Goal: Information Seeking & Learning: Learn about a topic

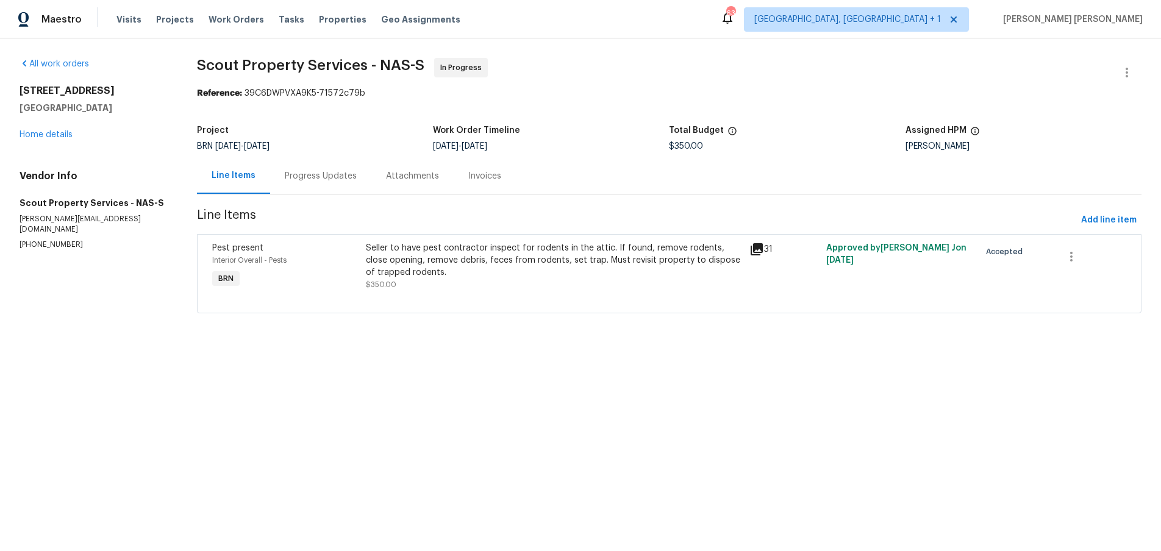
click at [758, 248] on icon at bounding box center [756, 249] width 12 height 12
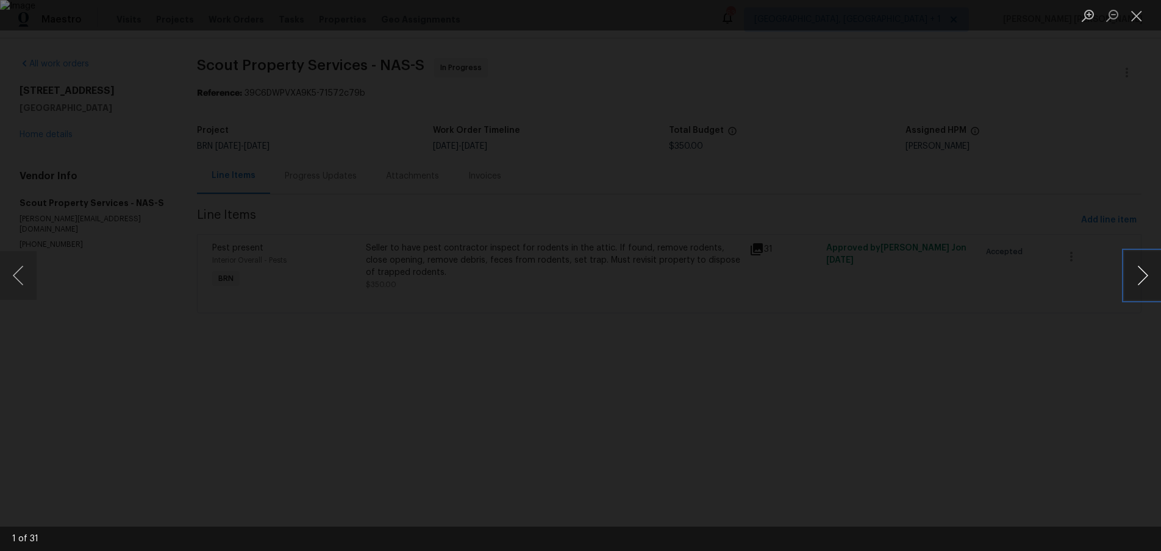
click at [1144, 274] on button "Next image" at bounding box center [1142, 275] width 37 height 49
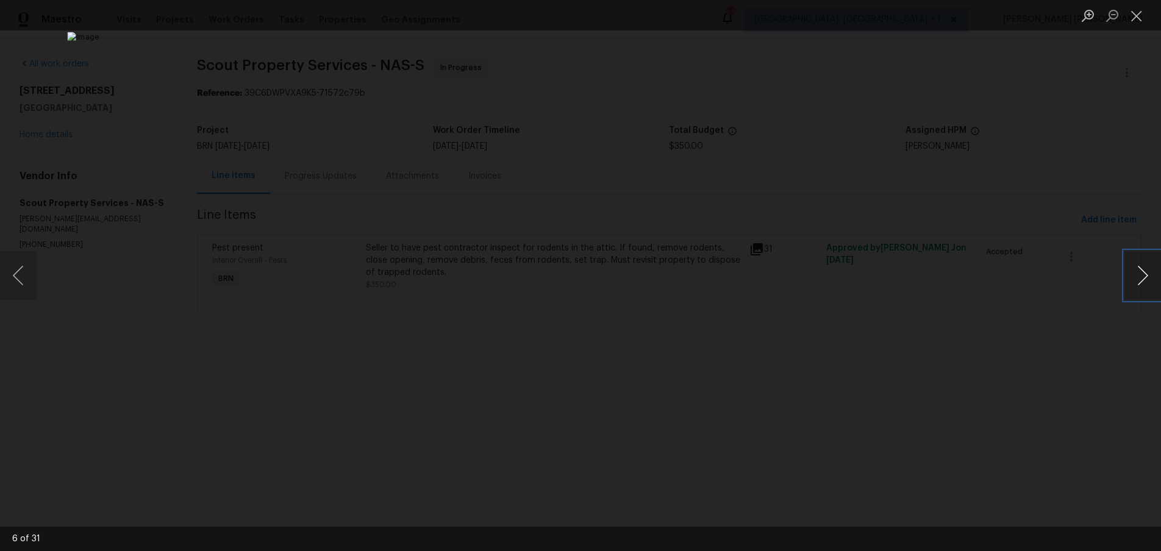
click at [1144, 274] on button "Next image" at bounding box center [1142, 275] width 37 height 49
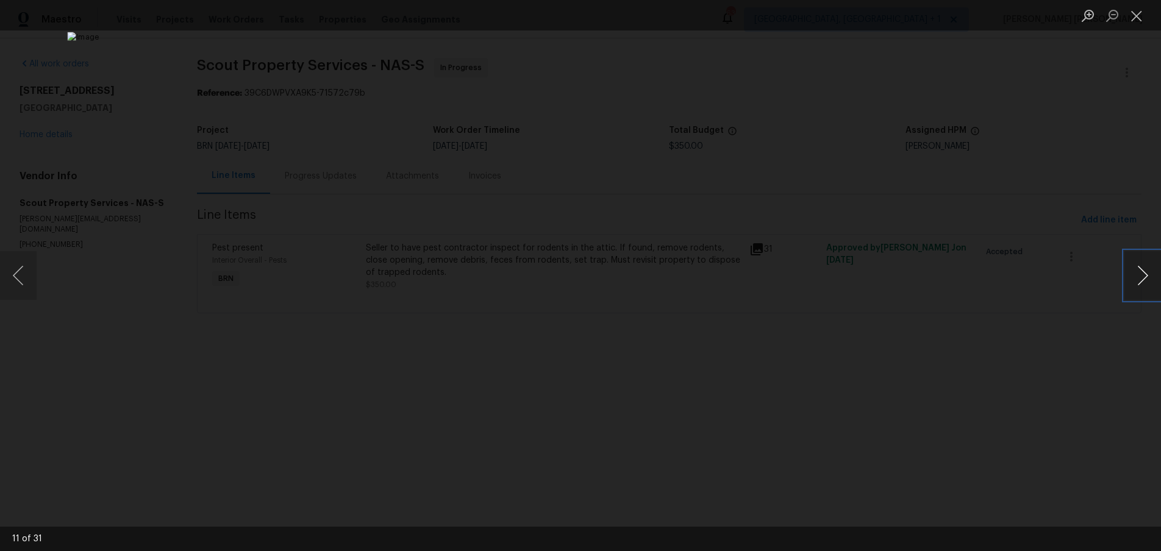
click at [1144, 274] on button "Next image" at bounding box center [1142, 275] width 37 height 49
click at [1139, 293] on button "Next image" at bounding box center [1142, 275] width 37 height 49
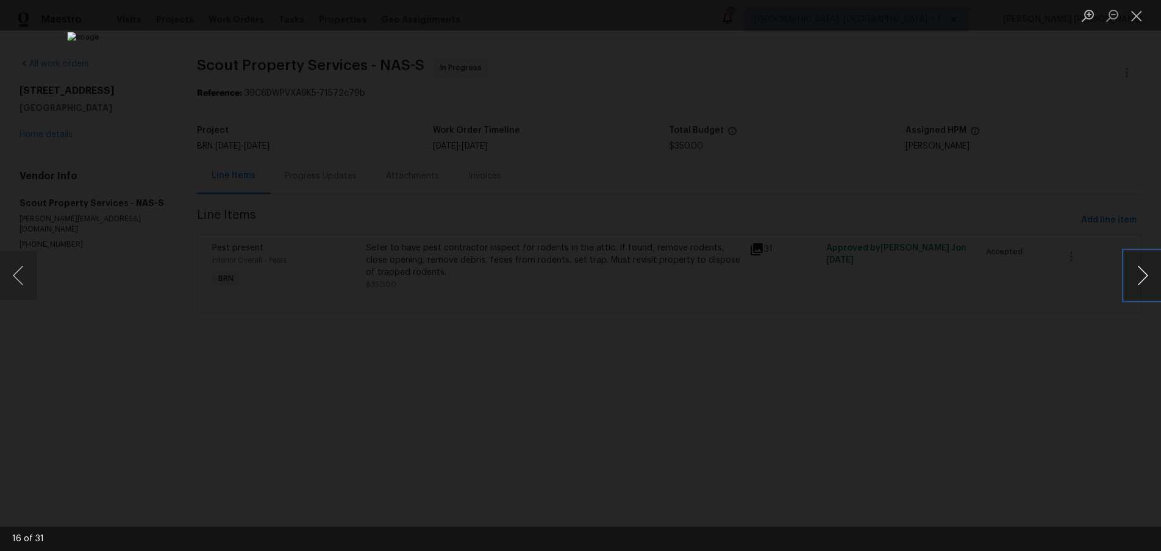
click at [1139, 293] on button "Next image" at bounding box center [1142, 275] width 37 height 49
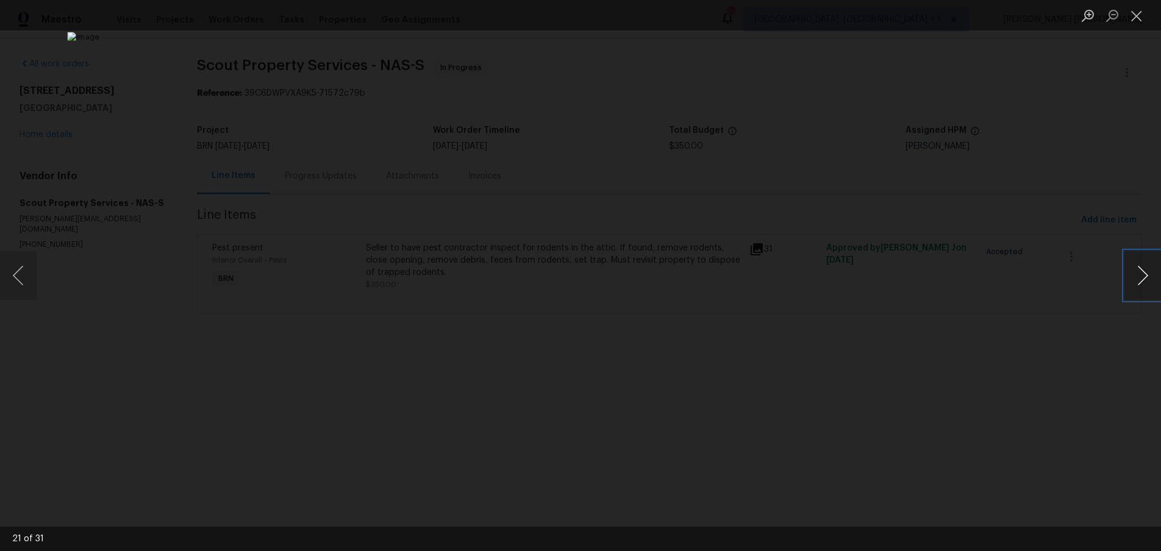
click at [1139, 293] on button "Next image" at bounding box center [1142, 275] width 37 height 49
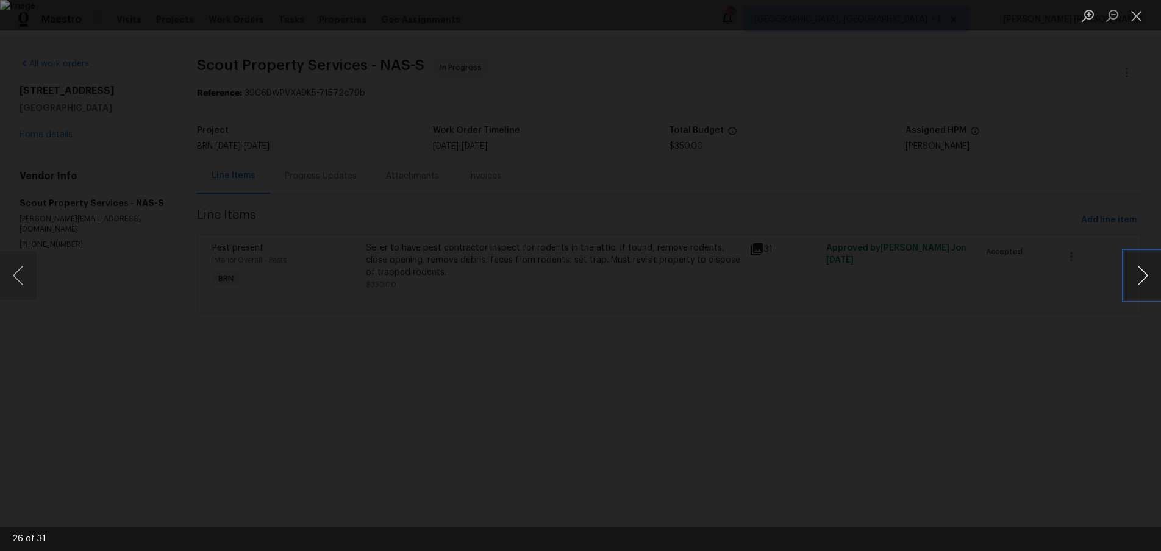
click at [1139, 293] on button "Next image" at bounding box center [1142, 275] width 37 height 49
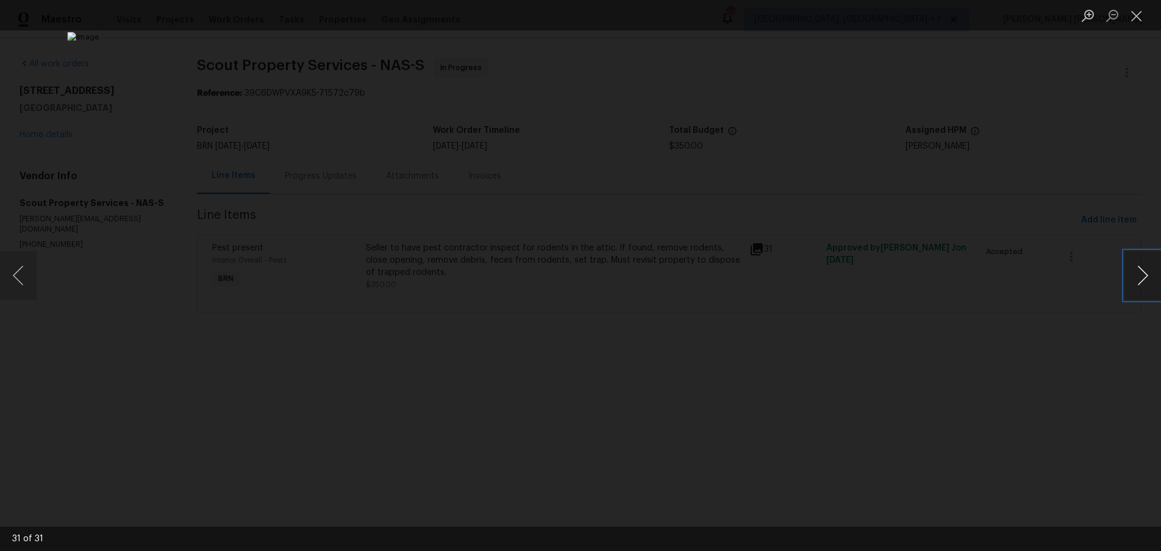
click at [1139, 293] on button "Next image" at bounding box center [1142, 275] width 37 height 49
click at [1037, 133] on div "Lightbox" at bounding box center [580, 275] width 1161 height 551
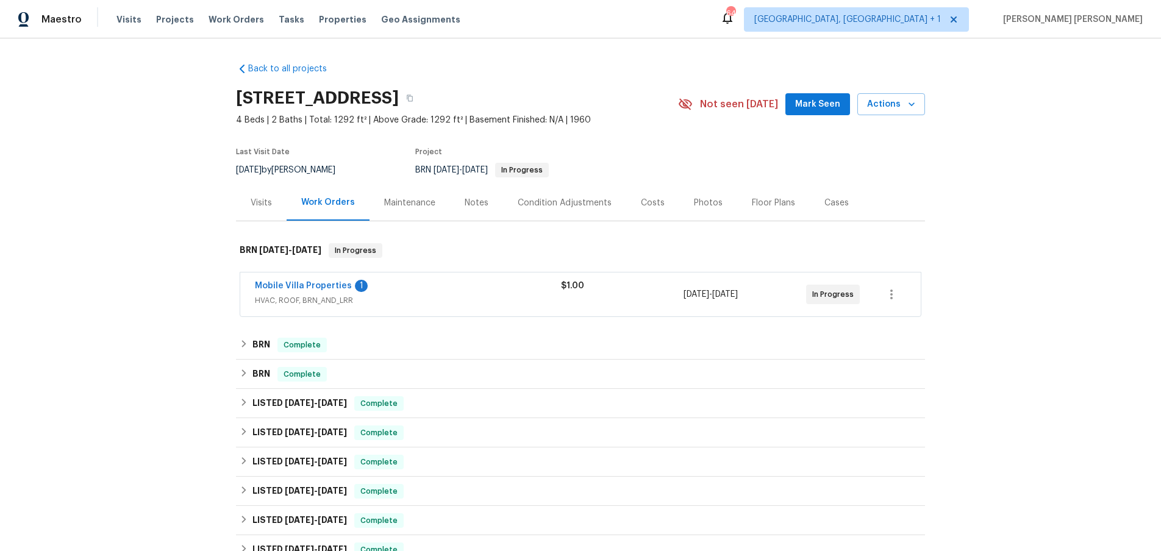
click at [475, 297] on span "HVAC, ROOF, BRN_AND_LRR" at bounding box center [408, 300] width 306 height 12
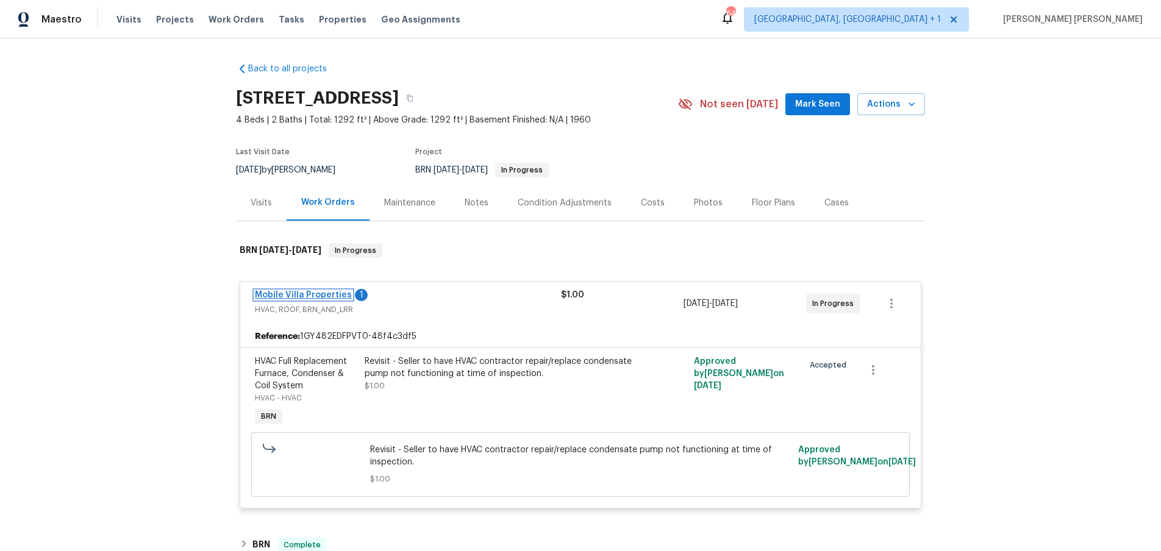
click at [314, 296] on link "Mobile Villa Properties" at bounding box center [303, 295] width 97 height 9
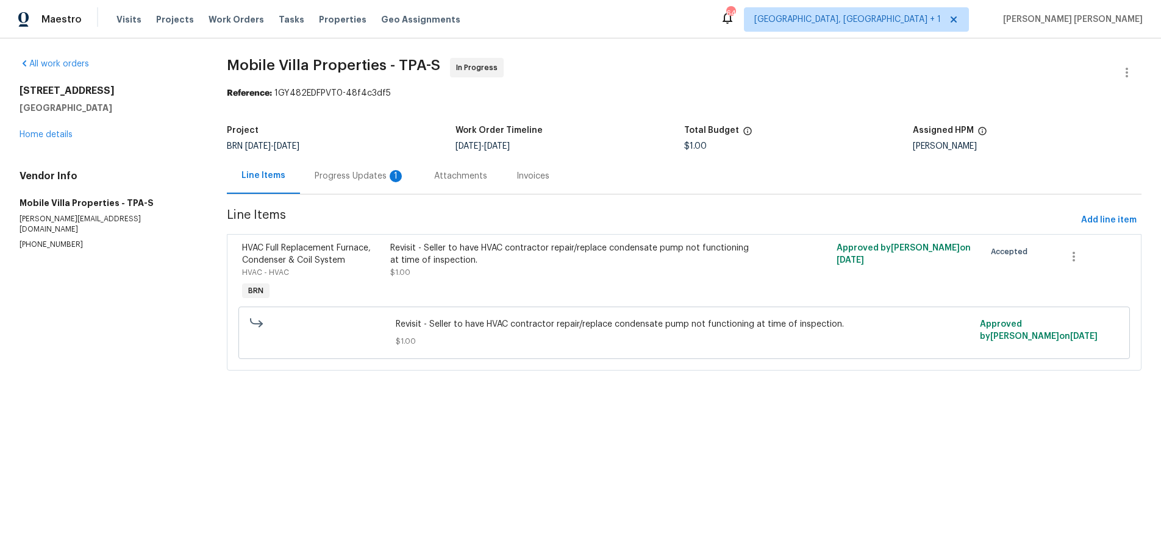
click at [342, 181] on div "Progress Updates 1" at bounding box center [360, 176] width 90 height 12
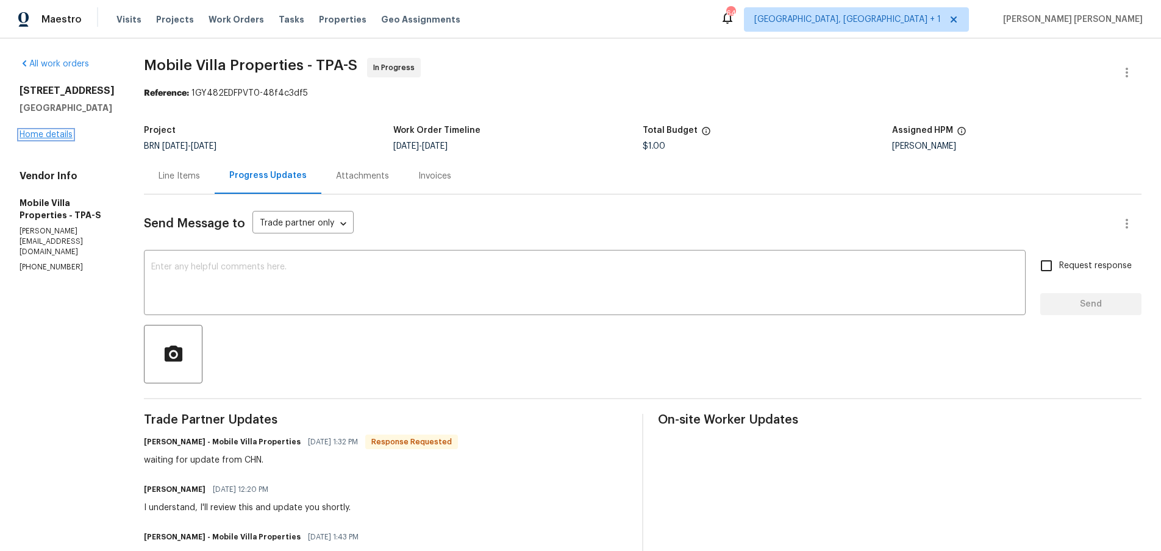
click at [45, 135] on link "Home details" at bounding box center [46, 134] width 53 height 9
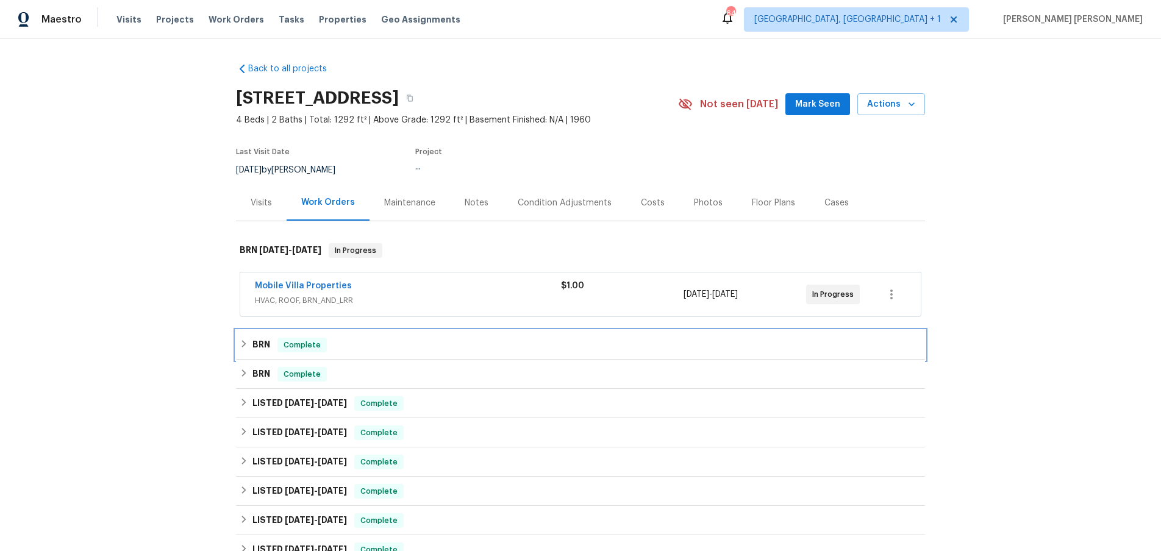
click at [245, 336] on div "BRN Complete" at bounding box center [580, 344] width 689 height 29
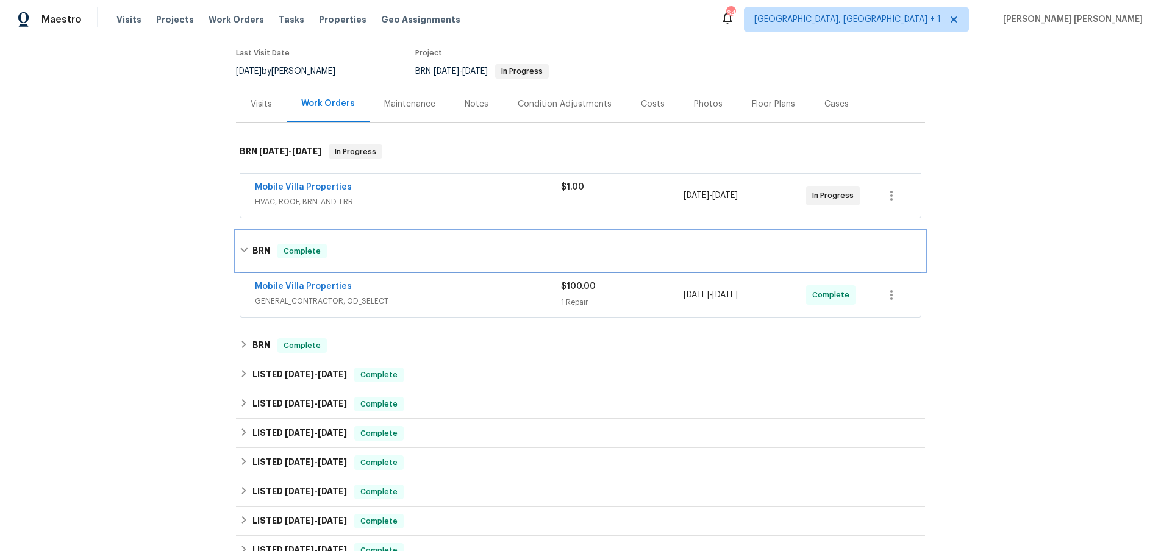
scroll to position [101, 0]
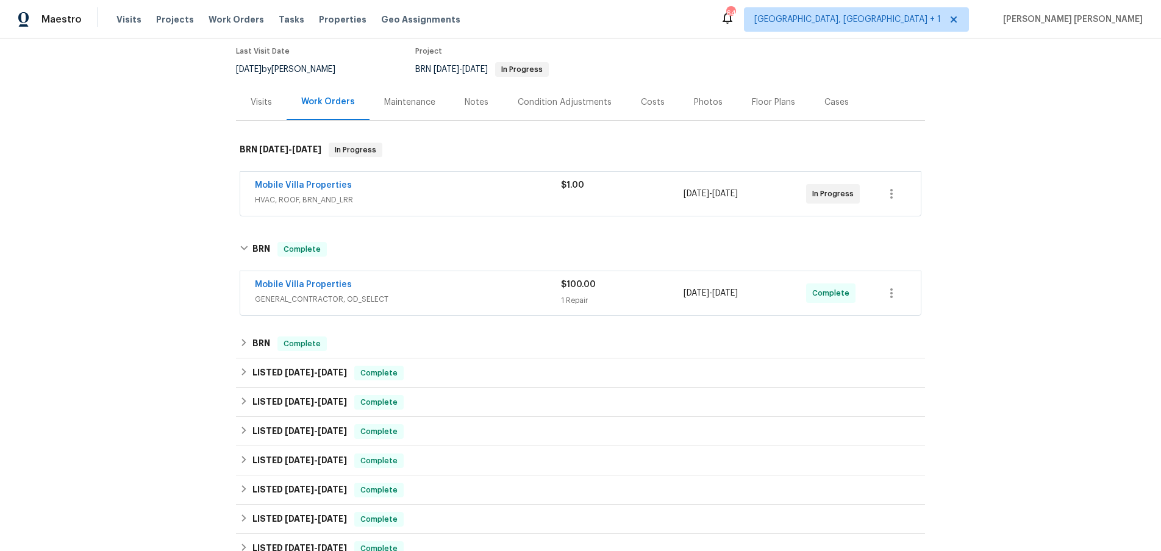
click at [407, 289] on div "Mobile Villa Properties" at bounding box center [408, 286] width 306 height 15
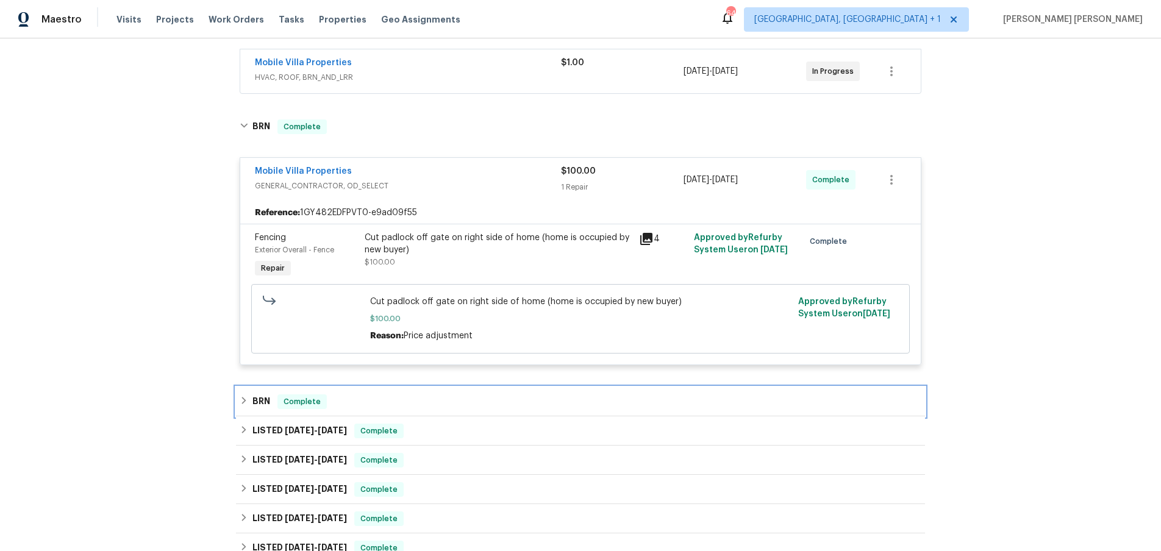
click at [240, 402] on icon at bounding box center [244, 400] width 9 height 9
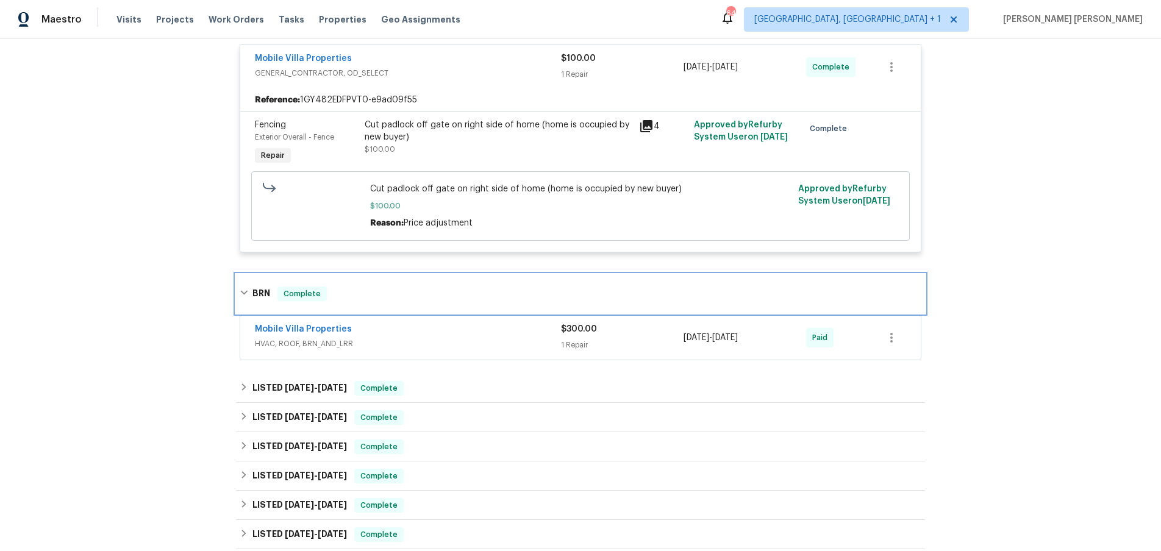
scroll to position [380, 0]
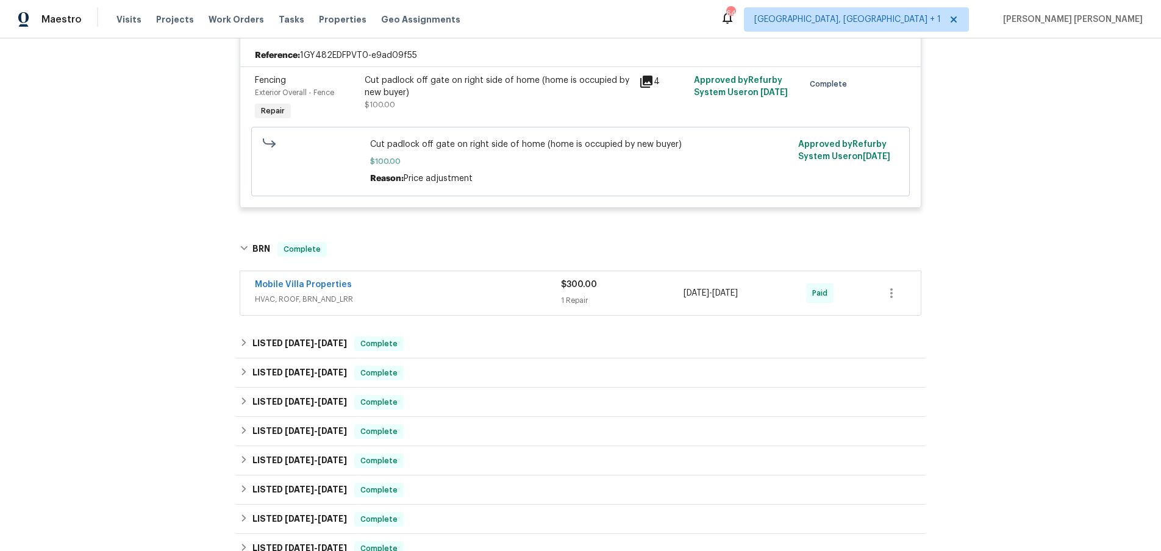
click at [384, 294] on span "HVAC, ROOF, BRN_AND_LRR" at bounding box center [408, 299] width 306 height 12
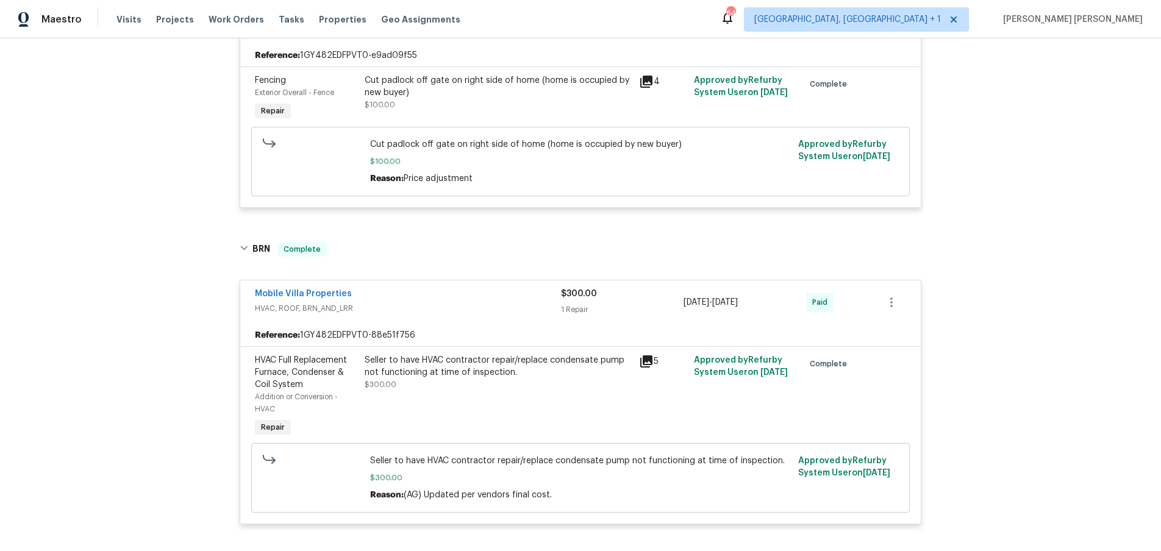
click at [644, 361] on icon at bounding box center [646, 361] width 12 height 12
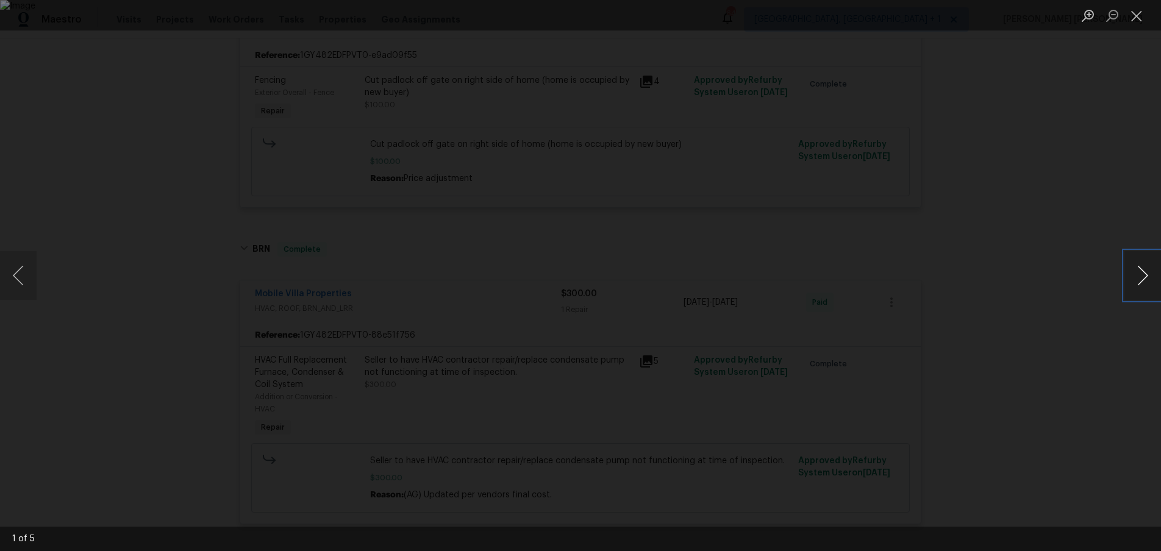
click at [1136, 281] on button "Next image" at bounding box center [1142, 275] width 37 height 49
click at [1047, 396] on div "Lightbox" at bounding box center [580, 275] width 1161 height 551
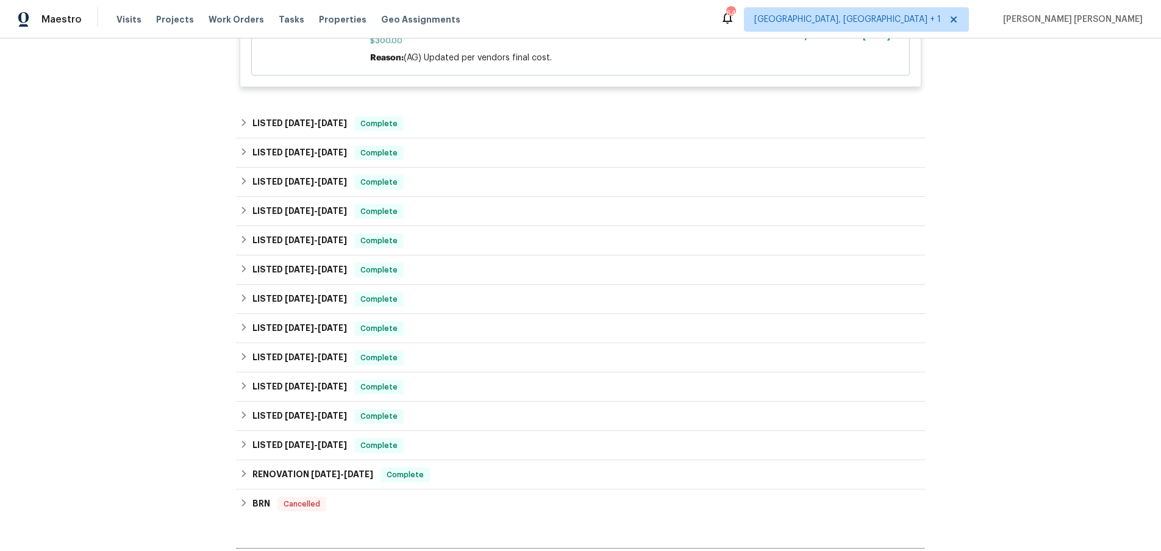
scroll to position [819, 0]
click at [252, 129] on h6 "LISTED 5/28/25 - 6/10/25" at bounding box center [299, 122] width 94 height 15
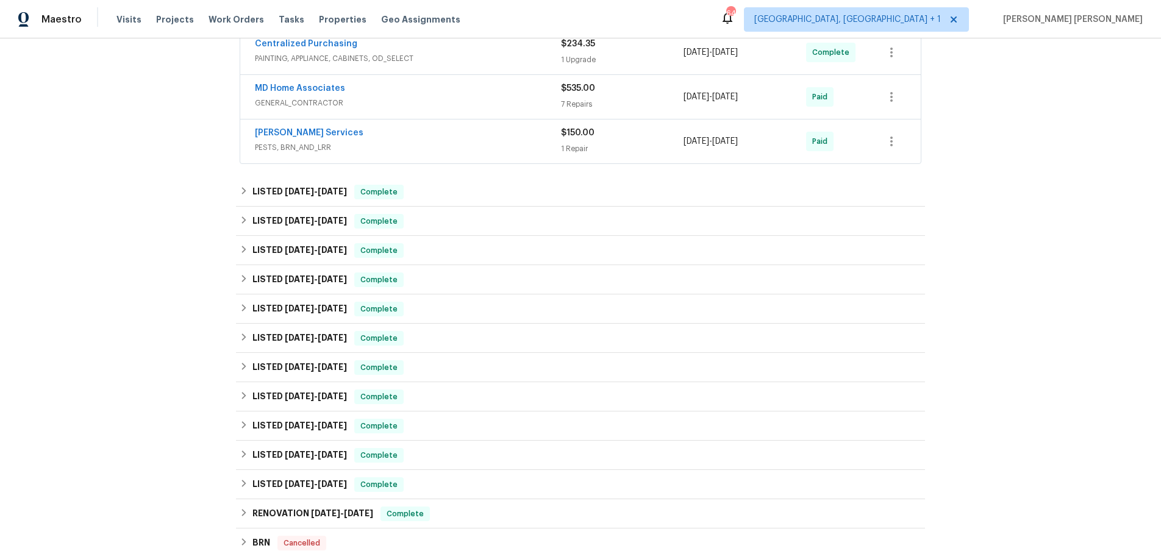
scroll to position [955, 0]
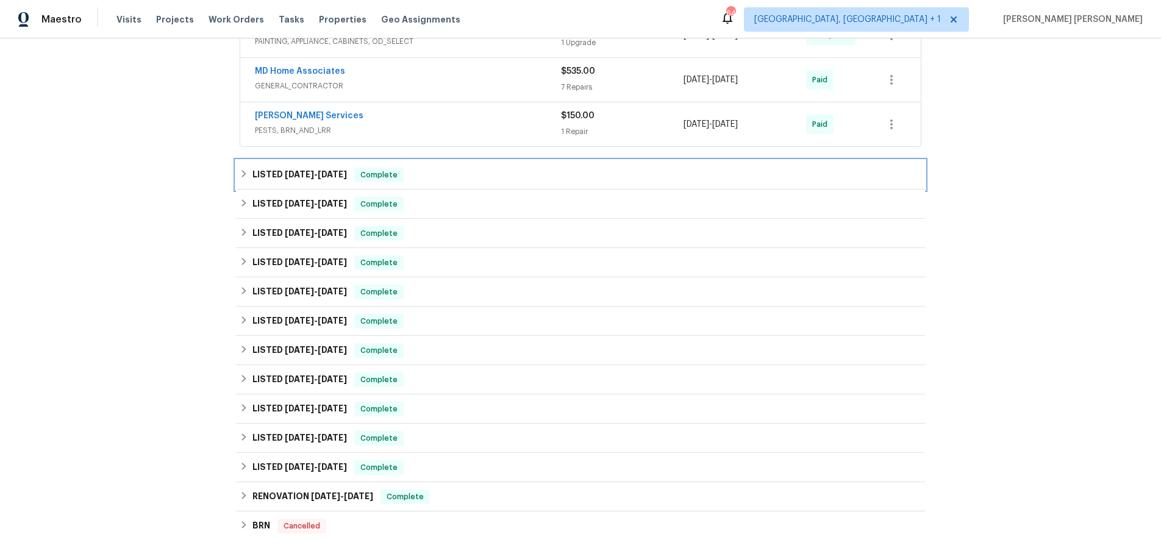
click at [248, 178] on div "LISTED 5/19/25 - 5/28/25 Complete" at bounding box center [580, 175] width 681 height 15
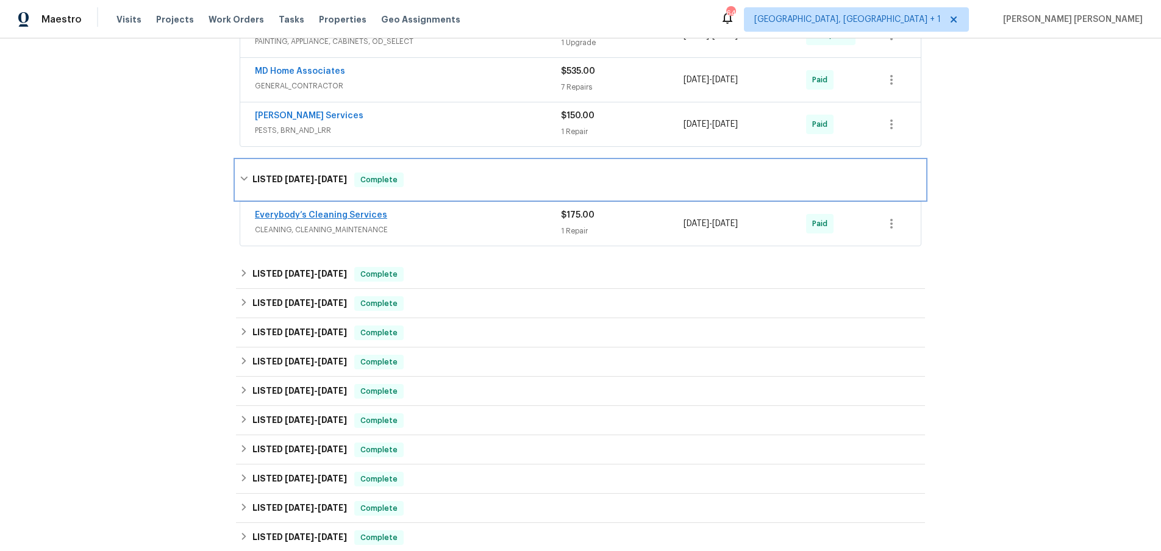
scroll to position [961, 0]
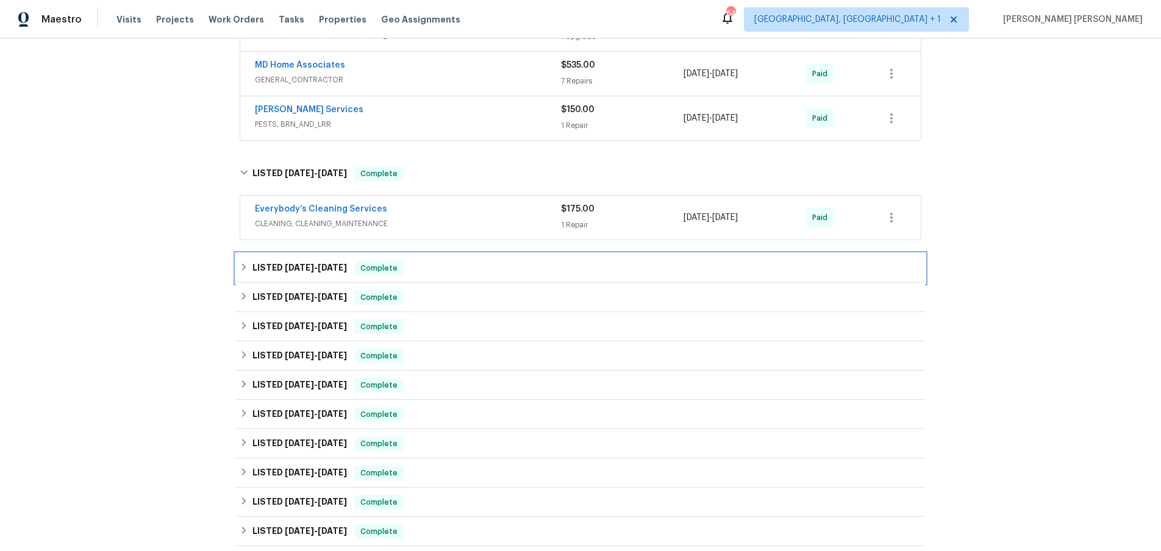
click at [255, 272] on h6 "LISTED 5/11/25 - 5/14/25" at bounding box center [299, 268] width 94 height 15
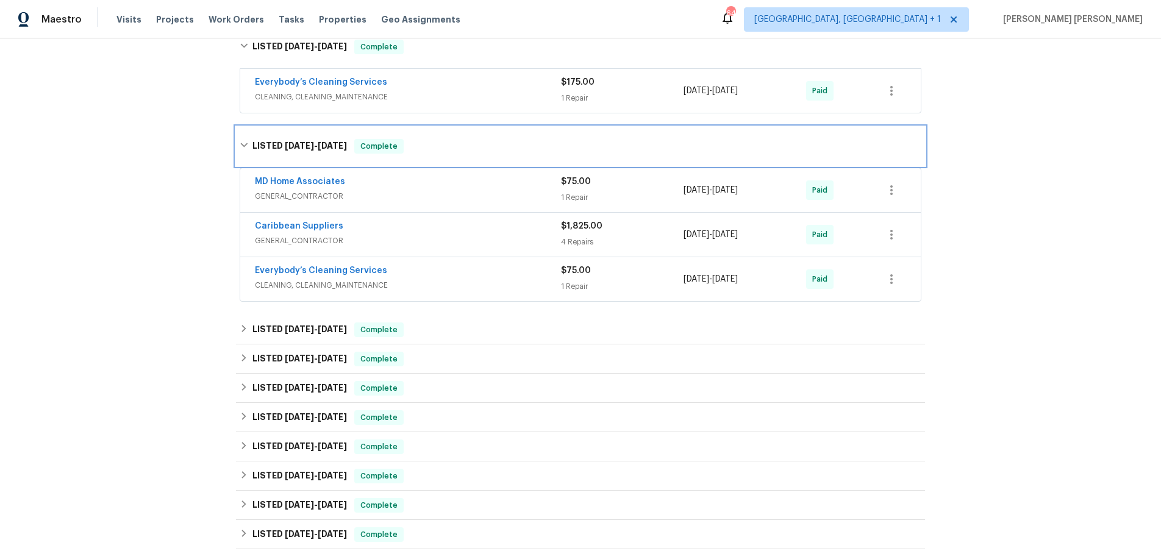
scroll to position [1088, 0]
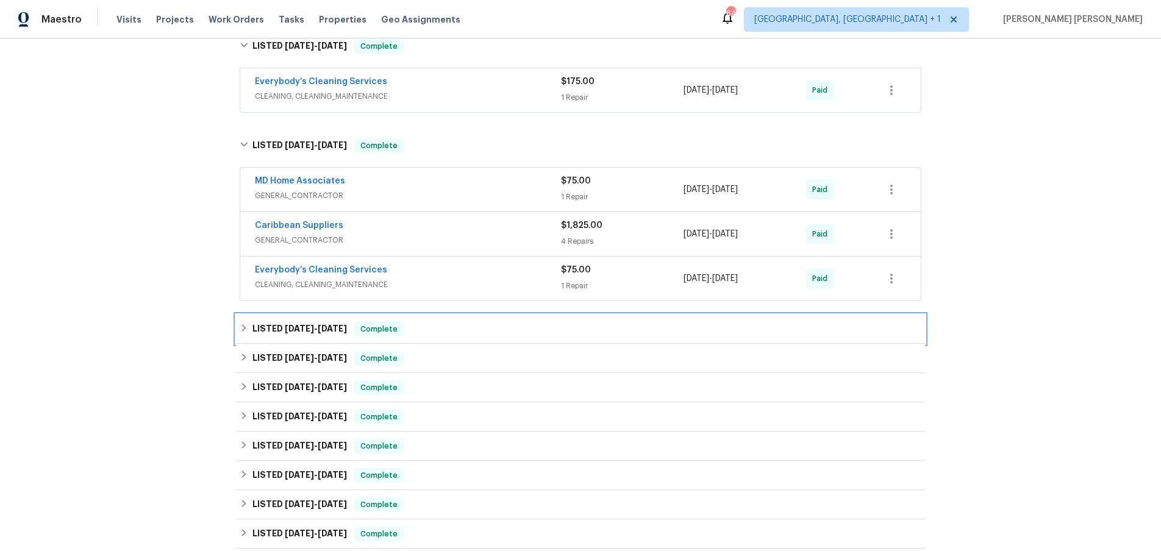
click at [248, 331] on div "LISTED 4/30/25 - 5/3/25 Complete" at bounding box center [580, 329] width 681 height 15
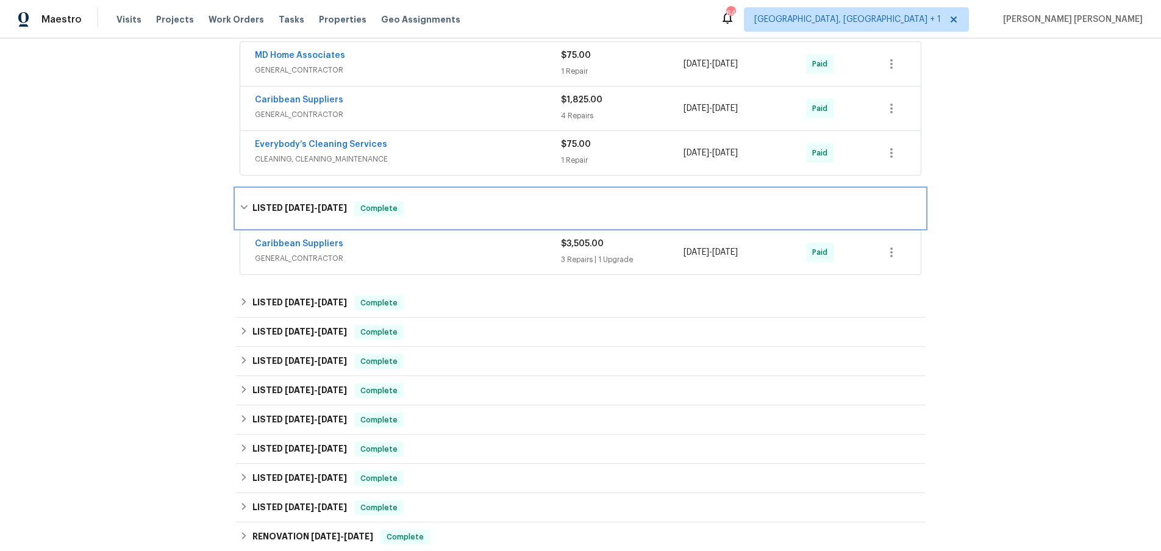
scroll to position [1269, 0]
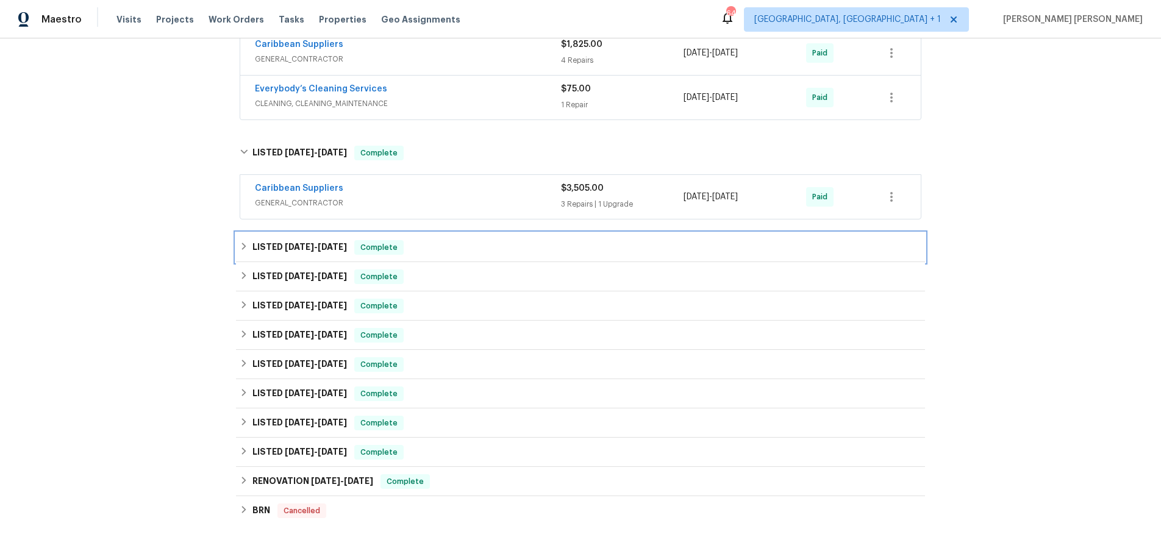
click at [247, 258] on div "LISTED 3/28/25 - 4/3/25 Complete" at bounding box center [580, 247] width 689 height 29
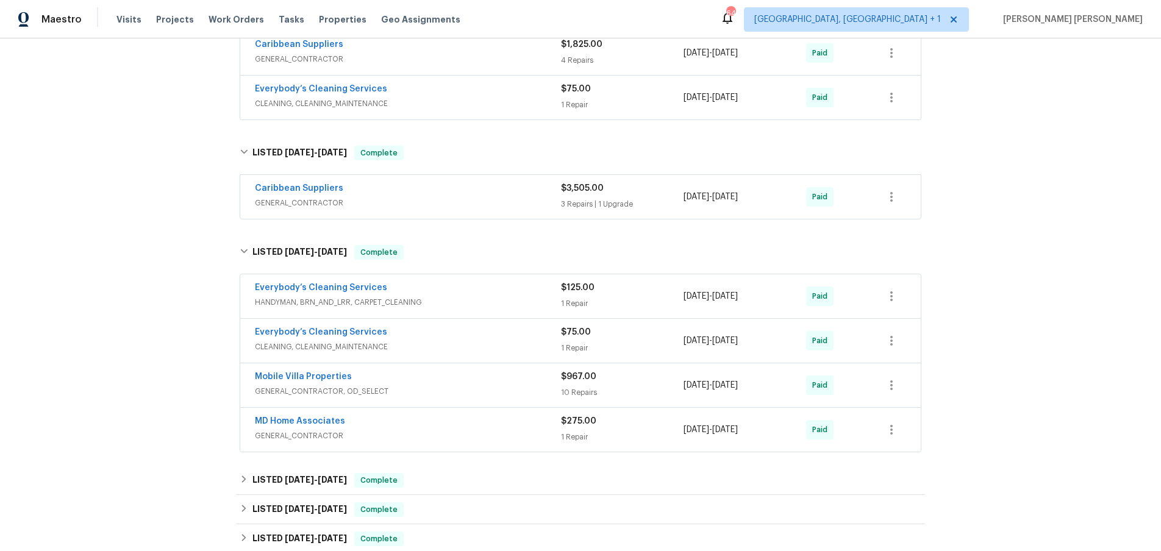
click at [498, 384] on div "Mobile Villa Properties" at bounding box center [408, 378] width 306 height 15
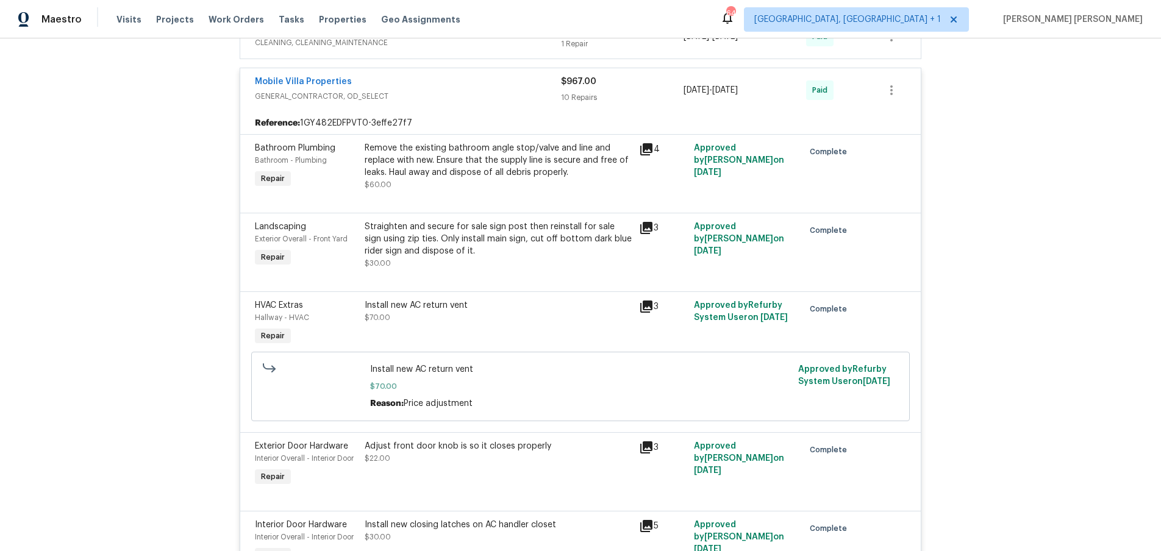
scroll to position [1606, 0]
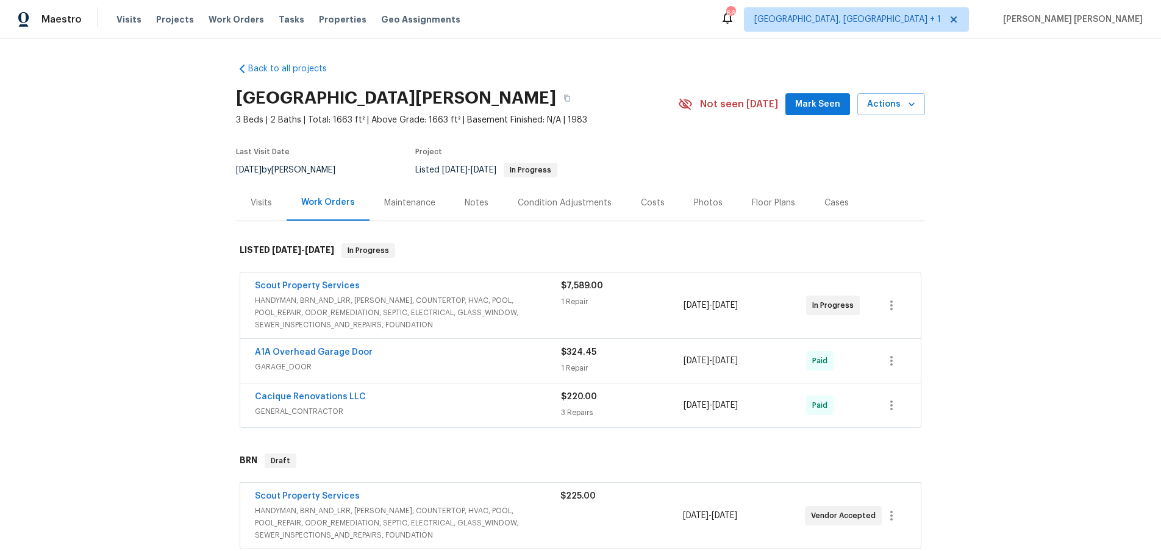
click at [636, 308] on div "$7,589.00 1 Repair" at bounding box center [622, 305] width 123 height 51
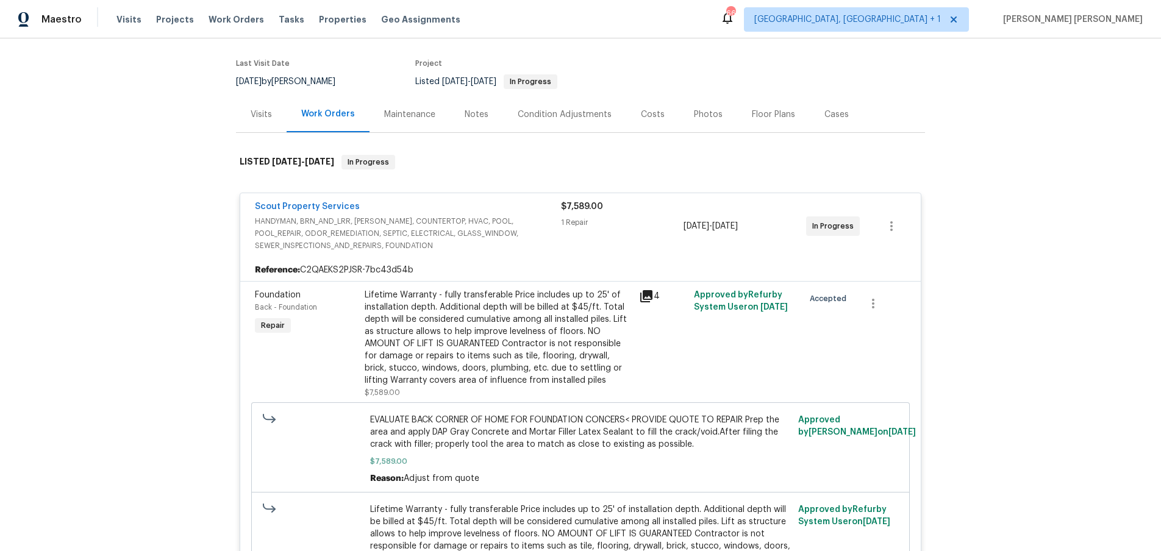
scroll to position [87, 0]
click at [640, 301] on icon at bounding box center [646, 297] width 12 height 12
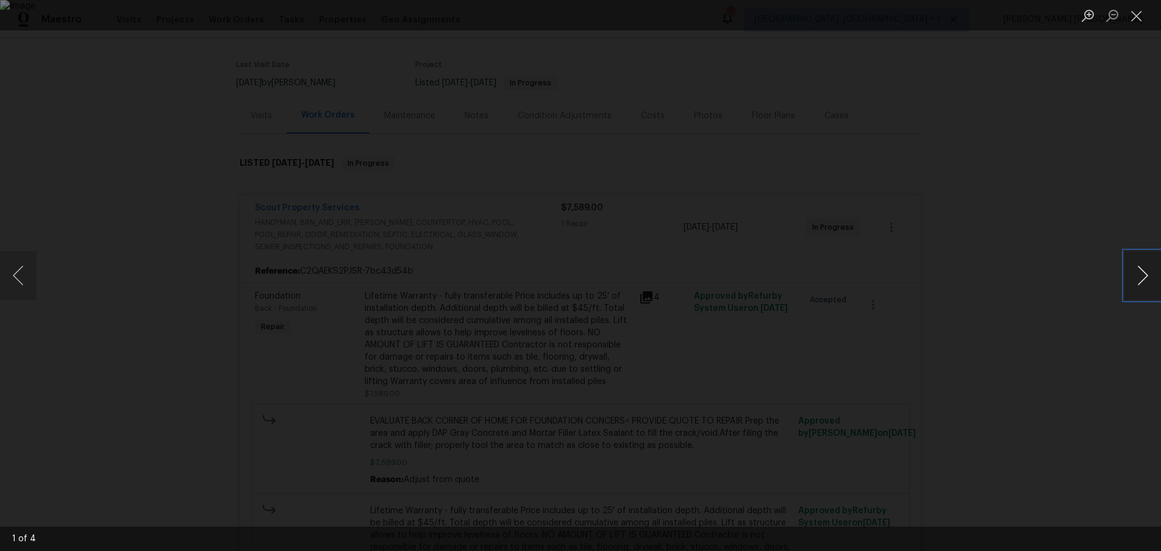
click at [1139, 279] on button "Next image" at bounding box center [1142, 275] width 37 height 49
click at [1122, 318] on div "Lightbox" at bounding box center [580, 275] width 1161 height 551
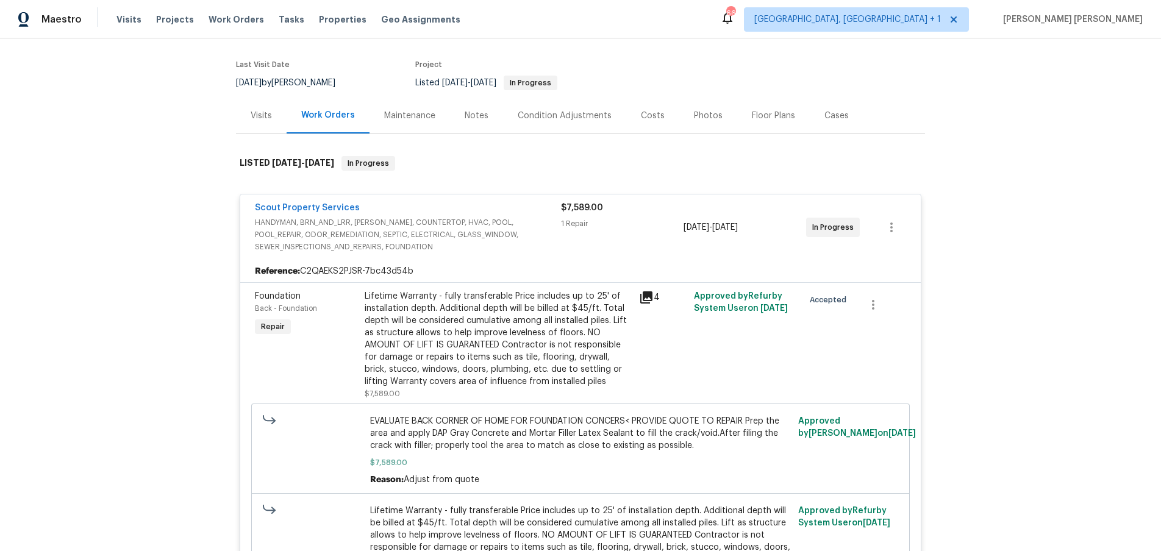
scroll to position [162, 0]
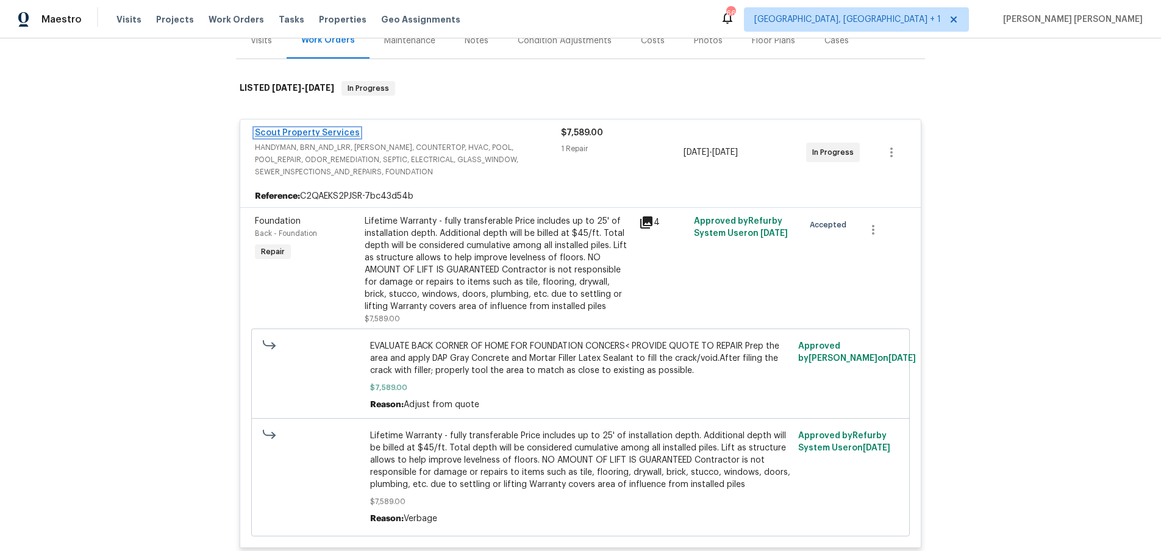
click at [309, 133] on link "Scout Property Services" at bounding box center [307, 133] width 105 height 9
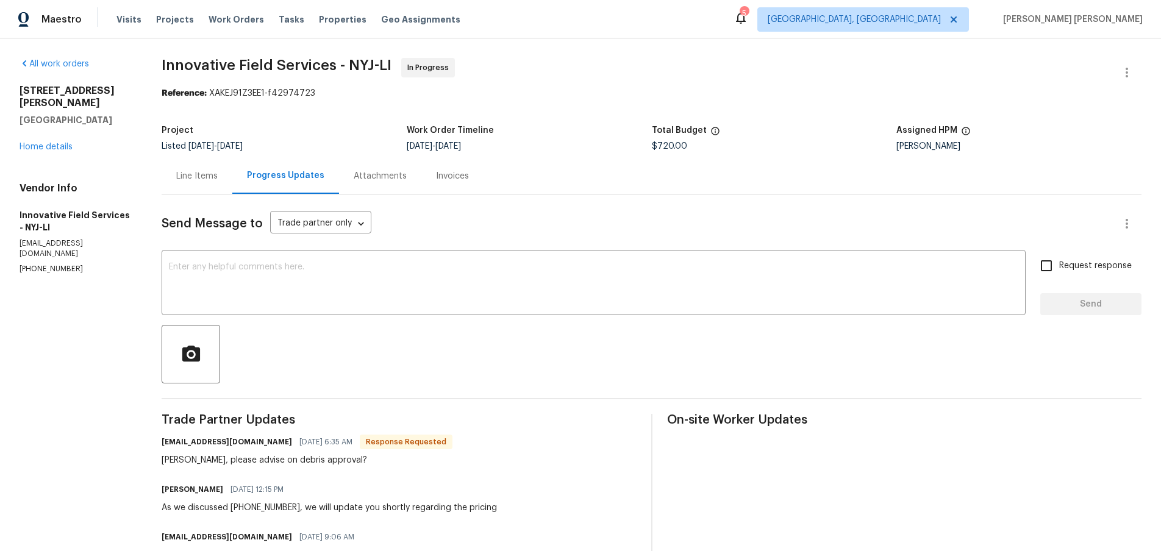
click at [201, 176] on div "Line Items" at bounding box center [196, 176] width 41 height 12
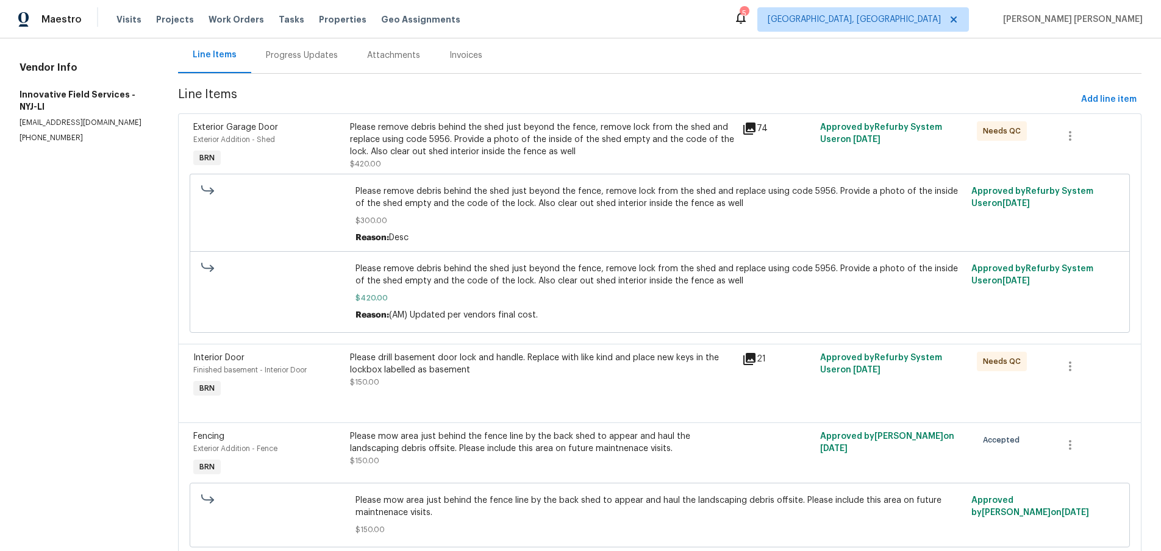
scroll to position [165, 0]
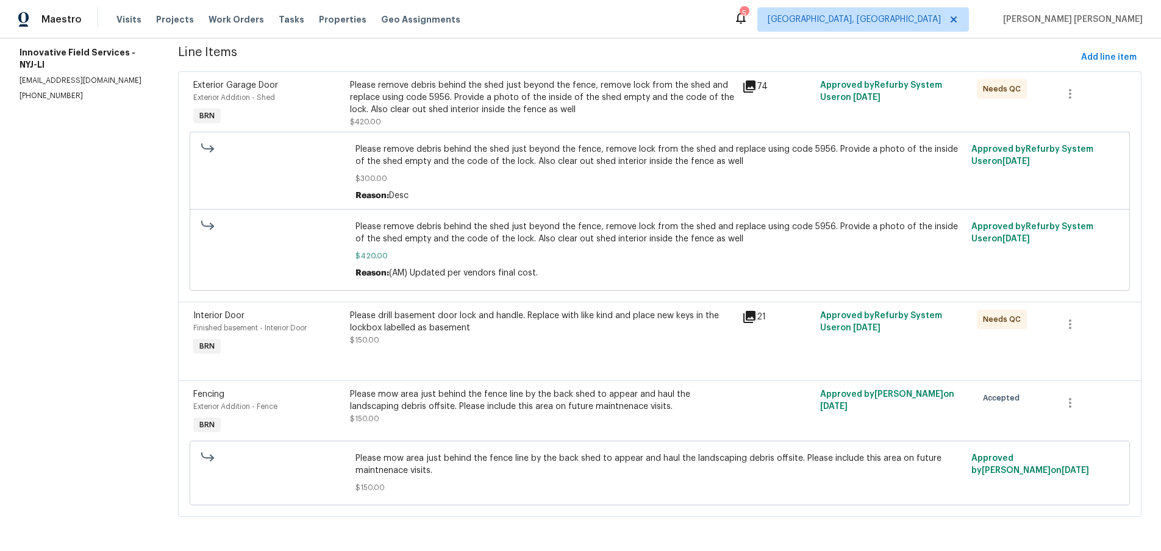
click at [751, 317] on icon at bounding box center [749, 317] width 15 height 15
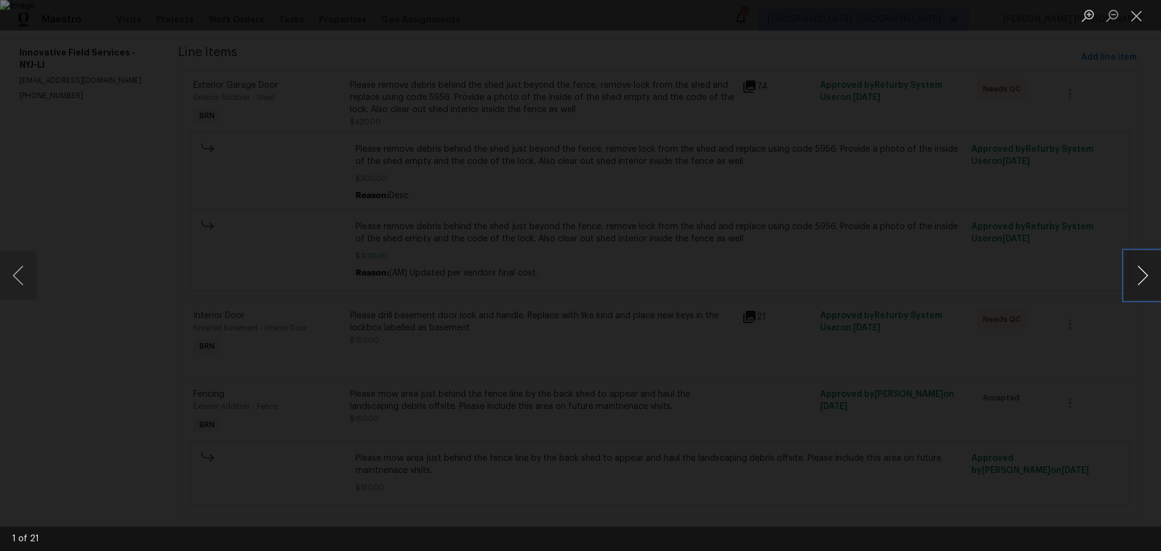
click at [1140, 279] on button "Next image" at bounding box center [1142, 275] width 37 height 49
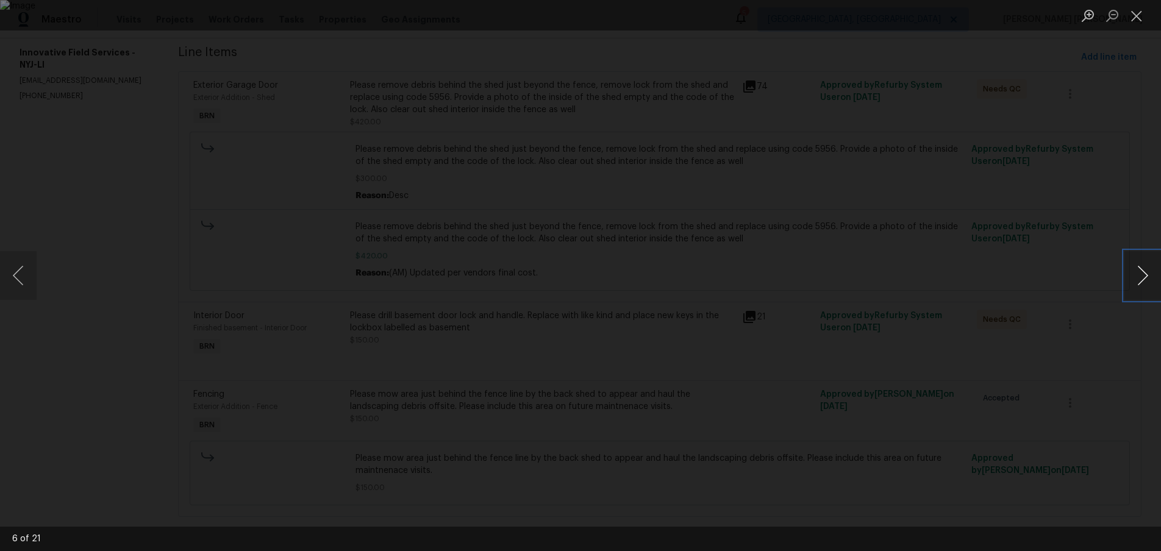
click at [1140, 279] on button "Next image" at bounding box center [1142, 275] width 37 height 49
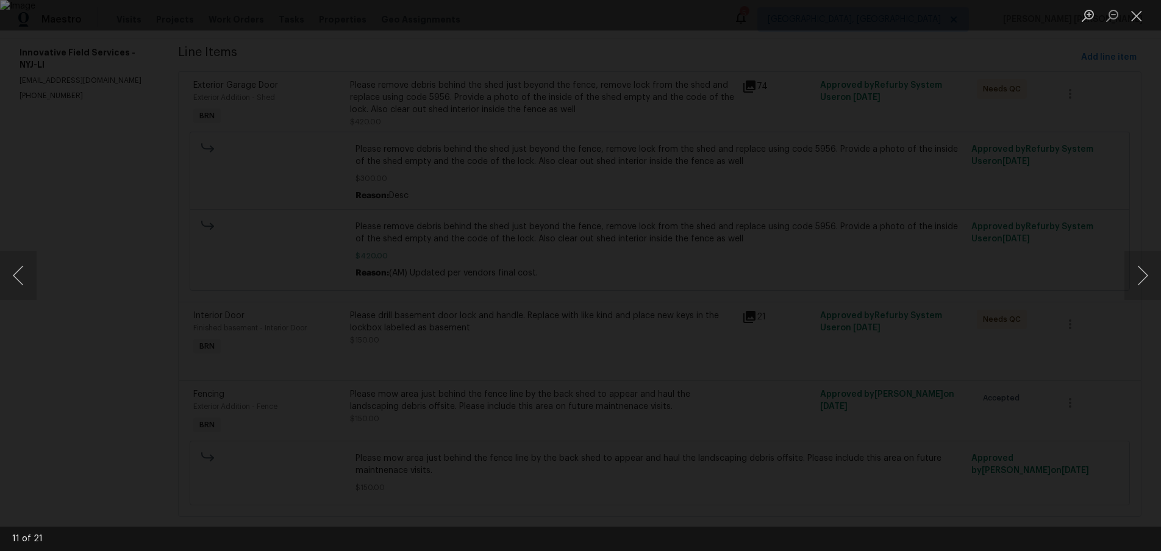
click at [1009, 387] on div "Lightbox" at bounding box center [580, 275] width 1161 height 551
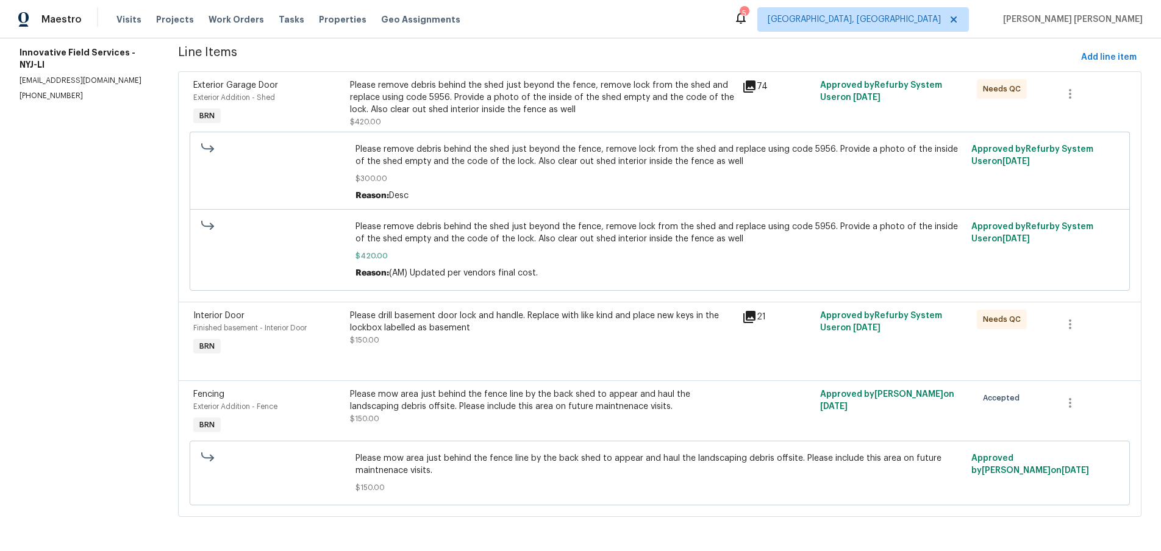
click at [750, 82] on icon at bounding box center [749, 86] width 12 height 12
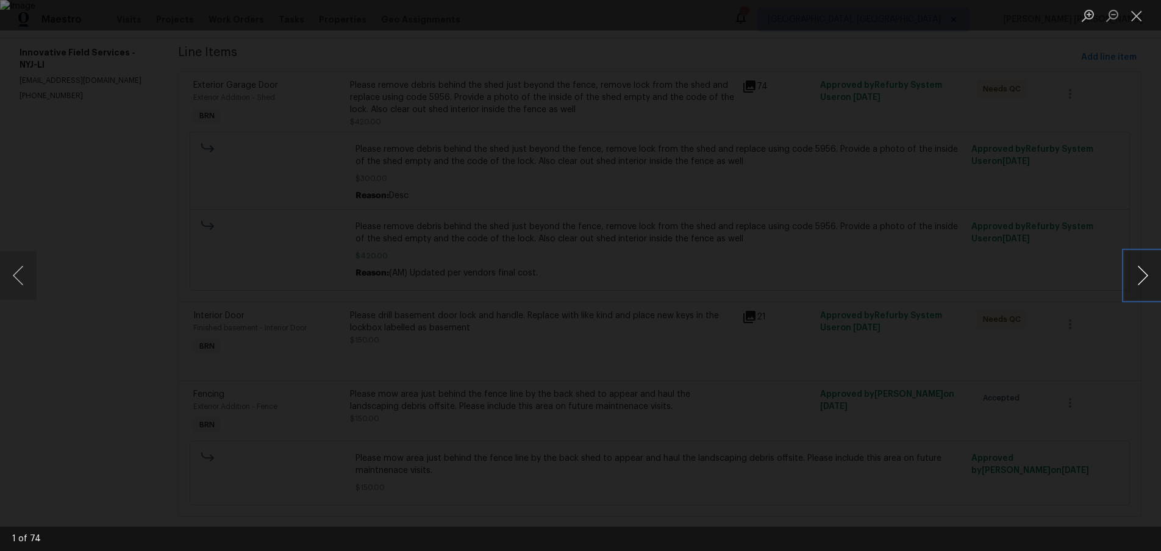
click at [1145, 282] on button "Next image" at bounding box center [1142, 275] width 37 height 49
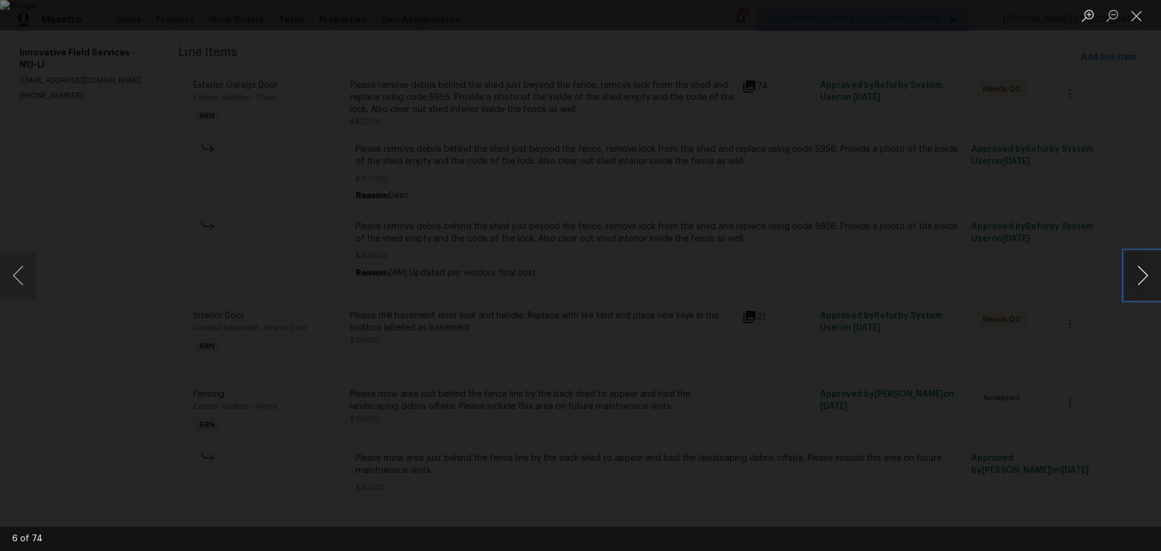
click at [1145, 282] on button "Next image" at bounding box center [1142, 275] width 37 height 49
click at [1146, 280] on button "Next image" at bounding box center [1142, 275] width 37 height 49
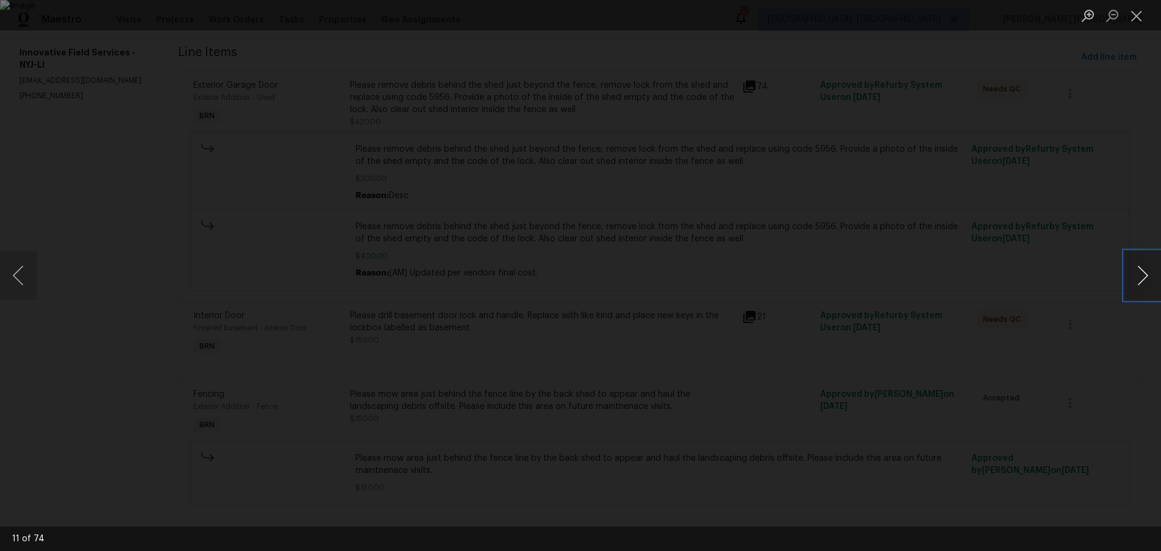
click at [1146, 280] on button "Next image" at bounding box center [1142, 275] width 37 height 49
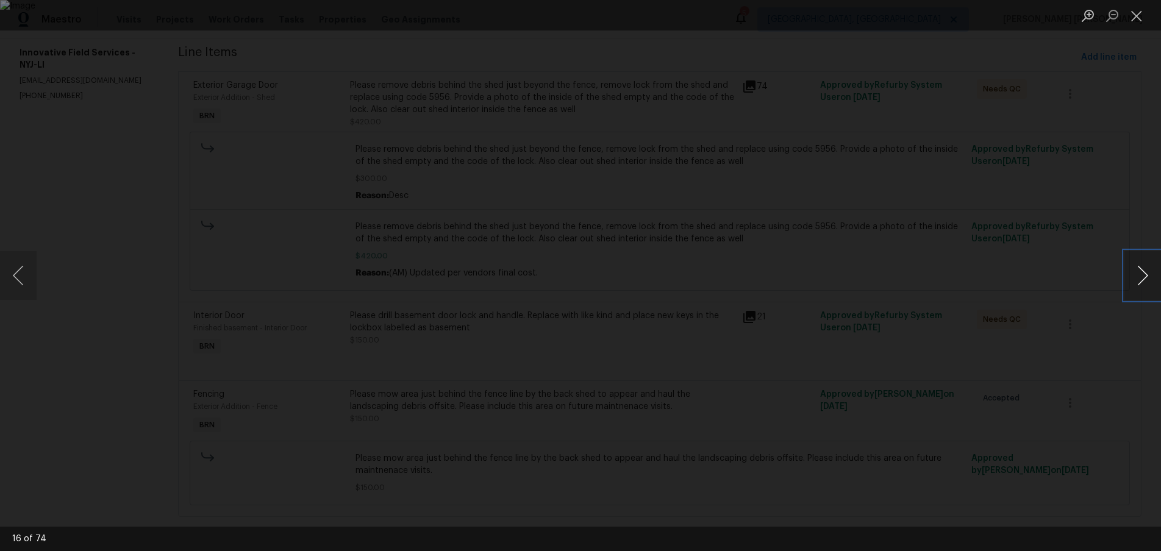
click at [1146, 280] on button "Next image" at bounding box center [1142, 275] width 37 height 49
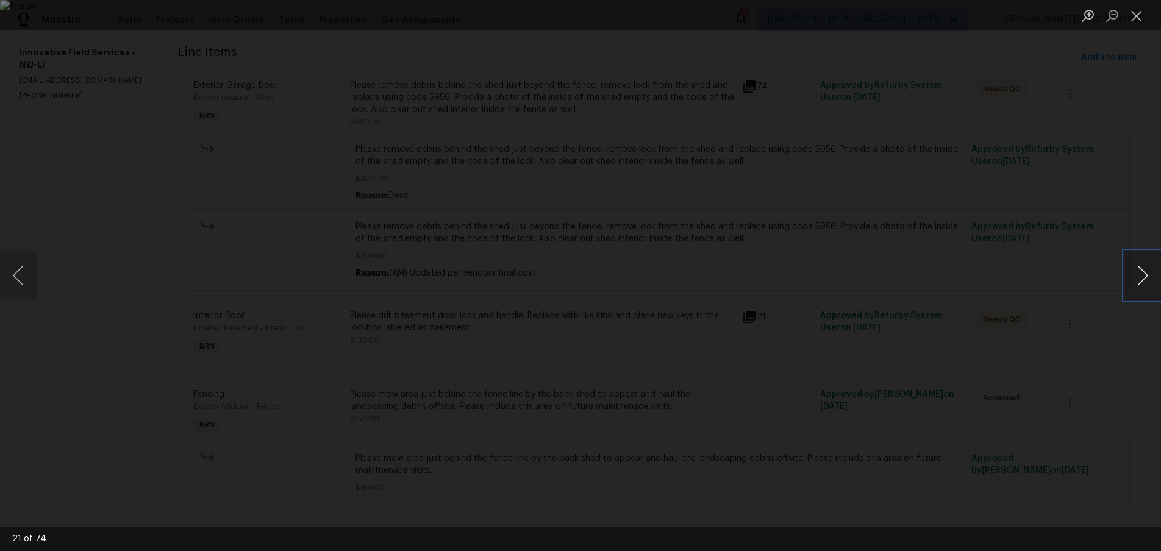
click at [1146, 280] on button "Next image" at bounding box center [1142, 275] width 37 height 49
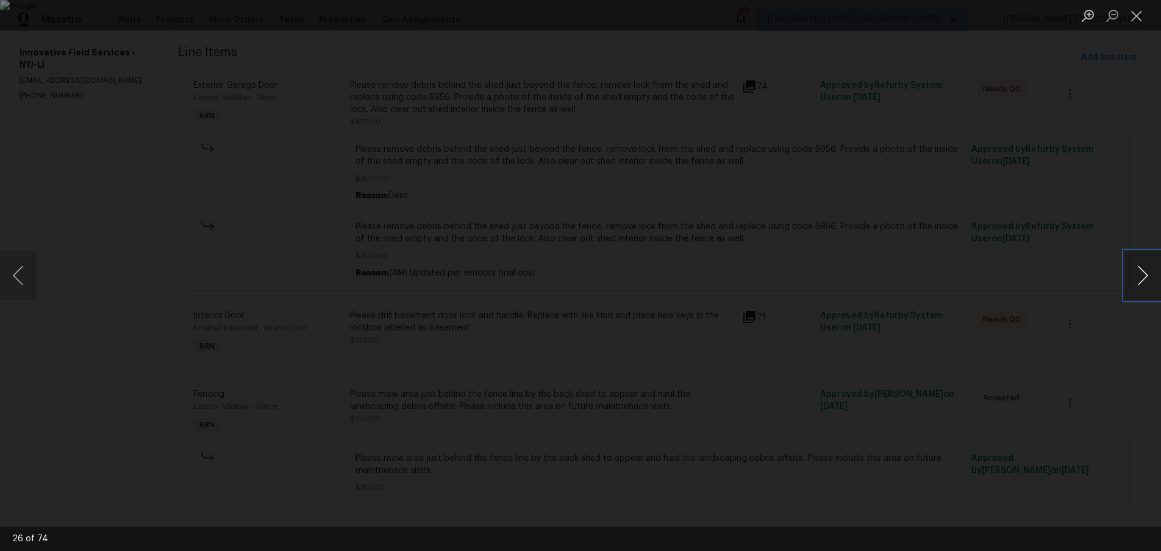
click at [1146, 280] on button "Next image" at bounding box center [1142, 275] width 37 height 49
click at [1147, 280] on button "Next image" at bounding box center [1142, 275] width 37 height 49
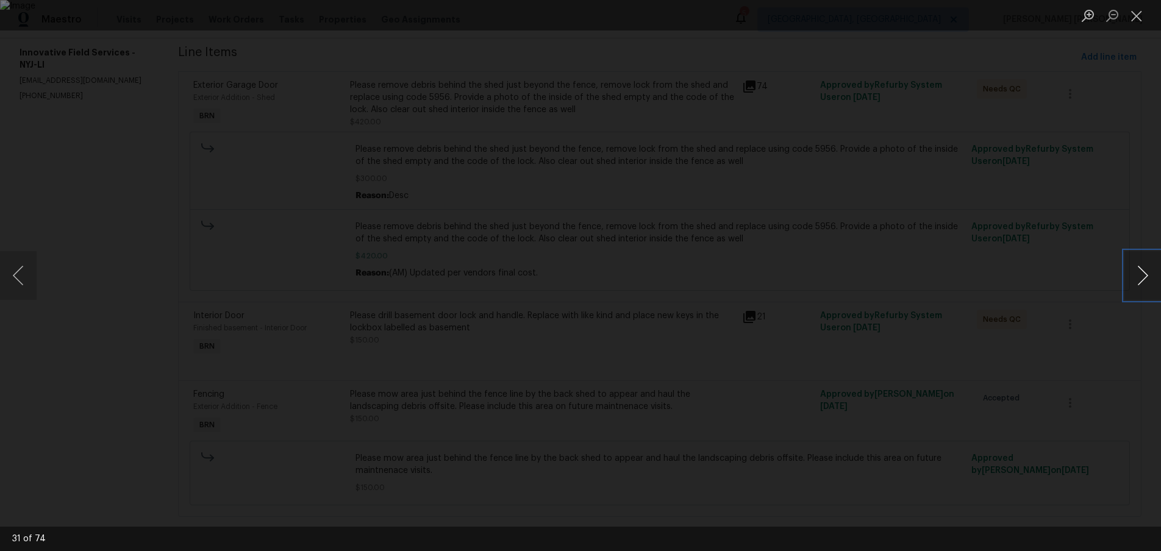
click at [1146, 280] on button "Next image" at bounding box center [1142, 275] width 37 height 49
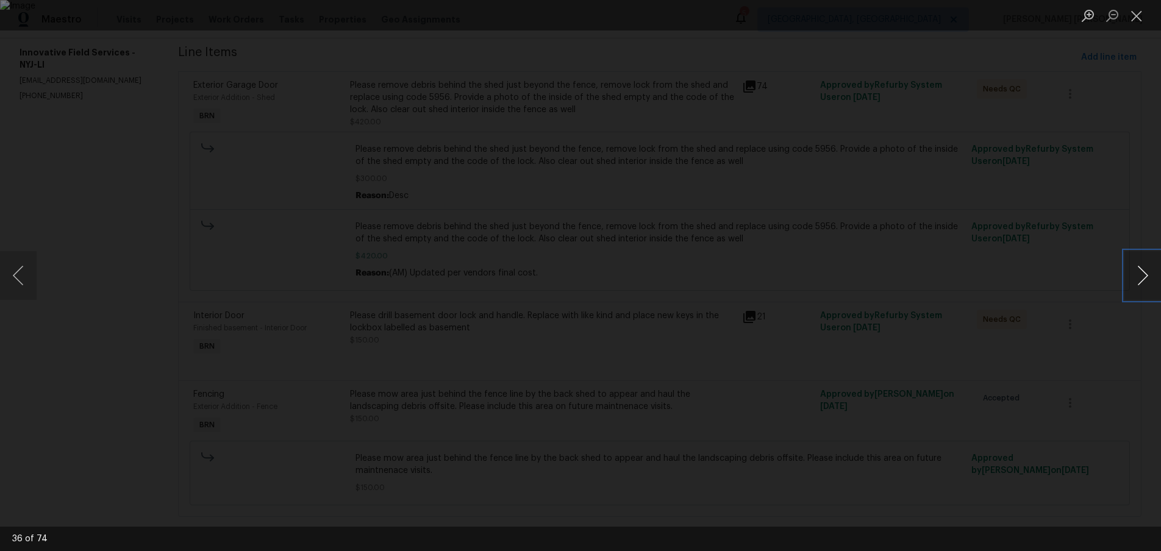
click at [1146, 280] on button "Next image" at bounding box center [1142, 275] width 37 height 49
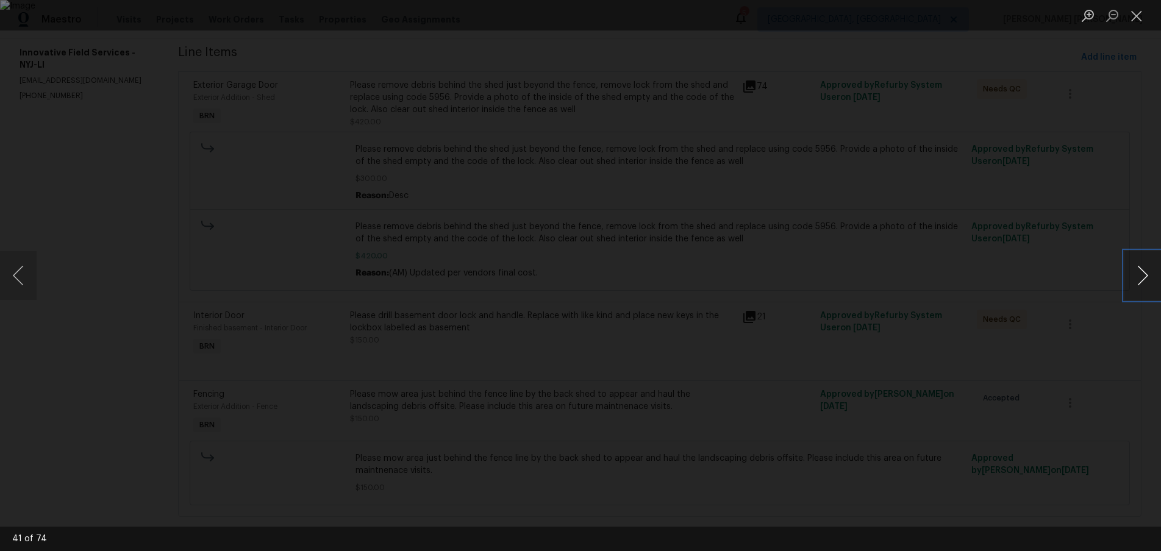
click at [1146, 280] on button "Next image" at bounding box center [1142, 275] width 37 height 49
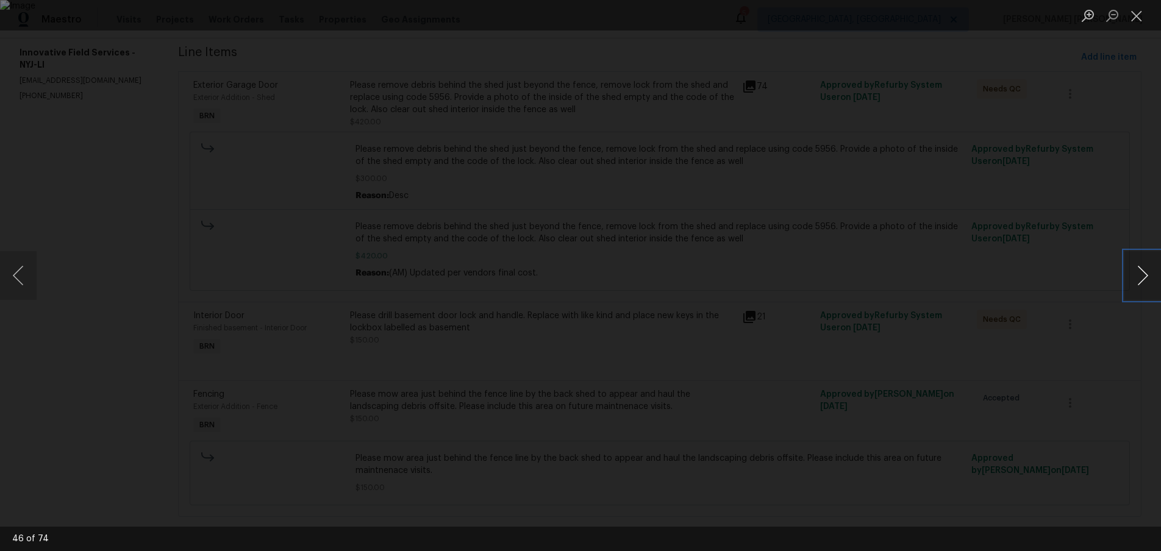
click at [1146, 280] on button "Next image" at bounding box center [1142, 275] width 37 height 49
click at [1134, 285] on button "Next image" at bounding box center [1142, 275] width 37 height 49
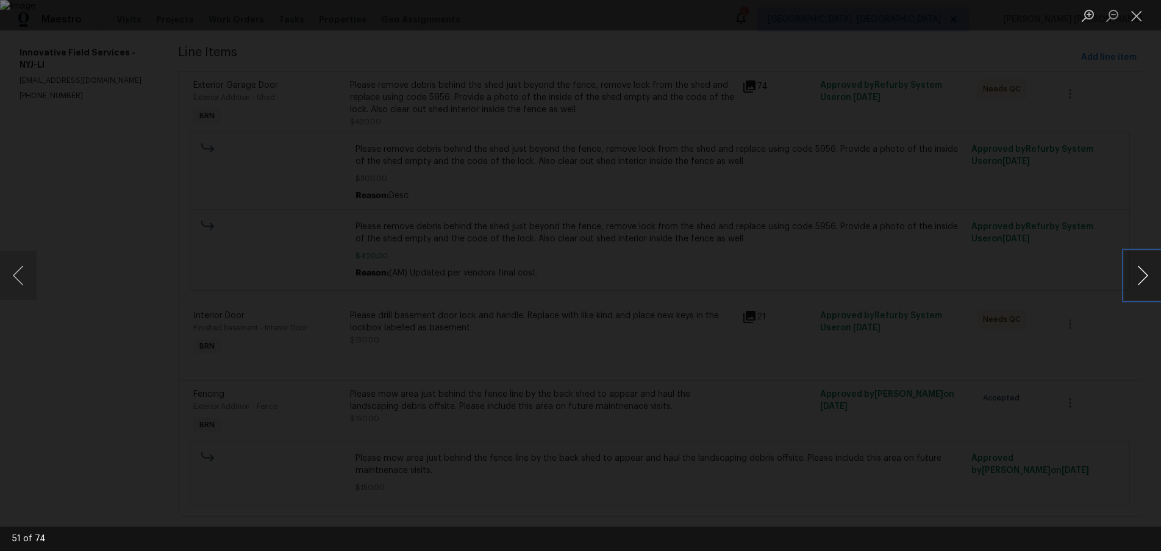
click at [1134, 285] on button "Next image" at bounding box center [1142, 275] width 37 height 49
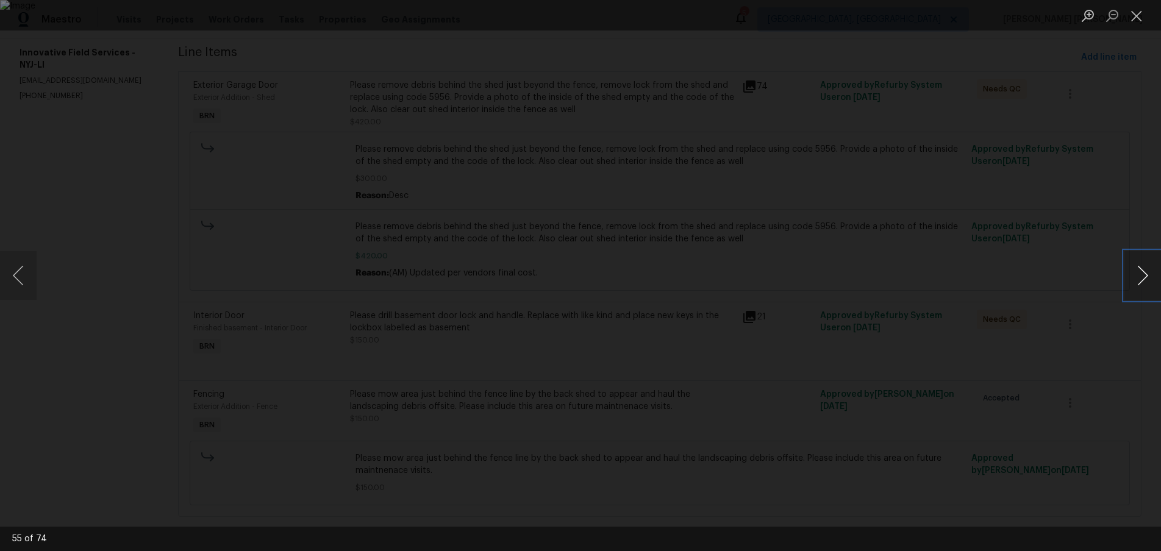
click at [1134, 285] on button "Next image" at bounding box center [1142, 275] width 37 height 49
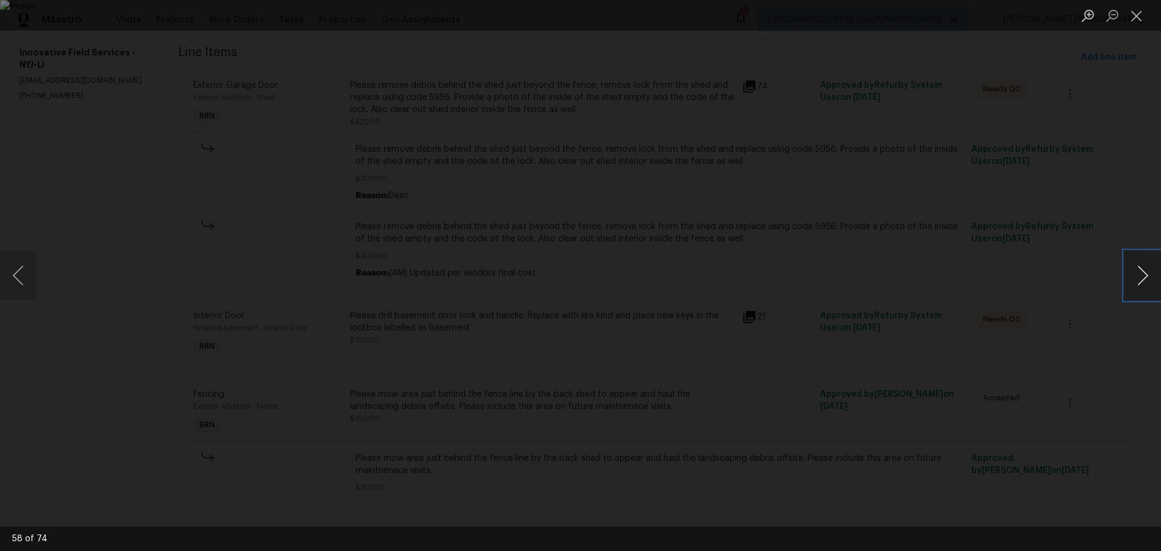
click at [1134, 285] on button "Next image" at bounding box center [1142, 275] width 37 height 49
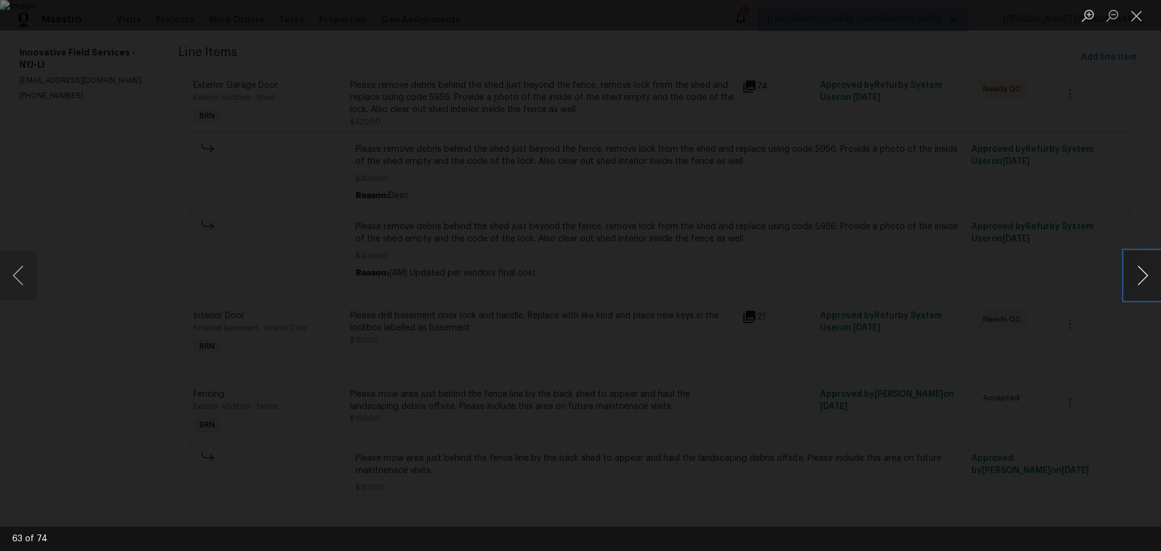
click at [1134, 285] on button "Next image" at bounding box center [1142, 275] width 37 height 49
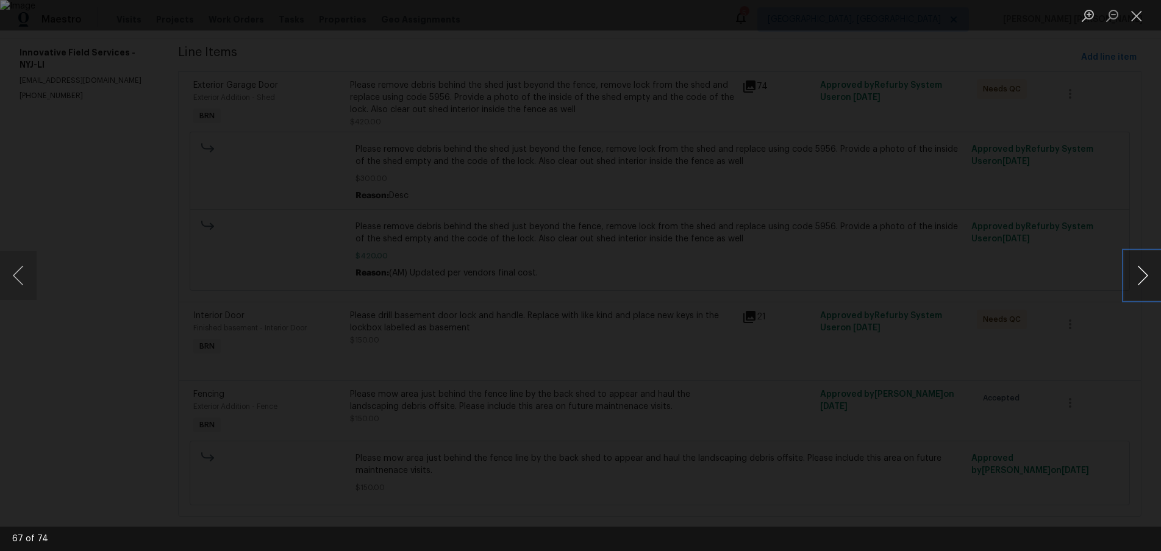
click at [1134, 285] on button "Next image" at bounding box center [1142, 275] width 37 height 49
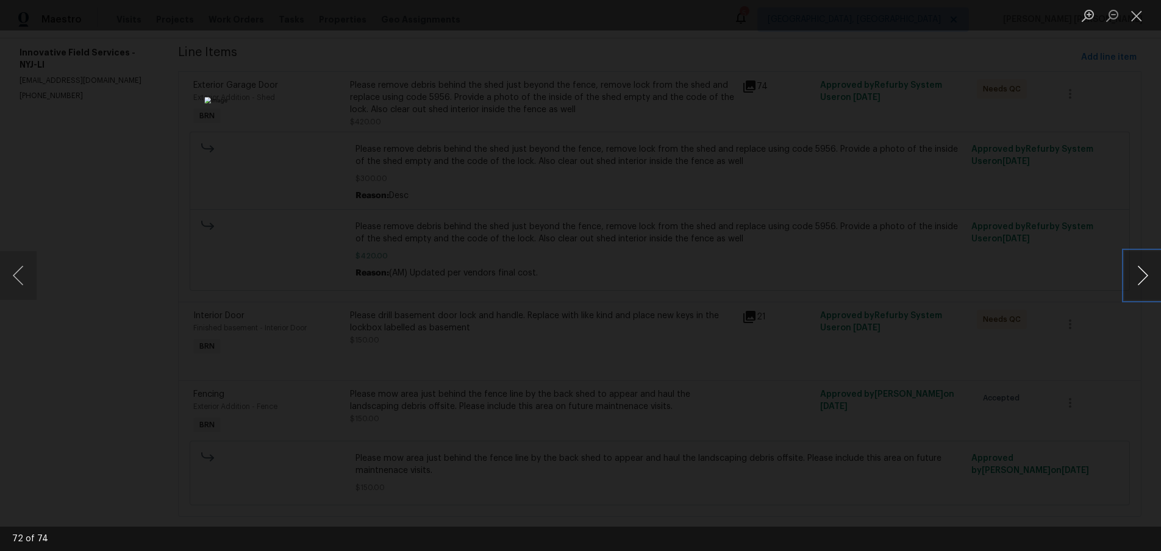
click at [1134, 285] on button "Next image" at bounding box center [1142, 275] width 37 height 49
click at [1132, 280] on button "Next image" at bounding box center [1142, 275] width 37 height 49
click at [1133, 282] on button "Next image" at bounding box center [1142, 275] width 37 height 49
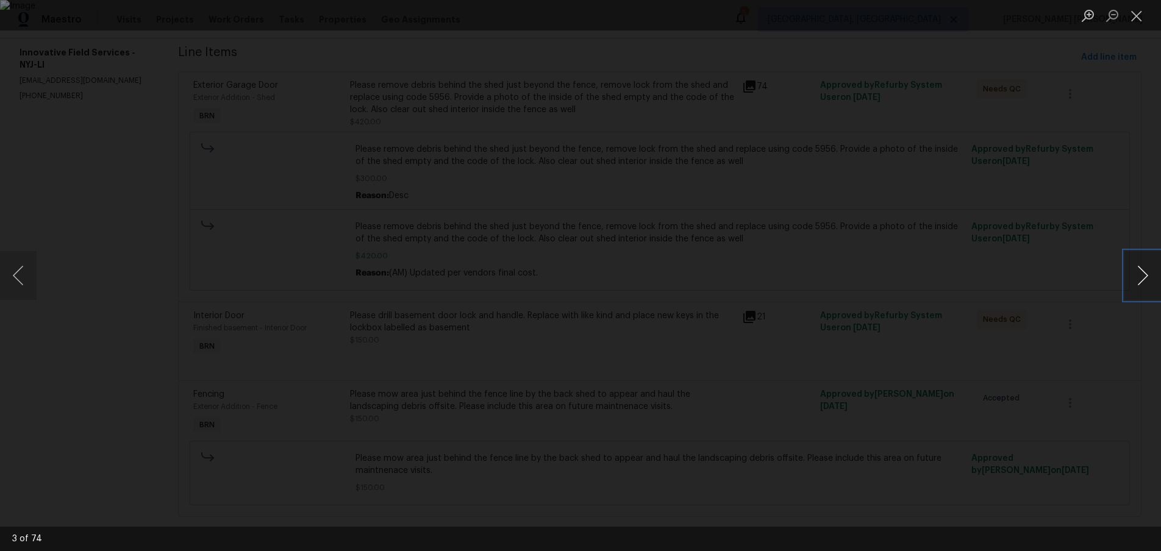
click at [1144, 283] on button "Next image" at bounding box center [1142, 275] width 37 height 49
click at [1142, 279] on button "Next image" at bounding box center [1142, 275] width 37 height 49
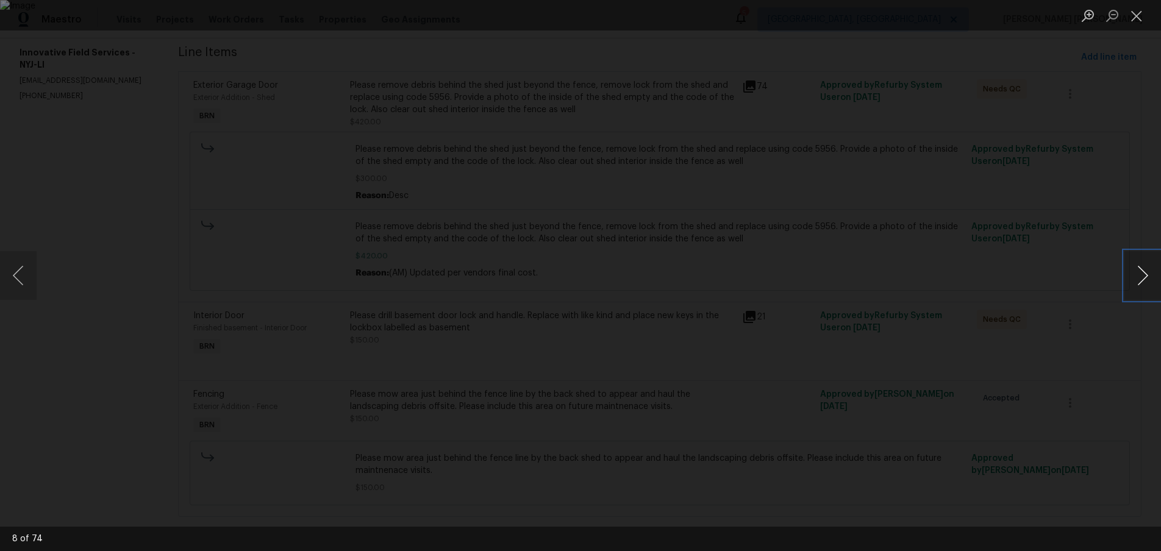
click at [1142, 279] on button "Next image" at bounding box center [1142, 275] width 37 height 49
click at [1140, 273] on button "Next image" at bounding box center [1142, 275] width 37 height 49
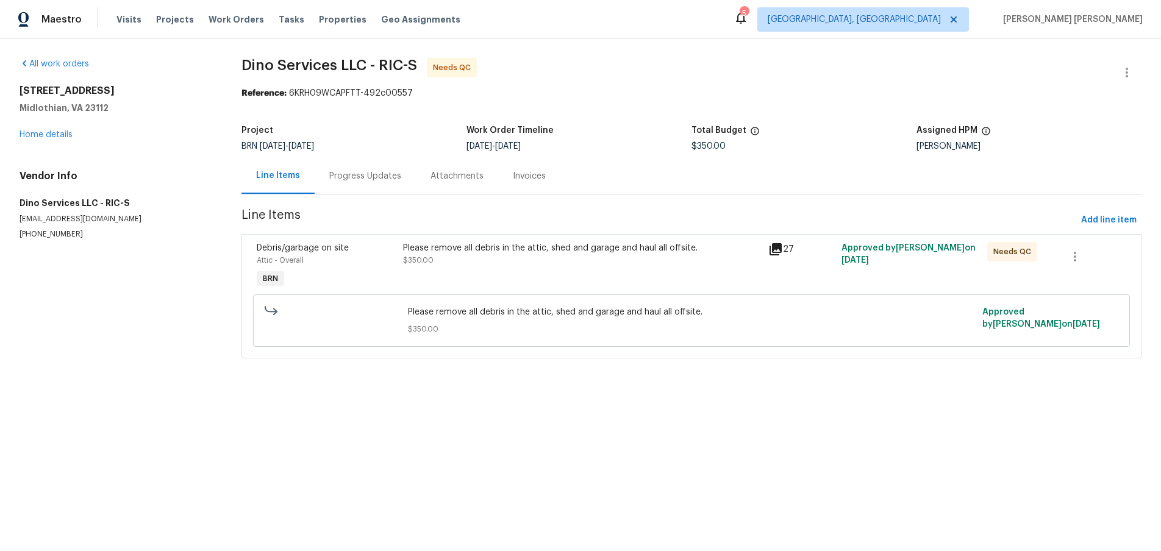
click at [776, 253] on icon at bounding box center [775, 249] width 15 height 15
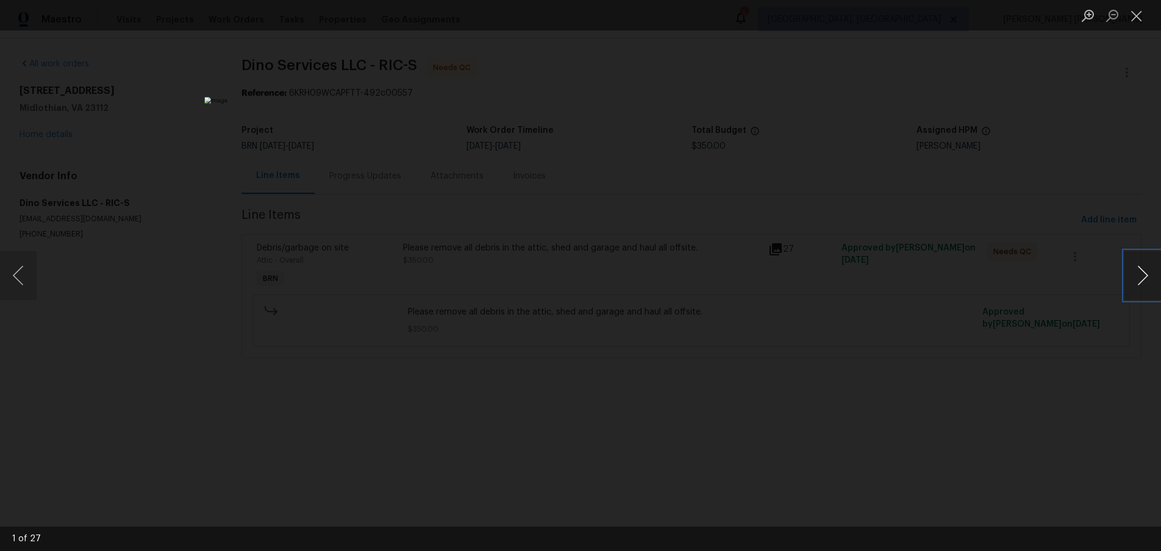
click at [1134, 290] on button "Next image" at bounding box center [1142, 275] width 37 height 49
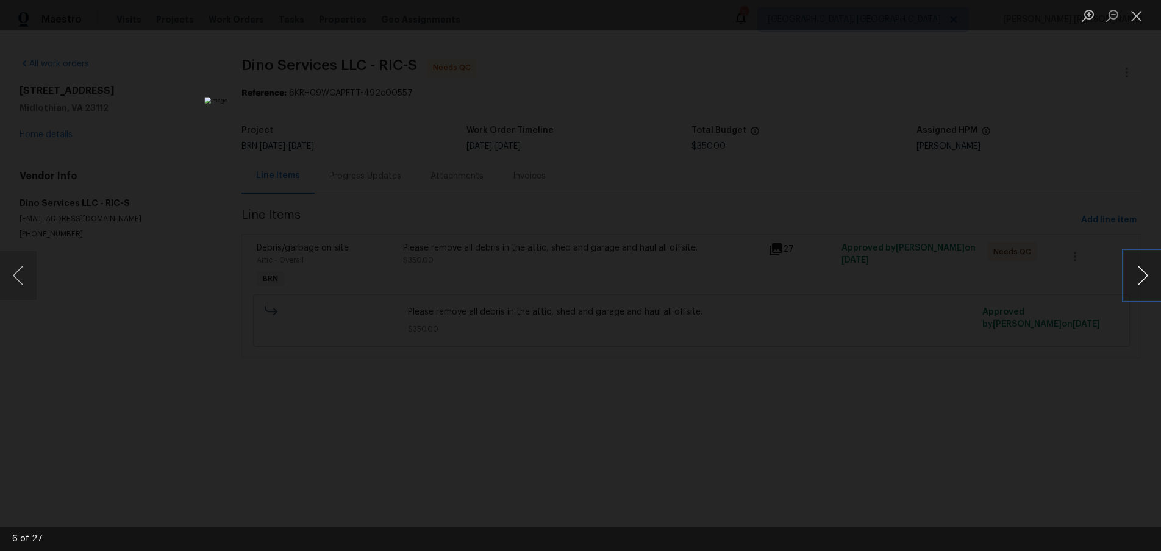
click at [1134, 290] on button "Next image" at bounding box center [1142, 275] width 37 height 49
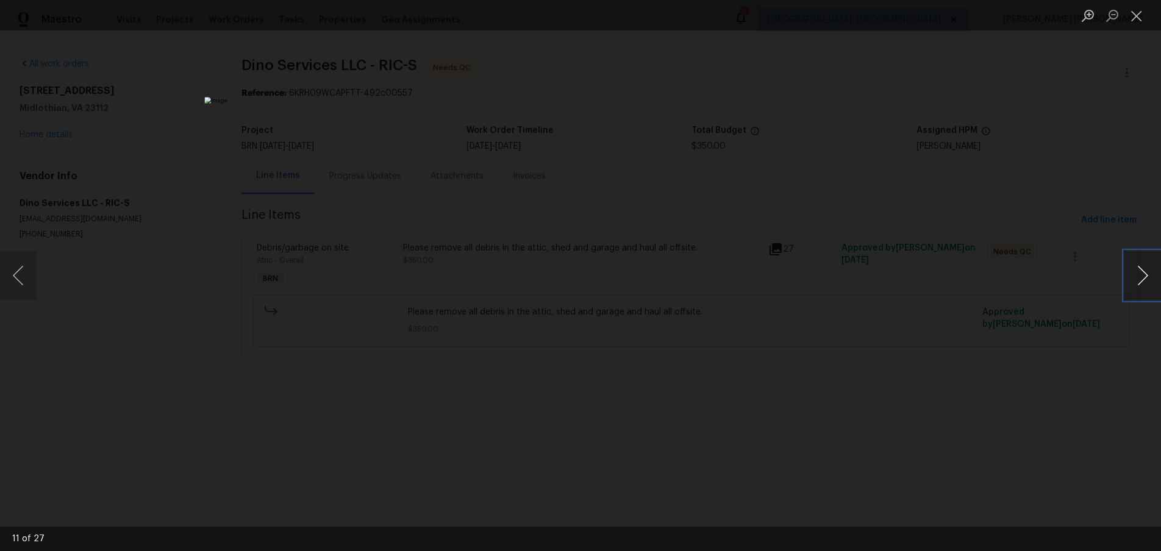
click at [1134, 290] on button "Next image" at bounding box center [1142, 275] width 37 height 49
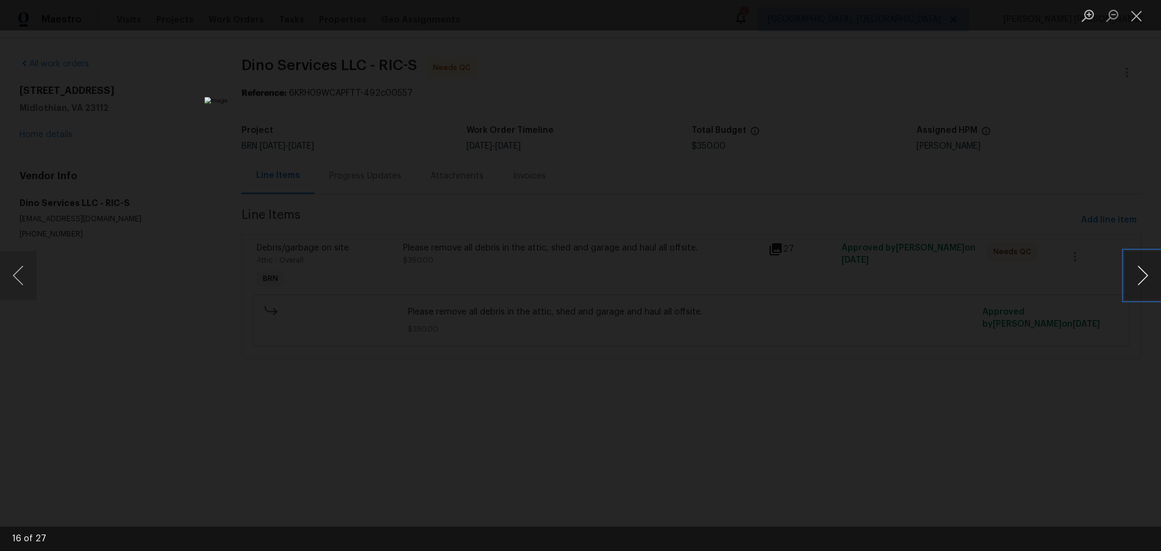
click at [1134, 290] on button "Next image" at bounding box center [1142, 275] width 37 height 49
click at [28, 273] on button "Previous image" at bounding box center [18, 275] width 37 height 49
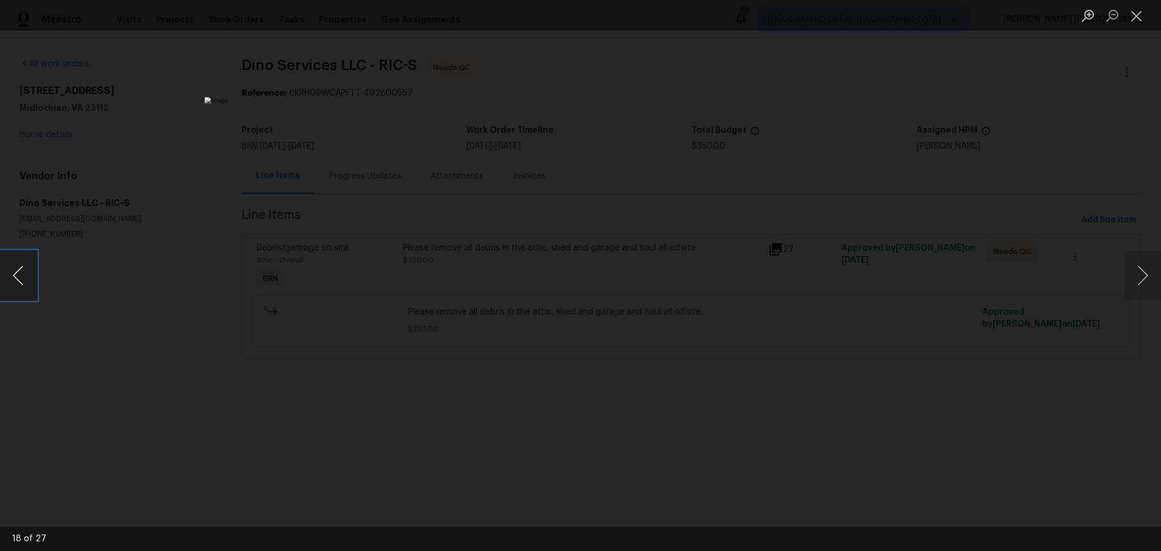
click at [28, 273] on button "Previous image" at bounding box center [18, 275] width 37 height 49
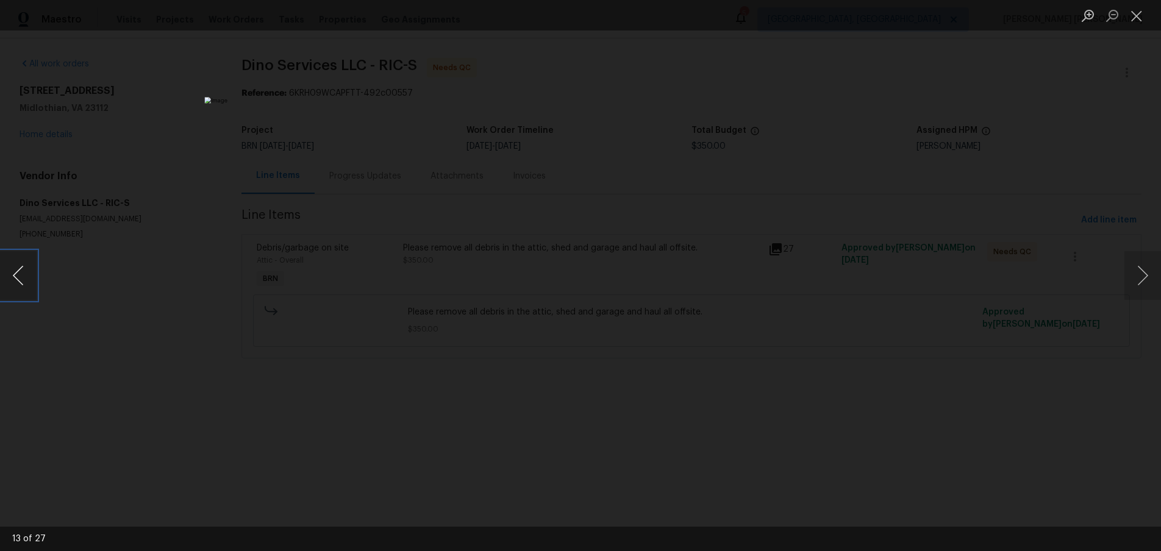
click at [28, 273] on button "Previous image" at bounding box center [18, 275] width 37 height 49
click at [22, 283] on button "Previous image" at bounding box center [18, 275] width 37 height 49
click at [31, 280] on button "Previous image" at bounding box center [18, 275] width 37 height 49
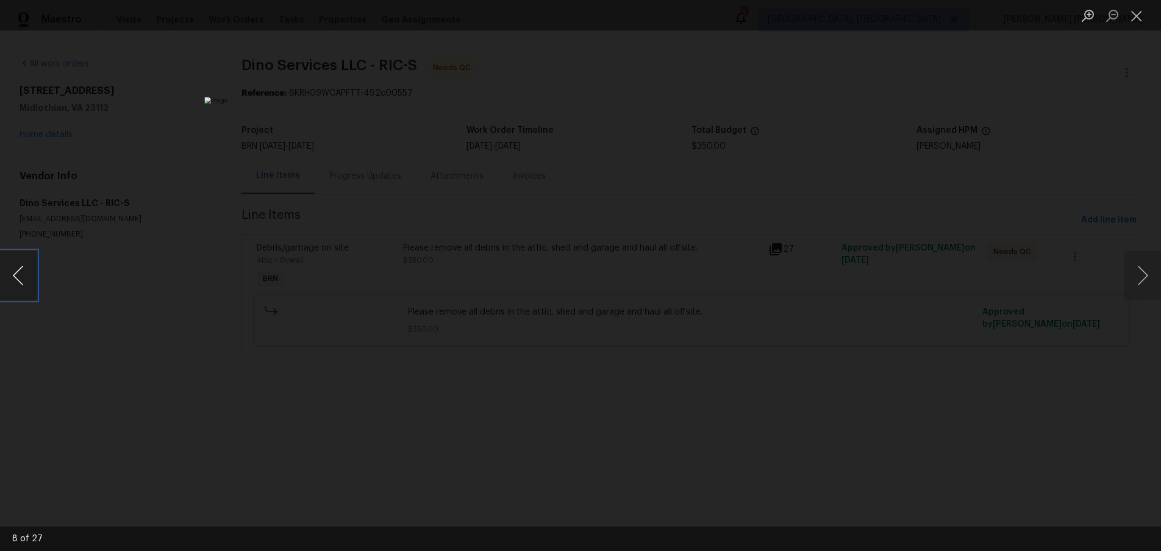
click at [20, 275] on button "Previous image" at bounding box center [18, 275] width 37 height 49
click at [27, 281] on button "Previous image" at bounding box center [18, 275] width 37 height 49
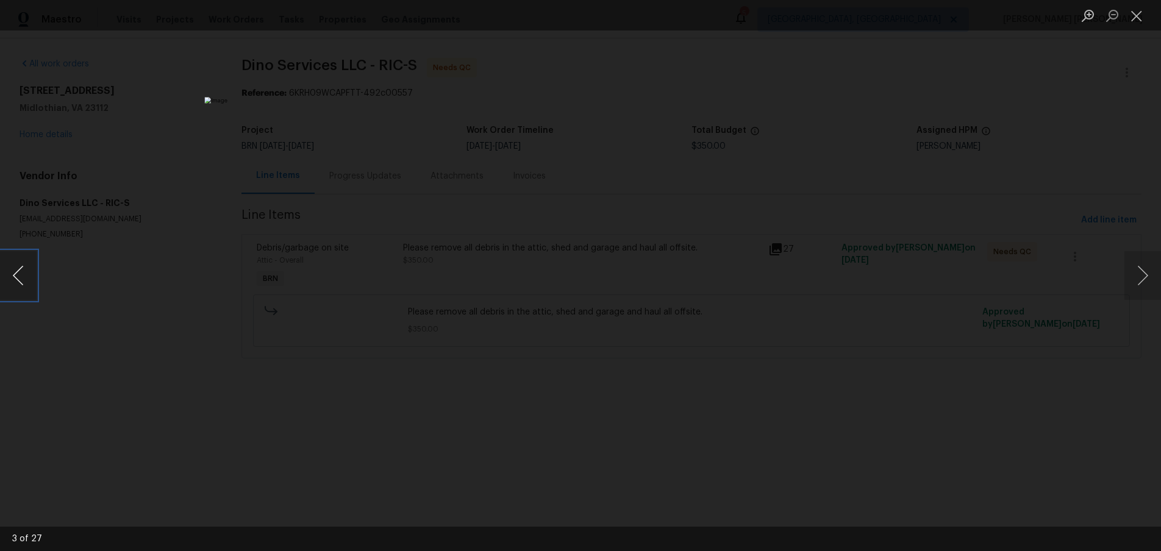
click at [27, 281] on button "Previous image" at bounding box center [18, 275] width 37 height 49
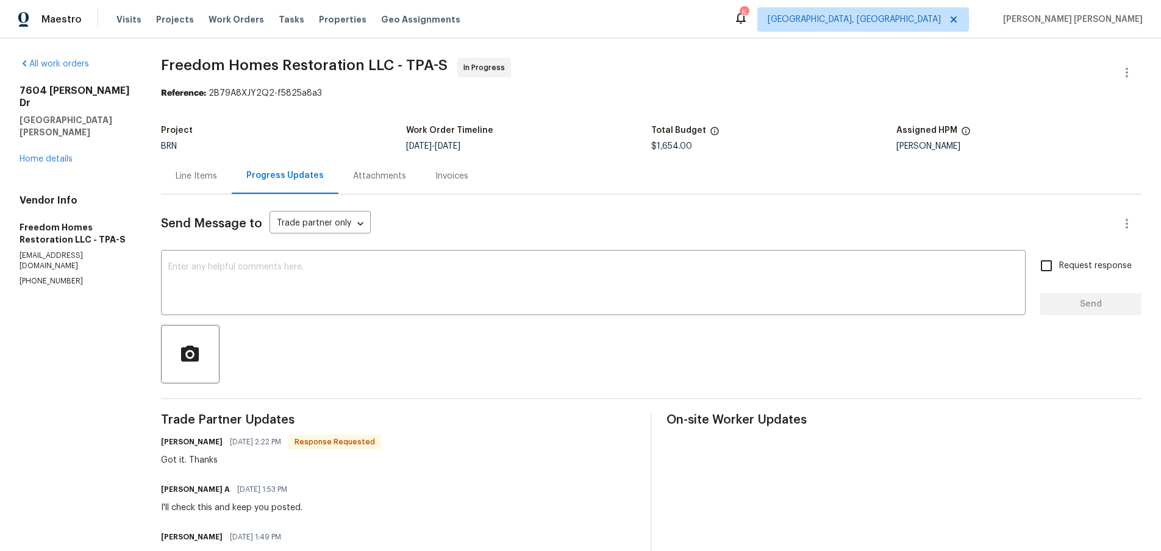
click at [202, 178] on div "Line Items" at bounding box center [196, 176] width 41 height 12
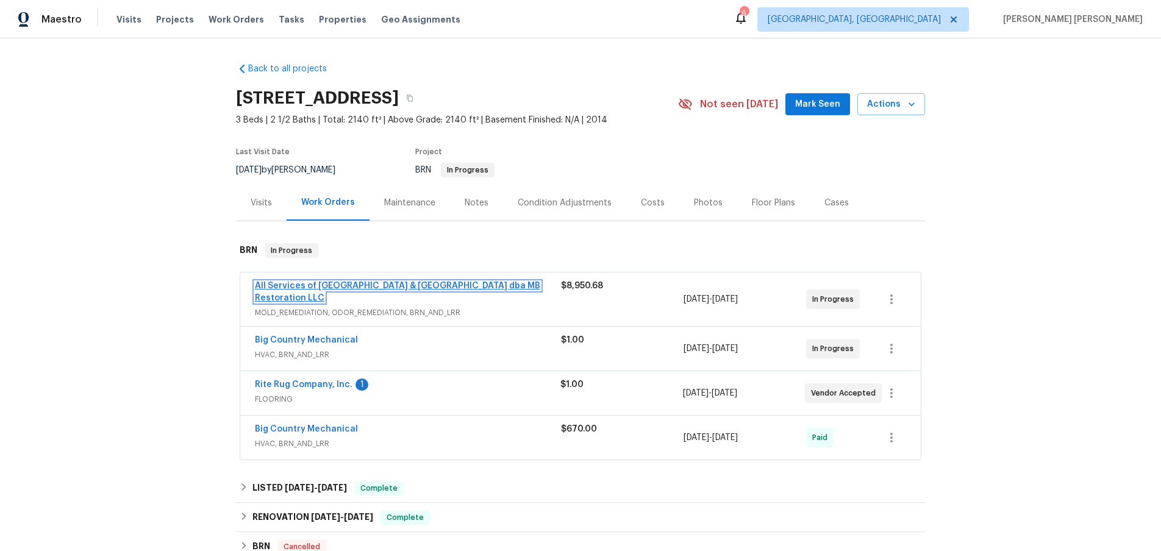
click at [460, 288] on link "All Services of [GEOGRAPHIC_DATA] & [GEOGRAPHIC_DATA] dba MB Restoration LLC" at bounding box center [397, 292] width 285 height 21
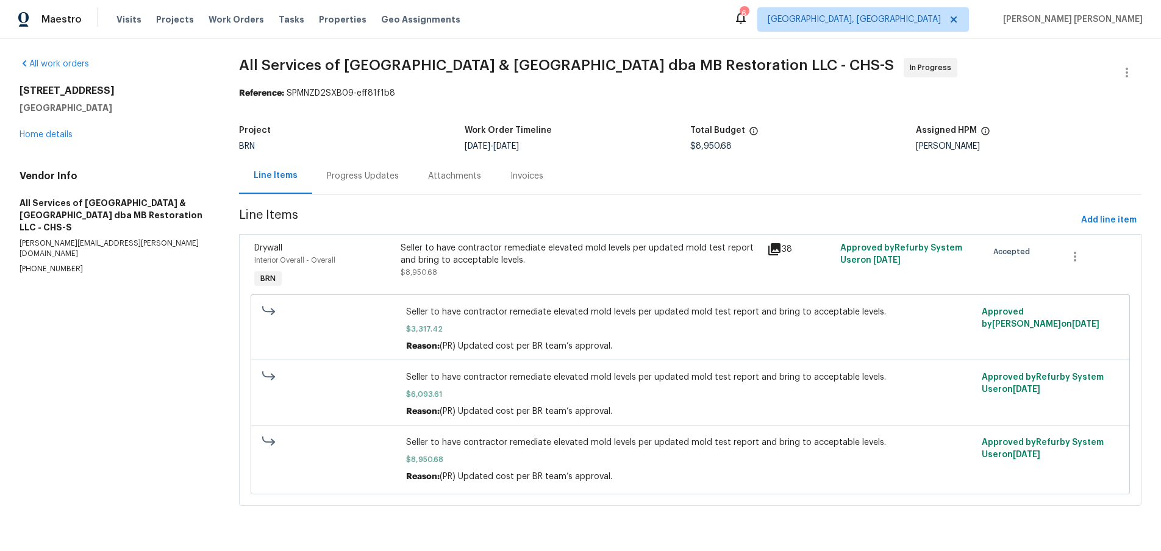
click at [777, 251] on icon at bounding box center [774, 249] width 15 height 15
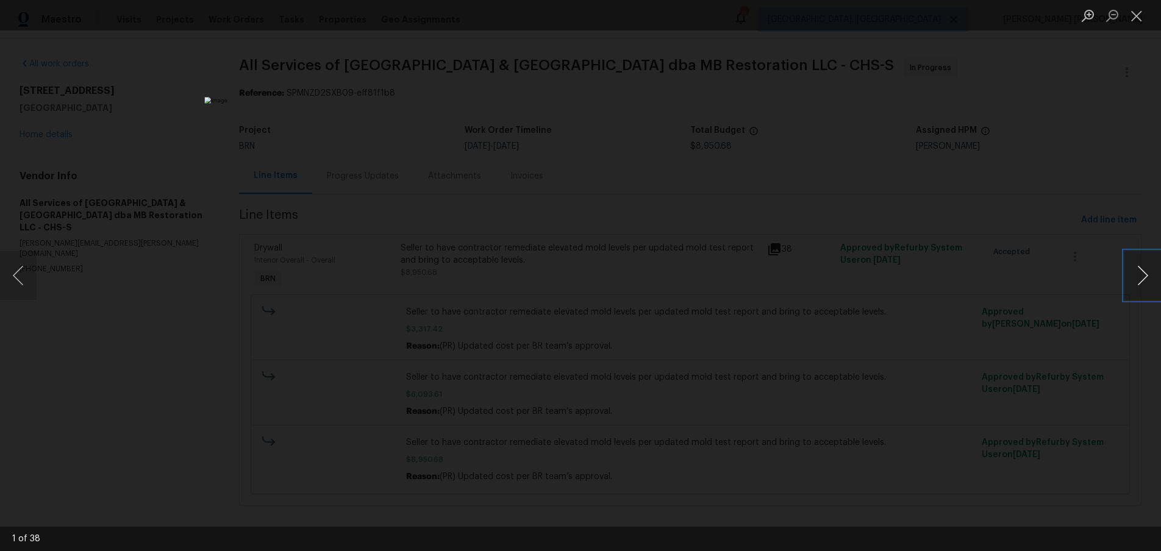
click at [1134, 283] on button "Next image" at bounding box center [1142, 275] width 37 height 49
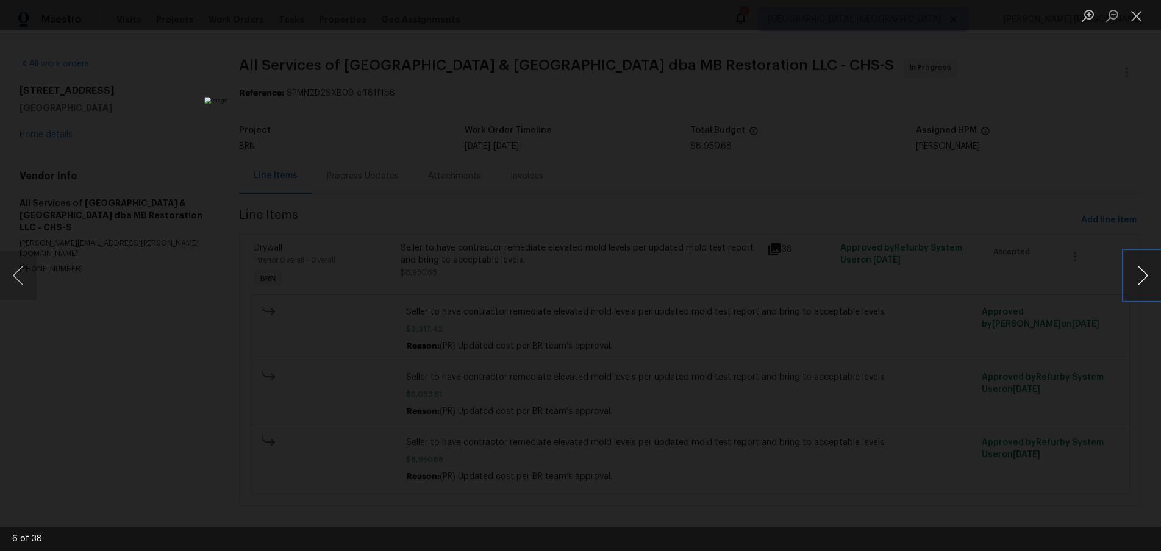
click at [1134, 283] on button "Next image" at bounding box center [1142, 275] width 37 height 49
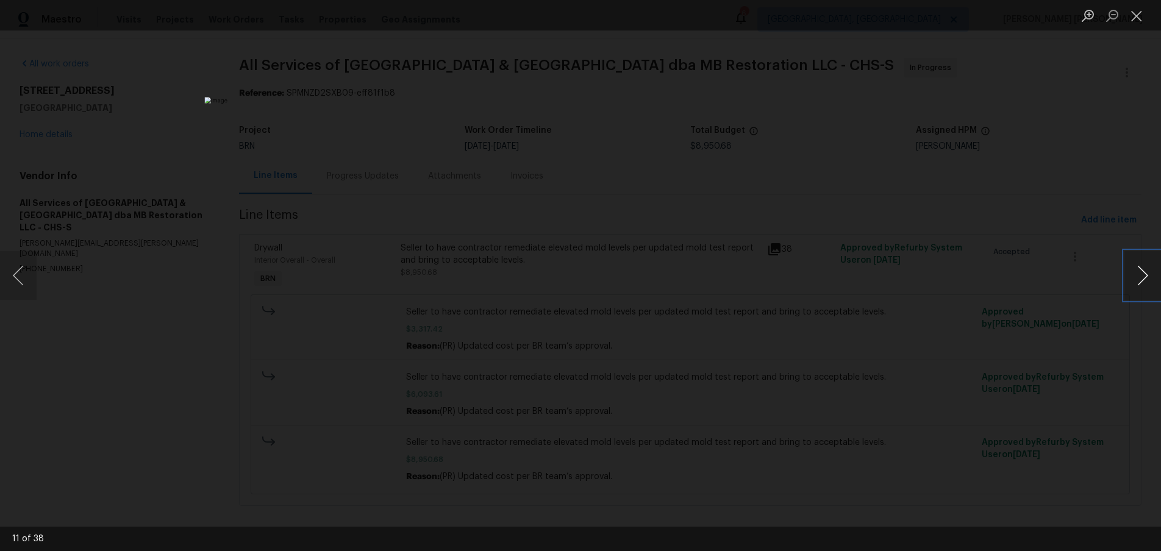
click at [1134, 283] on button "Next image" at bounding box center [1142, 275] width 37 height 49
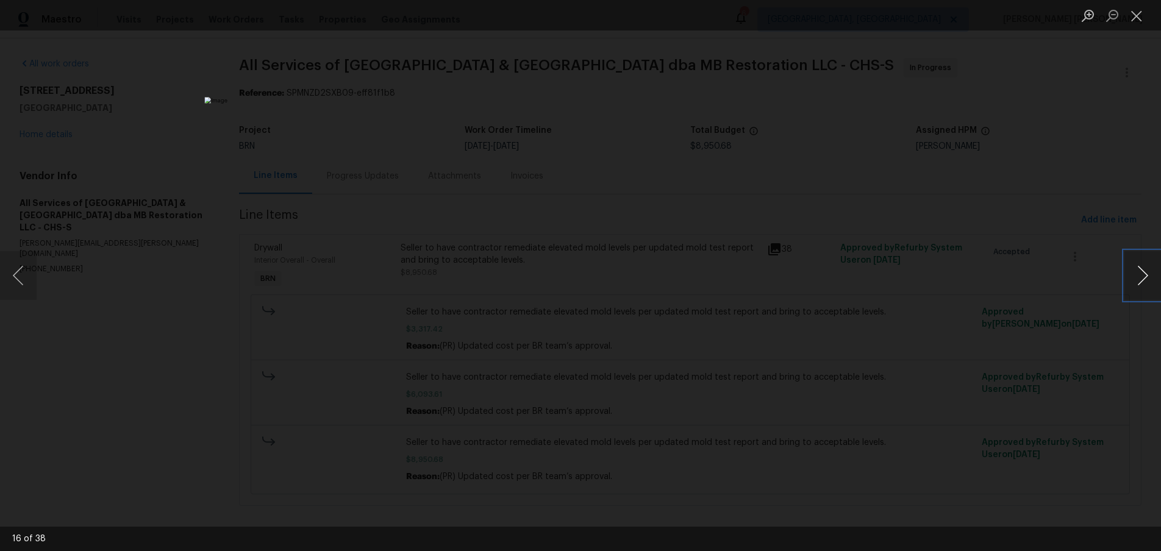
click at [1134, 283] on button "Next image" at bounding box center [1142, 275] width 37 height 49
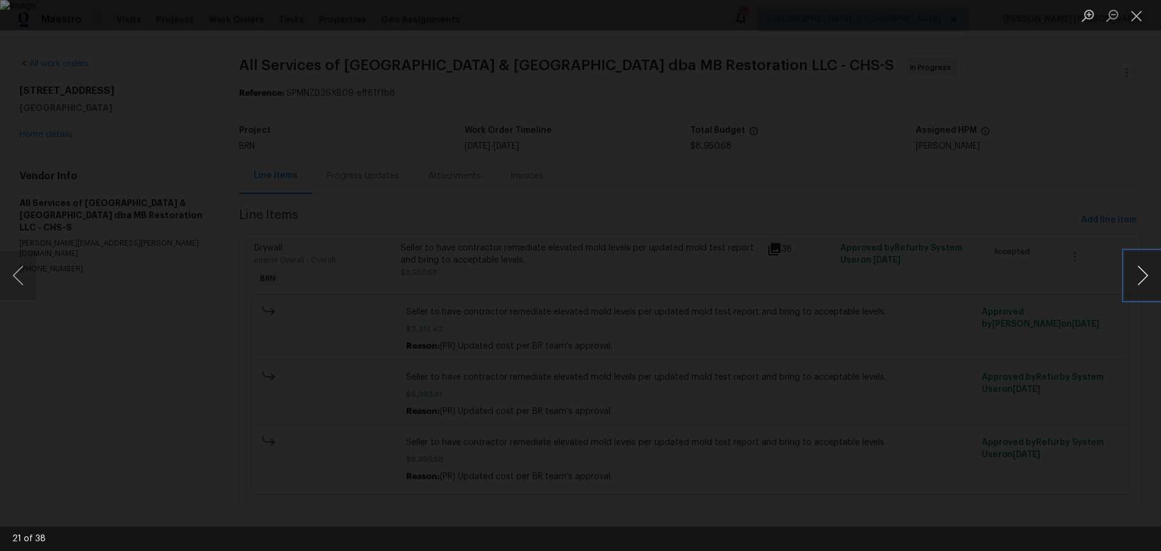
click at [1134, 283] on button "Next image" at bounding box center [1142, 275] width 37 height 49
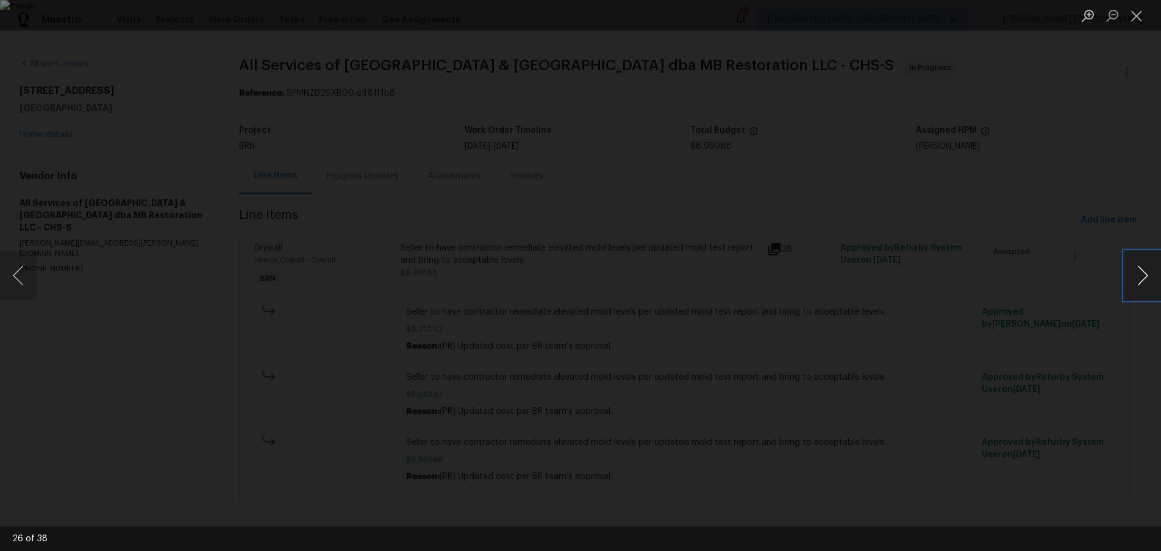
click at [1134, 283] on button "Next image" at bounding box center [1142, 275] width 37 height 49
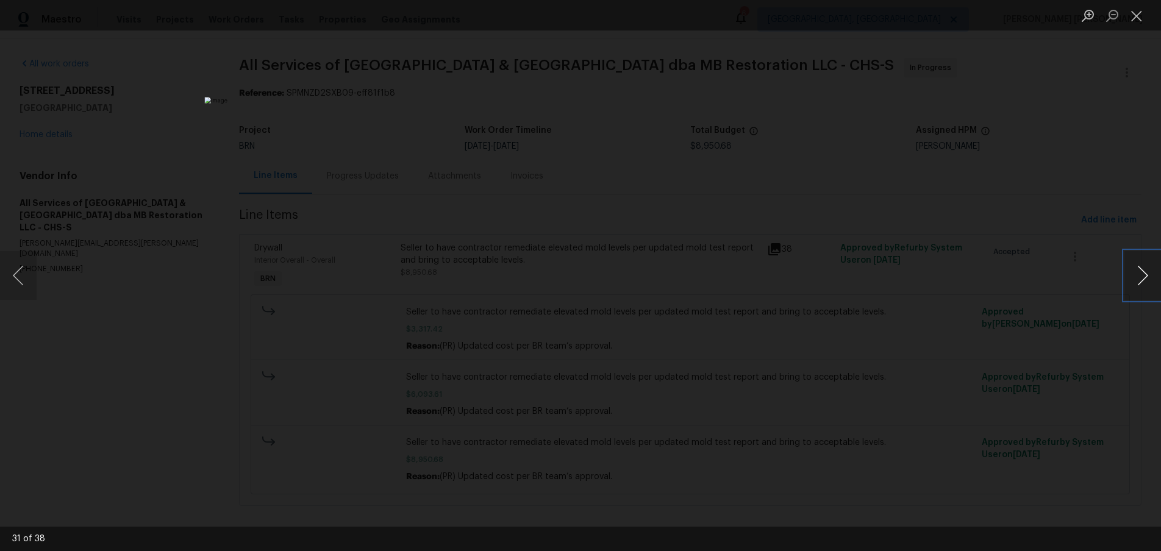
click at [1134, 283] on button "Next image" at bounding box center [1142, 275] width 37 height 49
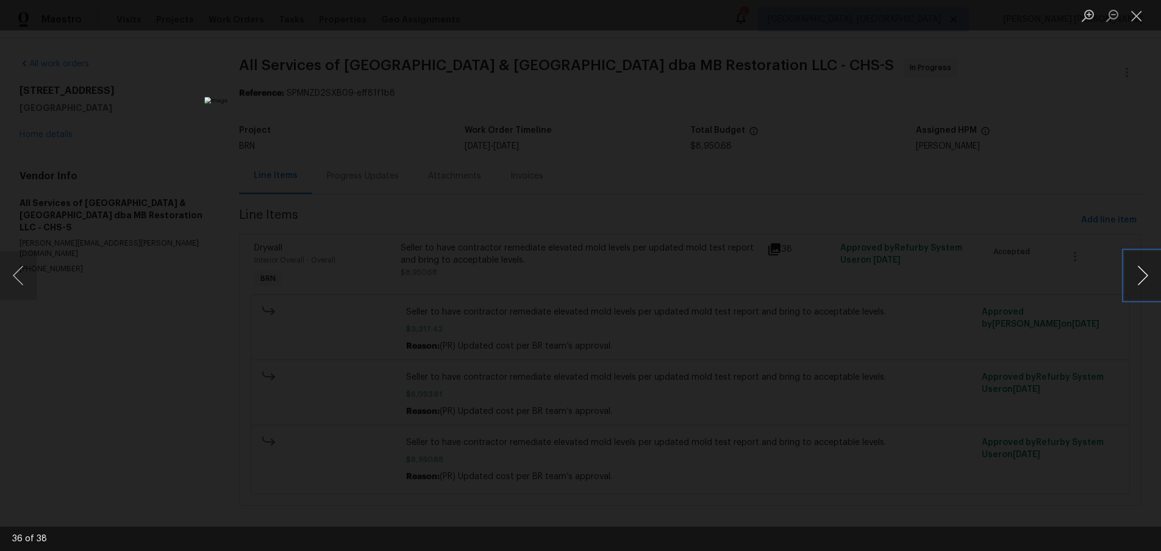
click at [1134, 283] on button "Next image" at bounding box center [1142, 275] width 37 height 49
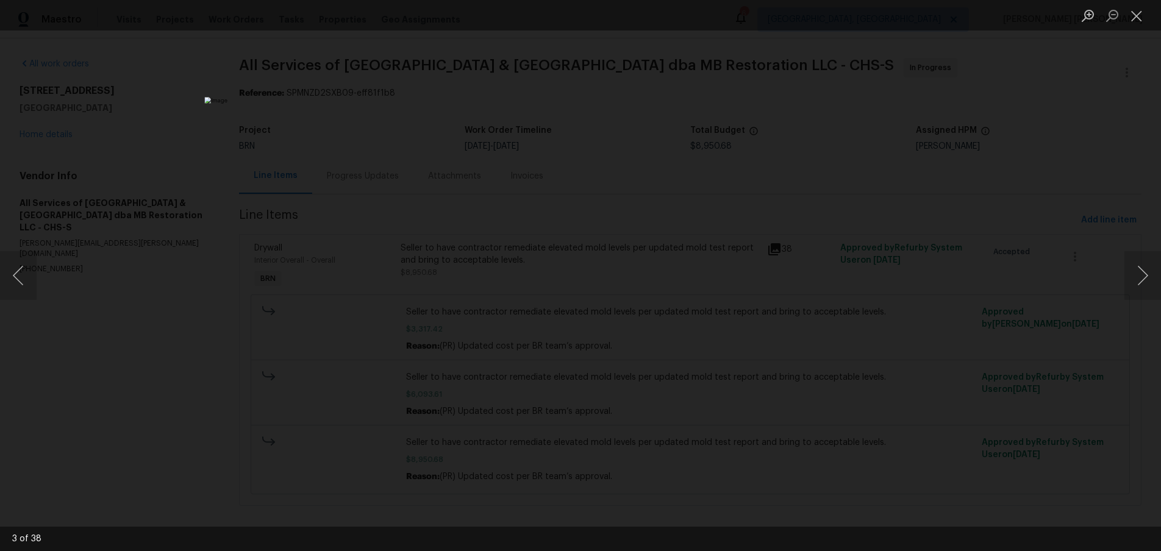
click at [1009, 368] on div "Lightbox" at bounding box center [580, 275] width 1161 height 551
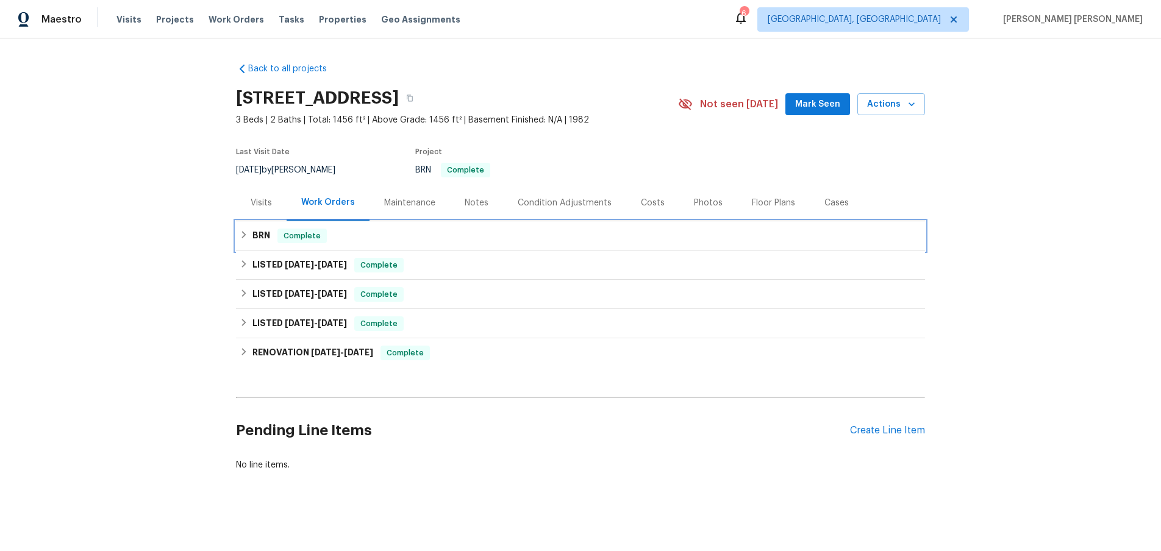
click at [240, 241] on div "BRN Complete" at bounding box center [580, 236] width 681 height 15
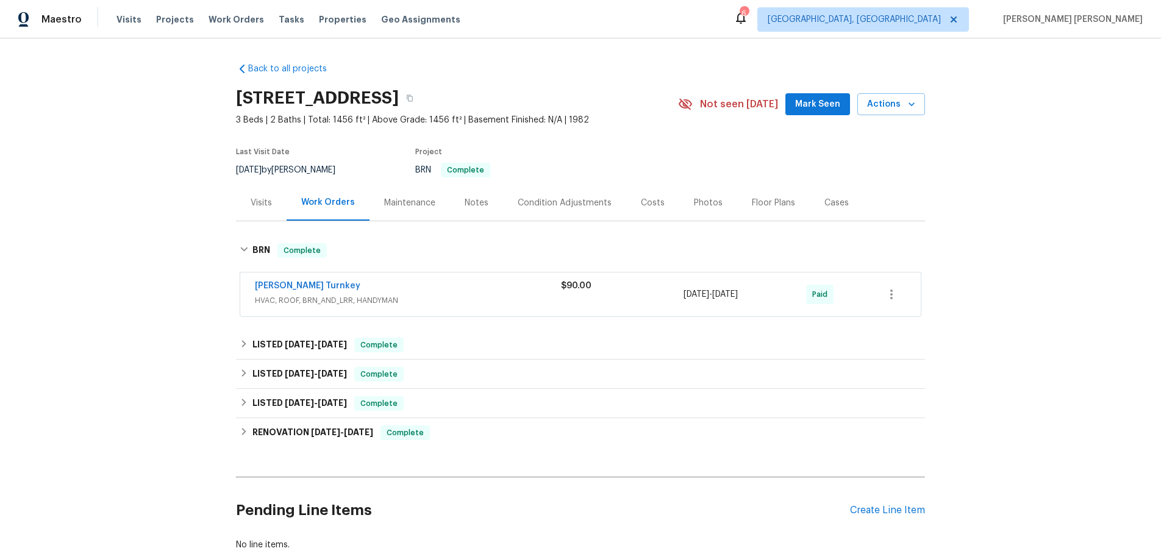
click at [500, 306] on span "HVAC, ROOF, BRN_AND_LRR, HANDYMAN" at bounding box center [408, 300] width 306 height 12
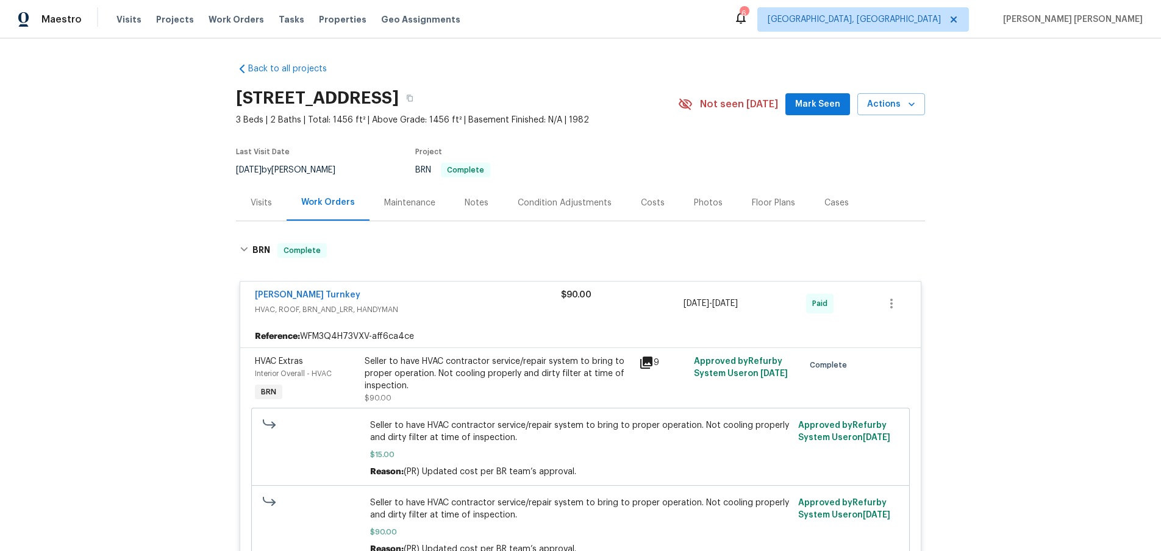
click at [500, 306] on span "HVAC, ROOF, BRN_AND_LRR, HANDYMAN" at bounding box center [408, 310] width 306 height 12
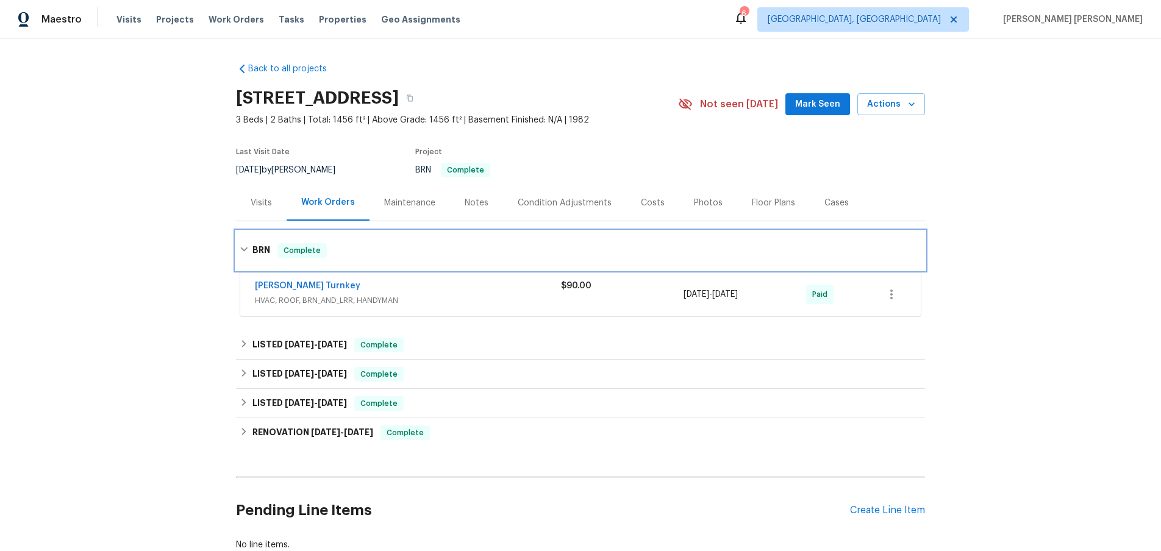
click at [244, 252] on icon at bounding box center [244, 249] width 9 height 9
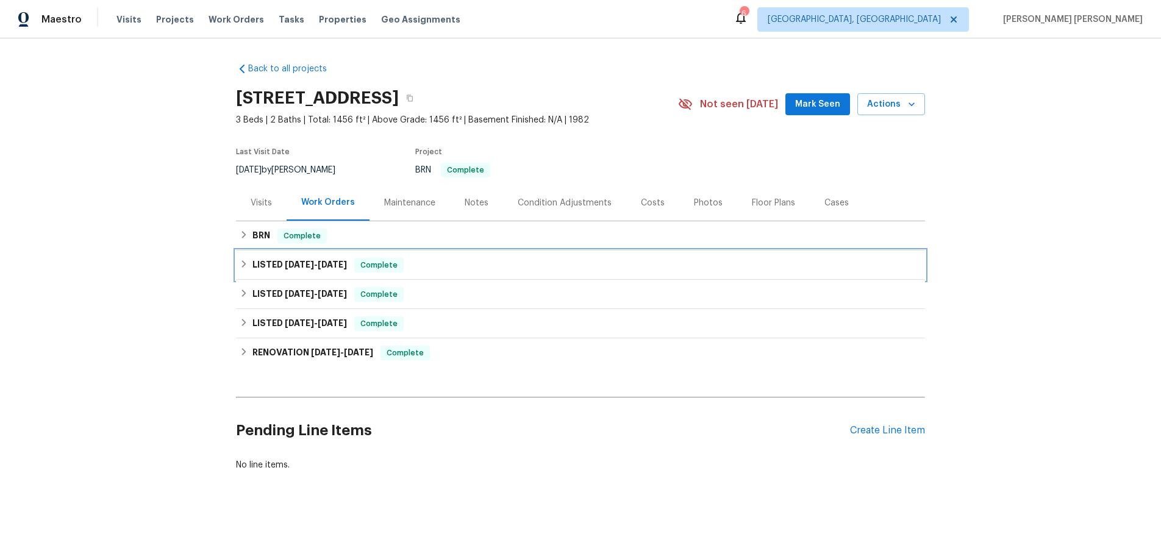
click at [241, 263] on icon at bounding box center [244, 264] width 9 height 9
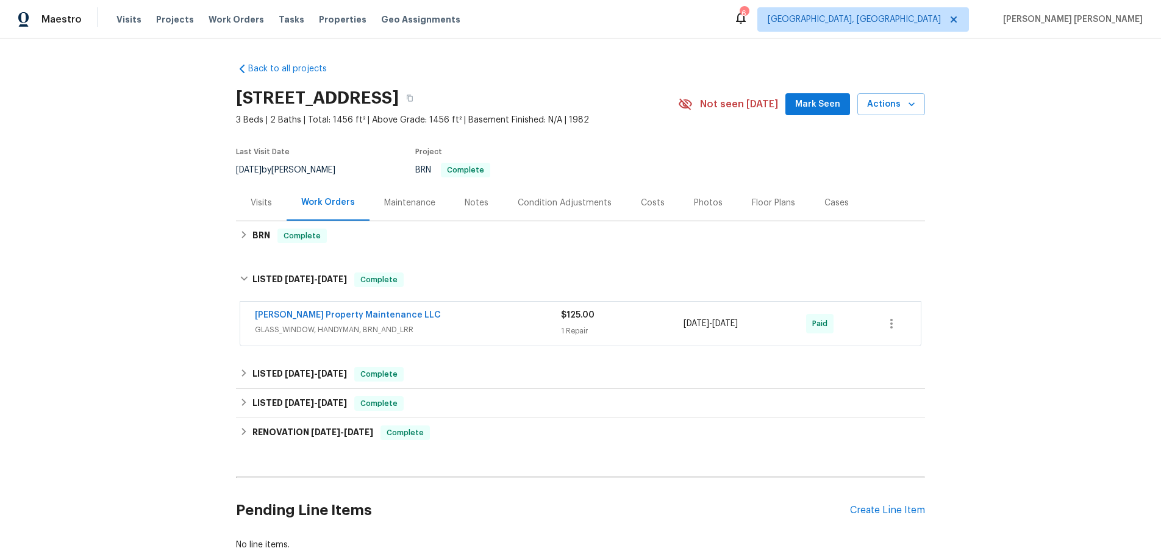
click at [505, 330] on span "GLASS_WINDOW, HANDYMAN, BRN_AND_LRR" at bounding box center [408, 330] width 306 height 12
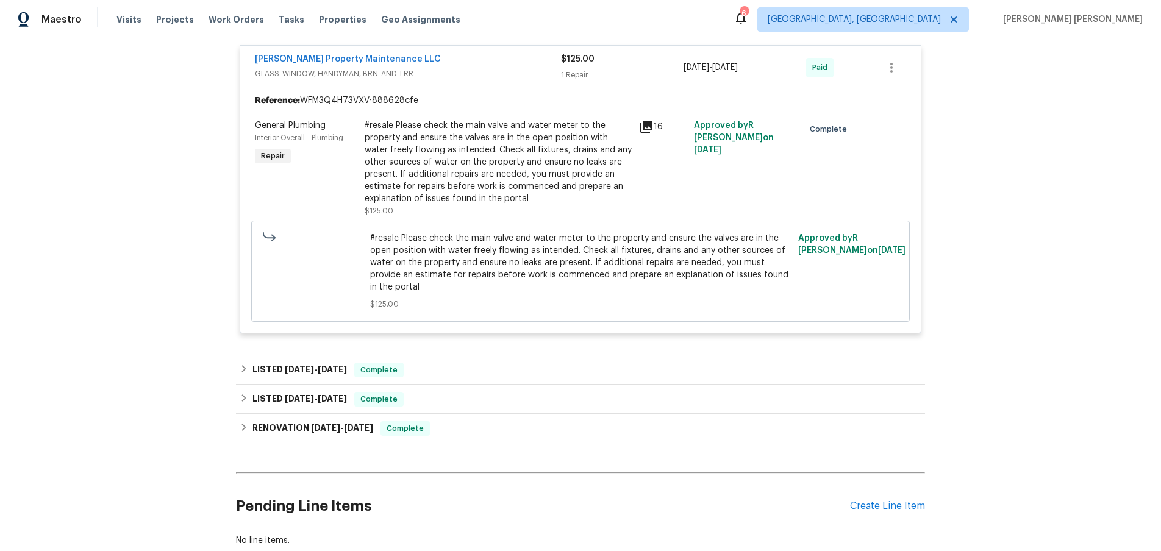
scroll to position [177, 0]
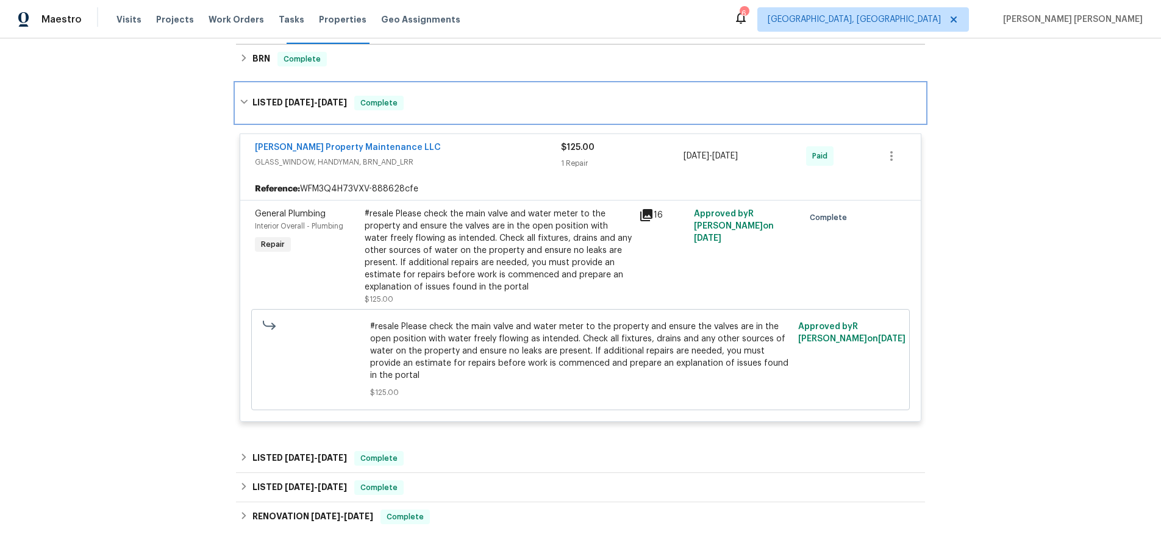
click at [241, 104] on icon at bounding box center [244, 102] width 9 height 9
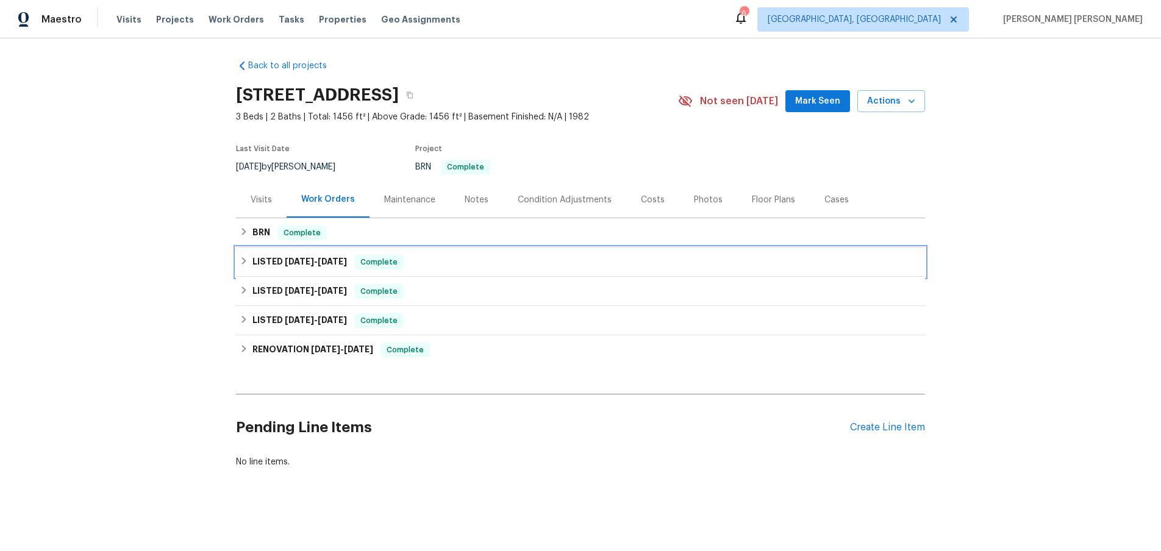
scroll to position [3, 0]
click at [238, 290] on div "LISTED [DATE] - [DATE] Complete" at bounding box center [580, 291] width 689 height 29
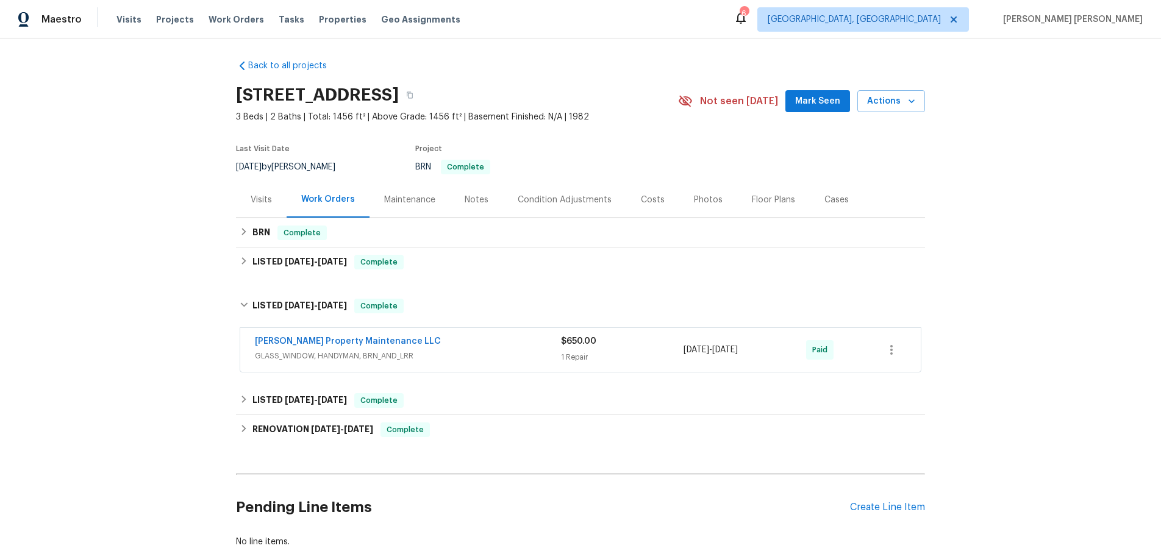
click at [486, 349] on div "[PERSON_NAME] Property Maintenance LLC" at bounding box center [408, 342] width 306 height 15
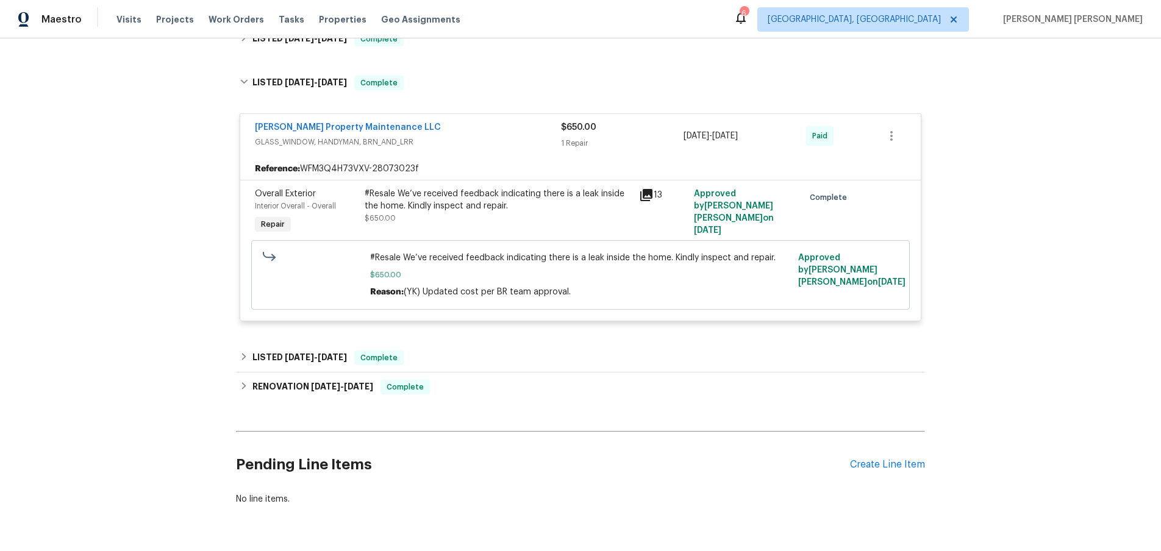
scroll to position [230, 0]
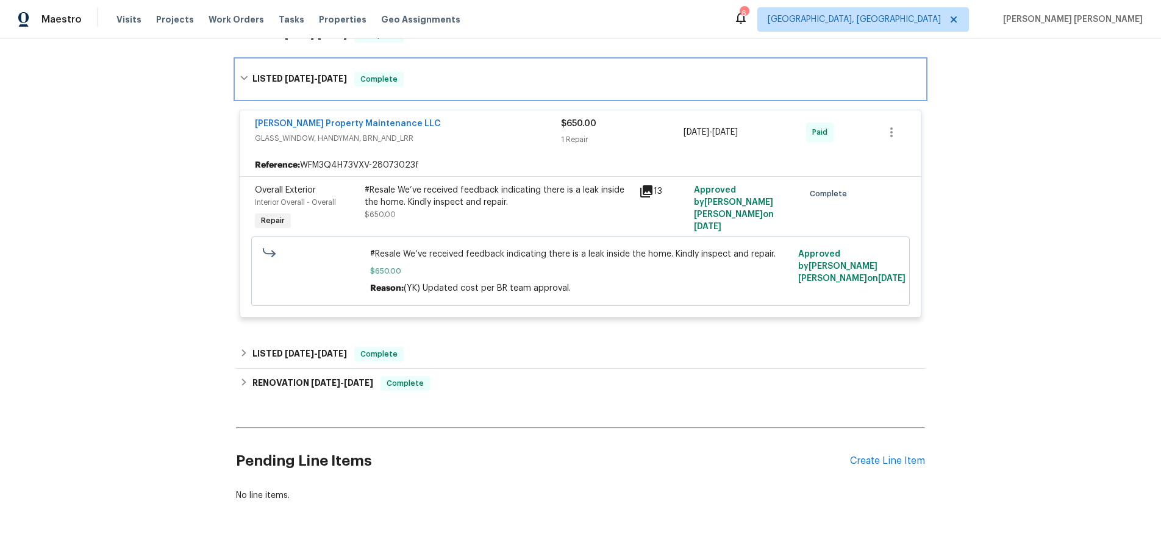
click at [245, 79] on icon at bounding box center [243, 78] width 7 height 4
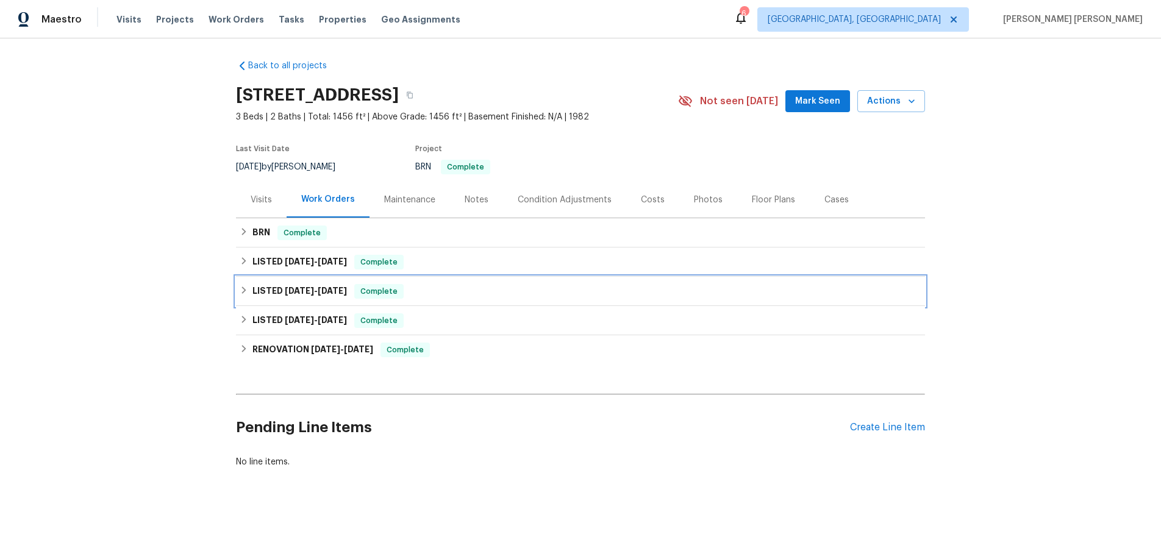
scroll to position [3, 0]
click at [242, 323] on icon at bounding box center [244, 319] width 9 height 9
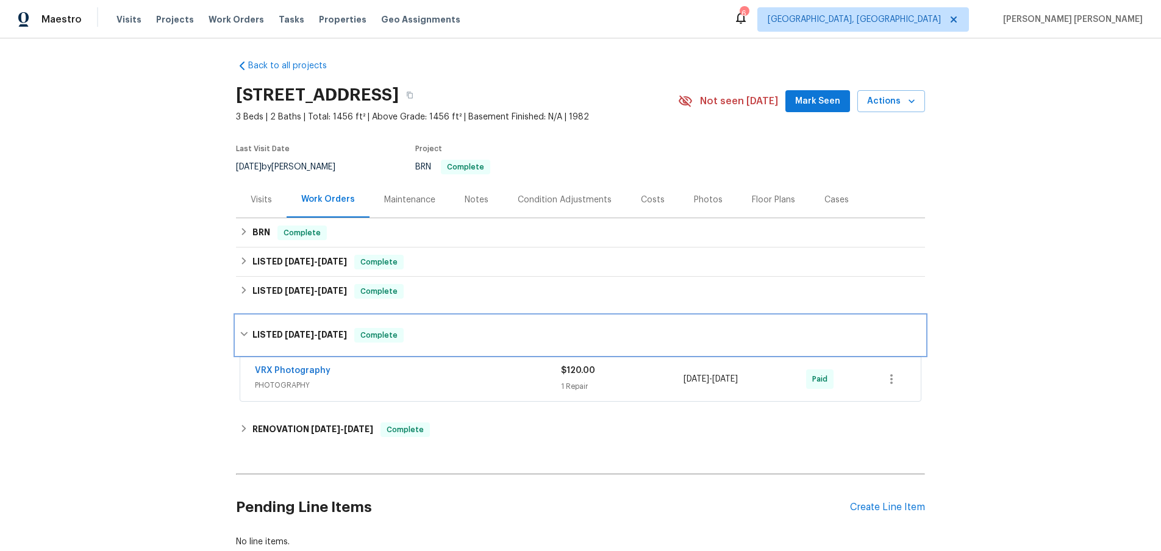
click at [242, 323] on div "LISTED 2/5/25 - 2/6/25 Complete" at bounding box center [580, 335] width 689 height 39
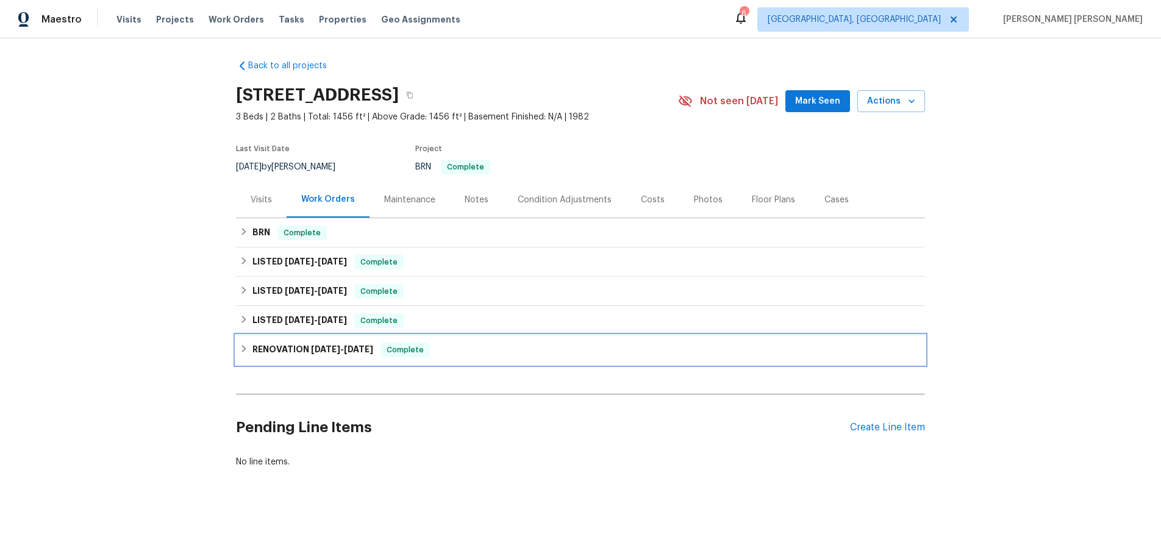
click at [246, 347] on icon at bounding box center [244, 348] width 9 height 9
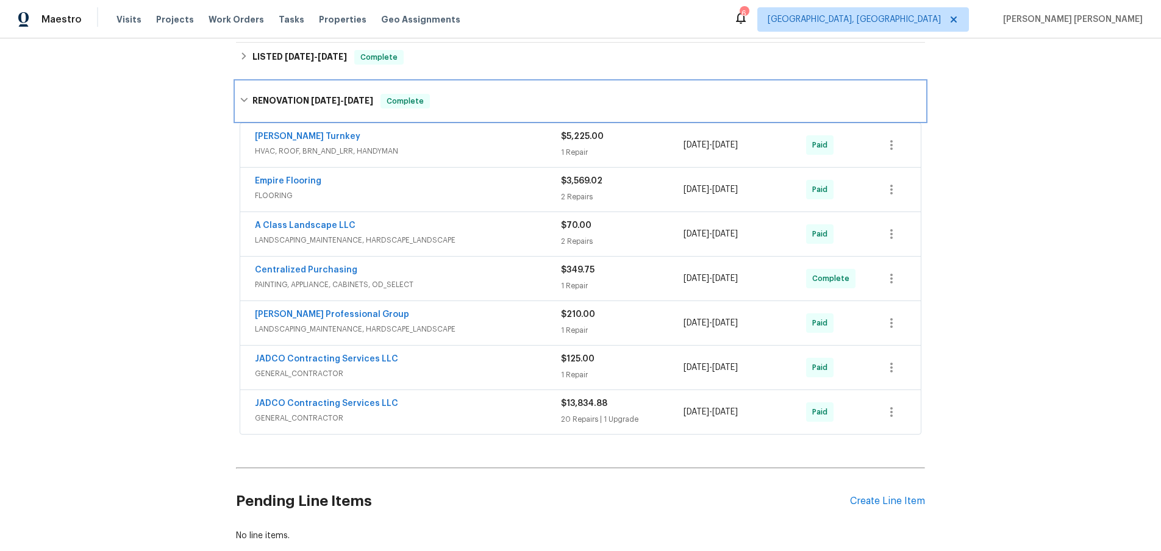
scroll to position [284, 0]
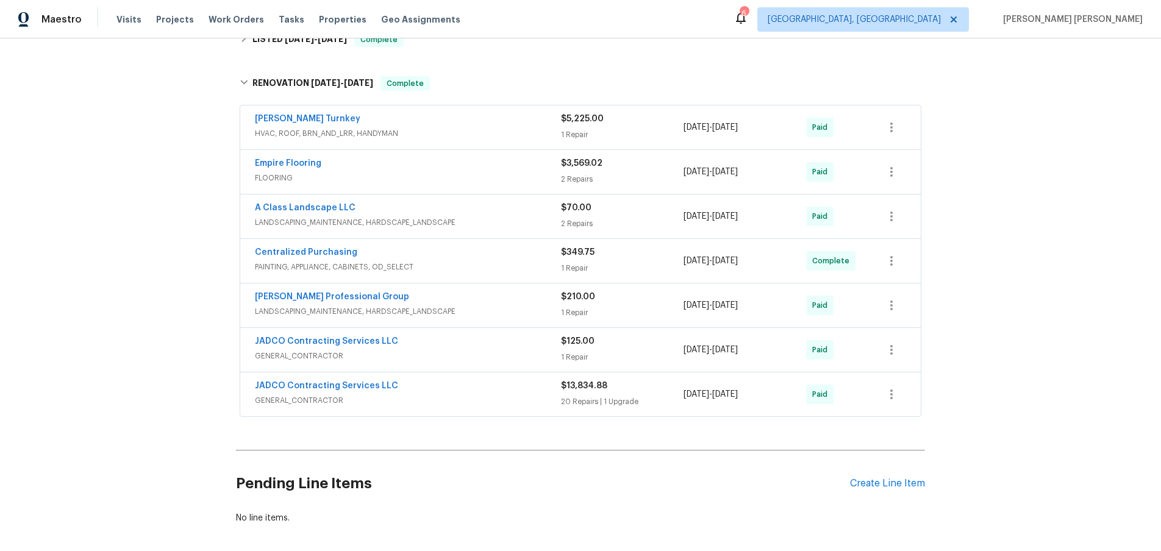
click at [428, 276] on div "Centralized Purchasing PAINTING, APPLIANCE, CABINETS, OD_SELECT $349.75 1 Repai…" at bounding box center [580, 261] width 680 height 44
click at [378, 252] on div "Centralized Purchasing" at bounding box center [408, 253] width 306 height 15
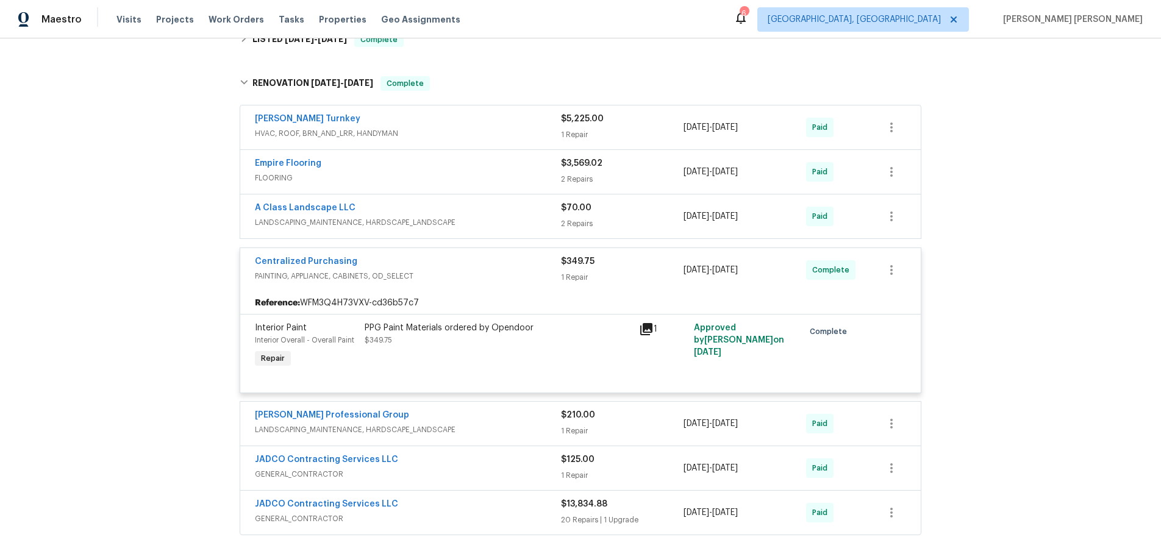
click at [438, 275] on span "PAINTING, APPLIANCE, CABINETS, OD_SELECT" at bounding box center [408, 276] width 306 height 12
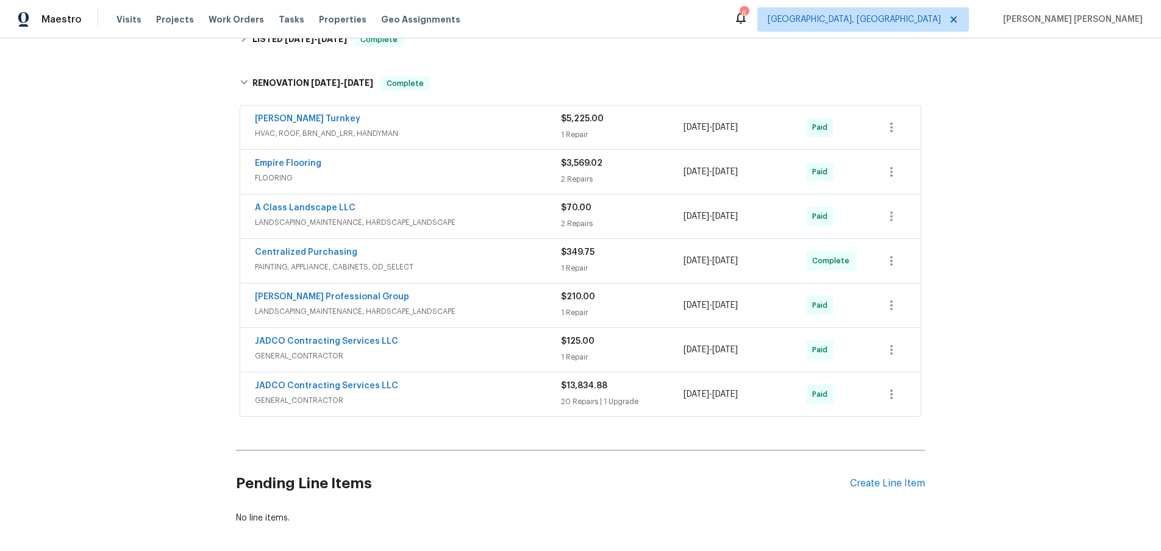
click at [515, 400] on span "GENERAL_CONTRACTOR" at bounding box center [408, 400] width 306 height 12
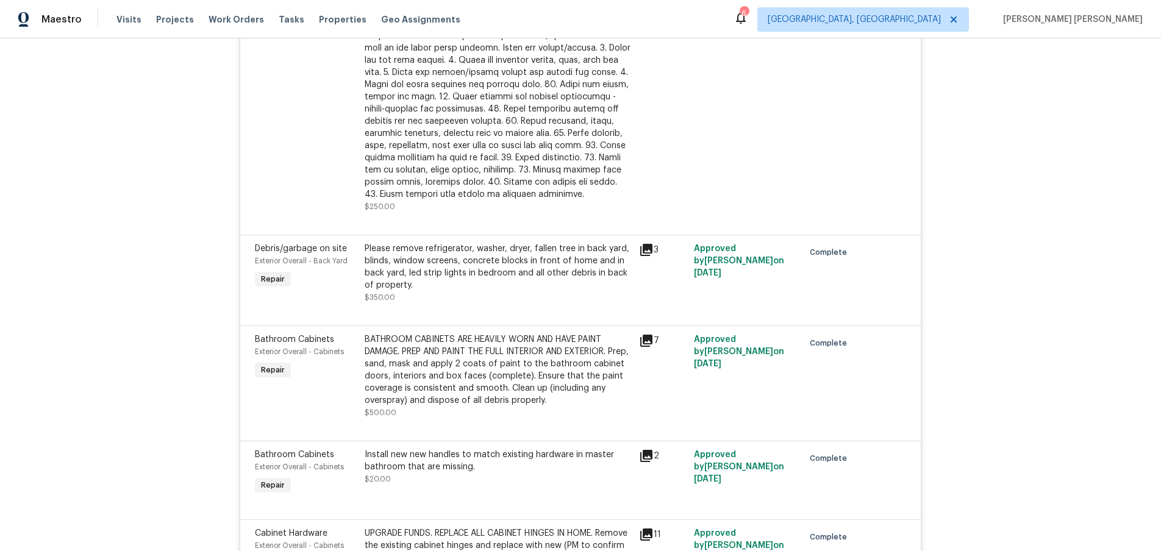
scroll to position [752, 0]
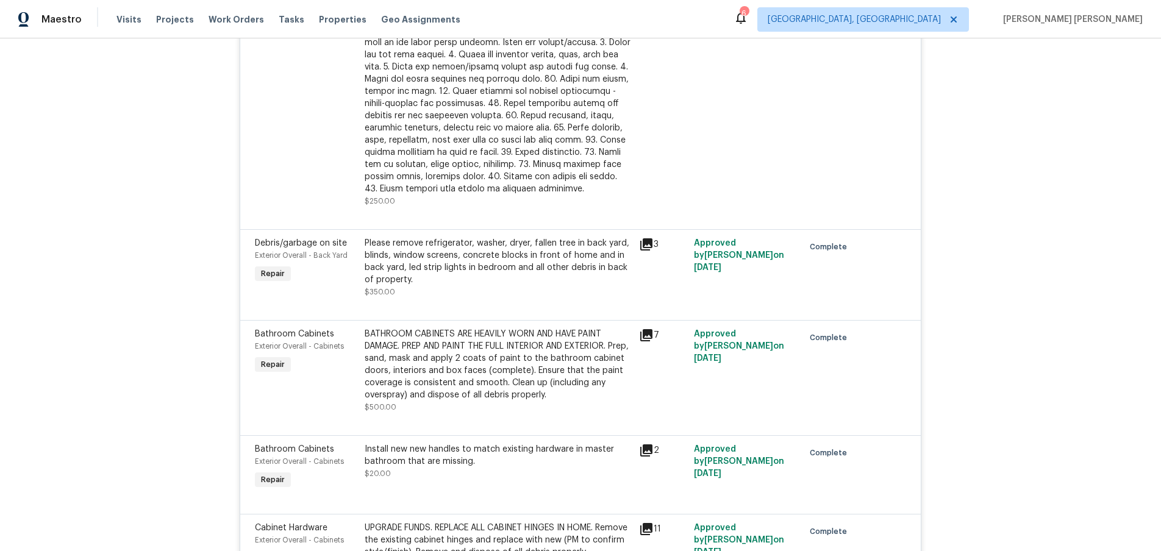
click at [648, 246] on icon at bounding box center [646, 244] width 15 height 15
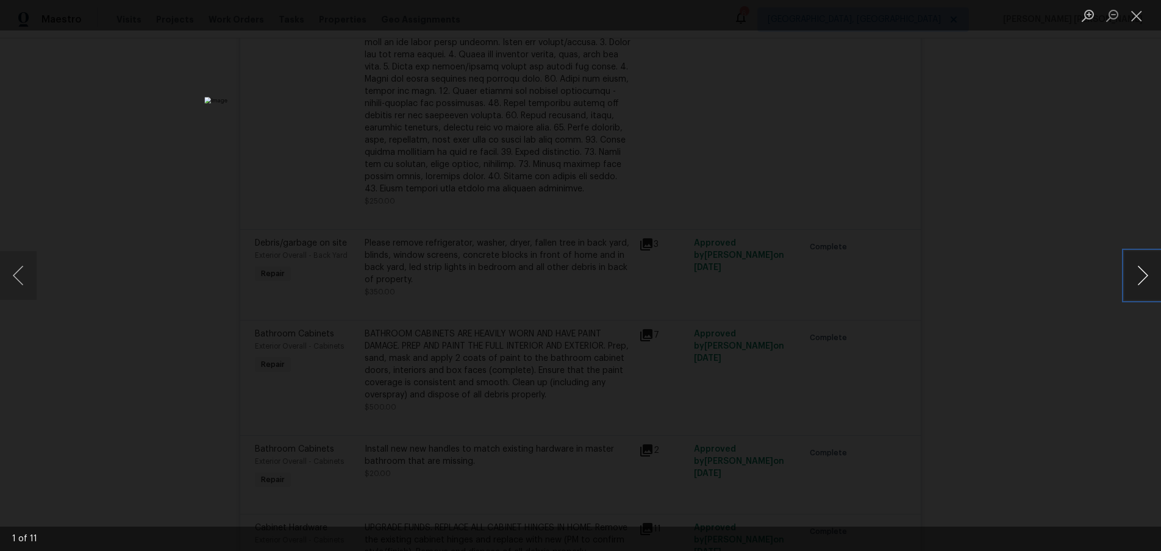
click at [1140, 274] on button "Next image" at bounding box center [1142, 275] width 37 height 49
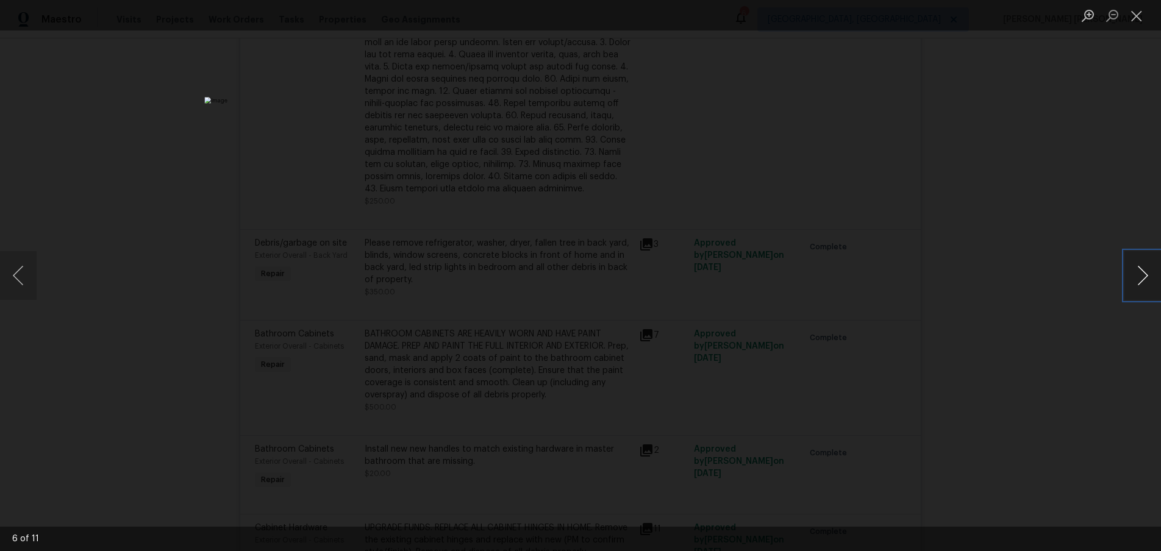
click at [1140, 274] on button "Next image" at bounding box center [1142, 275] width 37 height 49
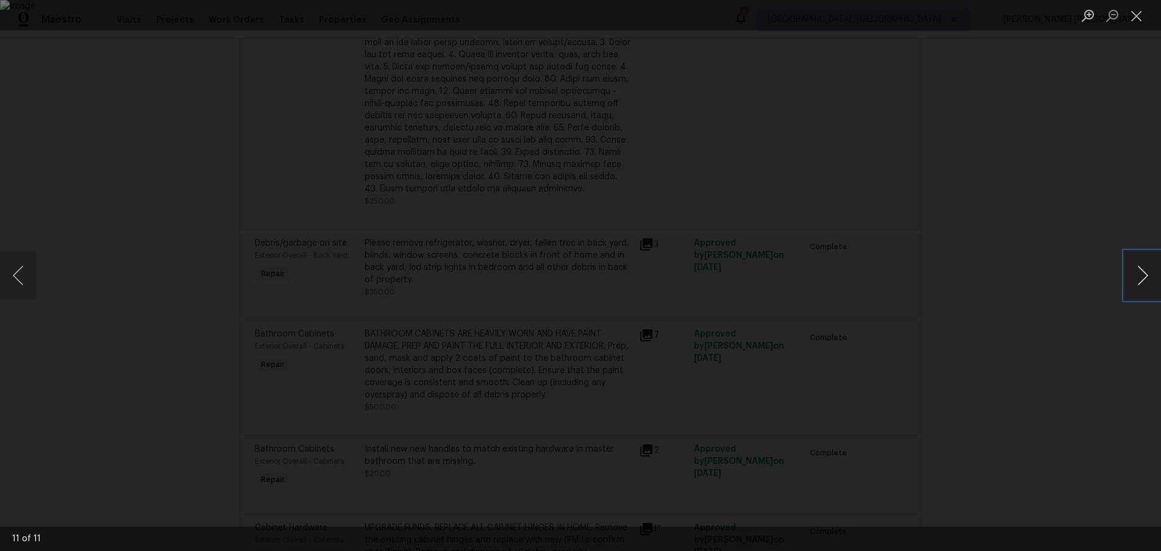
click at [1140, 274] on button "Next image" at bounding box center [1142, 275] width 37 height 49
click at [1085, 346] on div "Lightbox" at bounding box center [580, 275] width 1161 height 551
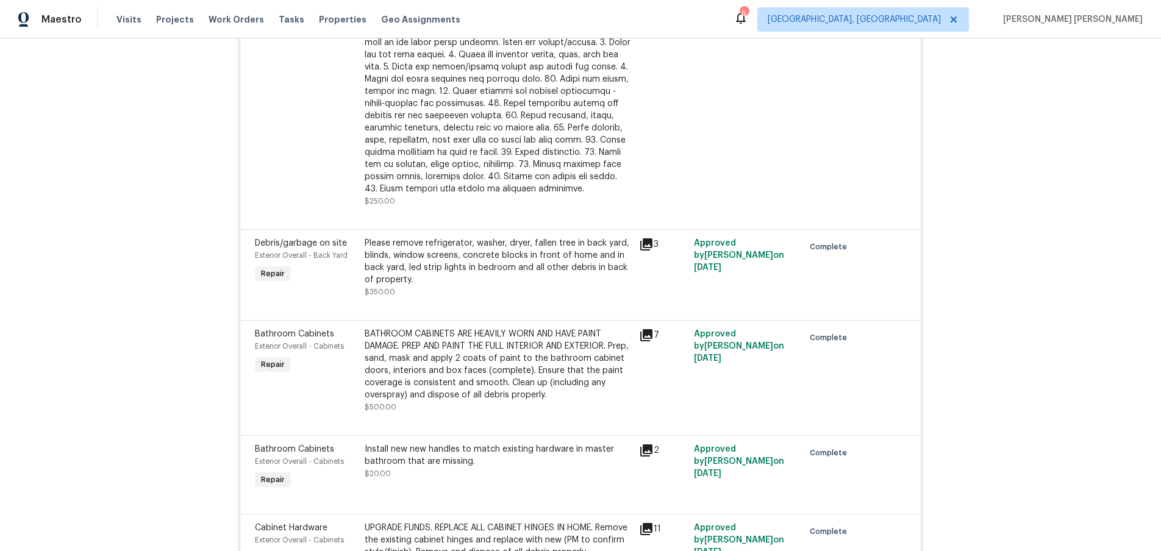
drag, startPoint x: 1085, startPoint y: 346, endPoint x: 1076, endPoint y: 346, distance: 8.6
click at [1083, 346] on div "Lightbox" at bounding box center [580, 275] width 1161 height 551
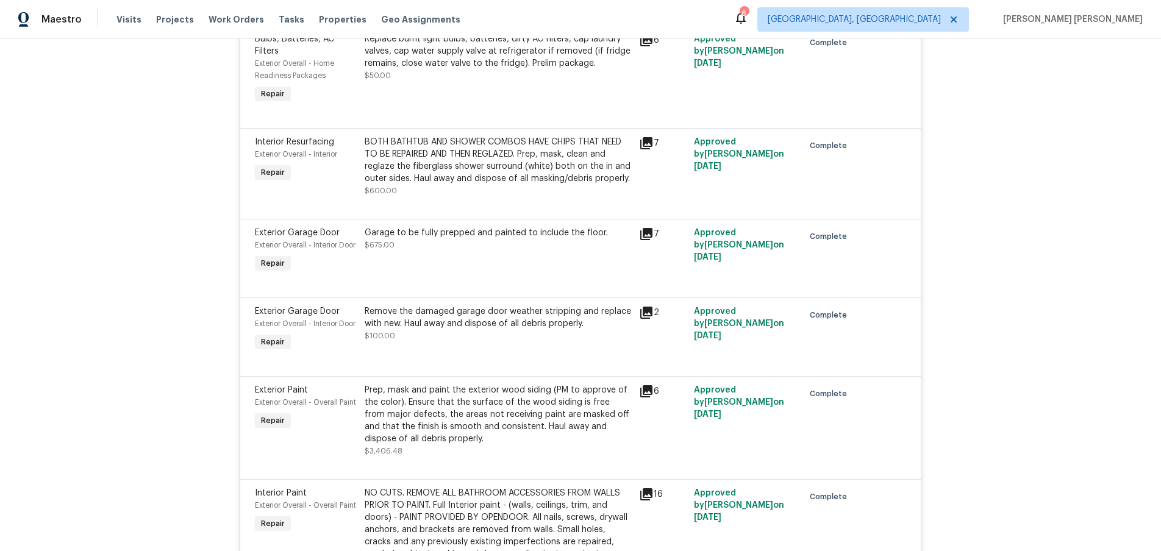
scroll to position [2071, 0]
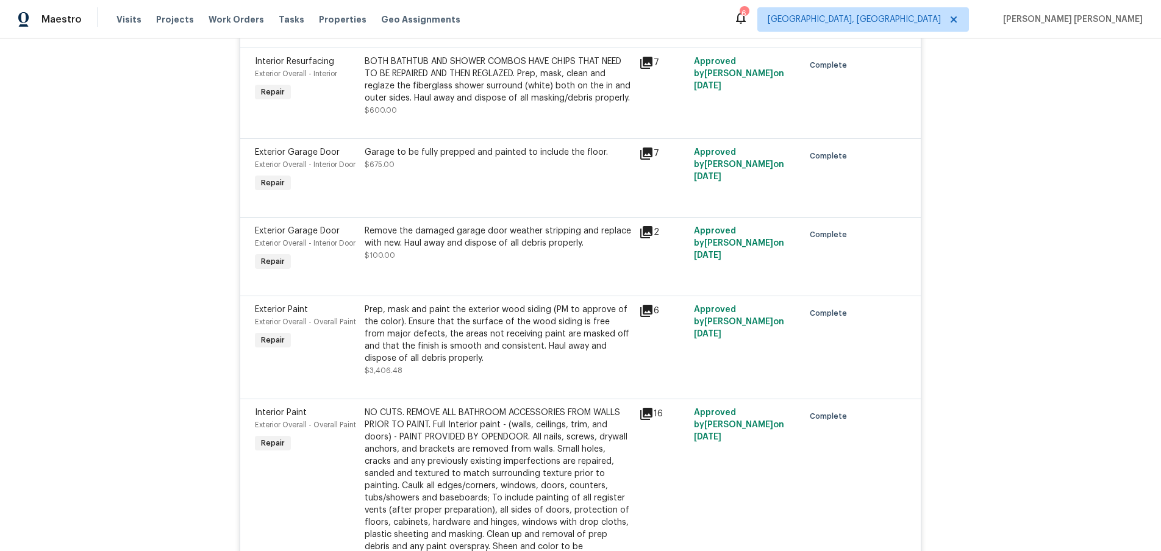
click at [644, 238] on icon at bounding box center [646, 232] width 12 height 12
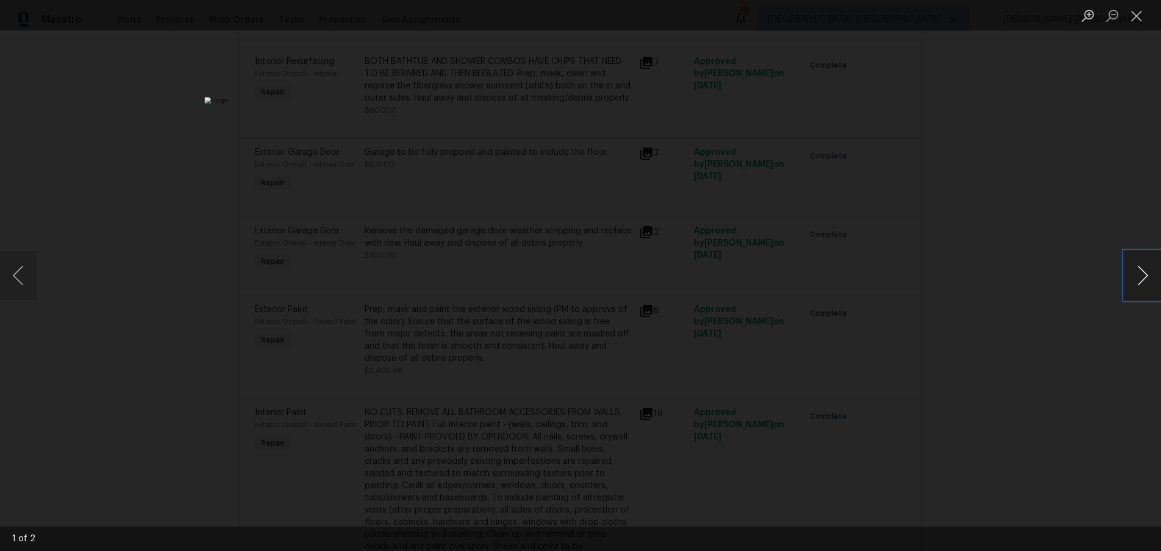
click at [1139, 286] on button "Next image" at bounding box center [1142, 275] width 37 height 49
drag, startPoint x: 1084, startPoint y: 313, endPoint x: 1041, endPoint y: 299, distance: 45.1
click at [1063, 310] on div "Lightbox" at bounding box center [580, 275] width 1161 height 551
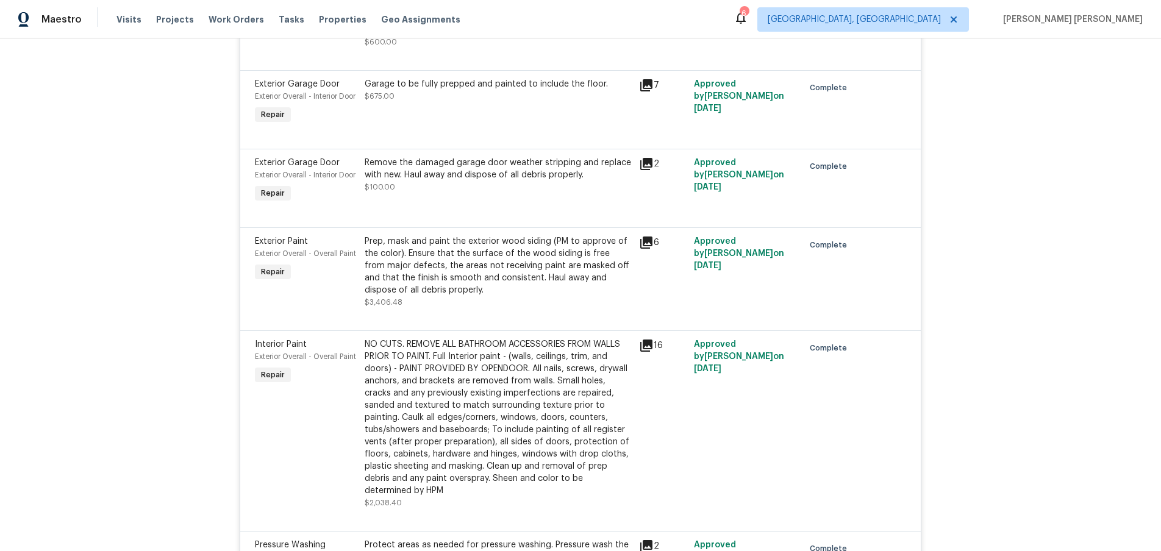
scroll to position [2145, 0]
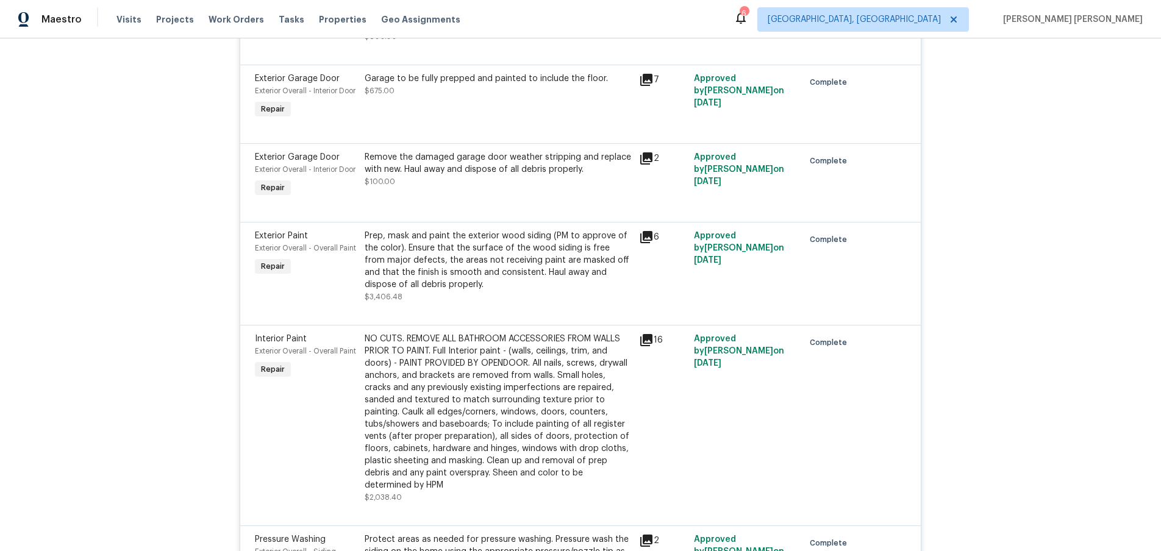
click at [647, 243] on icon at bounding box center [646, 237] width 12 height 12
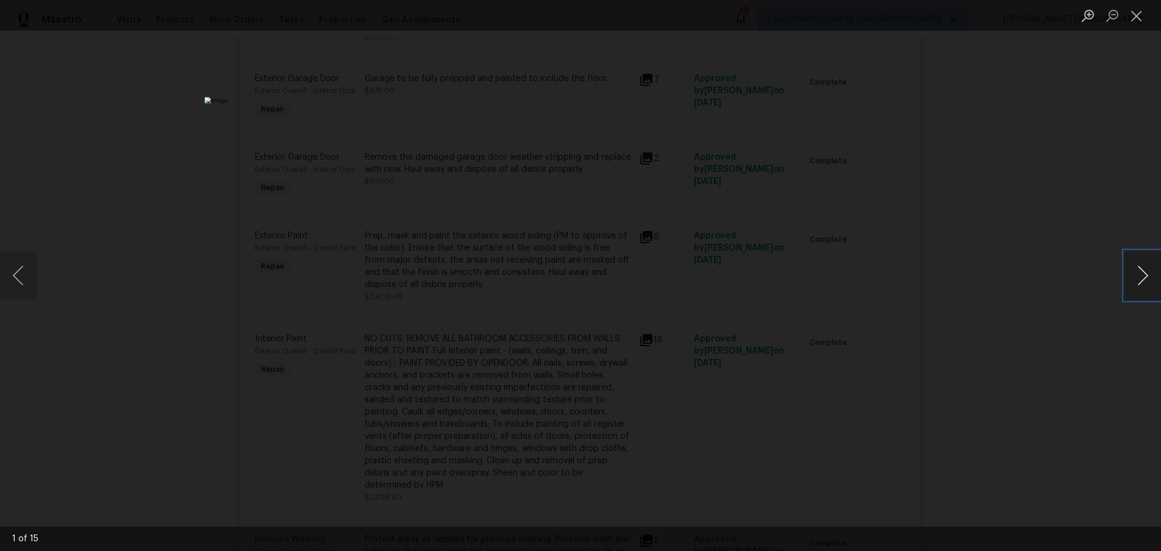
click at [1140, 282] on button "Next image" at bounding box center [1142, 275] width 37 height 49
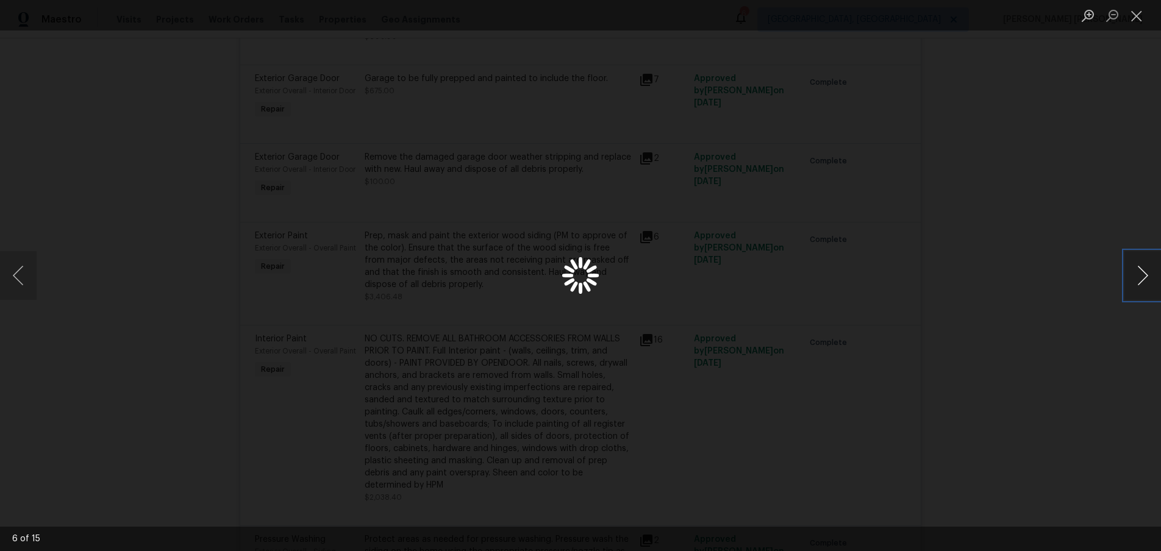
click at [1140, 282] on button "Next image" at bounding box center [1142, 275] width 37 height 49
click at [1084, 364] on div "Lightbox" at bounding box center [580, 275] width 1161 height 551
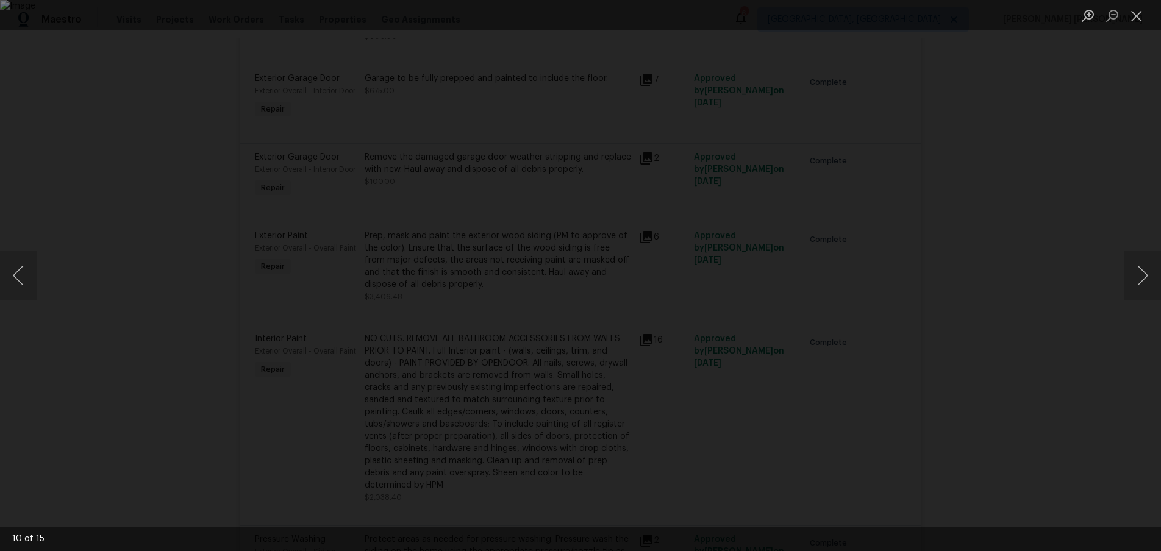
click at [1062, 363] on div "Lightbox" at bounding box center [580, 275] width 1161 height 551
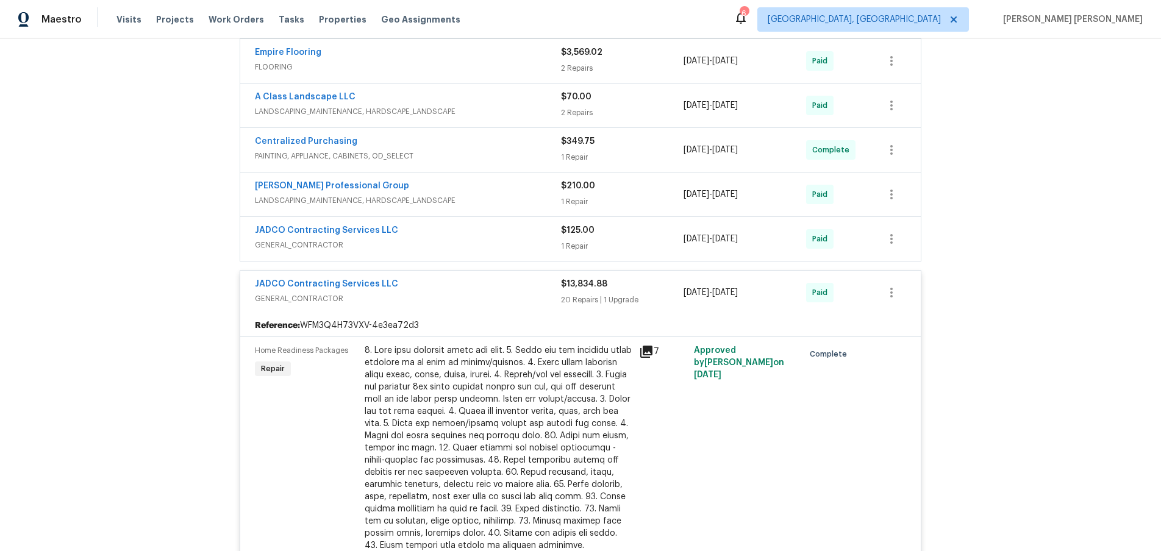
scroll to position [392, 0]
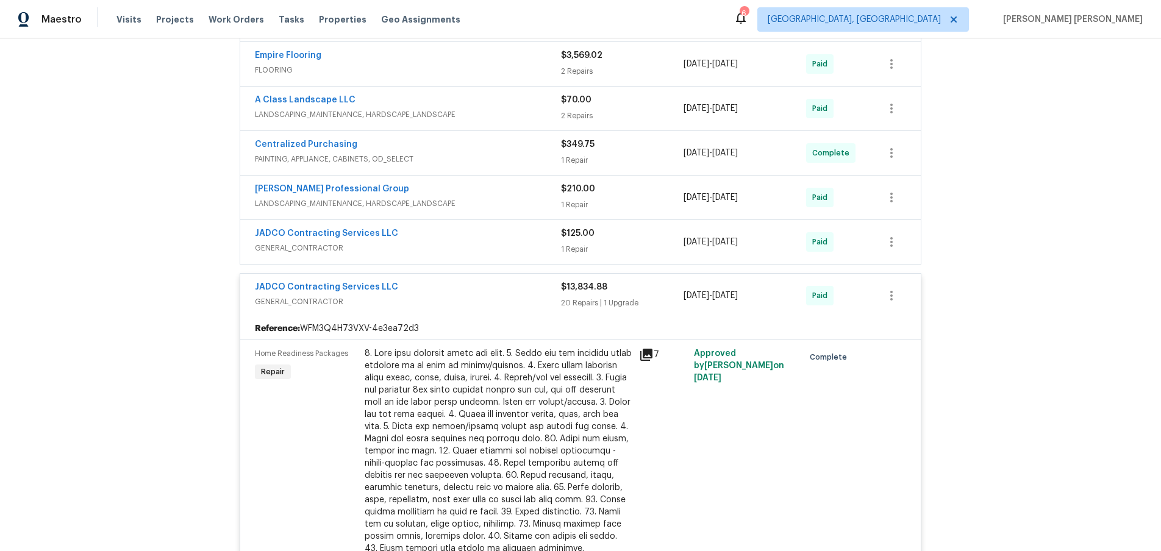
click at [505, 237] on div "JADCO Contracting Services LLC" at bounding box center [408, 234] width 306 height 15
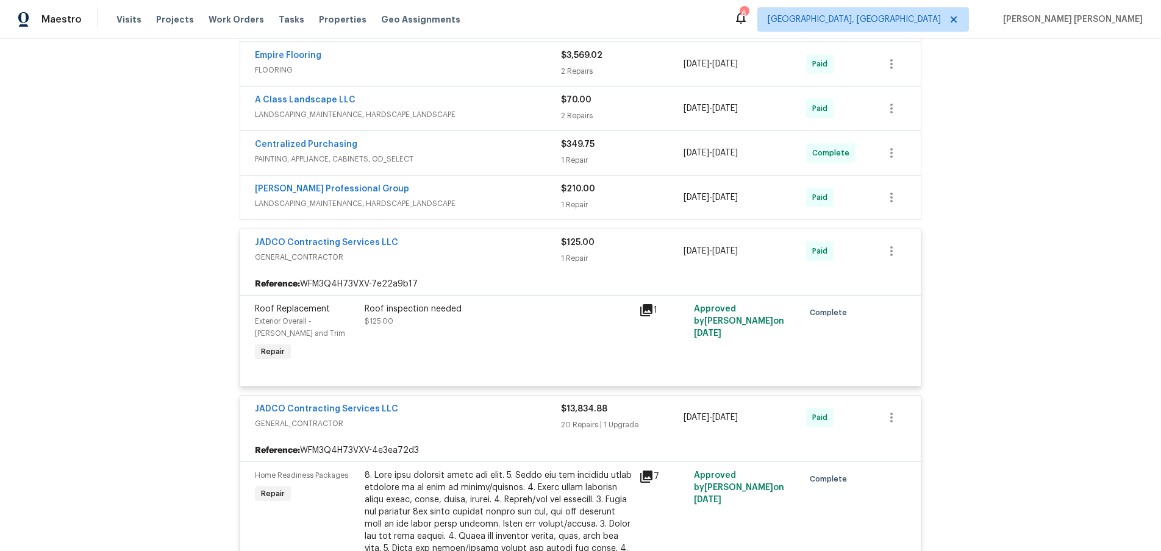
click at [511, 241] on div "JADCO Contracting Services LLC" at bounding box center [408, 244] width 306 height 15
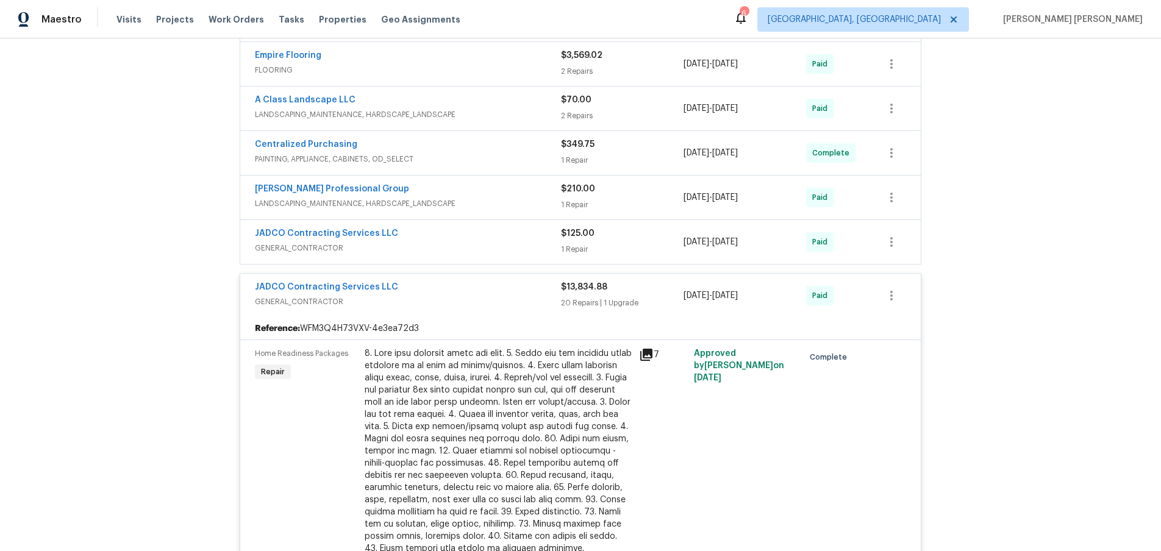
click at [519, 196] on div "Ramsey's Professional Group" at bounding box center [408, 190] width 306 height 15
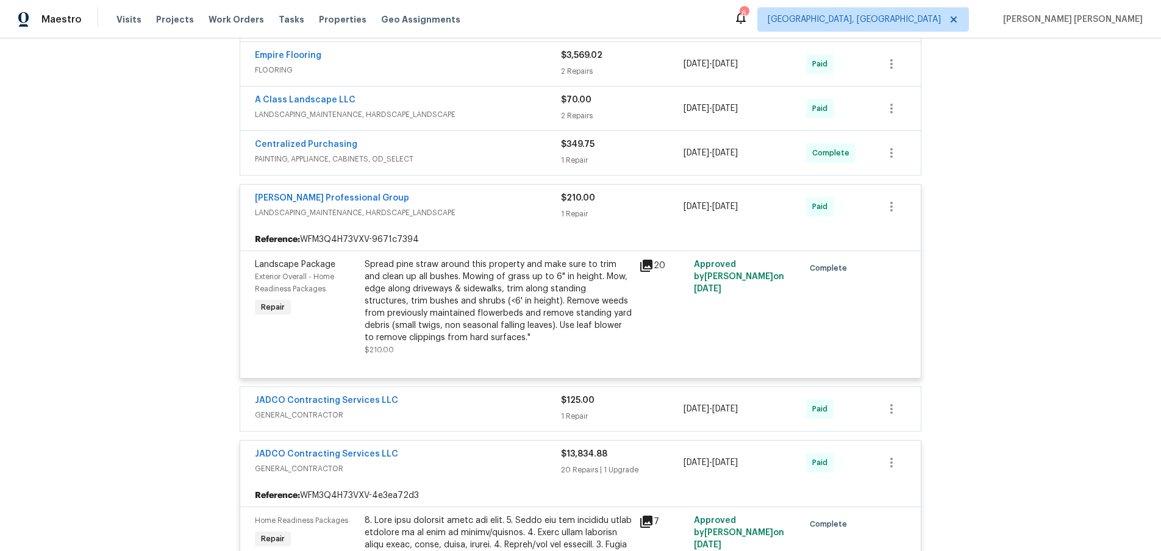
click at [519, 196] on div "Ramsey's Professional Group" at bounding box center [408, 199] width 306 height 15
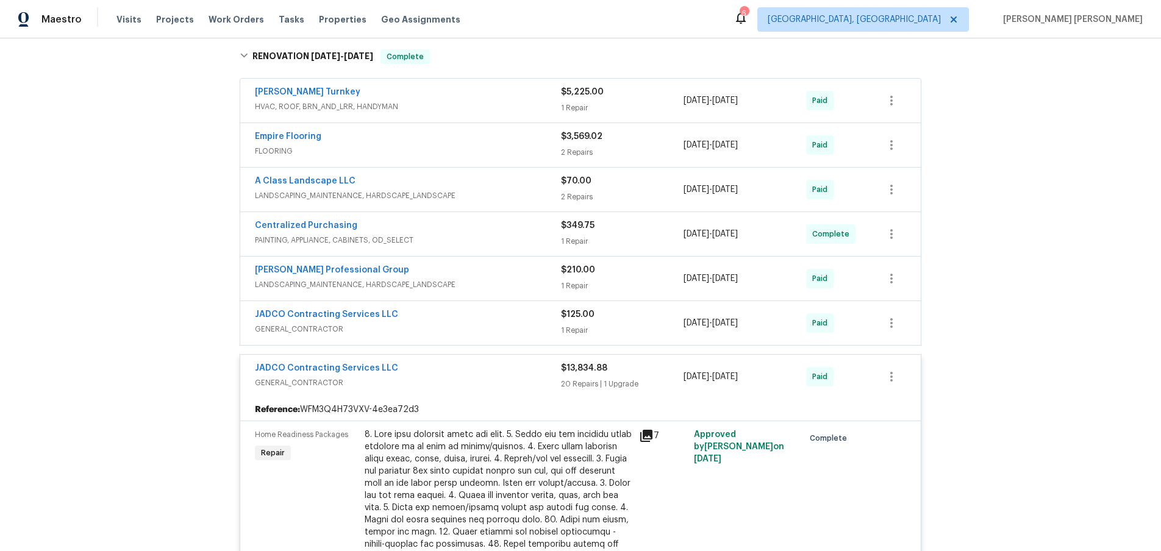
scroll to position [305, 0]
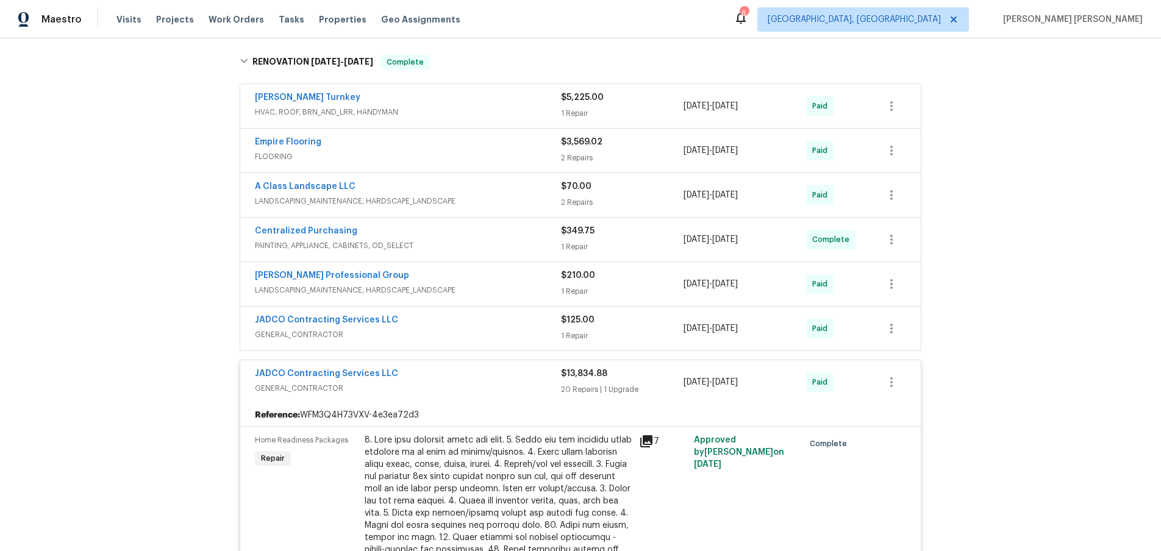
click at [535, 115] on span "HVAC, ROOF, BRN_AND_LRR, HANDYMAN" at bounding box center [408, 112] width 306 height 12
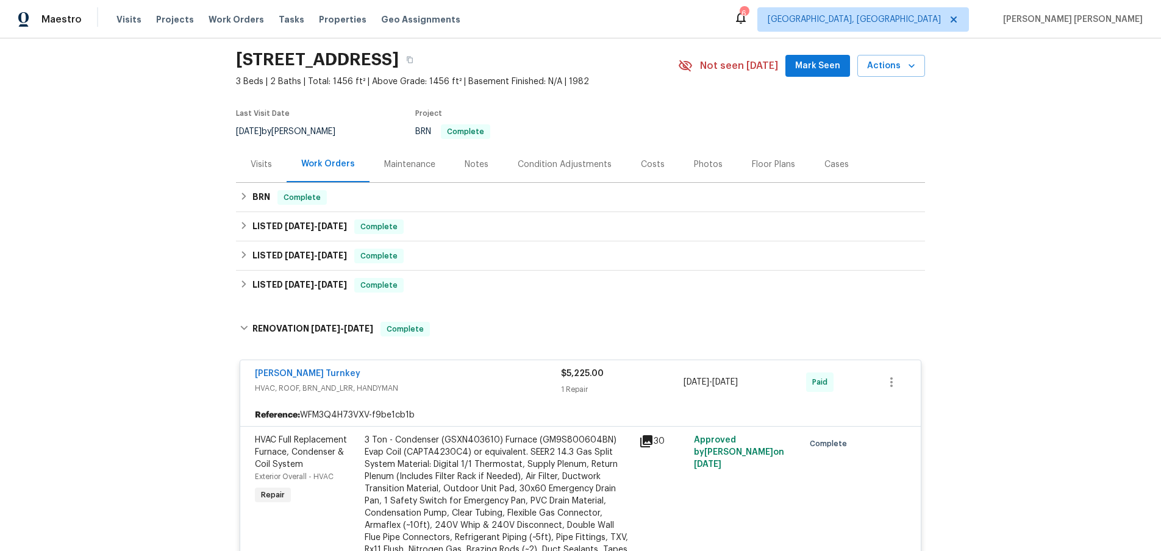
scroll to position [35, 0]
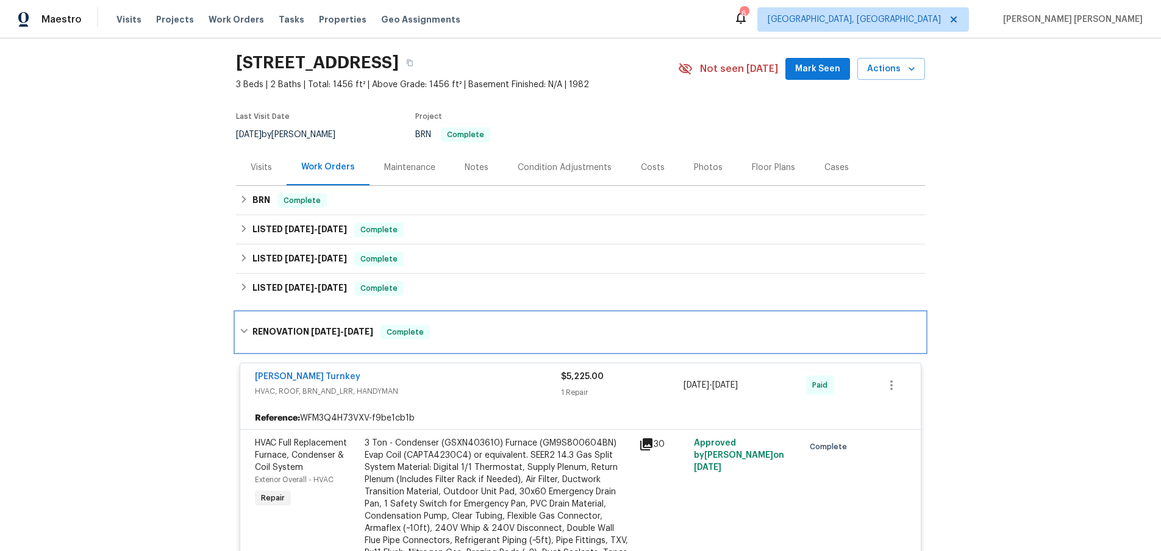
click at [244, 328] on icon at bounding box center [244, 331] width 9 height 9
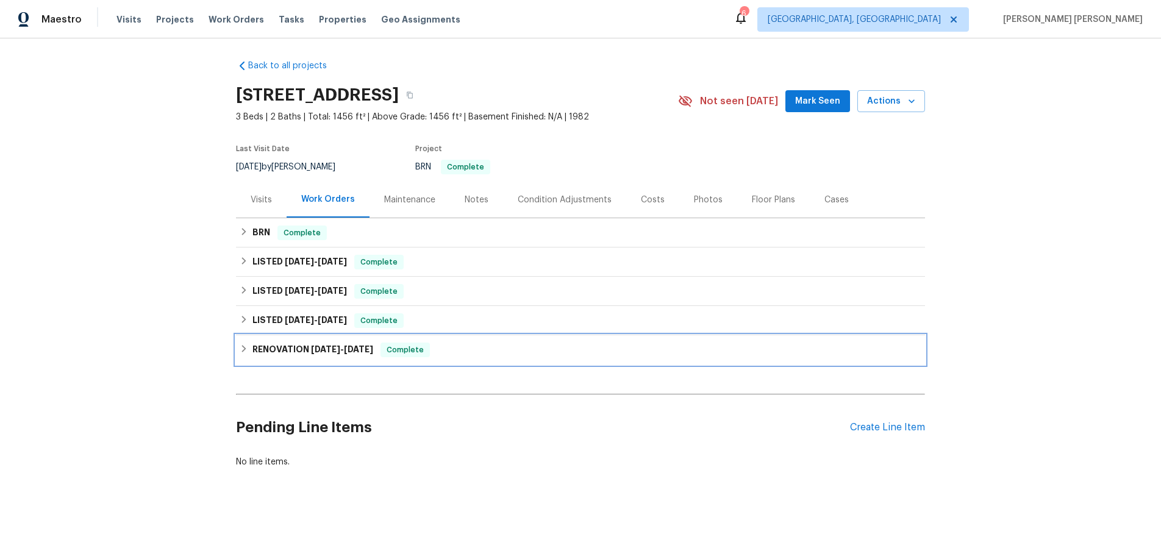
scroll to position [3, 0]
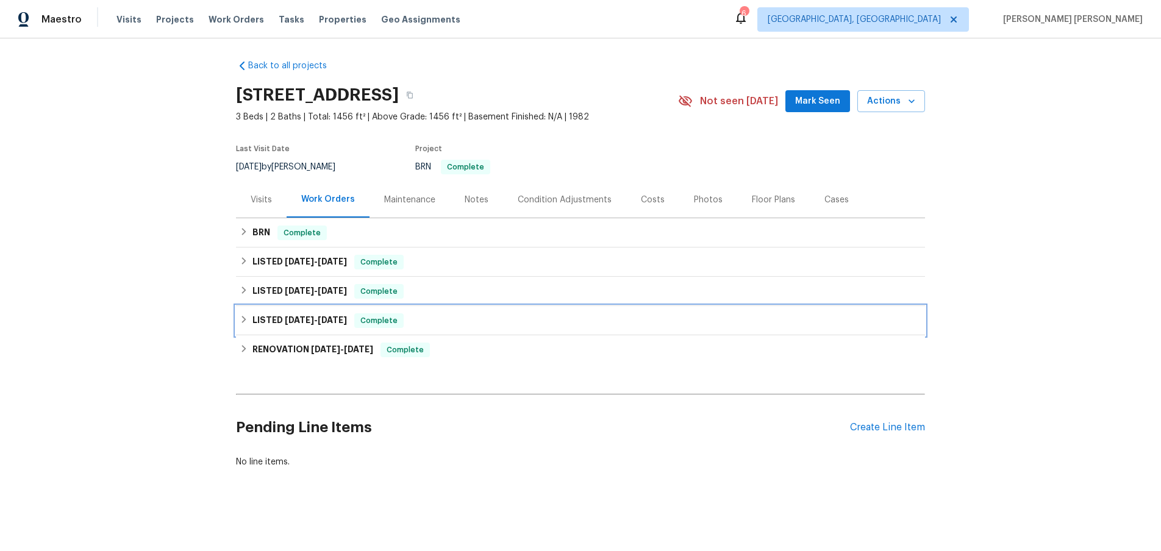
click at [247, 321] on icon at bounding box center [244, 319] width 9 height 9
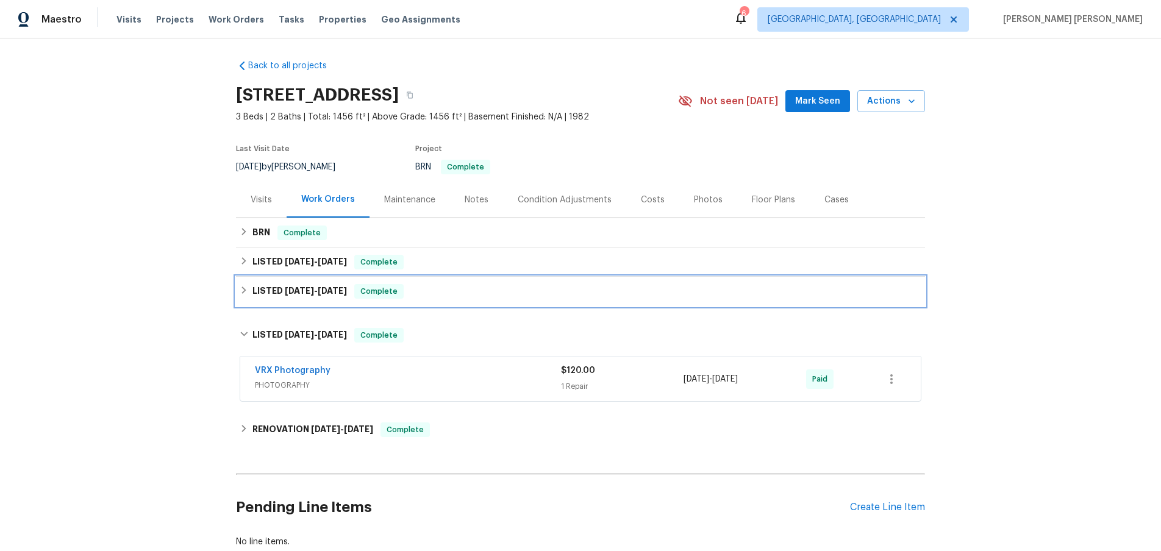
click at [237, 291] on div "LISTED 7/16/25 - 7/21/25 Complete" at bounding box center [580, 291] width 689 height 29
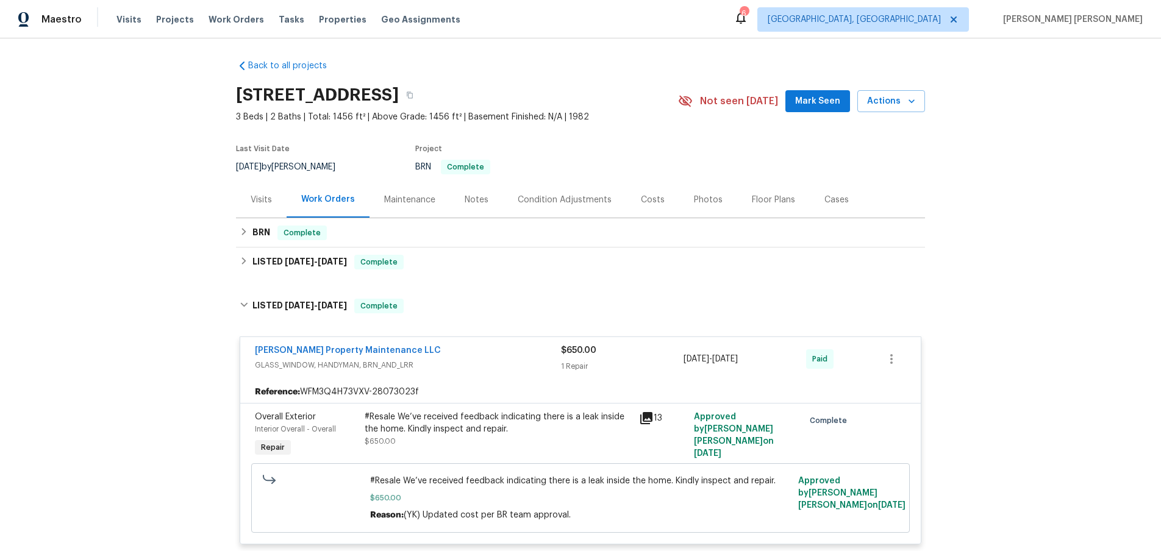
click at [644, 416] on icon at bounding box center [646, 418] width 12 height 12
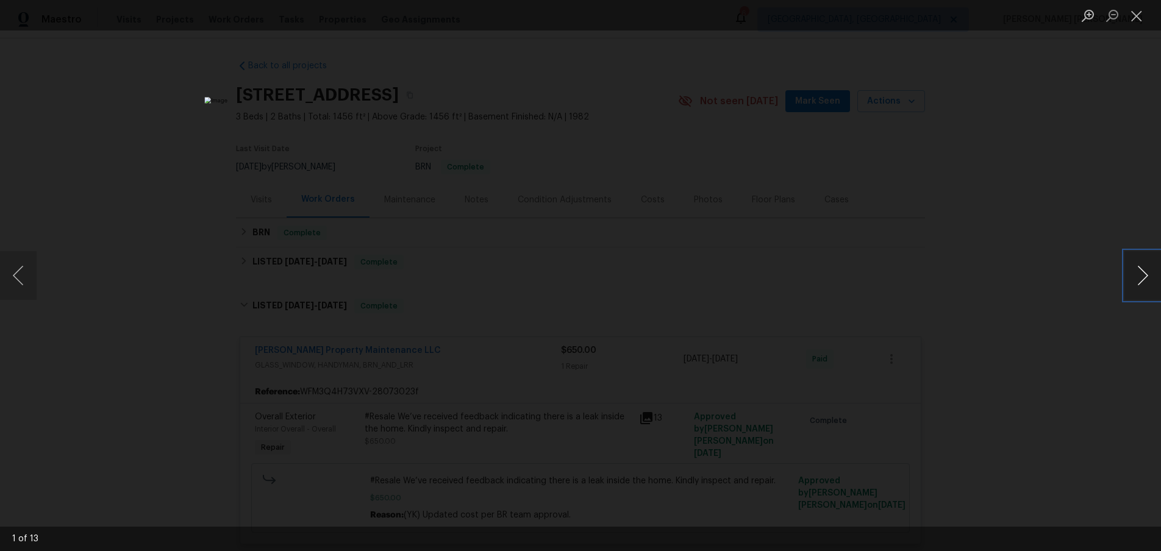
click at [1154, 282] on button "Next image" at bounding box center [1142, 275] width 37 height 49
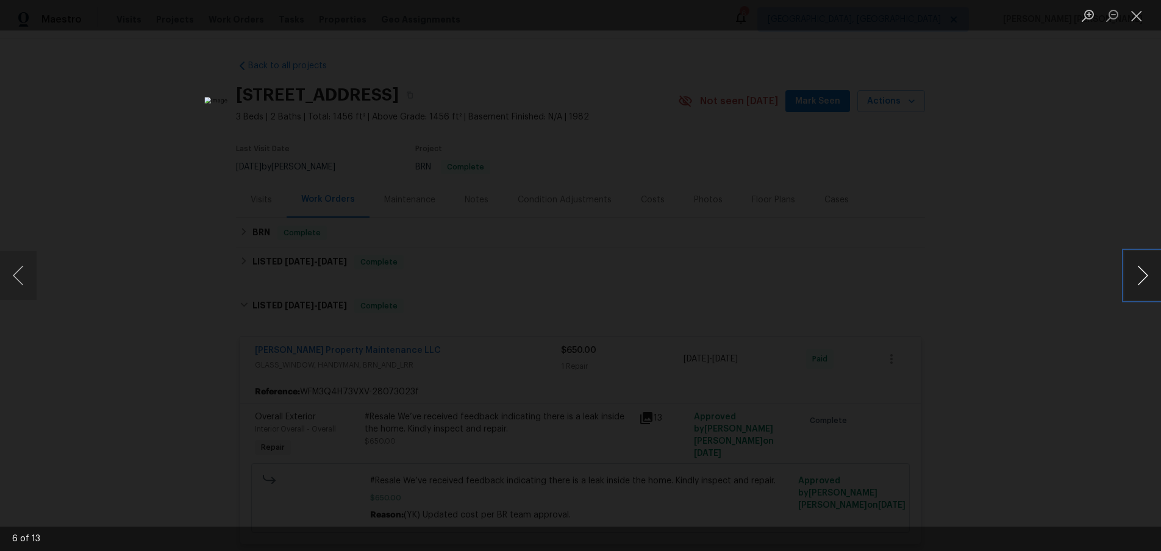
click at [1154, 282] on button "Next image" at bounding box center [1142, 275] width 37 height 49
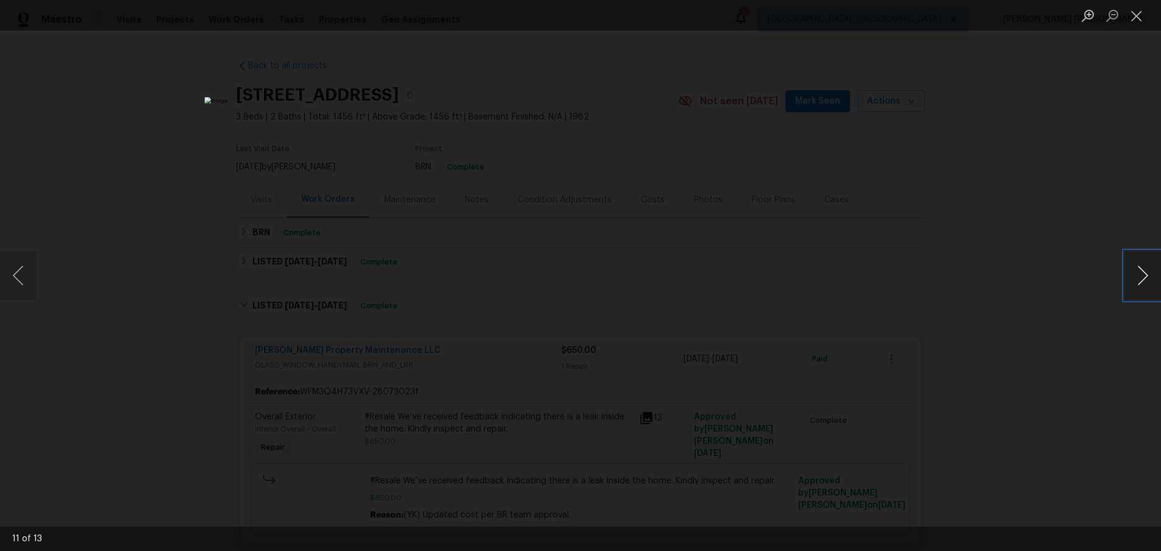
click at [1150, 281] on button "Next image" at bounding box center [1142, 275] width 37 height 49
click at [1136, 286] on button "Next image" at bounding box center [1142, 275] width 37 height 49
click at [1022, 363] on div "Lightbox" at bounding box center [580, 275] width 1161 height 551
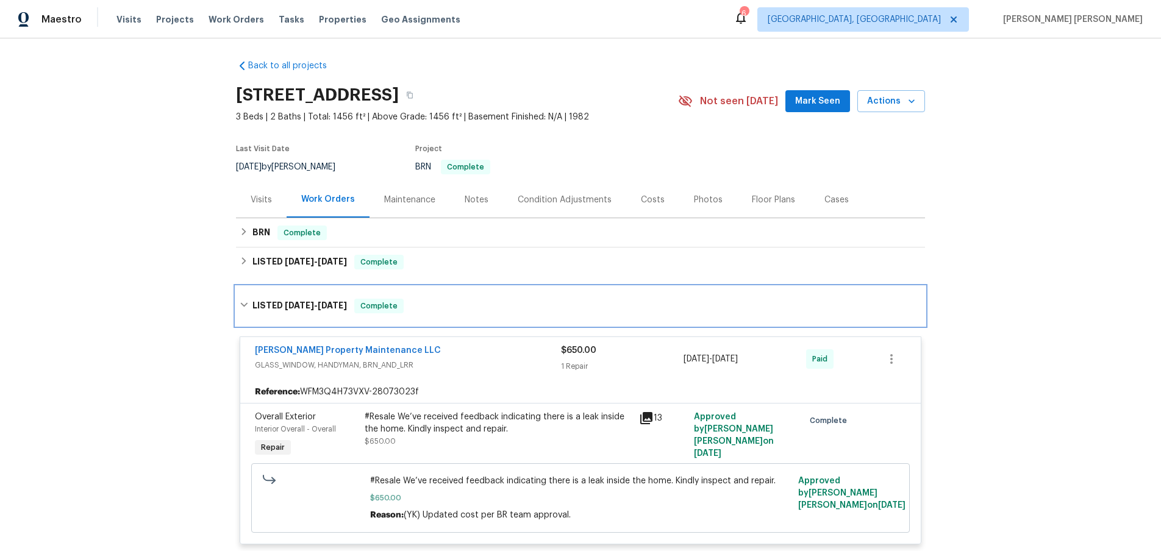
click at [243, 304] on icon at bounding box center [244, 305] width 9 height 9
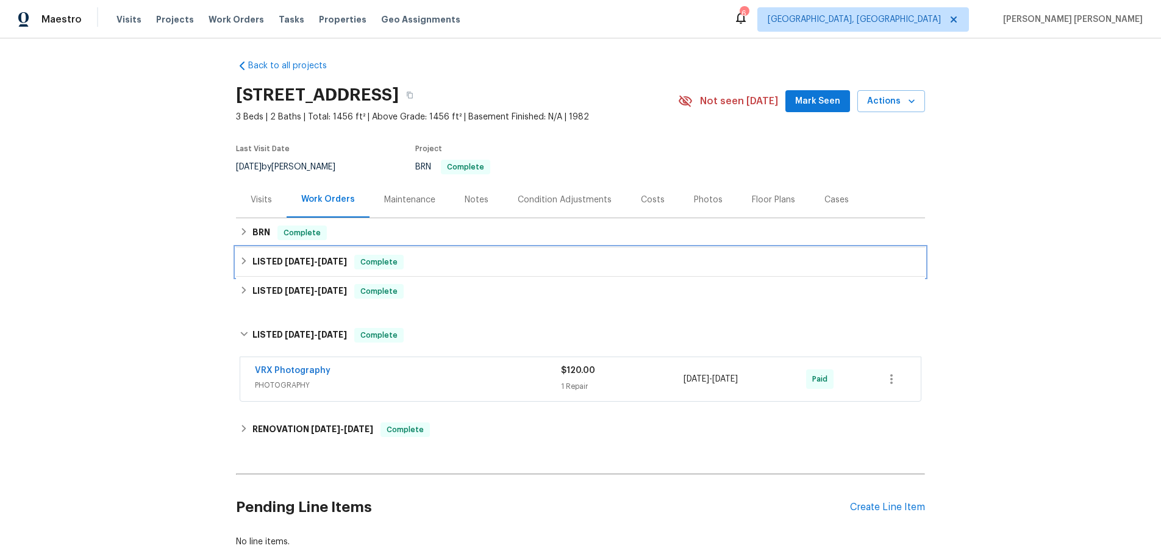
click at [244, 262] on icon at bounding box center [244, 260] width 4 height 7
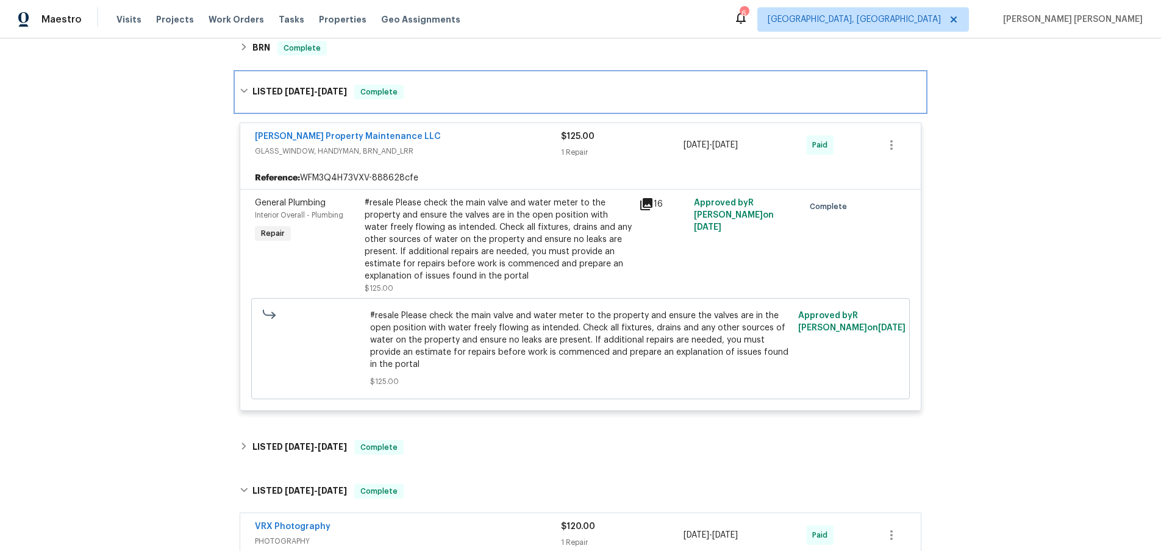
scroll to position [0, 0]
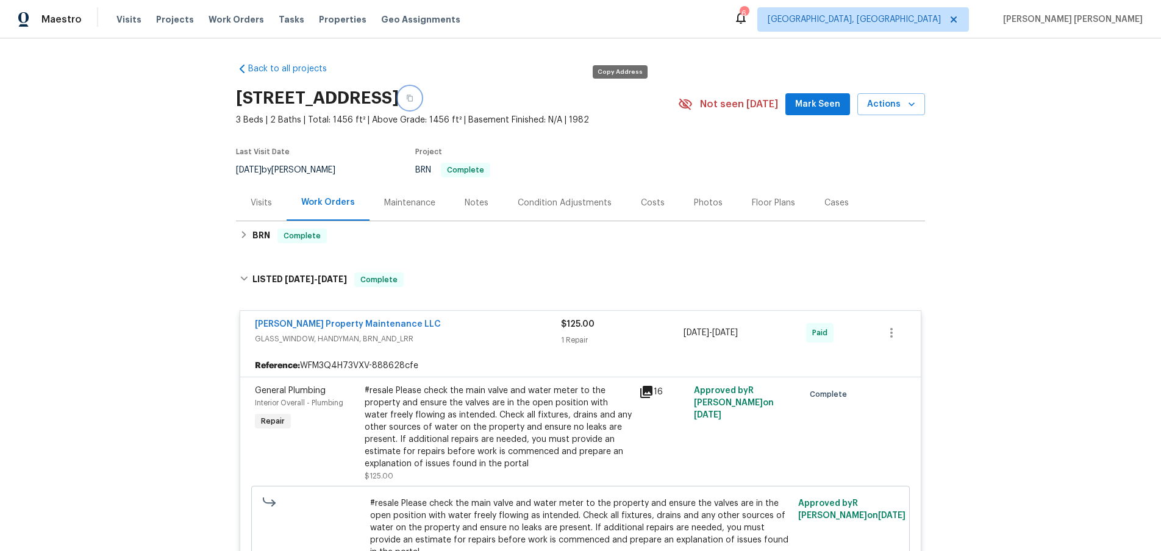
click at [421, 96] on button "button" at bounding box center [410, 98] width 22 height 22
click at [413, 97] on icon "button" at bounding box center [409, 97] width 7 height 7
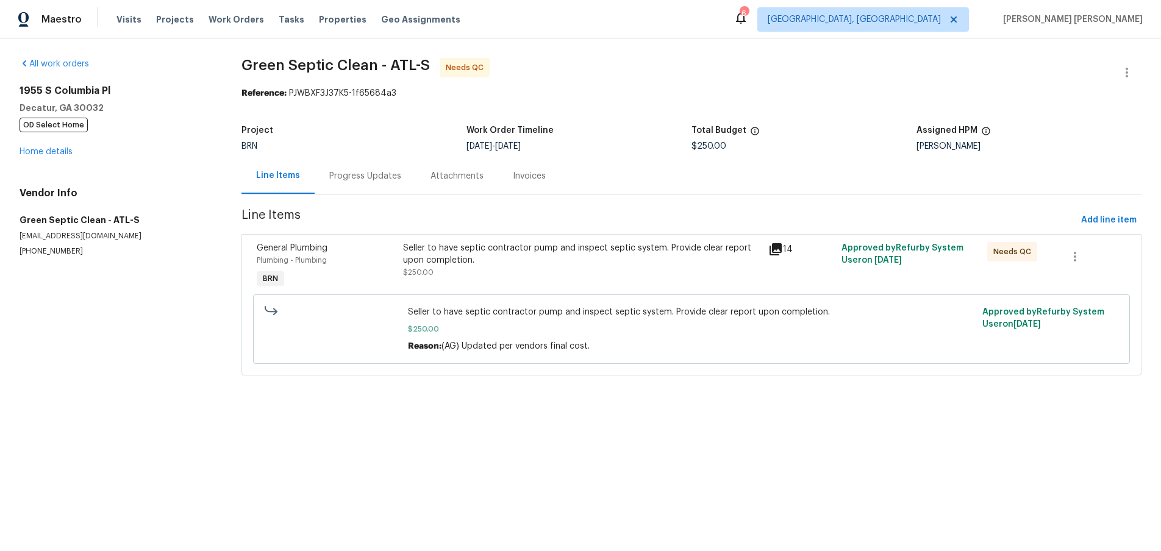
click at [781, 250] on icon at bounding box center [775, 249] width 15 height 15
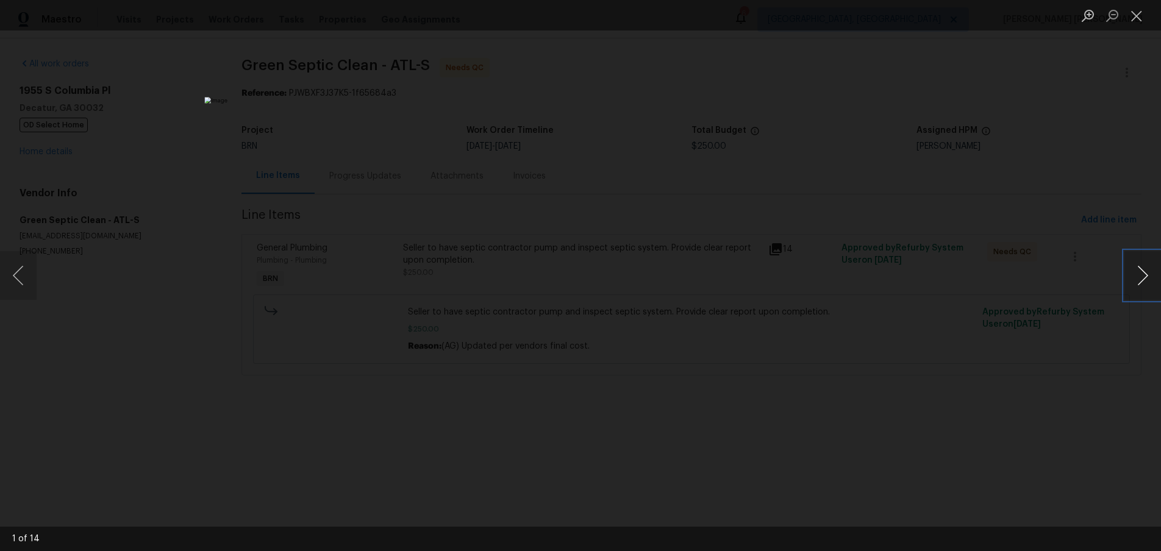
click at [1140, 281] on button "Next image" at bounding box center [1142, 275] width 37 height 49
click at [1133, 23] on button "Close lightbox" at bounding box center [1136, 15] width 24 height 21
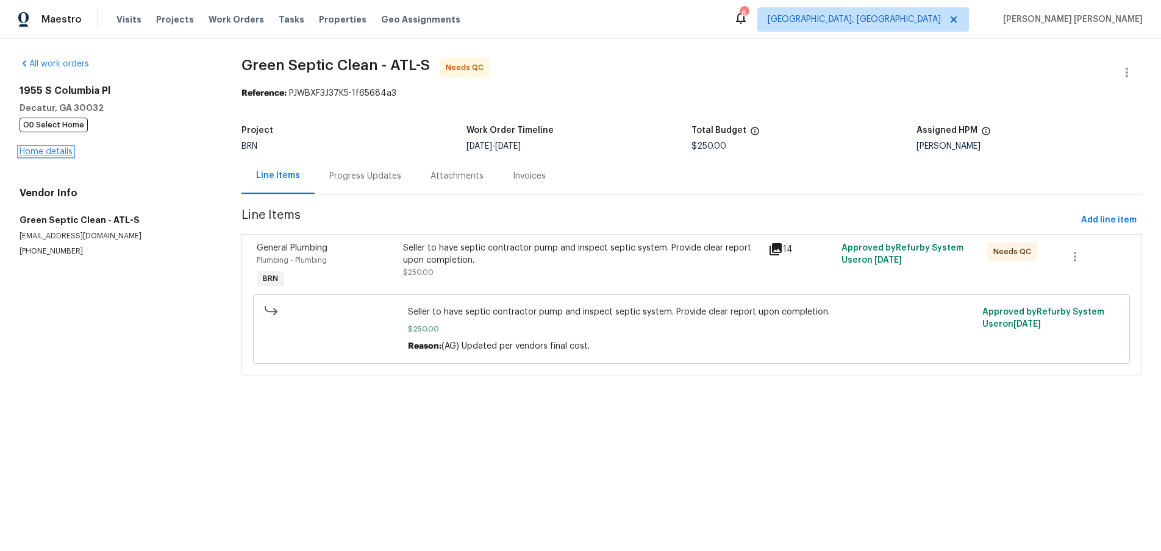
click at [65, 153] on link "Home details" at bounding box center [46, 152] width 53 height 9
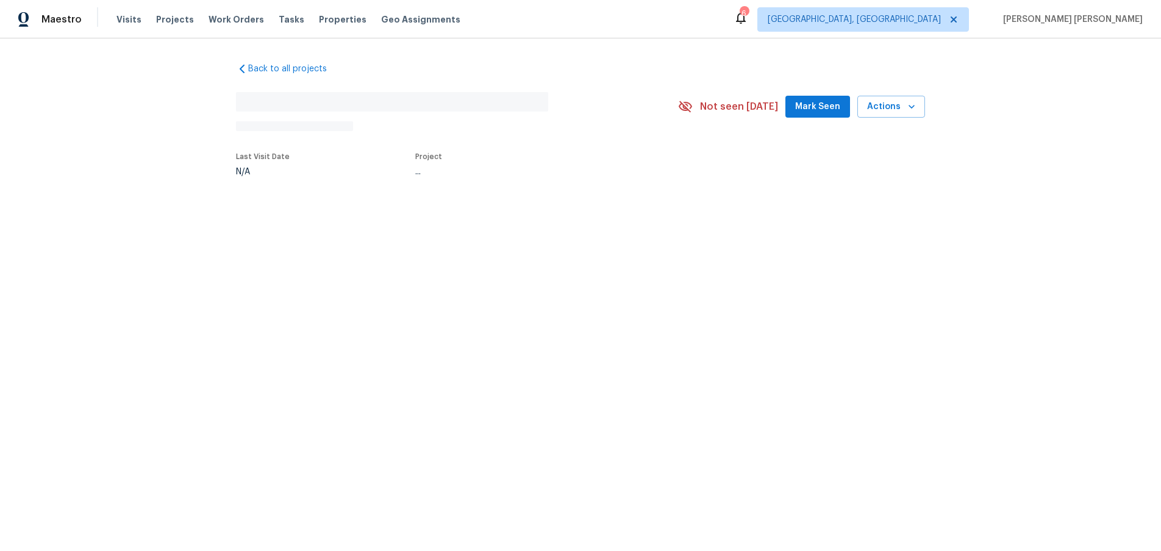
click at [65, 153] on div "Back to all projects No address found N/A Not seen [DATE] Mark Seen Actions Las…" at bounding box center [580, 147] width 1161 height 218
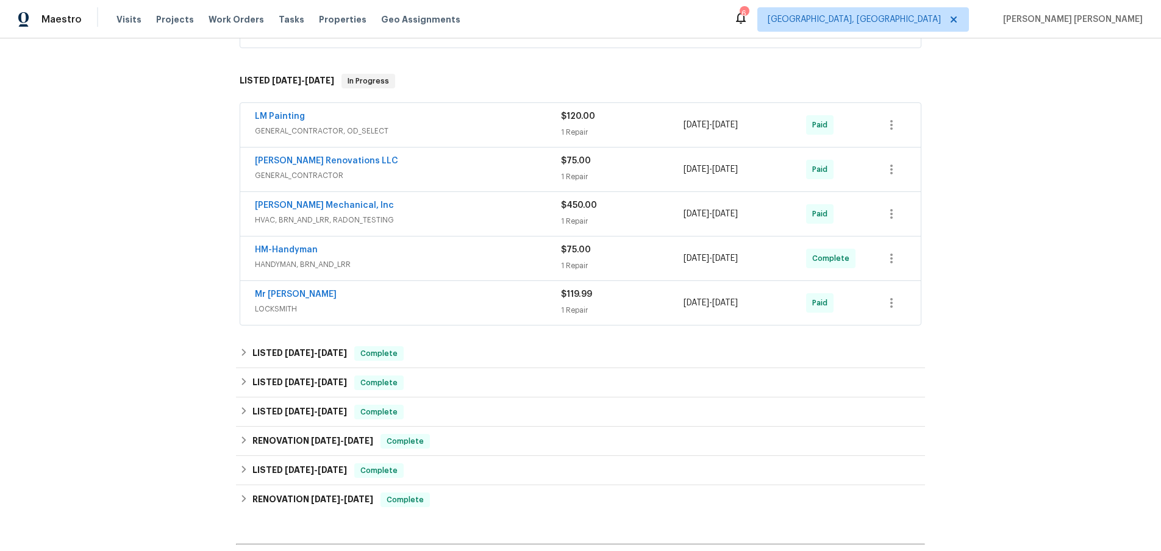
scroll to position [295, 0]
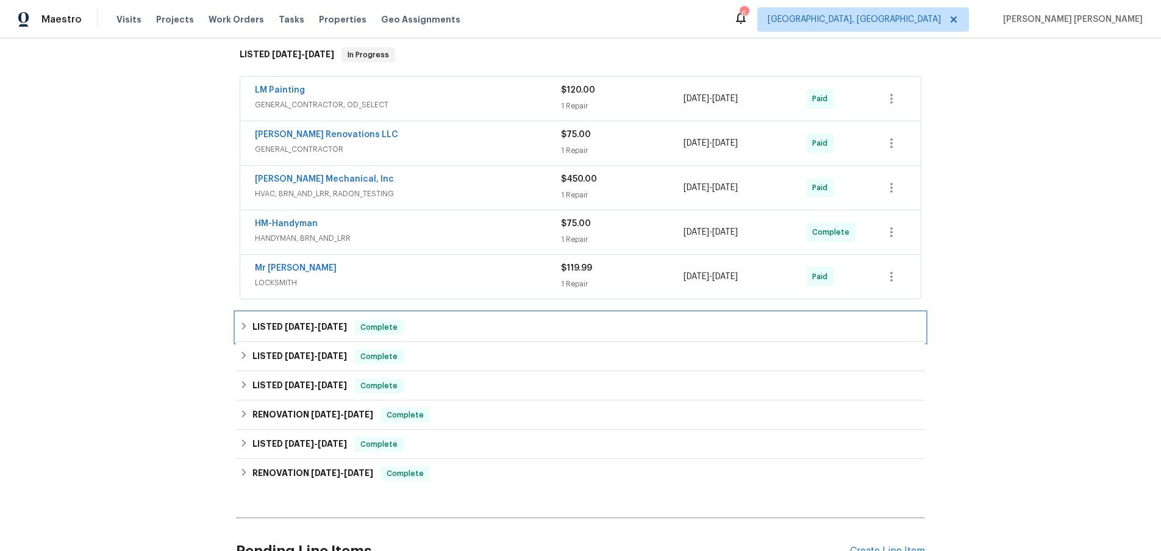
click at [241, 331] on div "LISTED [DATE] - [DATE] Complete" at bounding box center [580, 327] width 681 height 15
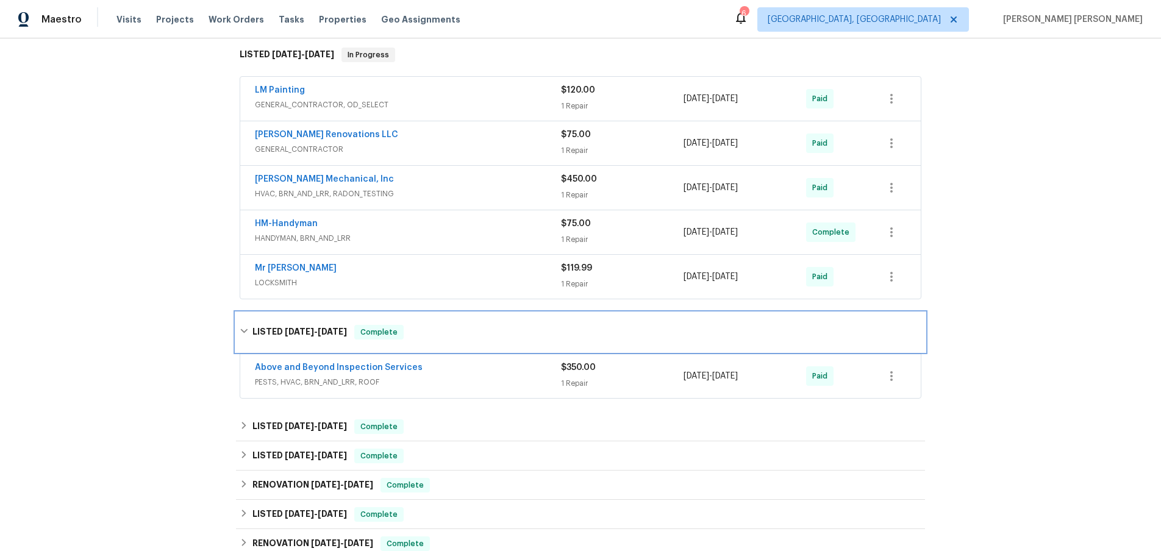
scroll to position [296, 0]
click at [243, 320] on div "LISTED [DATE] - [DATE] Complete" at bounding box center [580, 331] width 689 height 39
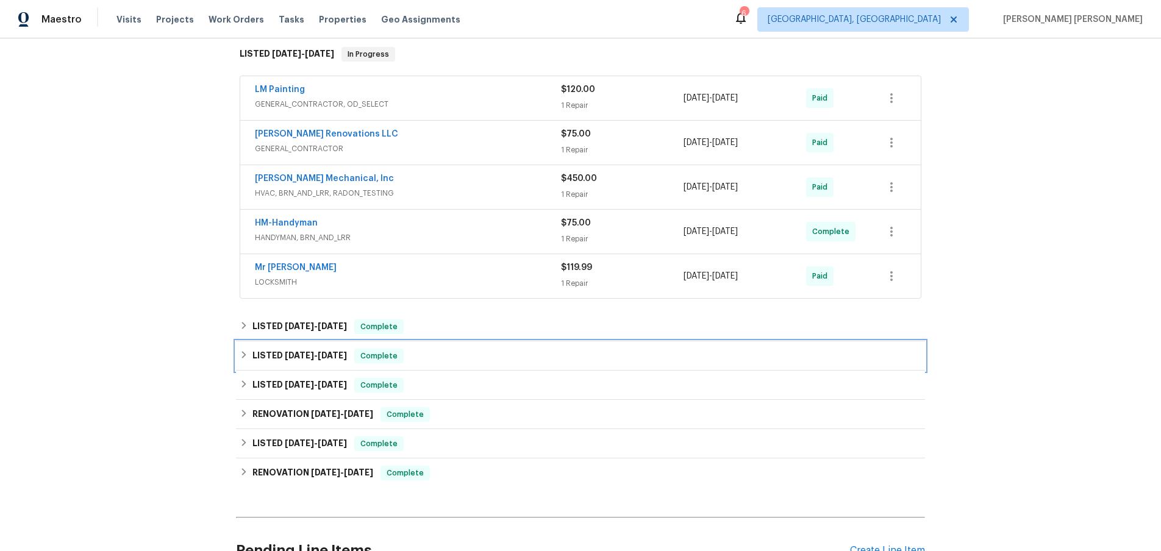
click at [245, 357] on icon at bounding box center [244, 354] width 9 height 9
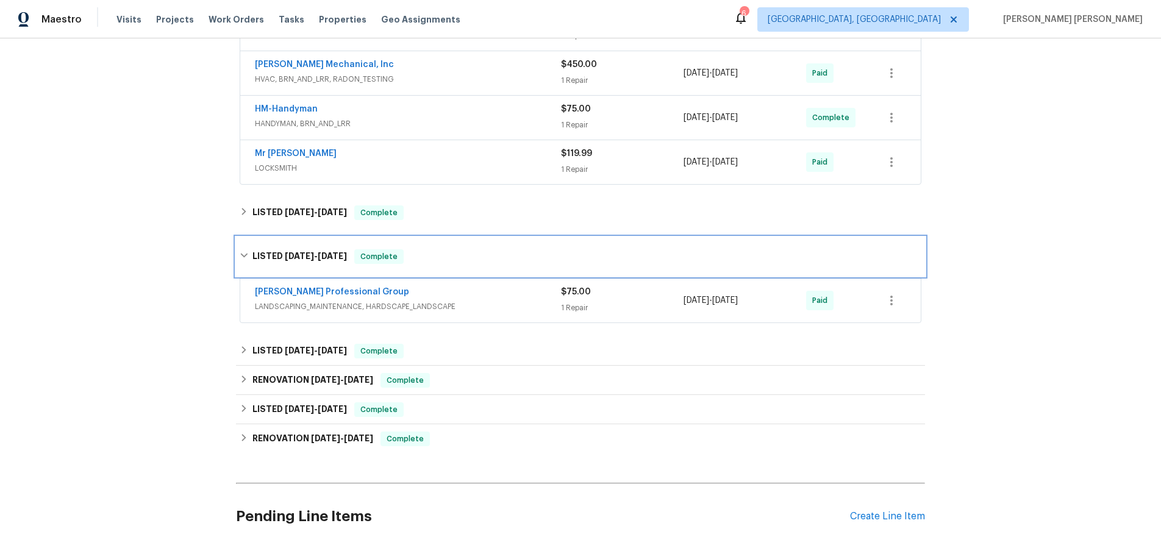
scroll to position [424, 0]
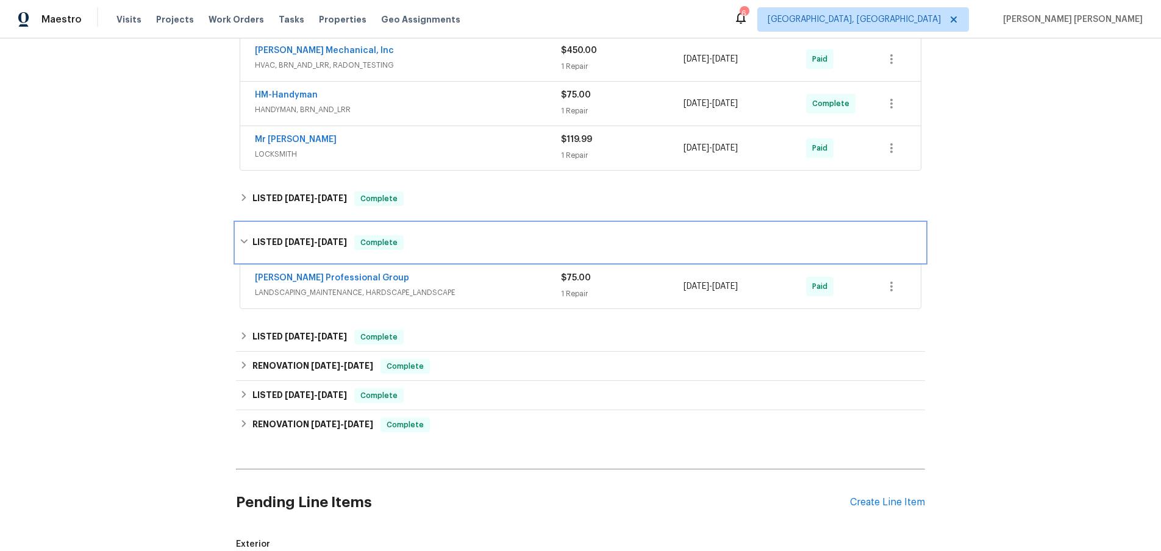
click at [243, 240] on icon at bounding box center [244, 241] width 9 height 9
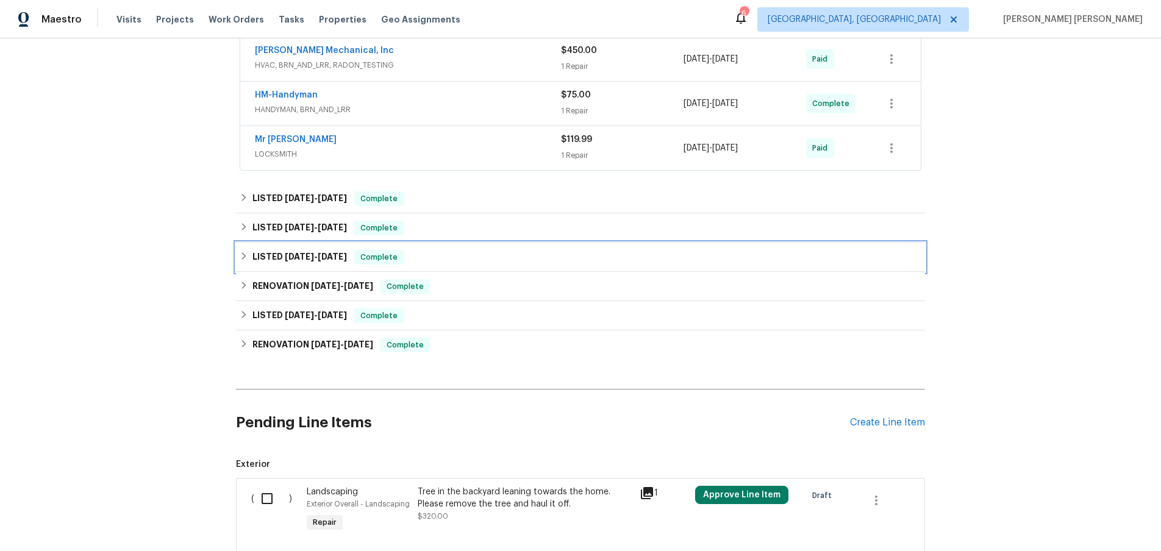
click at [242, 263] on div "LISTED [DATE] - [DATE] Complete" at bounding box center [580, 257] width 681 height 15
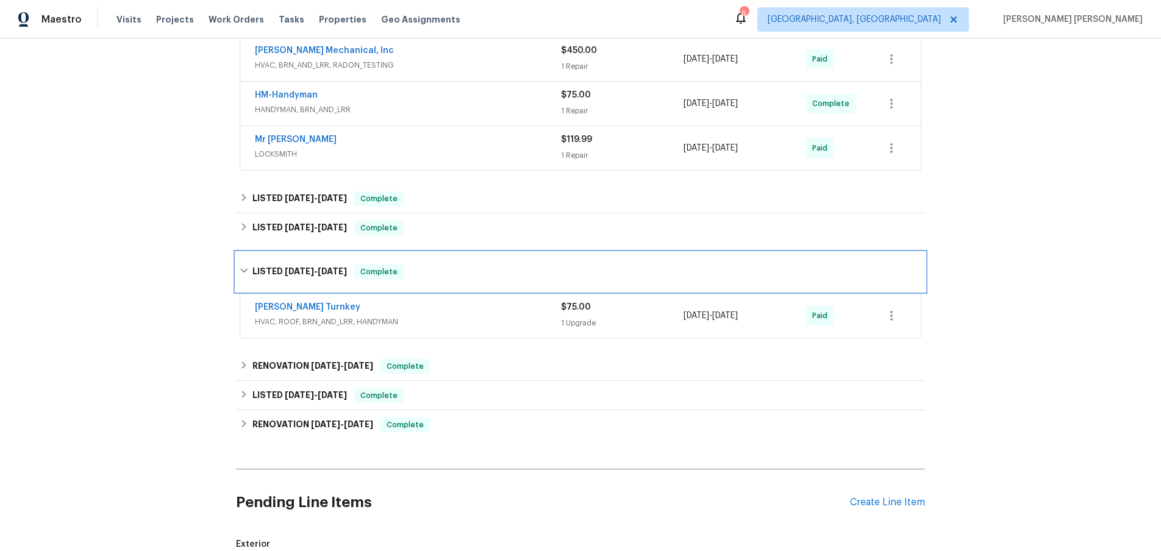
click at [243, 266] on icon at bounding box center [244, 270] width 9 height 9
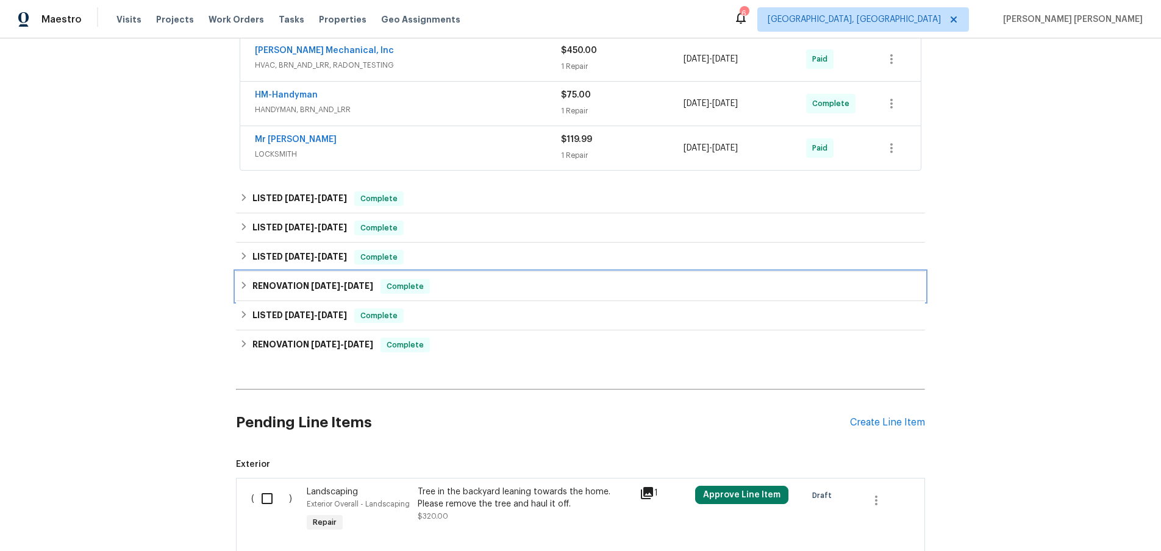
click at [244, 283] on icon at bounding box center [244, 285] width 9 height 9
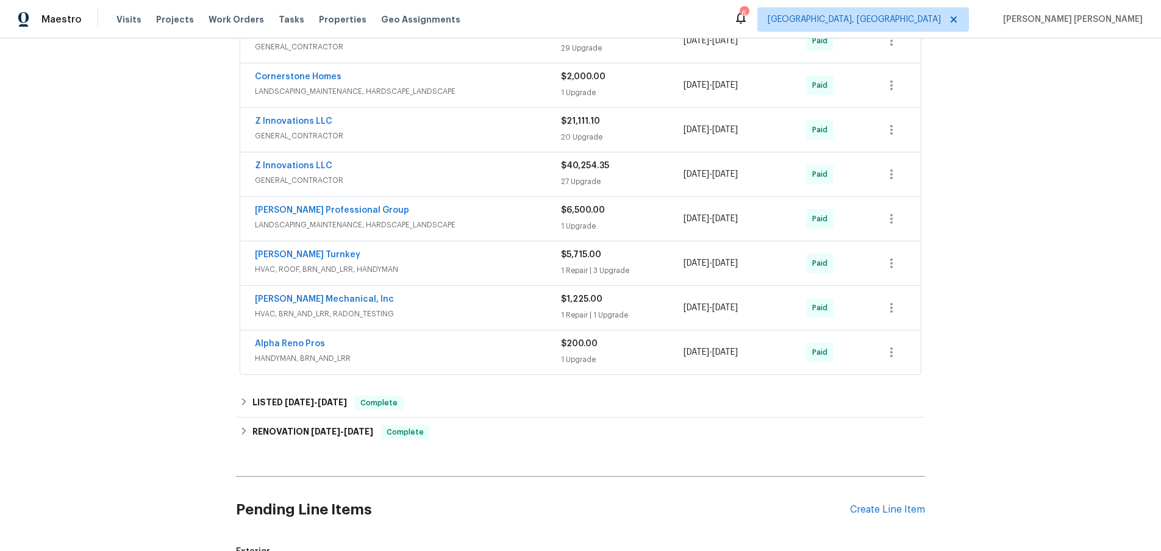
scroll to position [1082, 0]
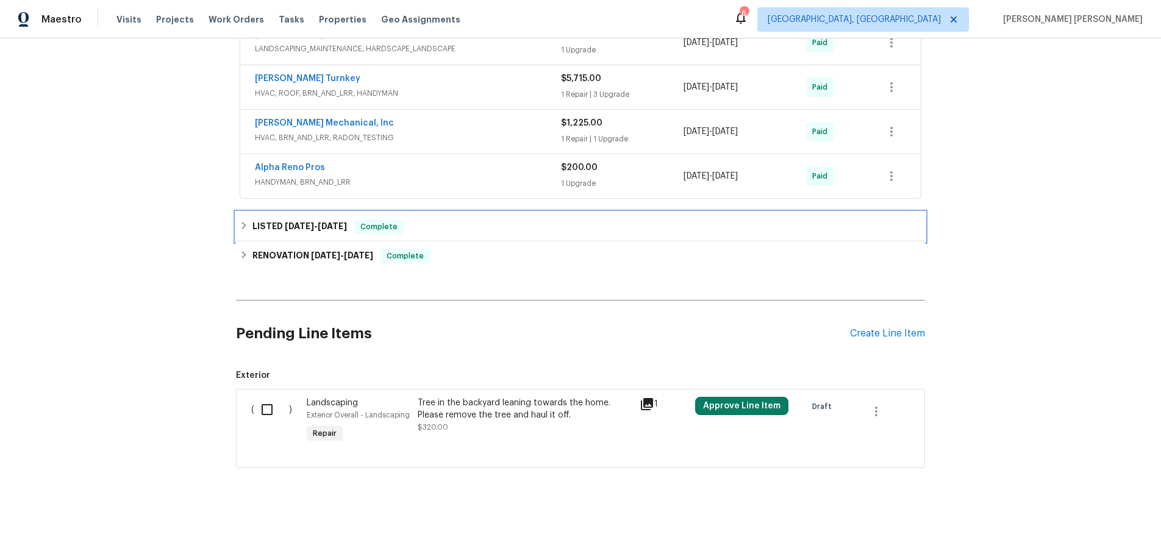
click at [243, 229] on icon at bounding box center [244, 225] width 9 height 9
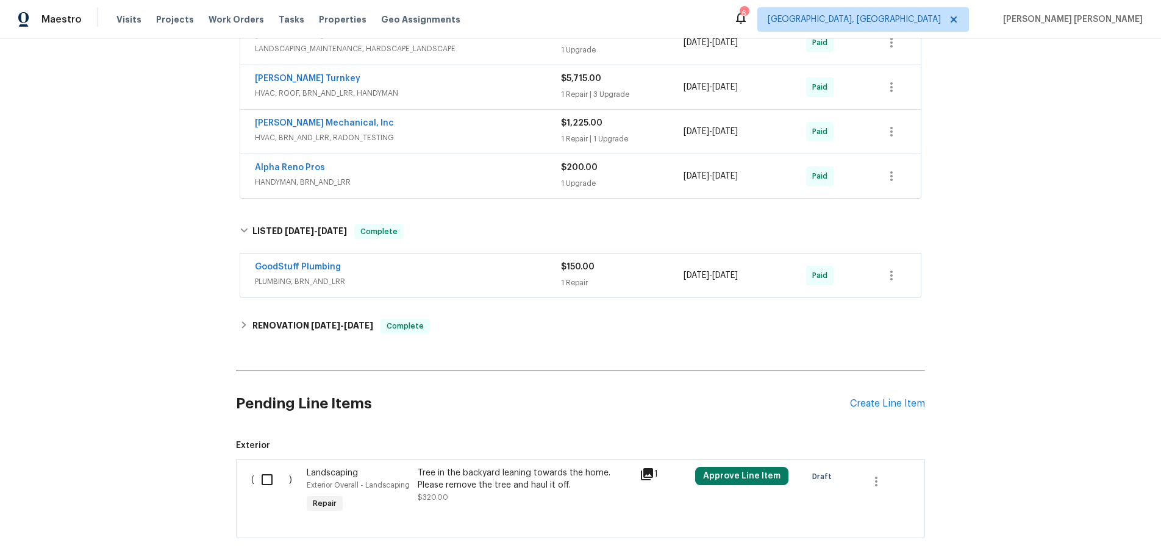
click at [471, 268] on div "GoodStuff Plumbing" at bounding box center [408, 268] width 306 height 15
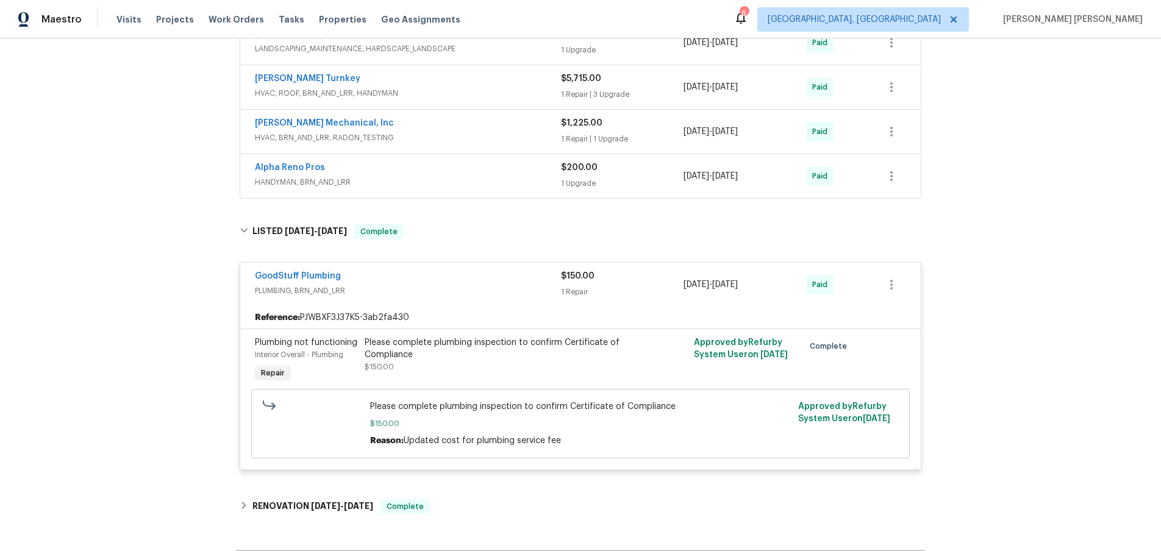
scroll to position [1099, 0]
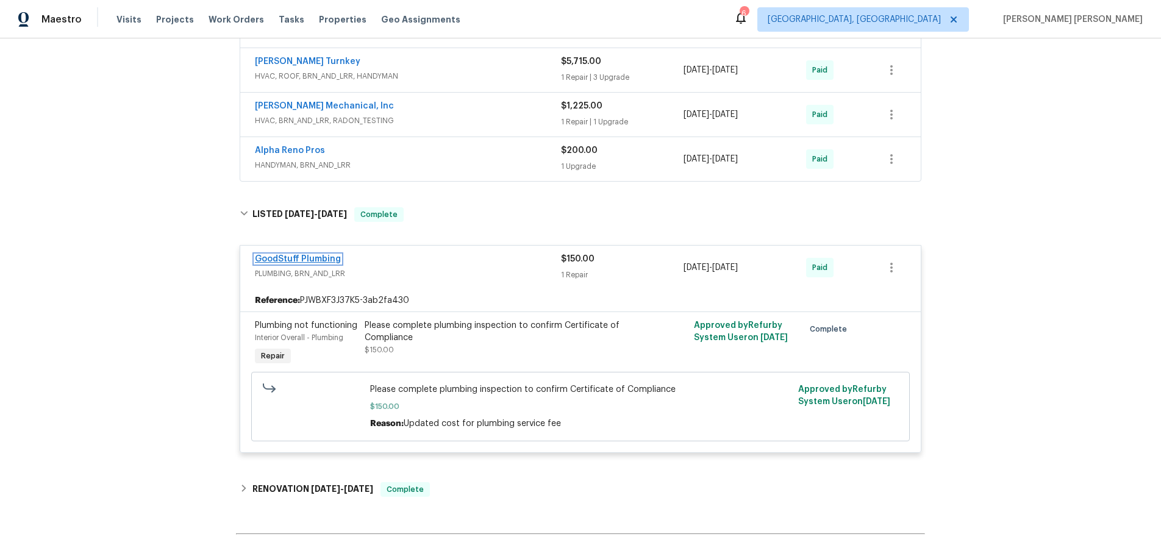
click at [293, 255] on link "GoodStuff Plumbing" at bounding box center [298, 259] width 86 height 9
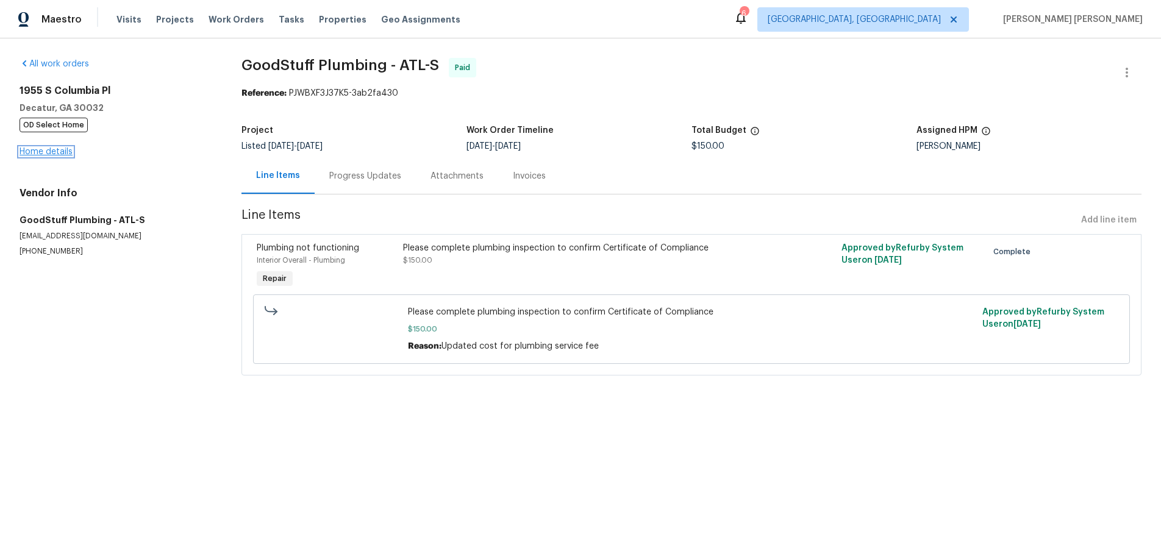
click at [54, 148] on link "Home details" at bounding box center [46, 152] width 53 height 9
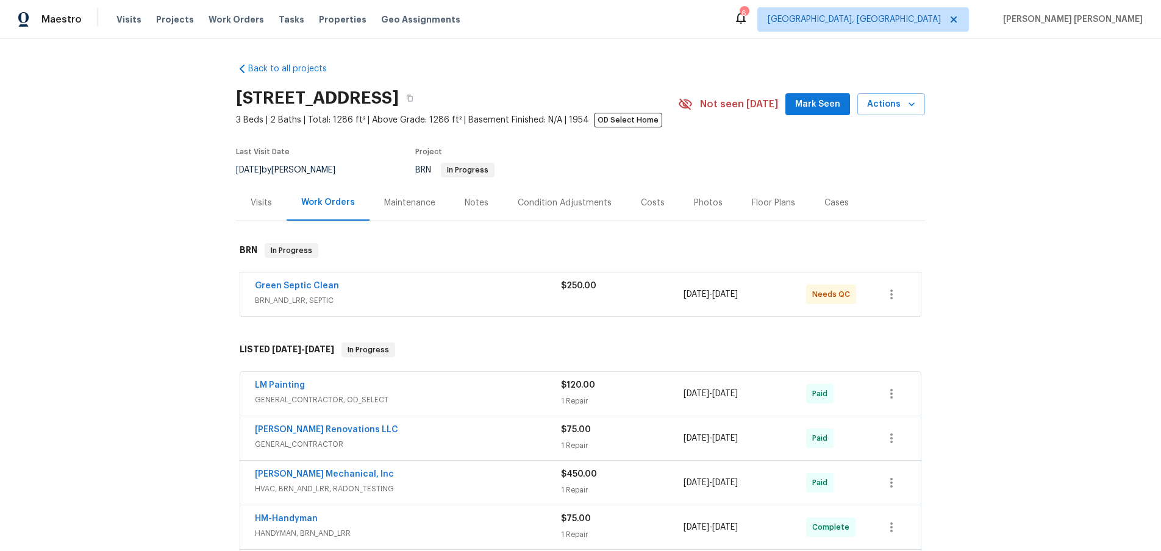
scroll to position [513, 0]
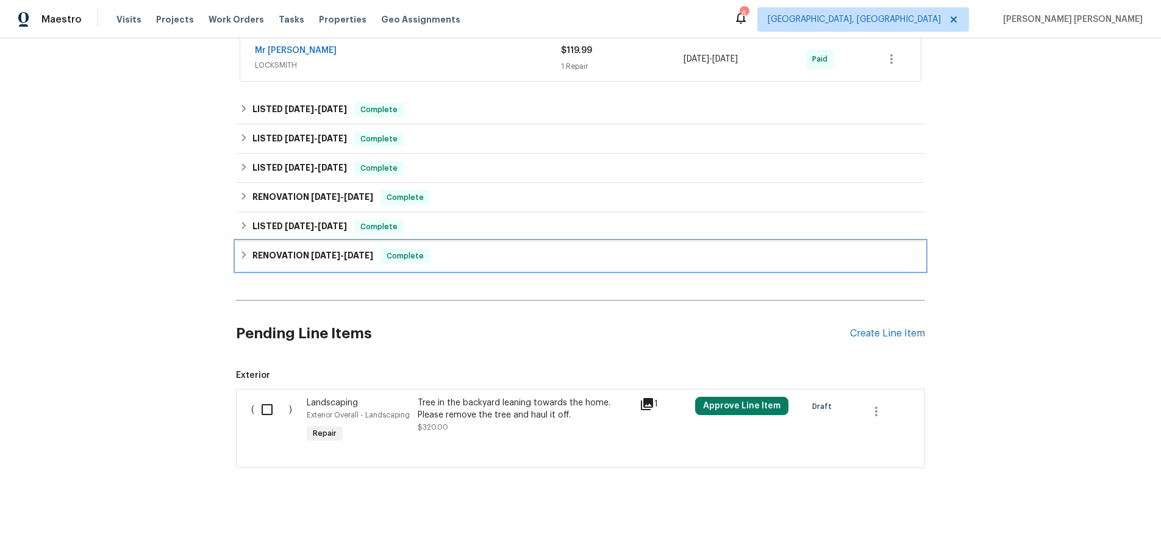
click at [251, 257] on div "RENOVATION [DATE] - [DATE] Complete" at bounding box center [580, 256] width 681 height 15
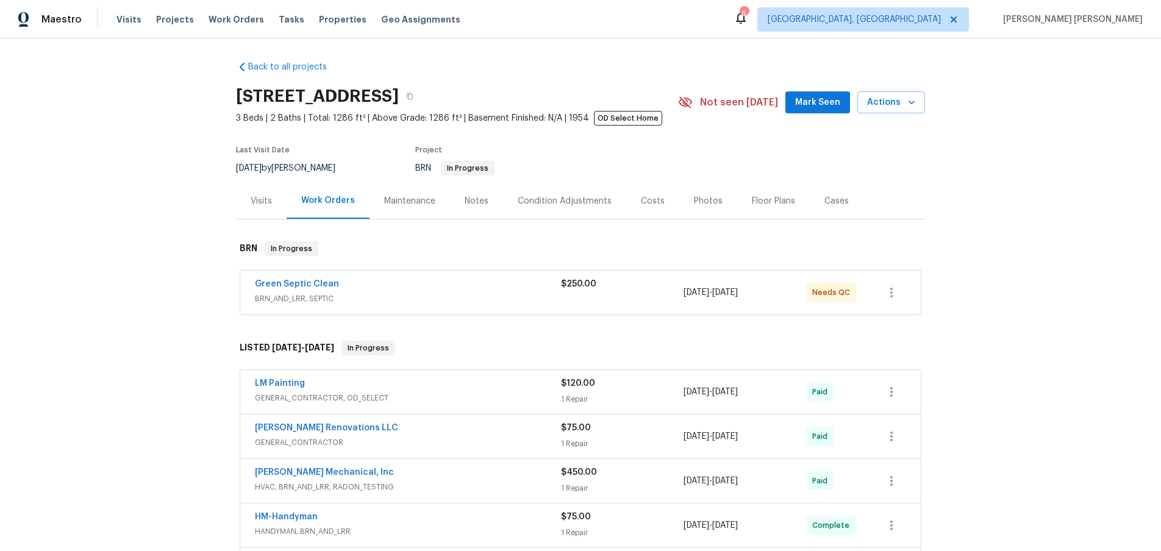
scroll to position [0, 0]
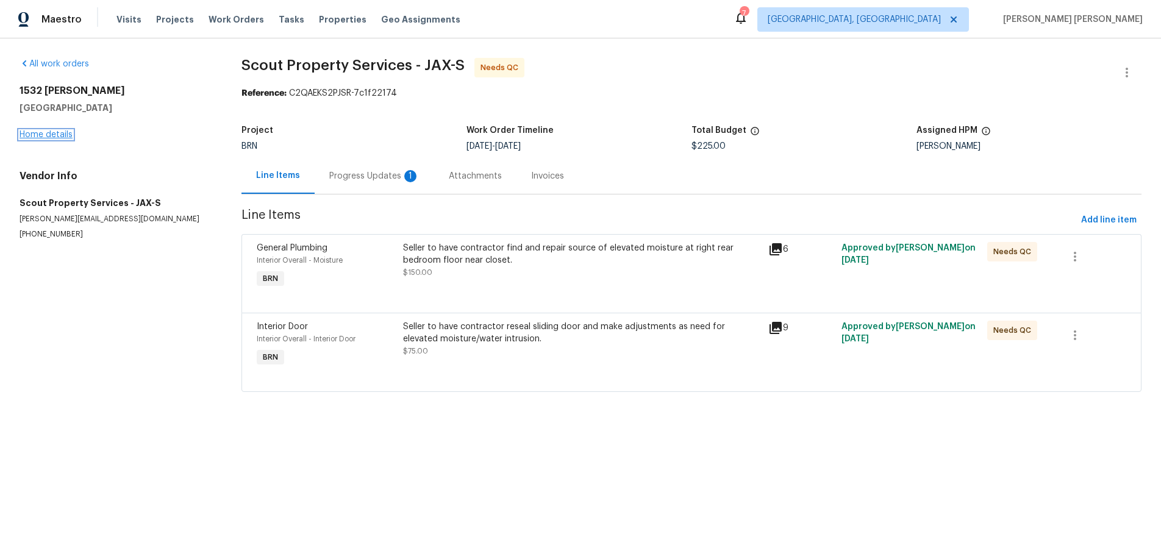
click at [57, 132] on link "Home details" at bounding box center [46, 134] width 53 height 9
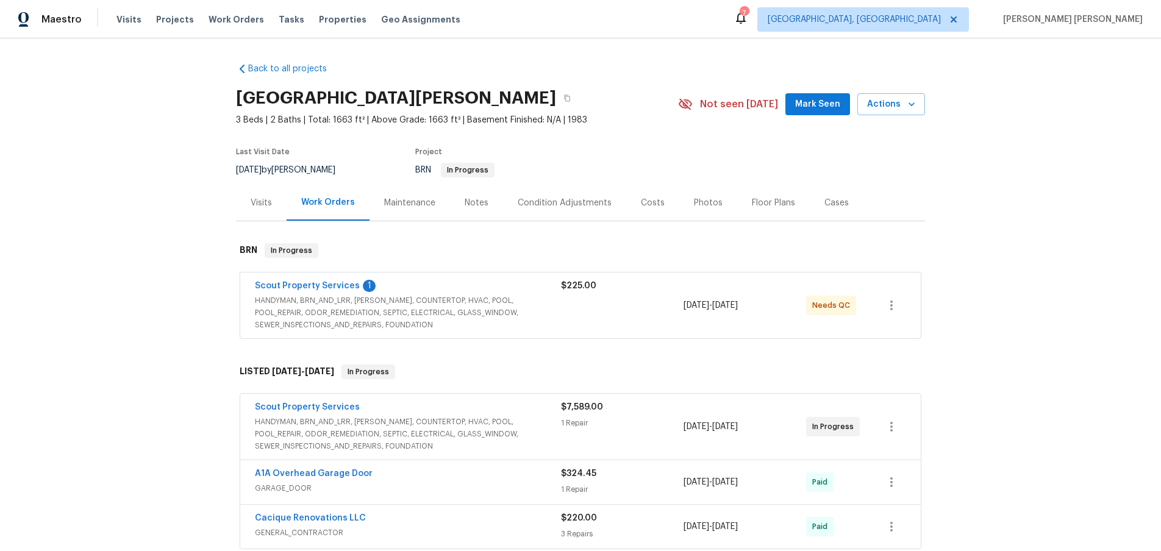
click at [468, 301] on span "HANDYMAN, BRN_AND_LRR, [PERSON_NAME], COUNTERTOP, HVAC, POOL, POOL_REPAIR, ODOR…" at bounding box center [408, 312] width 306 height 37
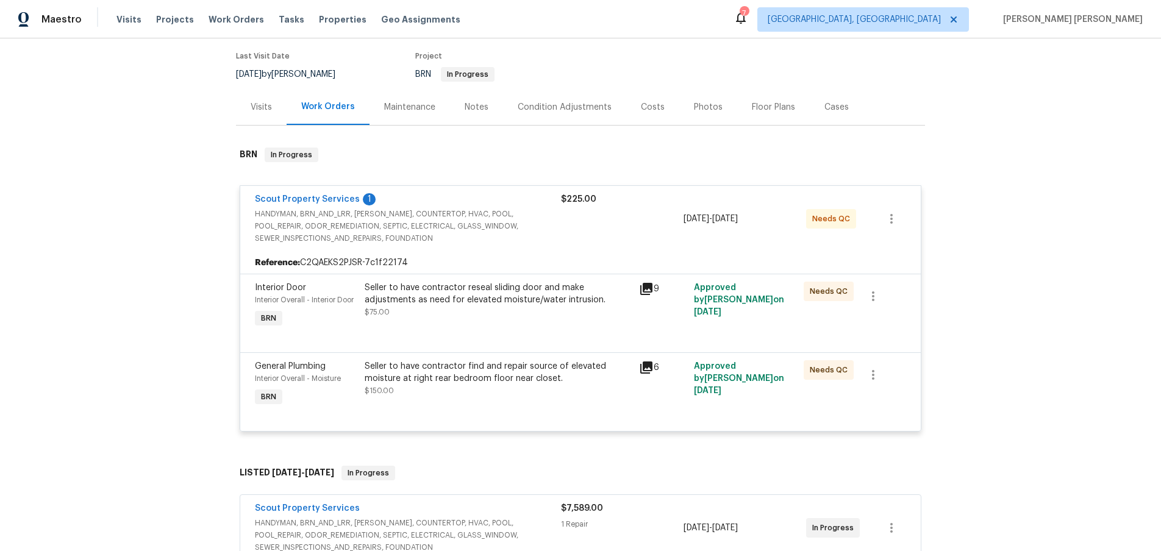
scroll to position [239, 0]
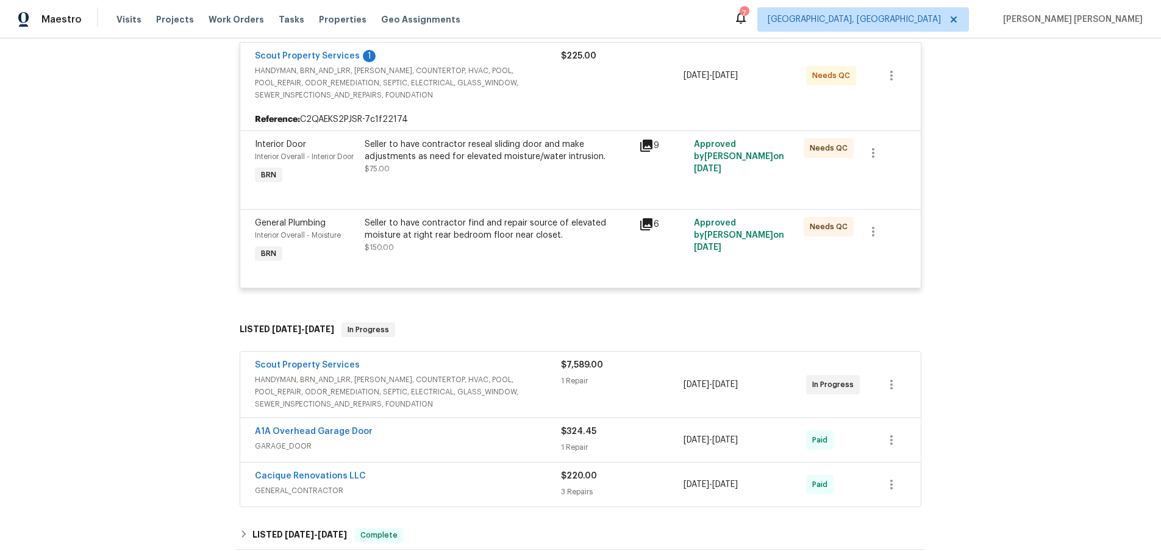
click at [479, 377] on span "HANDYMAN, BRN_AND_LRR, [PERSON_NAME], COUNTERTOP, HVAC, POOL, POOL_REPAIR, ODOR…" at bounding box center [408, 392] width 306 height 37
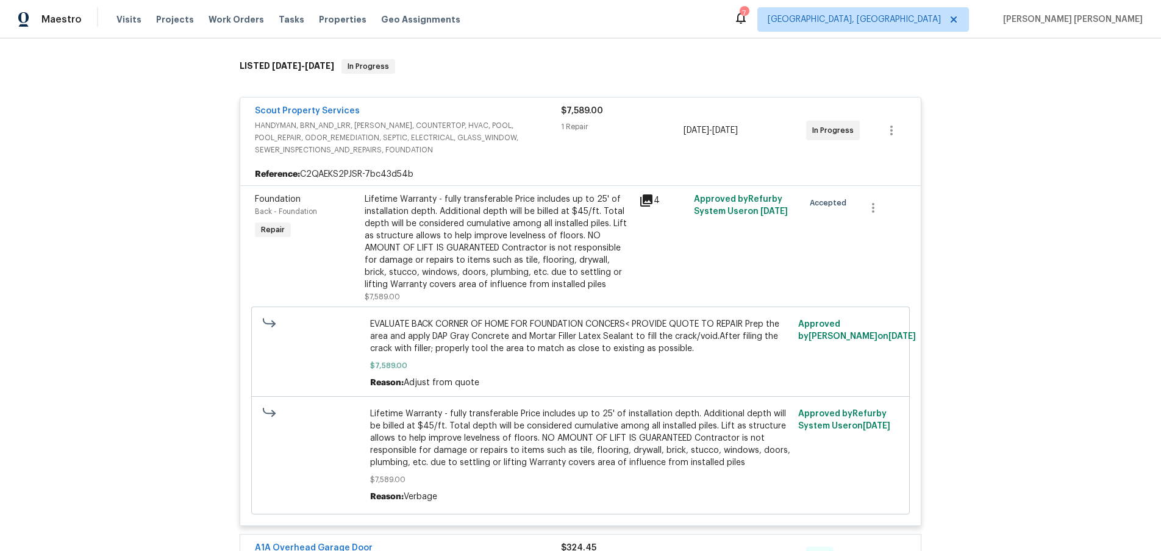
scroll to position [504, 0]
click at [641, 197] on icon at bounding box center [646, 199] width 12 height 12
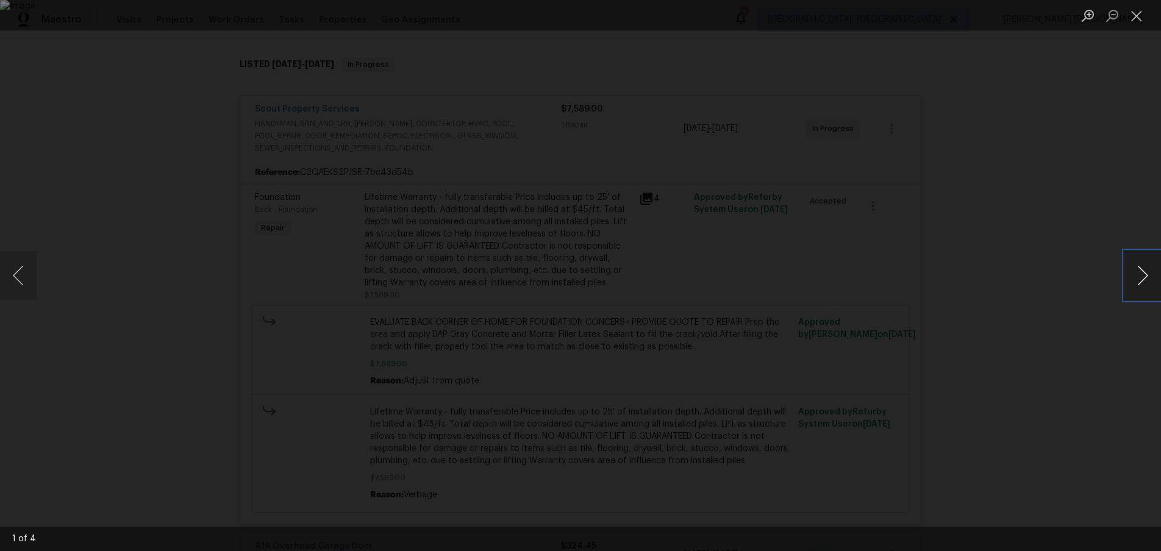
click at [1140, 287] on button "Next image" at bounding box center [1142, 275] width 37 height 49
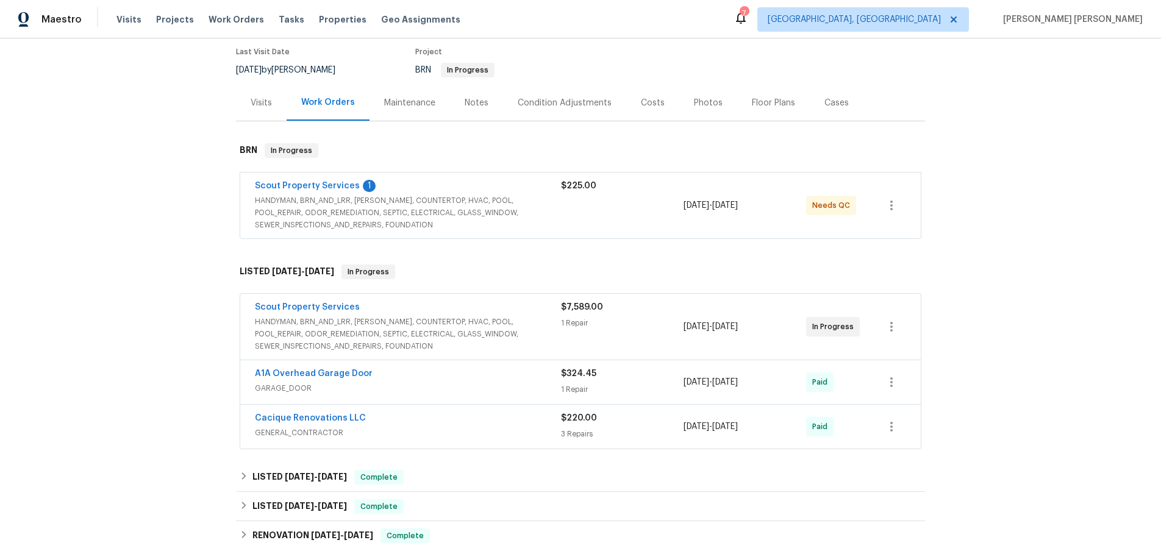
scroll to position [132, 0]
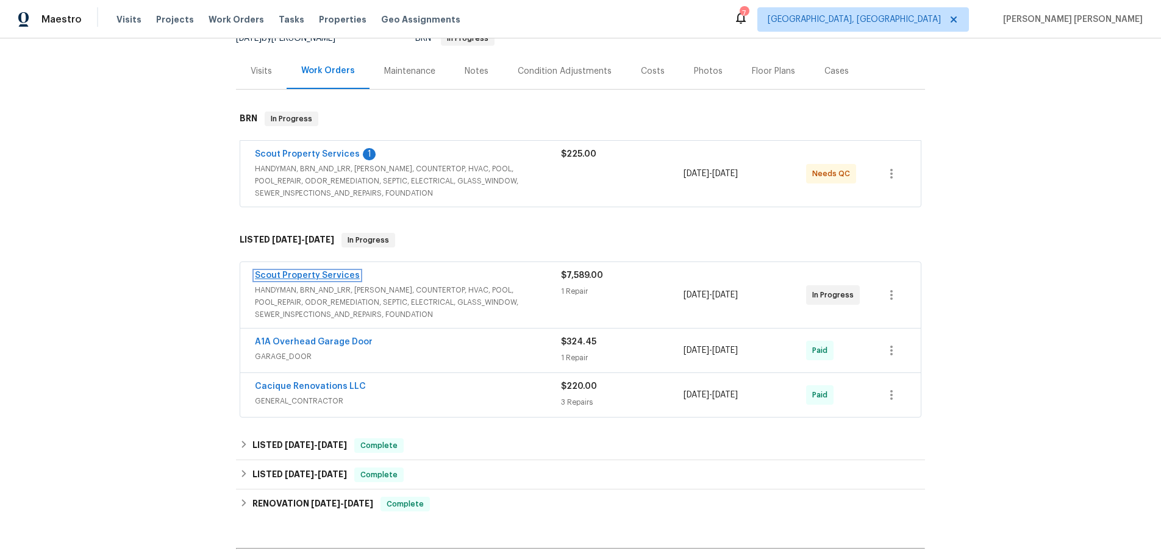
click at [329, 274] on link "Scout Property Services" at bounding box center [307, 275] width 105 height 9
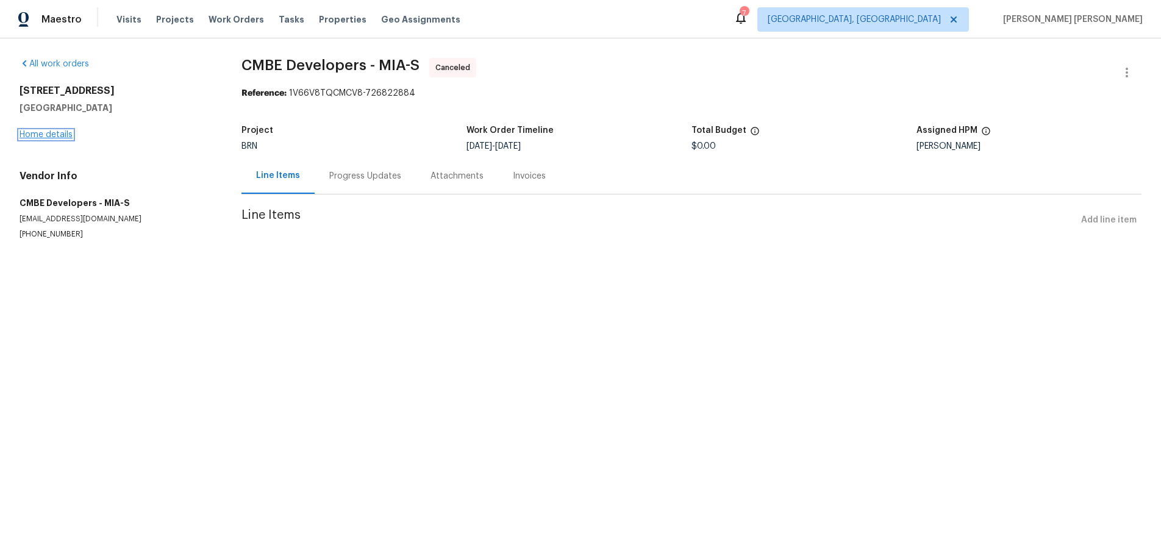
click at [52, 130] on link "Home details" at bounding box center [46, 134] width 53 height 9
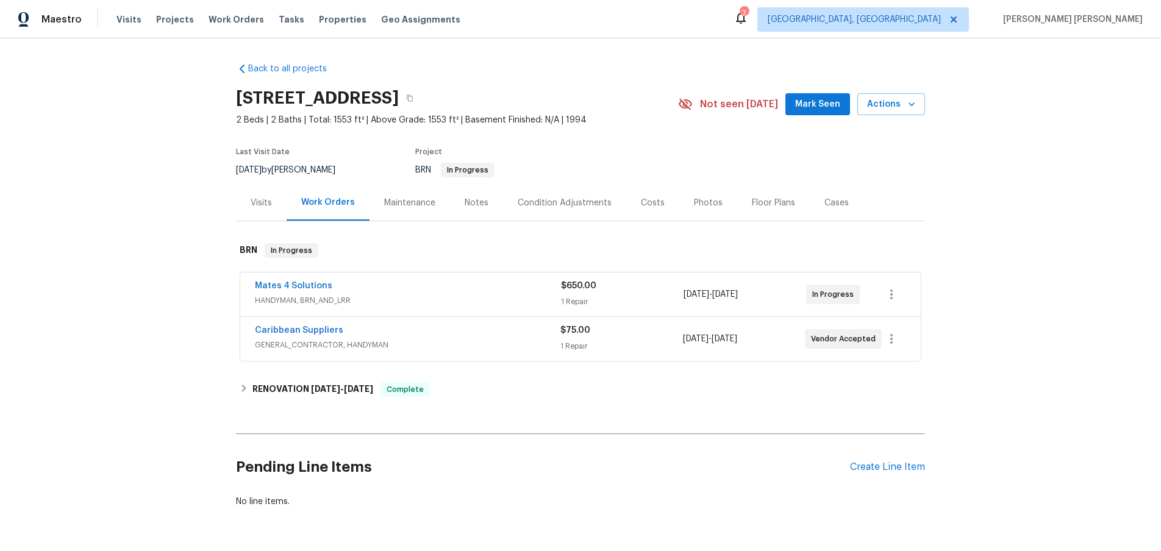
click at [512, 340] on span "GENERAL_CONTRACTOR, HANDYMAN" at bounding box center [407, 345] width 305 height 12
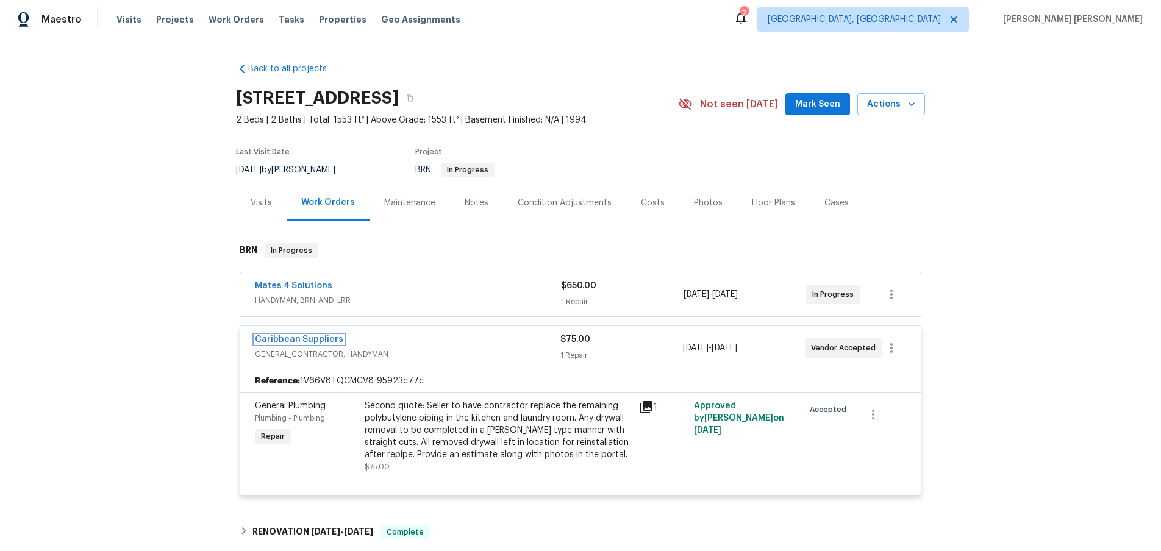
click at [265, 337] on link "Caribbean Suppliers" at bounding box center [299, 339] width 88 height 9
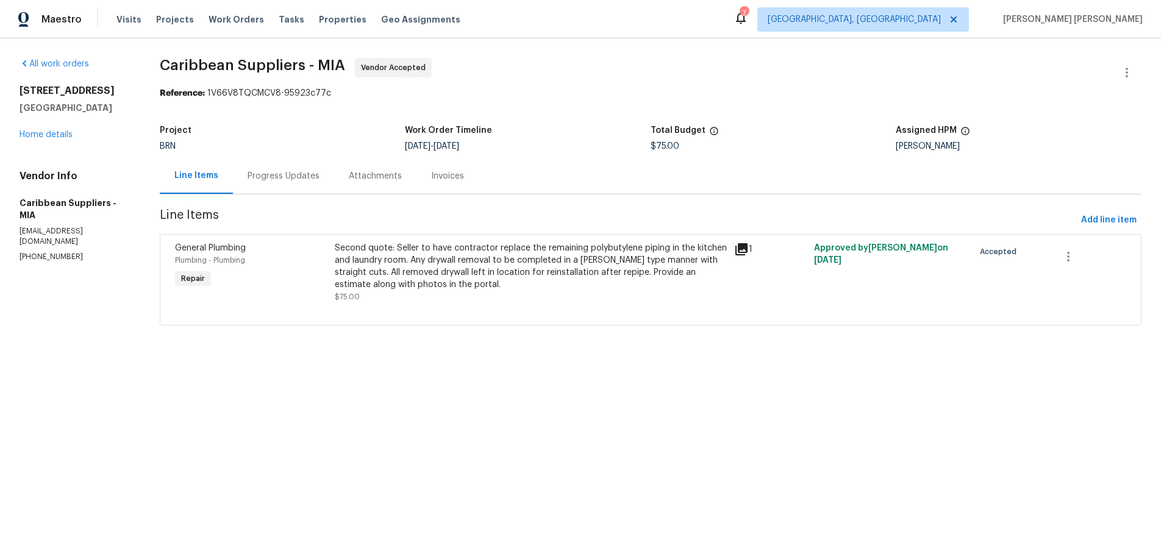
click at [265, 175] on div "Progress Updates" at bounding box center [283, 176] width 72 height 12
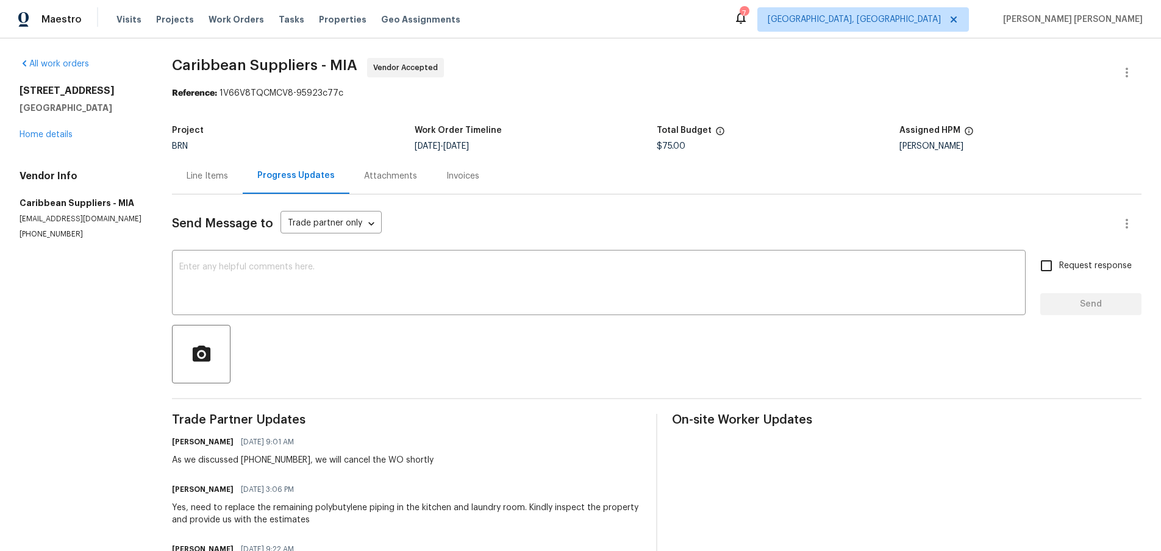
click at [198, 174] on div "Line Items" at bounding box center [207, 176] width 41 height 12
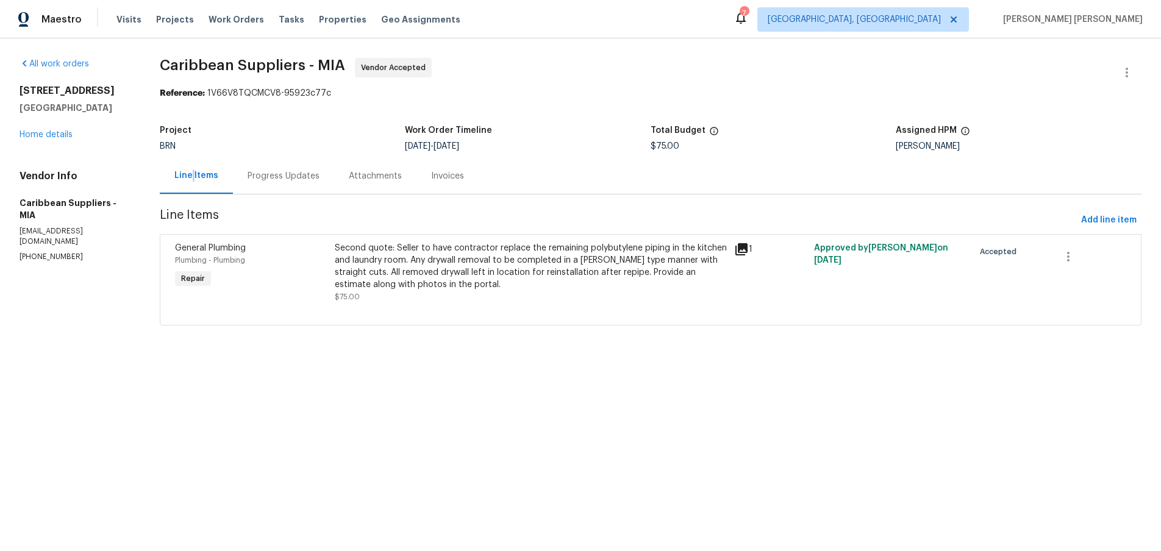
click at [198, 174] on div "Line Items" at bounding box center [196, 175] width 44 height 12
drag, startPoint x: 168, startPoint y: 65, endPoint x: 310, endPoint y: 69, distance: 142.7
click at [310, 69] on div "All work orders [STREET_ADDRESS] Home details Vendor Info Caribbean Suppliers -…" at bounding box center [580, 198] width 1161 height 321
copy span "Caribbean Suppliers"
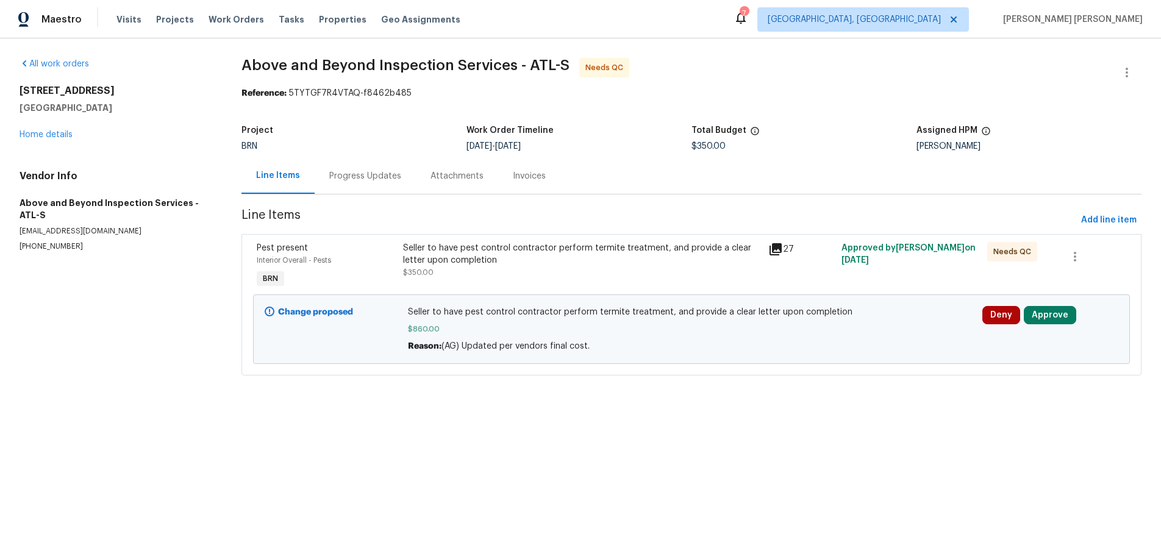
click at [774, 249] on icon at bounding box center [775, 249] width 12 height 12
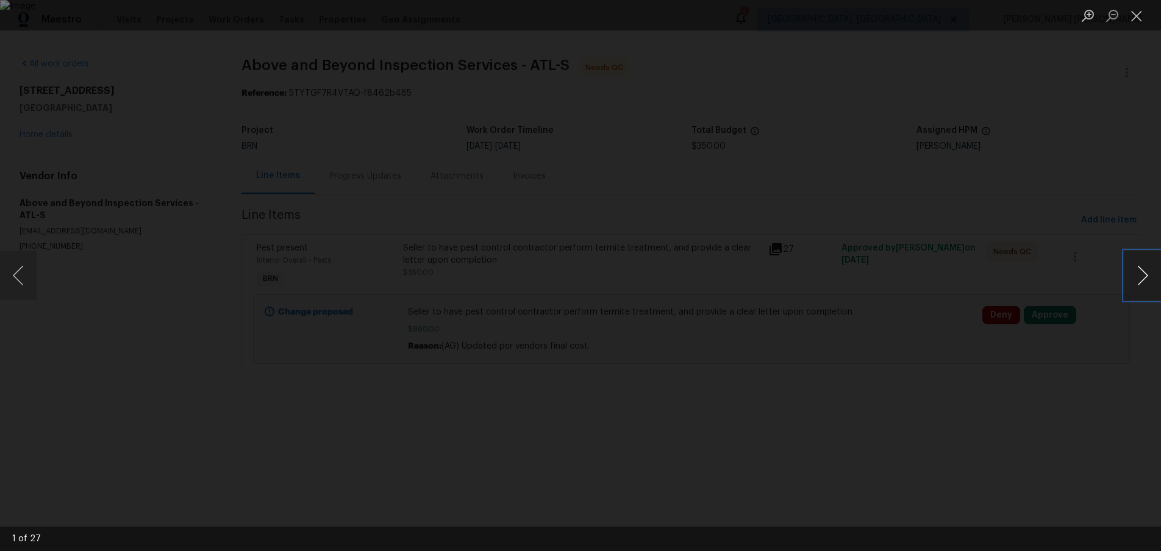
click at [1142, 283] on button "Next image" at bounding box center [1142, 275] width 37 height 49
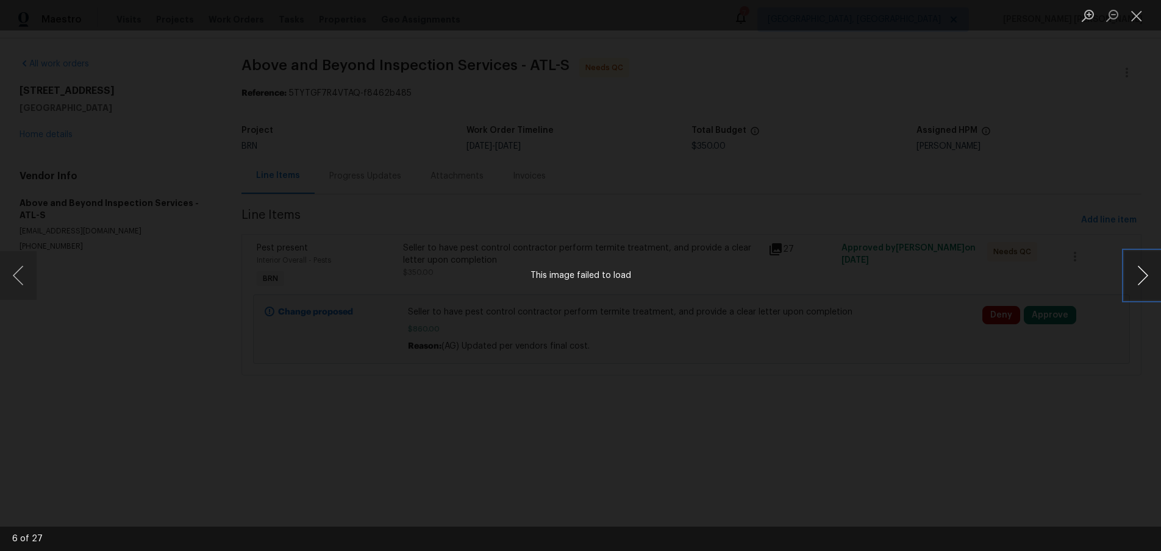
click at [1139, 282] on button "Next image" at bounding box center [1142, 275] width 37 height 49
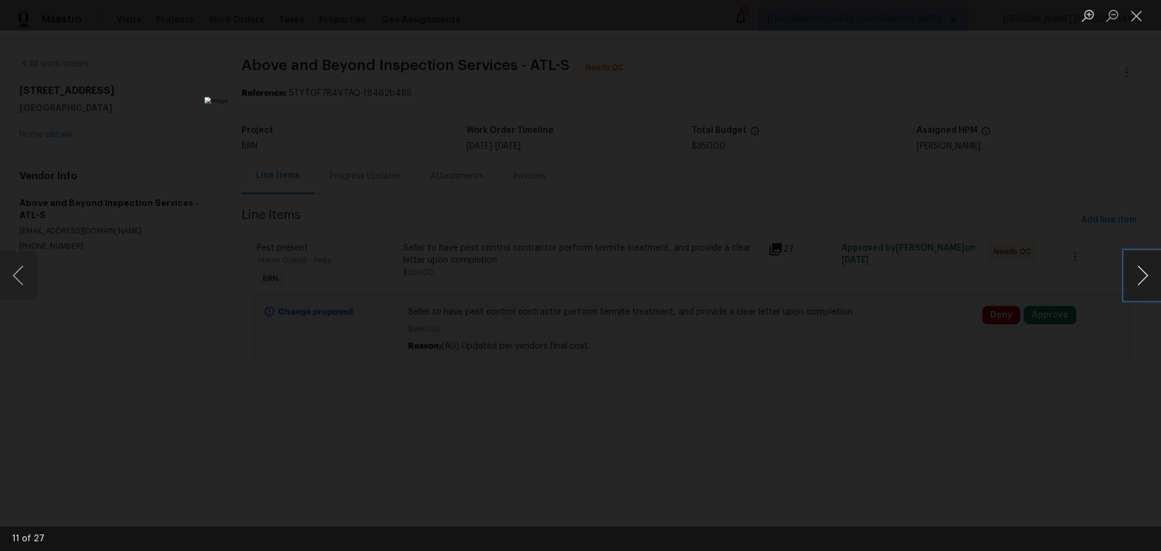
click at [1139, 282] on button "Next image" at bounding box center [1142, 275] width 37 height 49
drag, startPoint x: 936, startPoint y: 403, endPoint x: 816, endPoint y: 372, distance: 124.6
click at [926, 402] on div "Lightbox" at bounding box center [580, 275] width 1161 height 551
click at [880, 98] on div "Lightbox" at bounding box center [580, 275] width 1161 height 551
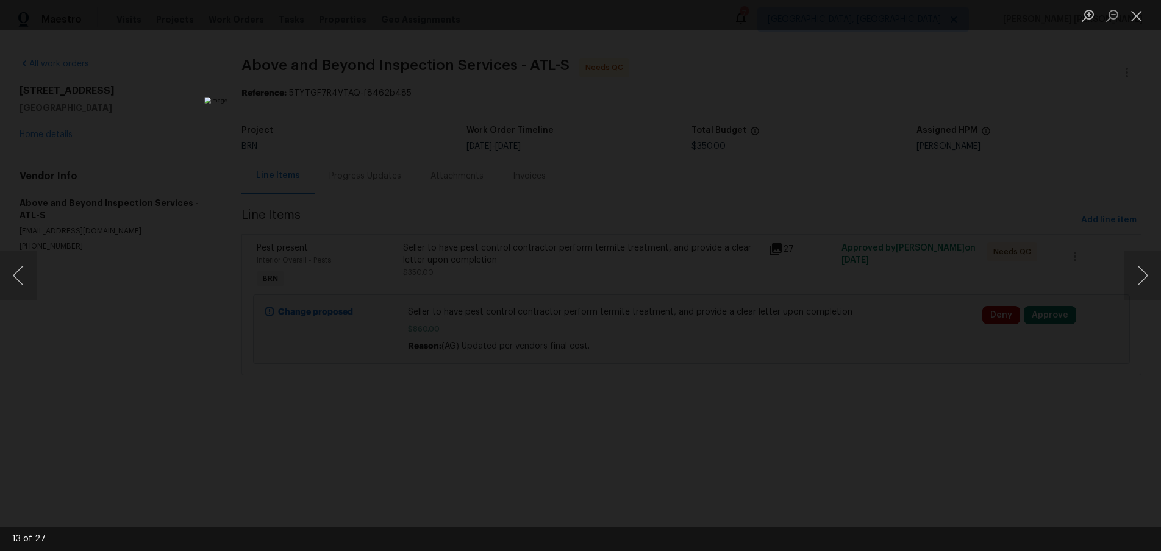
click at [880, 98] on div "Lightbox" at bounding box center [580, 275] width 1161 height 551
click at [856, 451] on div "This image failed to load" at bounding box center [580, 275] width 1161 height 551
click at [853, 451] on div "This image failed to load" at bounding box center [580, 275] width 1161 height 551
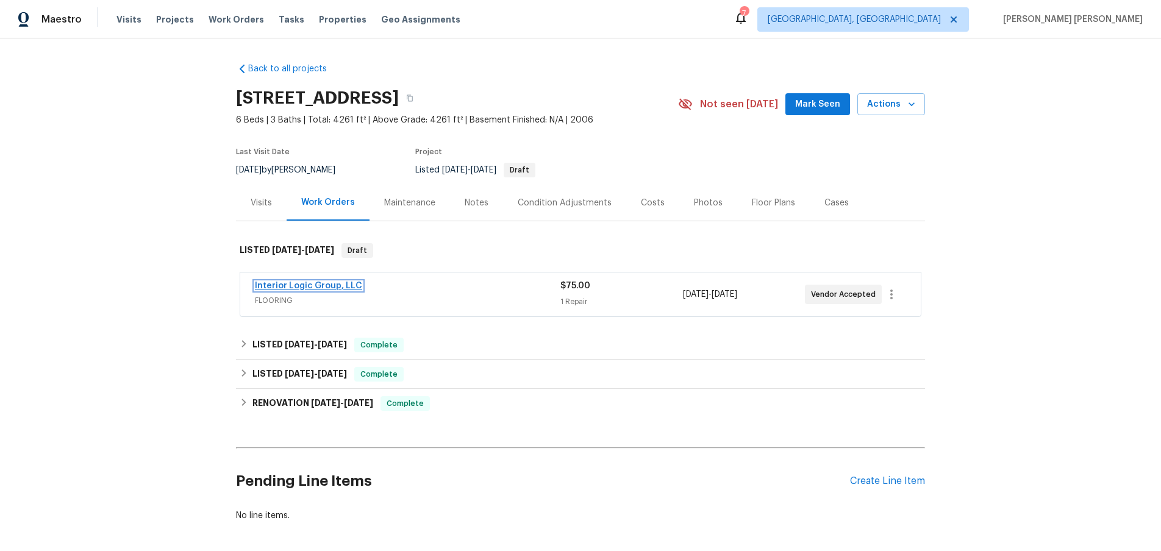
click at [325, 283] on link "Interior Logic Group, LLC" at bounding box center [308, 286] width 107 height 9
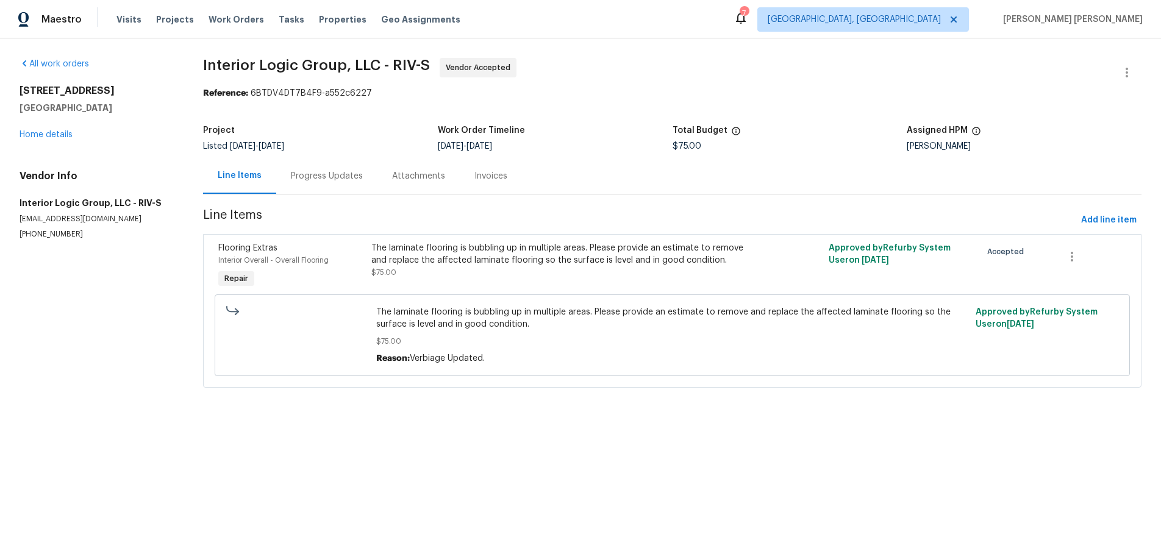
click at [329, 177] on div "Progress Updates" at bounding box center [327, 176] width 72 height 12
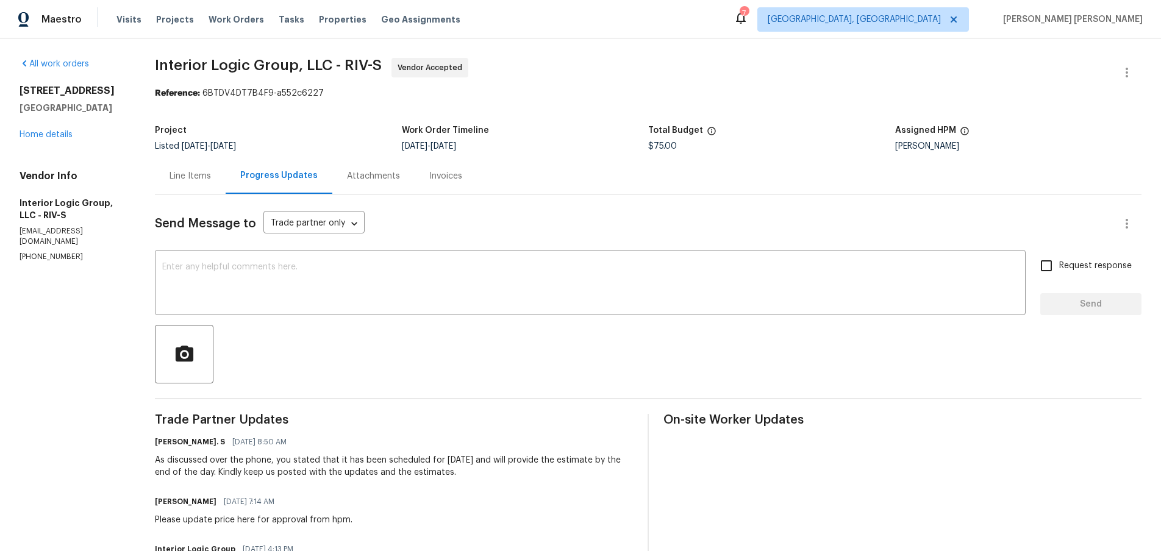
click at [211, 174] on div "Line Items" at bounding box center [189, 176] width 41 height 12
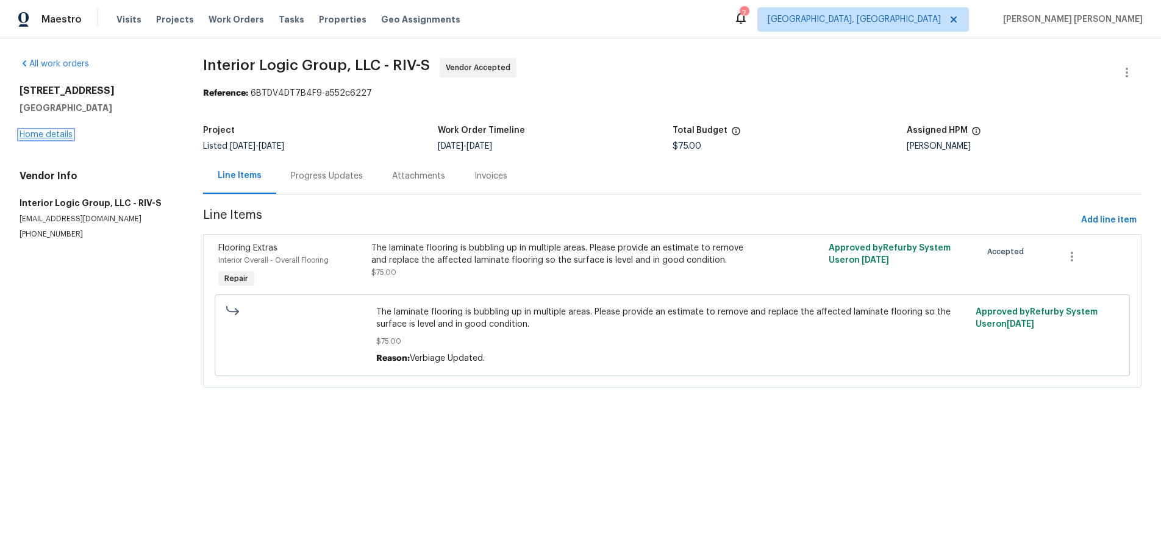
click at [35, 130] on link "Home details" at bounding box center [46, 134] width 53 height 9
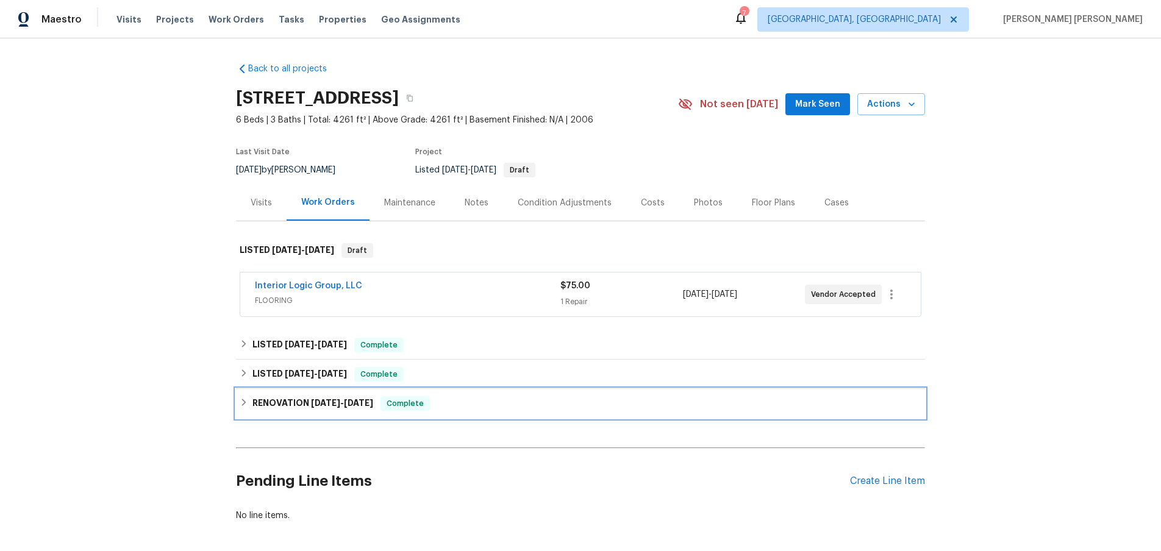
drag, startPoint x: 244, startPoint y: 400, endPoint x: 318, endPoint y: 406, distance: 74.6
click at [252, 400] on div "RENOVATION [DATE] - [DATE] Complete" at bounding box center [580, 403] width 681 height 15
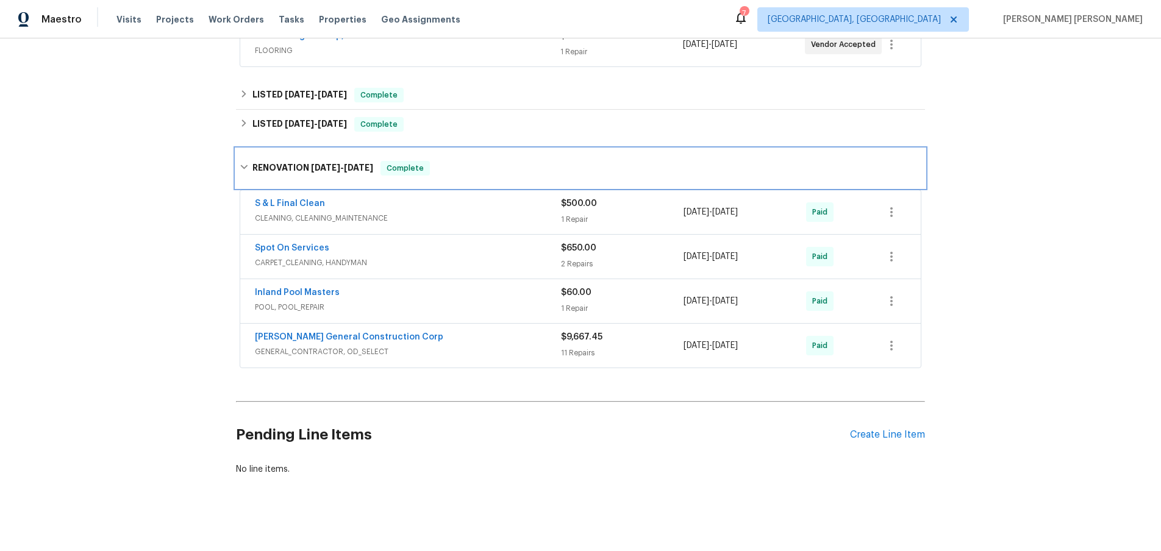
scroll to position [257, 0]
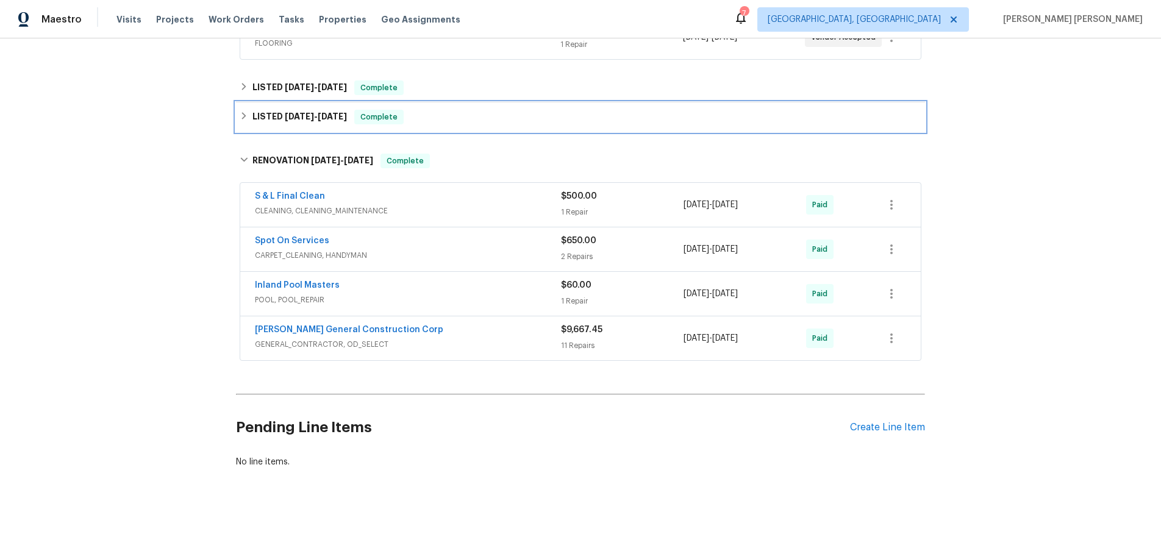
click at [246, 116] on icon at bounding box center [244, 116] width 9 height 9
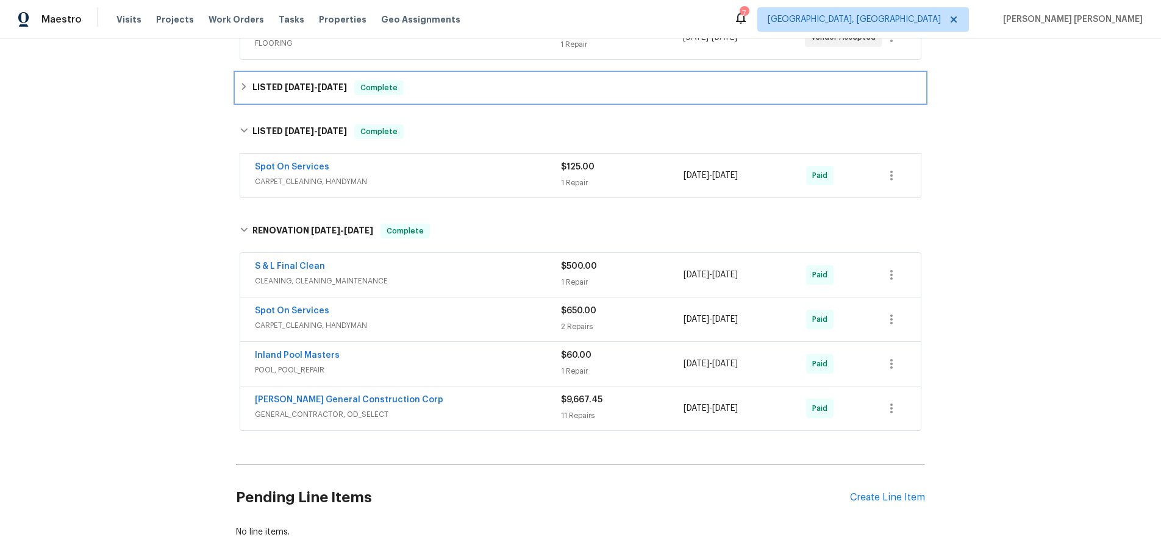
click at [249, 87] on div "LISTED [DATE] - [DATE] Complete" at bounding box center [580, 87] width 681 height 15
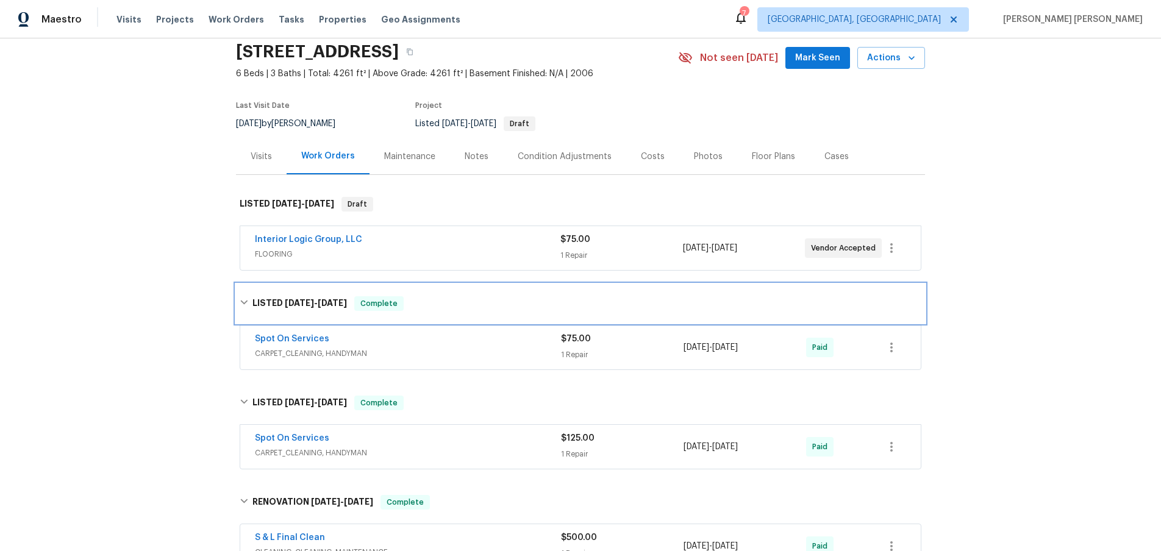
scroll to position [0, 0]
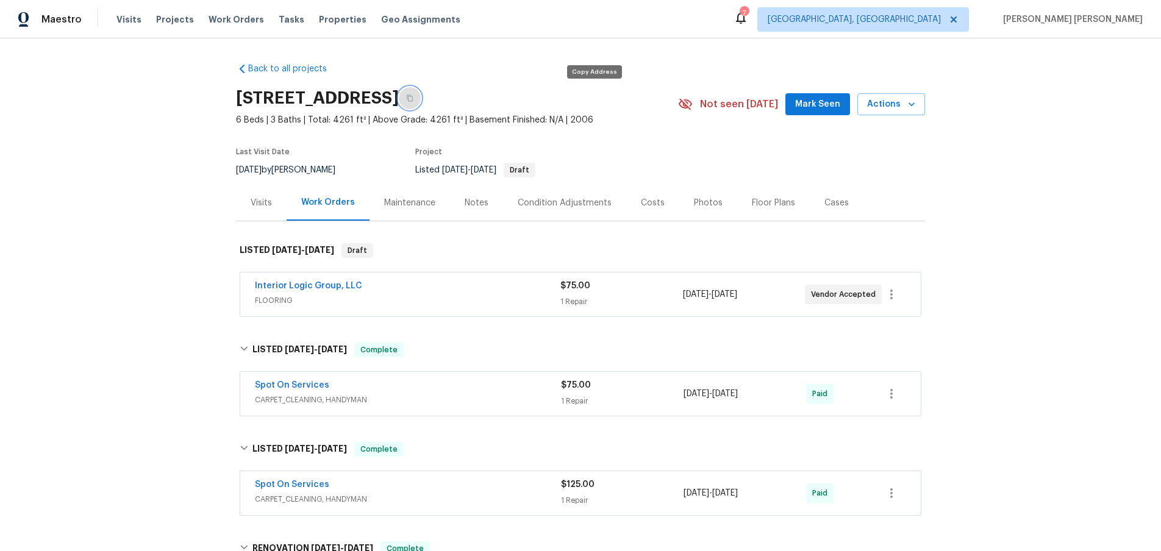
click at [413, 98] on icon "button" at bounding box center [410, 98] width 6 height 7
click at [335, 288] on link "Interior Logic Group, LLC" at bounding box center [308, 286] width 107 height 9
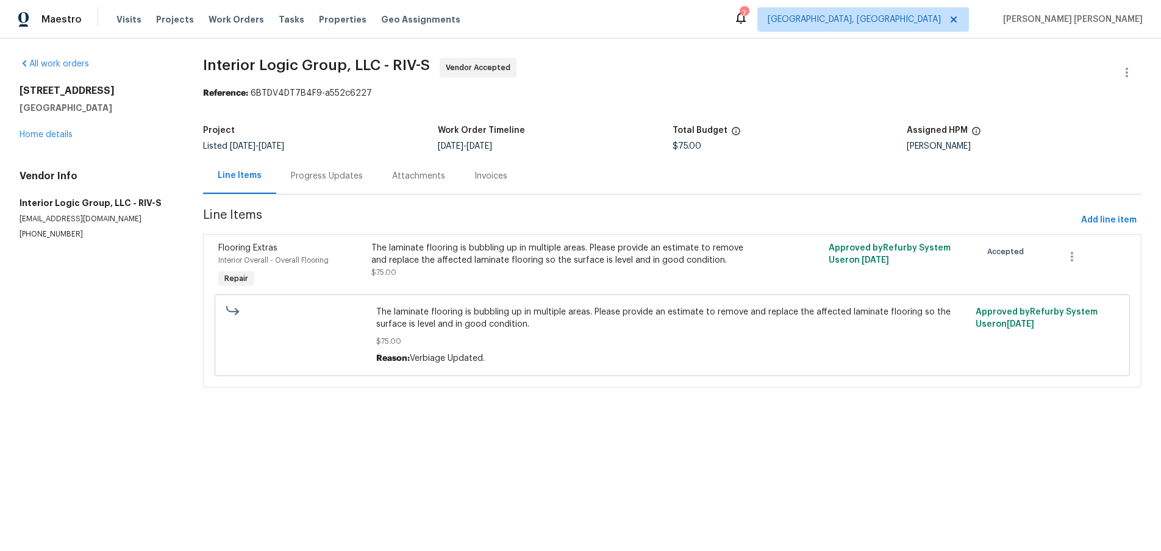
click at [310, 177] on div "Progress Updates" at bounding box center [327, 176] width 72 height 12
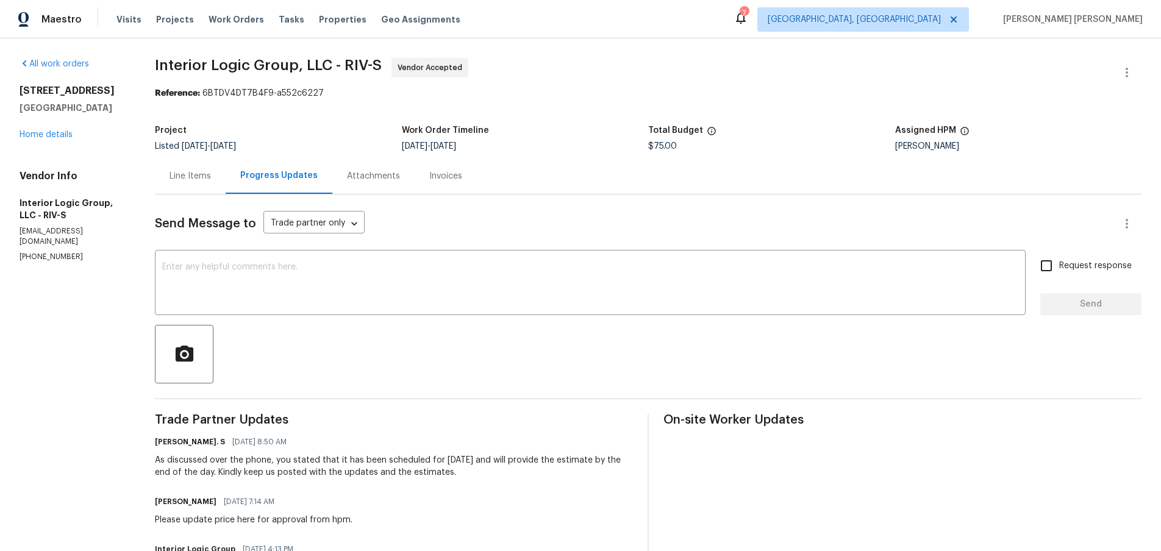
click at [191, 176] on div "Line Items" at bounding box center [189, 176] width 41 height 12
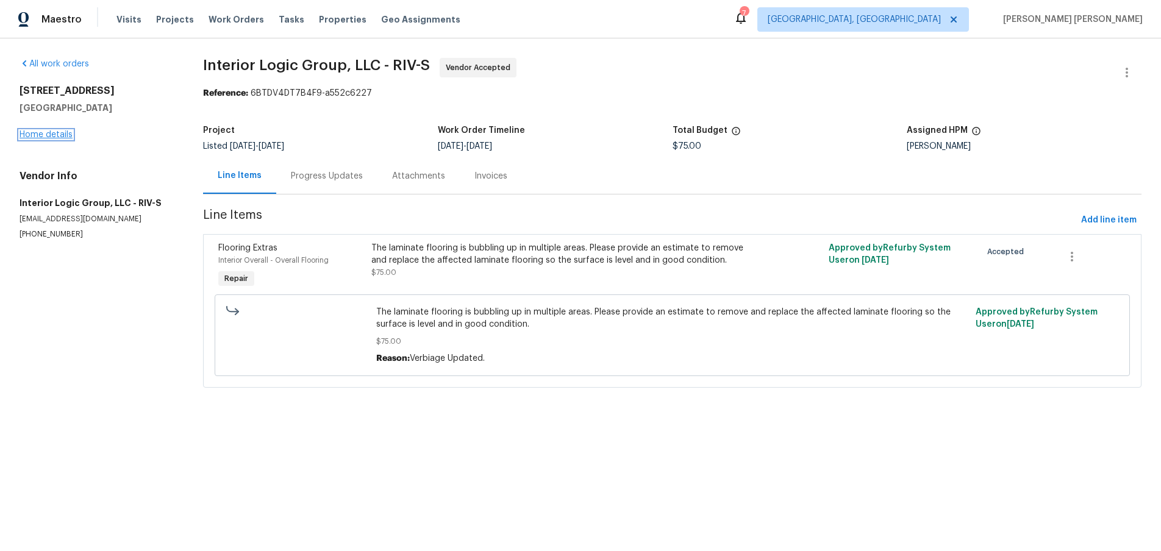
click at [49, 132] on link "Home details" at bounding box center [46, 134] width 53 height 9
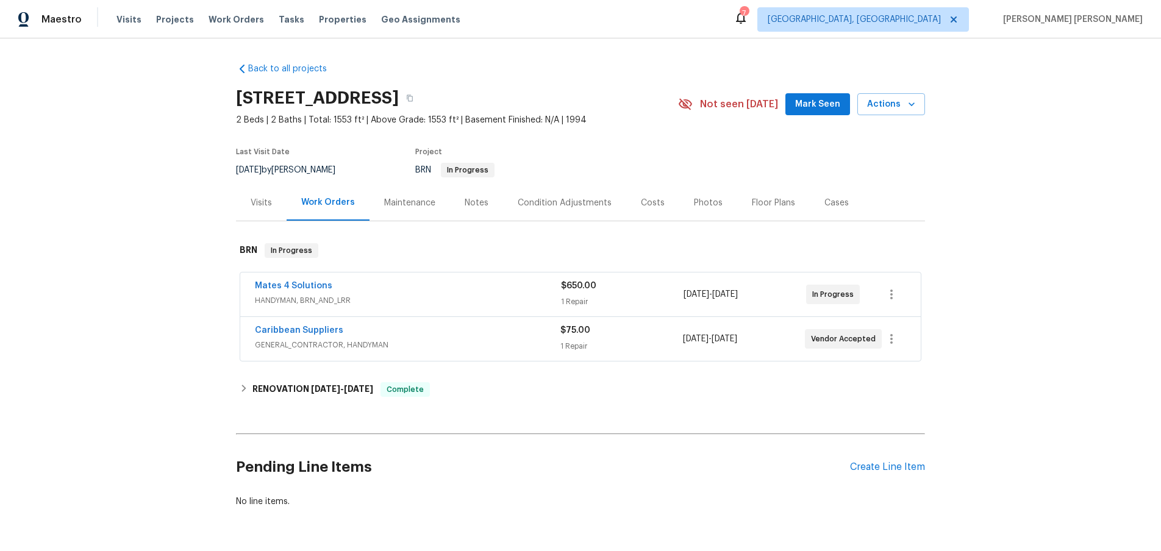
click at [656, 205] on div "Costs" at bounding box center [653, 203] width 24 height 12
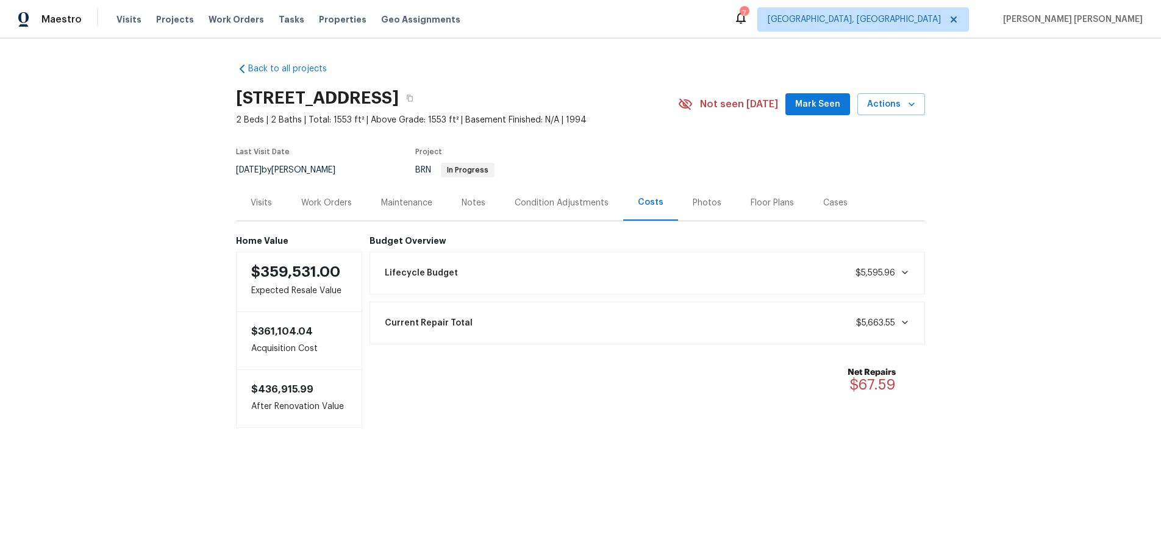
click at [341, 205] on div "Work Orders" at bounding box center [326, 203] width 51 height 12
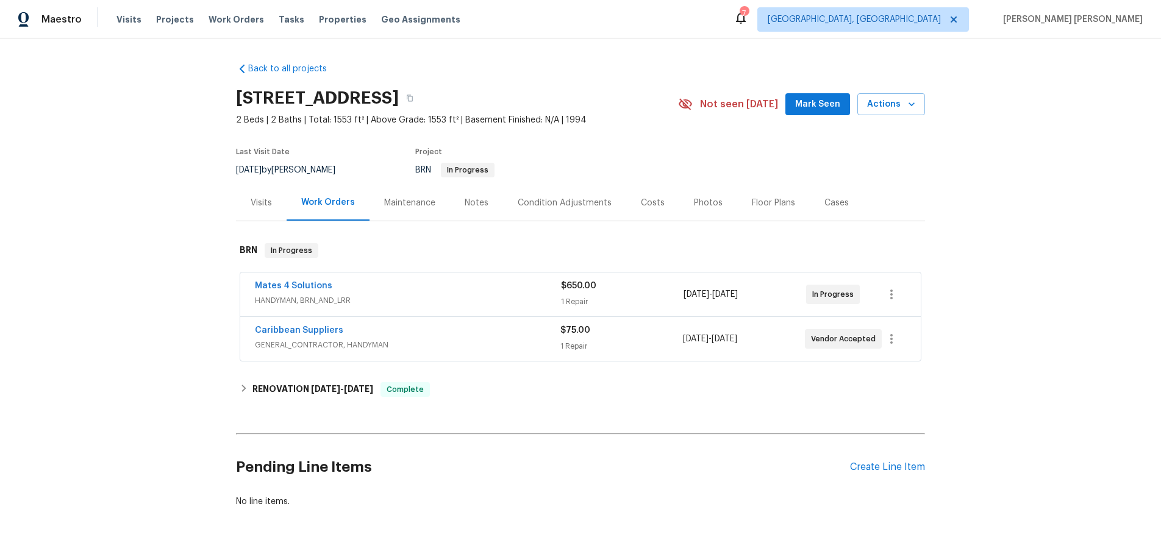
scroll to position [40, 0]
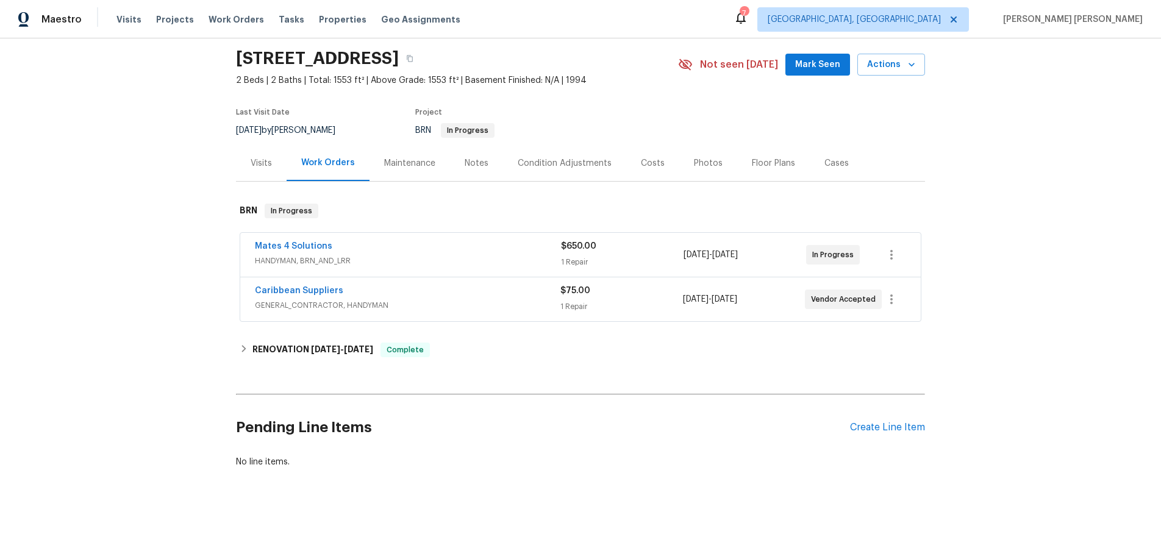
click at [307, 251] on span "Mates 4 Solutions" at bounding box center [293, 246] width 77 height 12
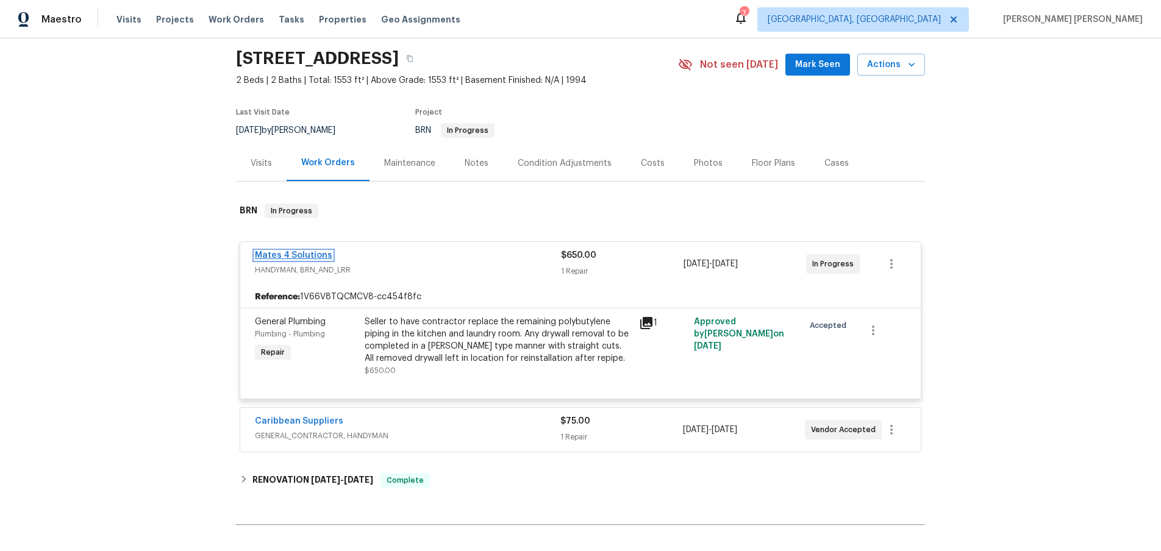
click at [296, 254] on link "Mates 4 Solutions" at bounding box center [293, 255] width 77 height 9
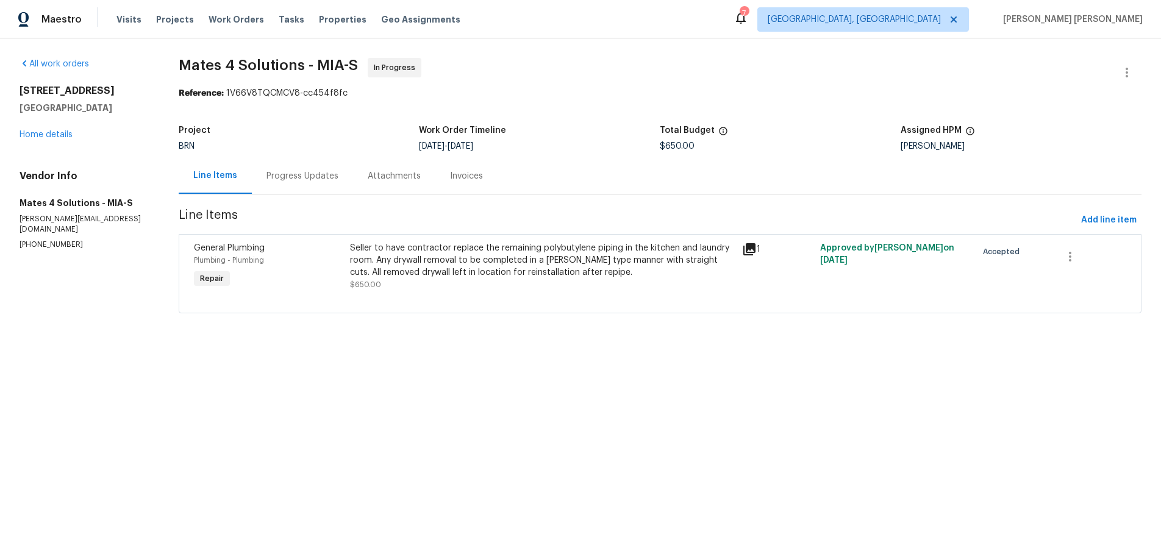
click at [293, 180] on div "Progress Updates" at bounding box center [302, 176] width 72 height 12
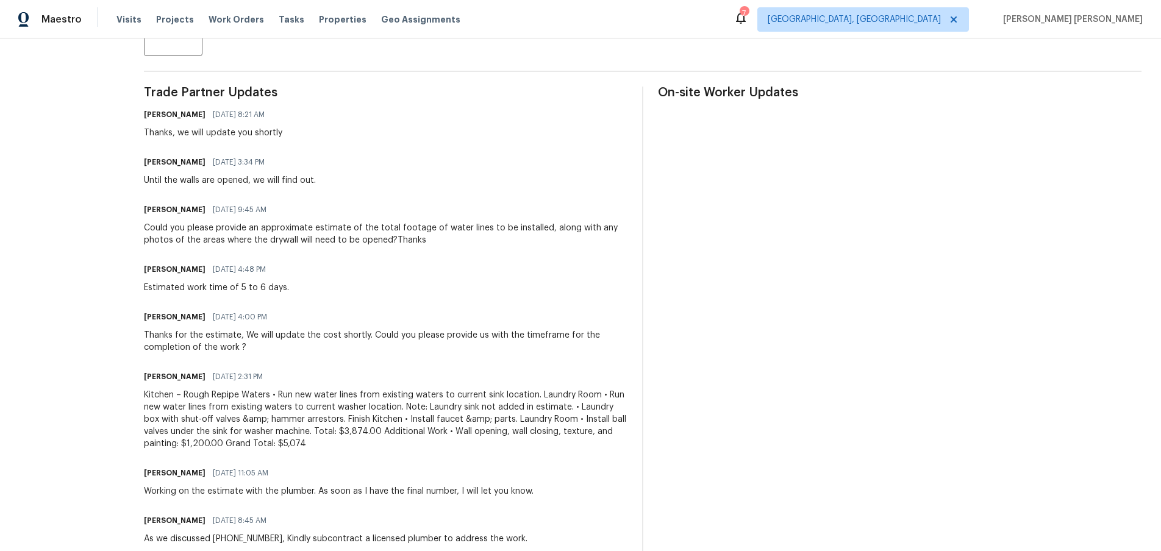
scroll to position [385, 0]
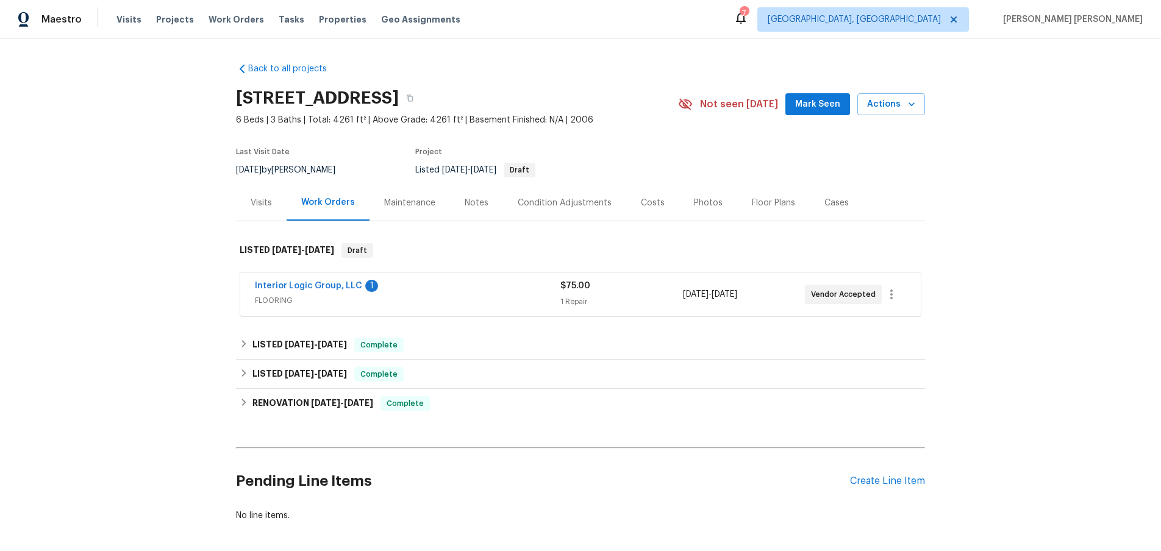
click at [258, 203] on div "Visits" at bounding box center [261, 203] width 21 height 12
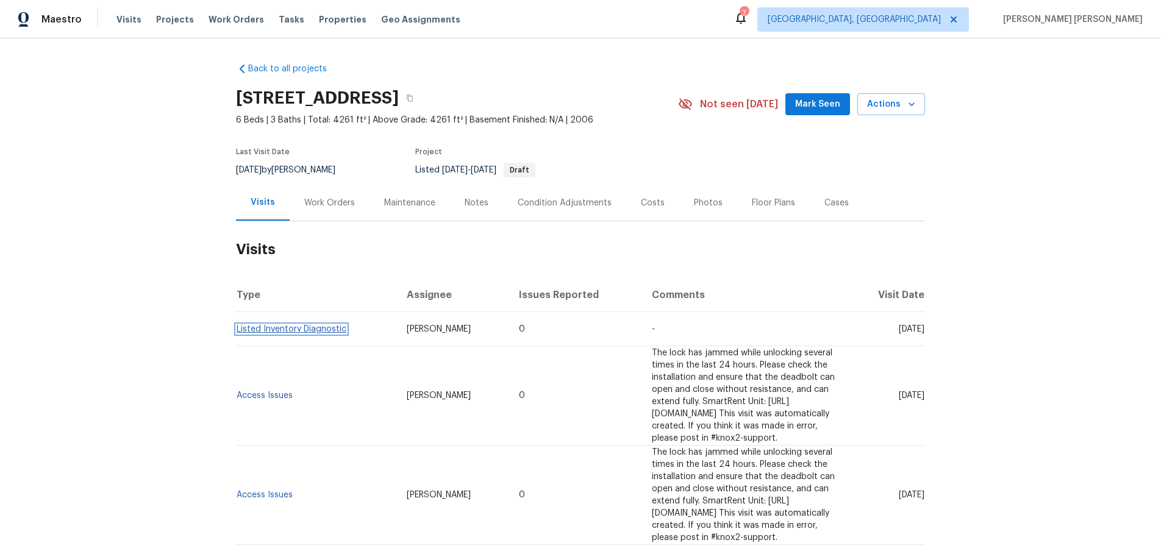
click at [284, 330] on link "Listed Inventory Diagnostic" at bounding box center [292, 329] width 110 height 9
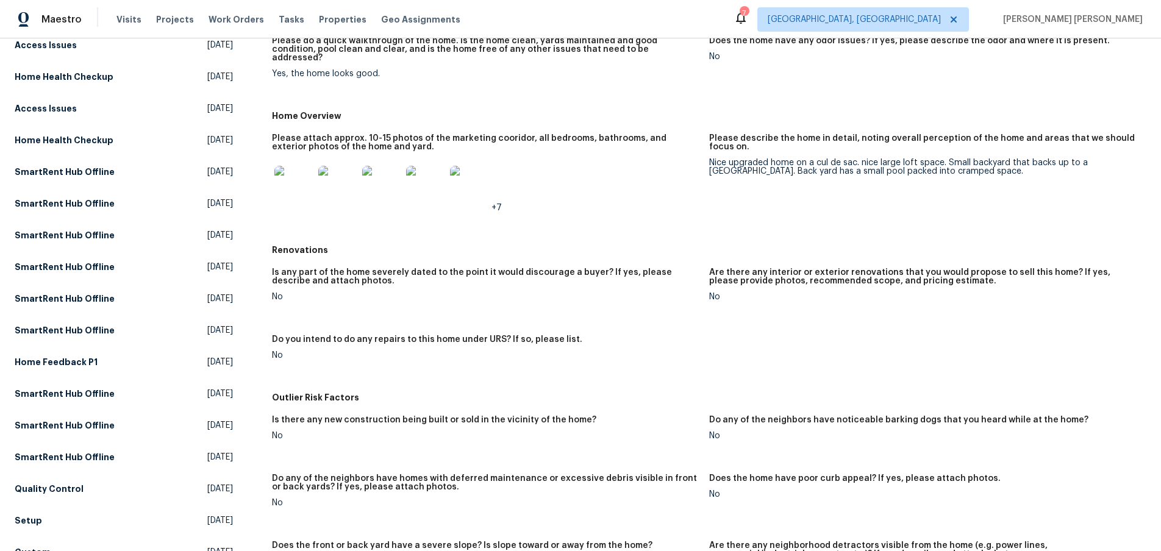
scroll to position [138, 0]
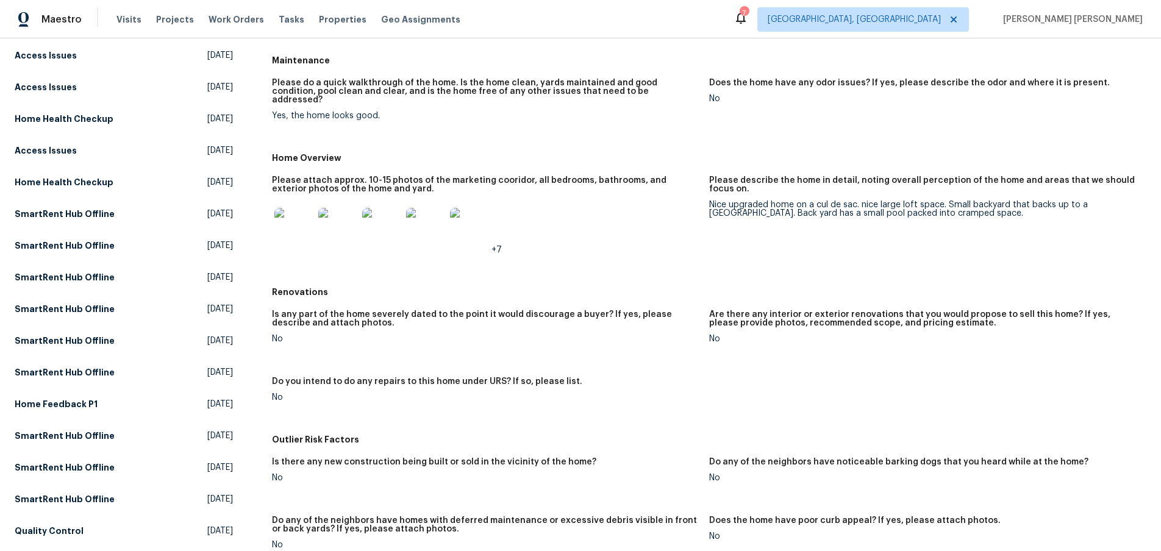
click at [301, 229] on img at bounding box center [293, 227] width 39 height 39
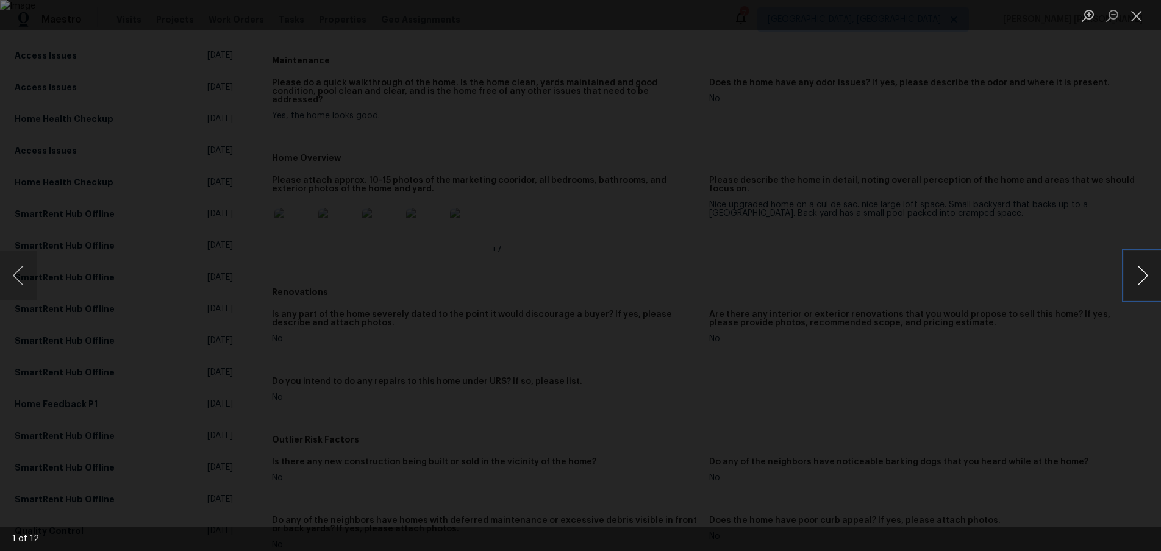
click at [1142, 279] on button "Next image" at bounding box center [1142, 275] width 37 height 49
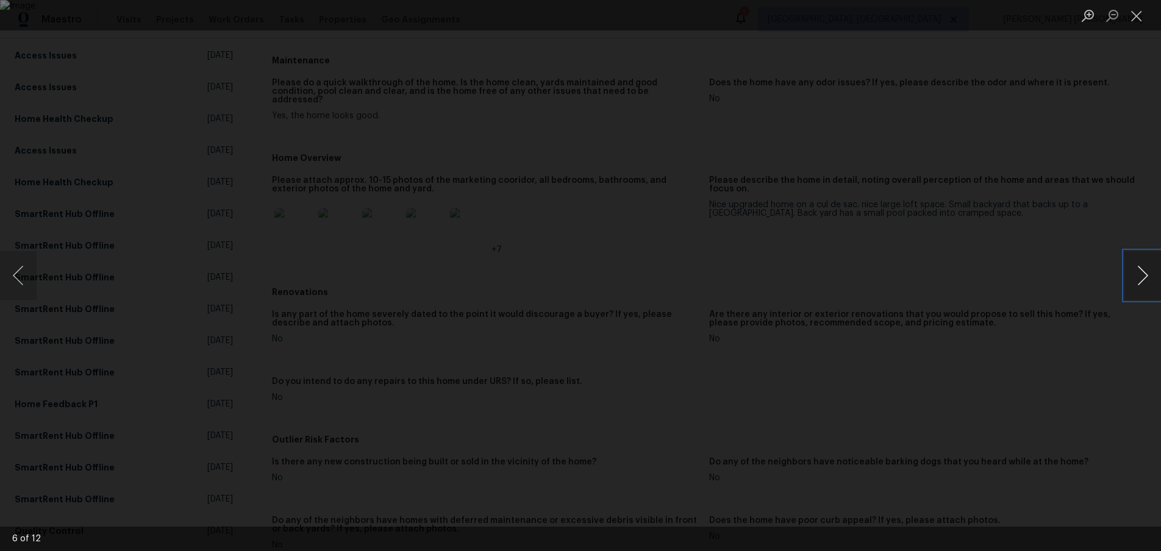
click at [1142, 279] on button "Next image" at bounding box center [1142, 275] width 37 height 49
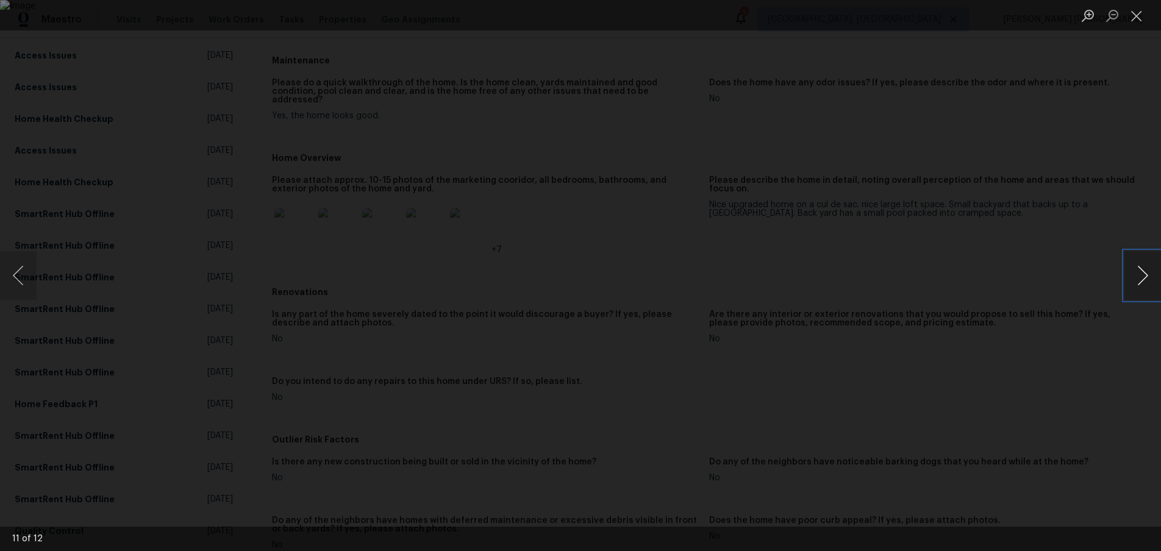
click at [1142, 279] on button "Next image" at bounding box center [1142, 275] width 37 height 49
click at [1085, 348] on div "Lightbox" at bounding box center [580, 275] width 1161 height 551
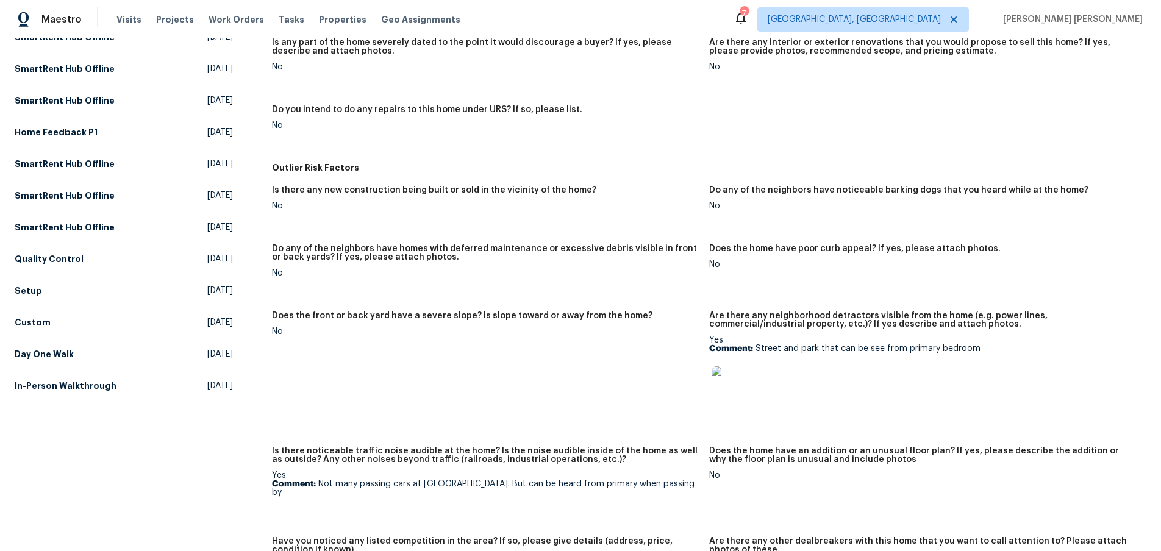
scroll to position [0, 0]
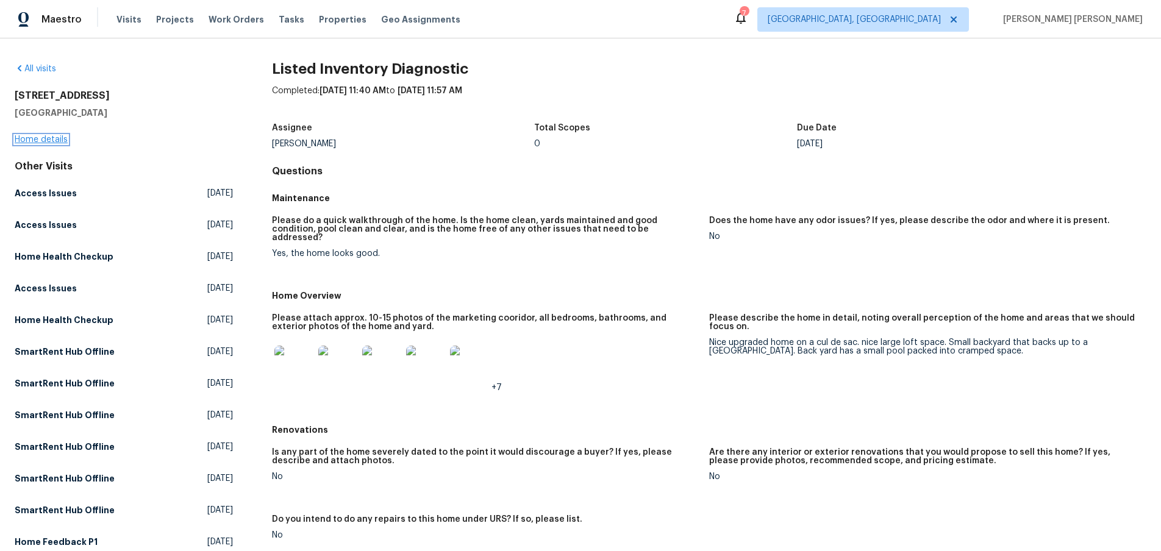
click at [52, 138] on link "Home details" at bounding box center [41, 139] width 53 height 9
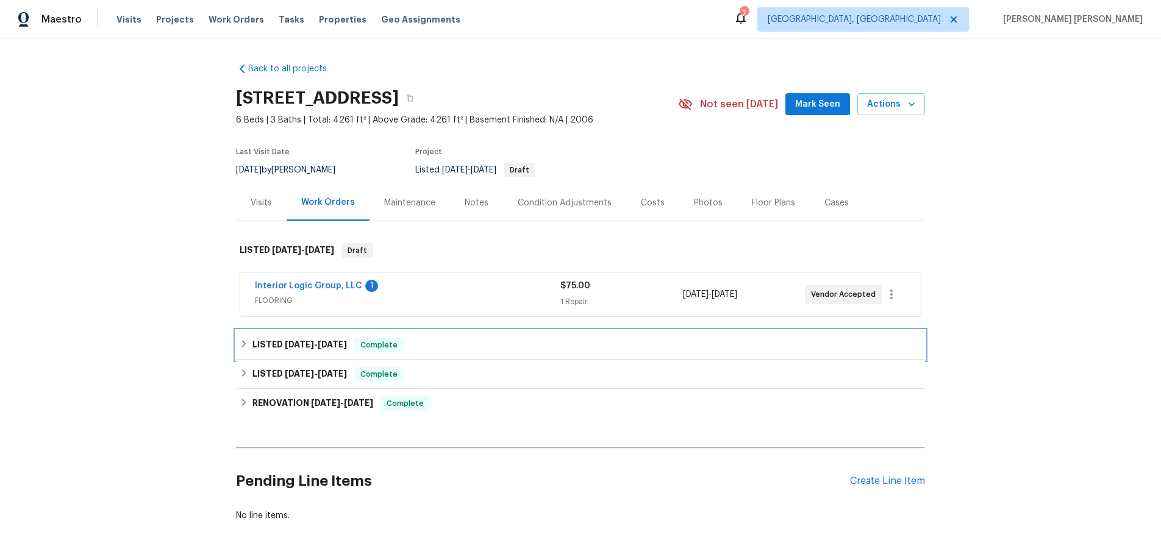
click at [241, 345] on icon at bounding box center [244, 344] width 9 height 9
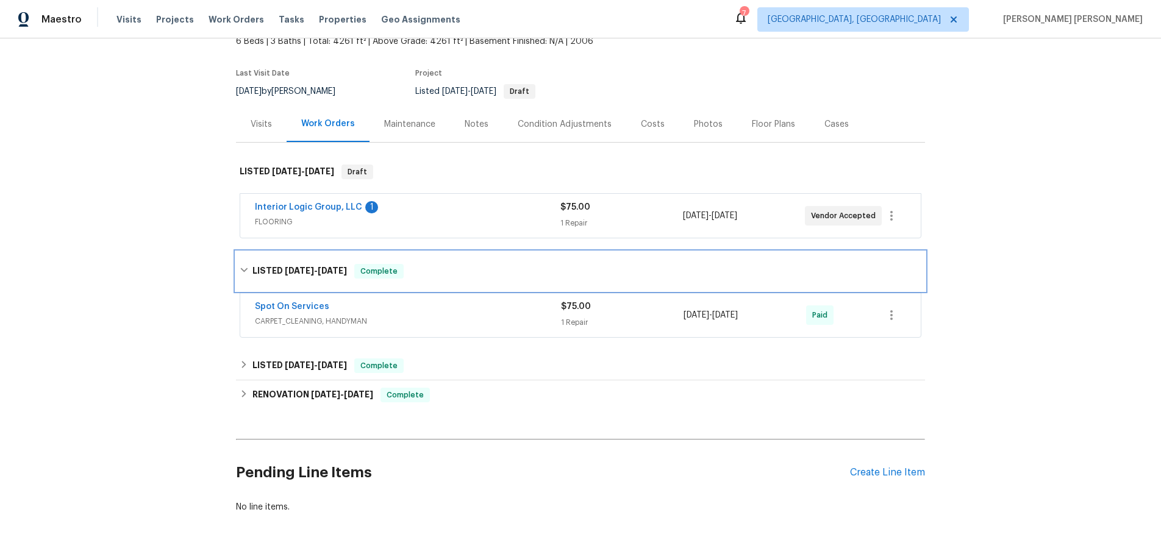
scroll to position [113, 0]
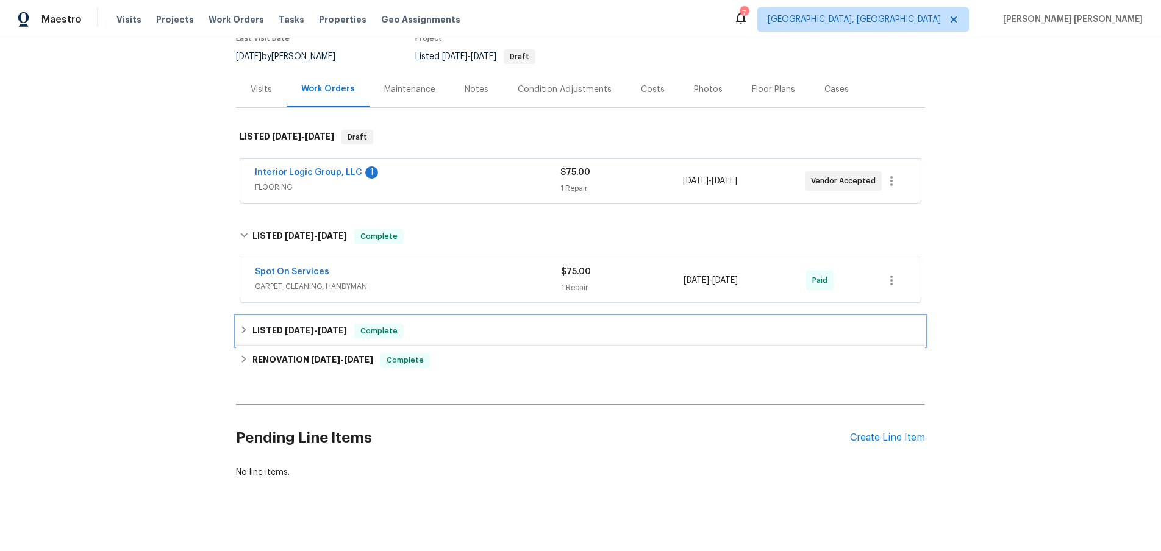
click at [240, 326] on icon at bounding box center [244, 329] width 9 height 9
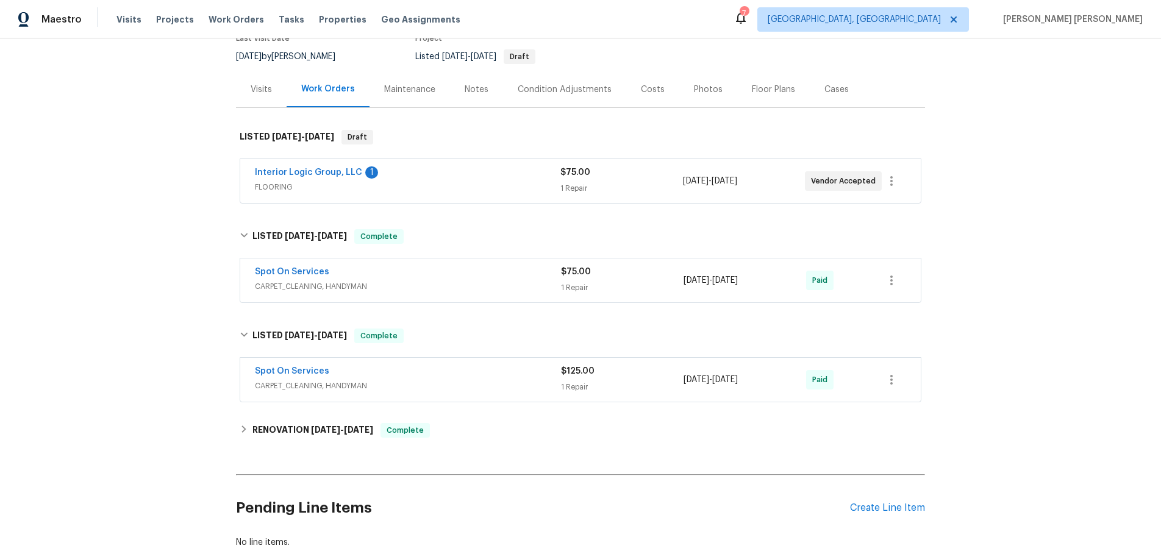
click at [402, 278] on div "Spot On Services" at bounding box center [408, 273] width 306 height 15
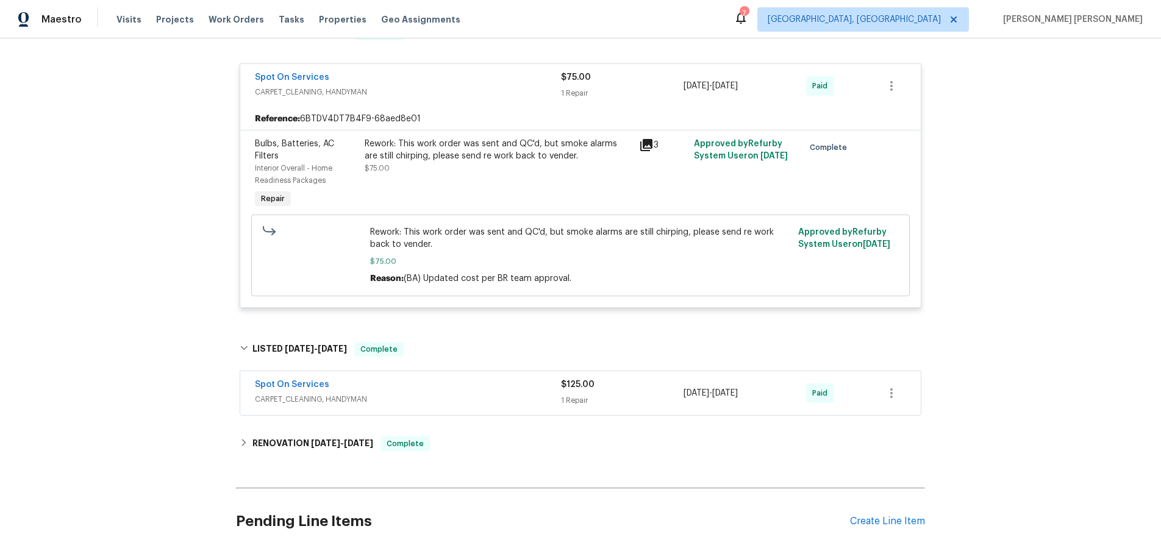
scroll to position [348, 0]
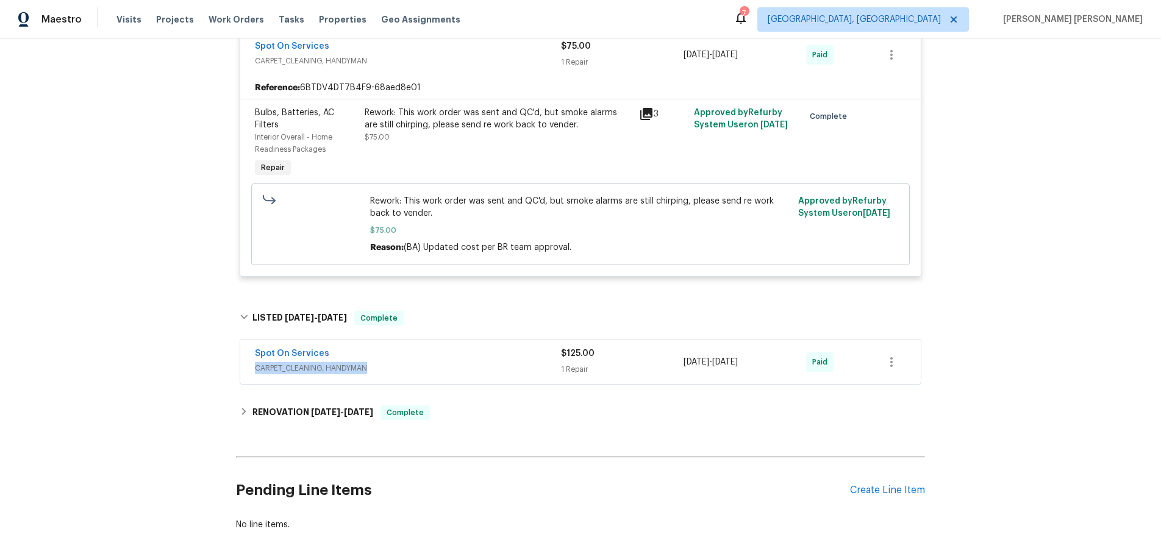
click at [473, 360] on div "Spot On Services CARPET_CLEANING, HANDYMAN" at bounding box center [408, 360] width 306 height 27
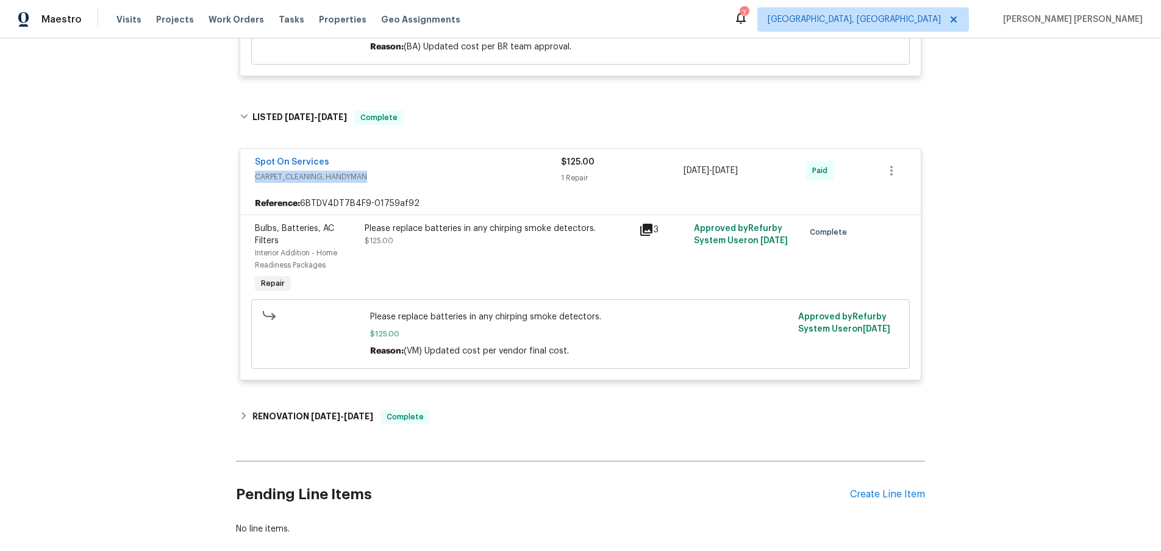
scroll to position [617, 0]
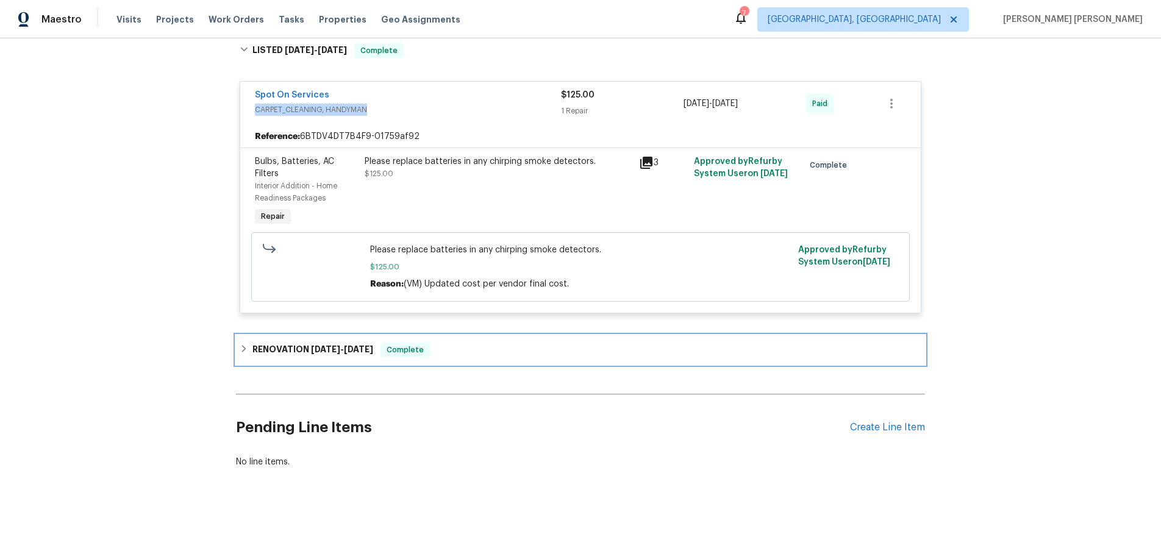
click at [246, 352] on icon at bounding box center [244, 348] width 9 height 9
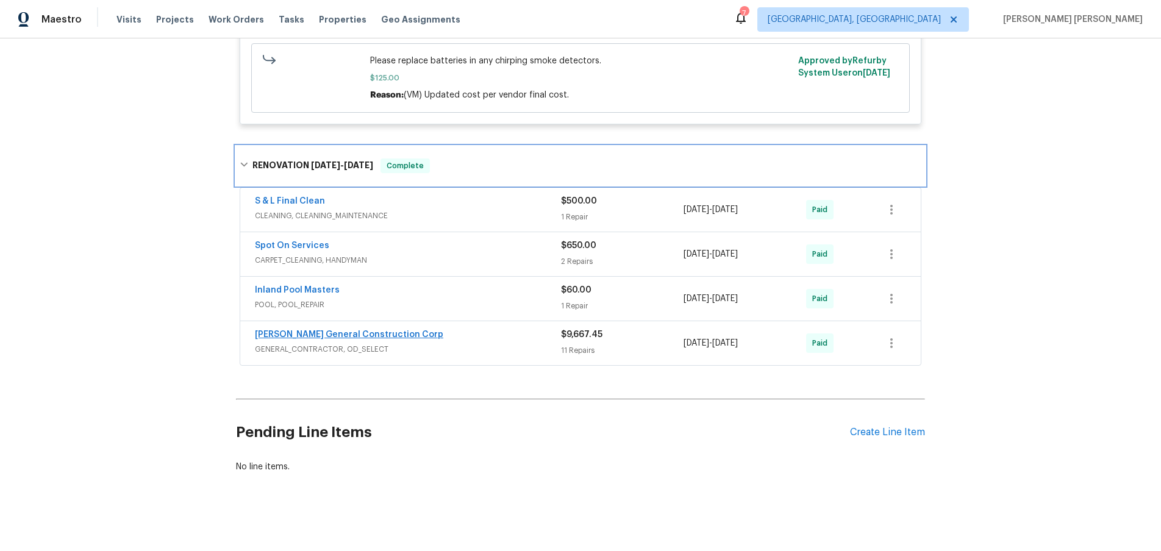
scroll to position [811, 0]
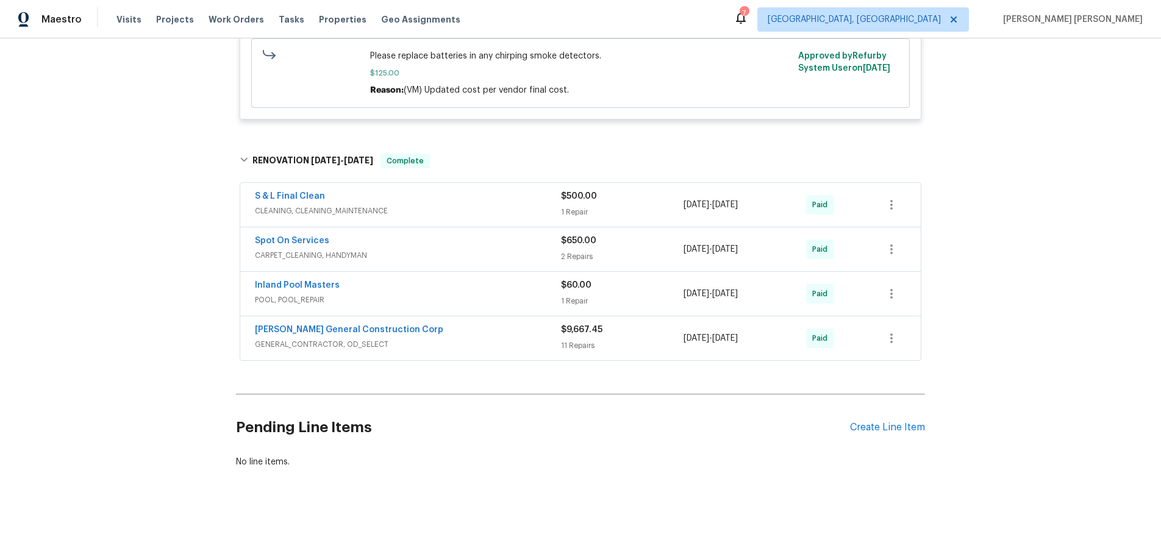
click at [502, 337] on div "Zamora General Construction Corp GENERAL_CONTRACTOR, OD_SELECT" at bounding box center [408, 337] width 306 height 27
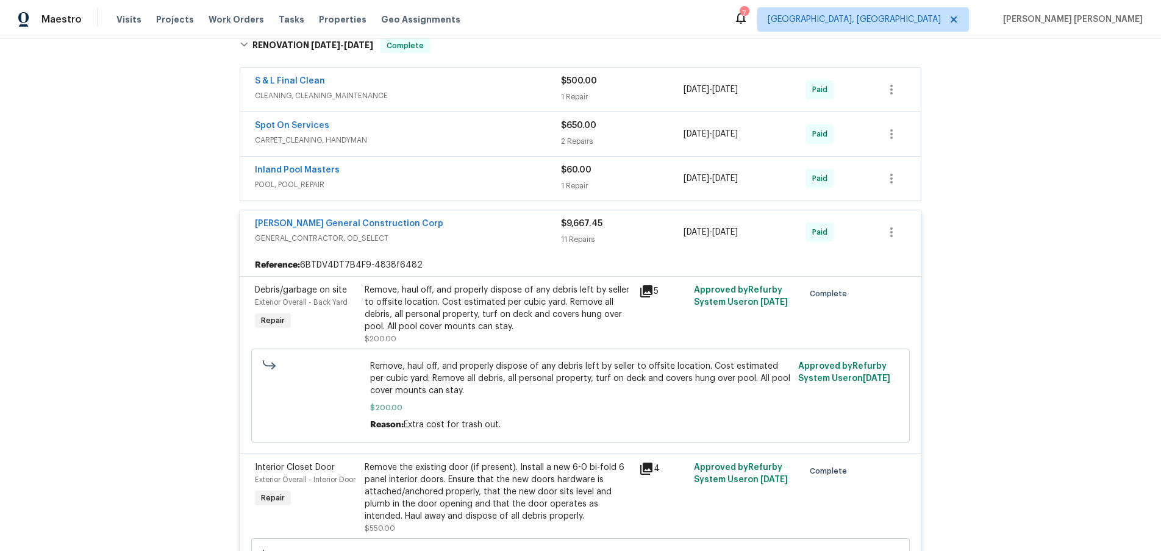
scroll to position [793, 0]
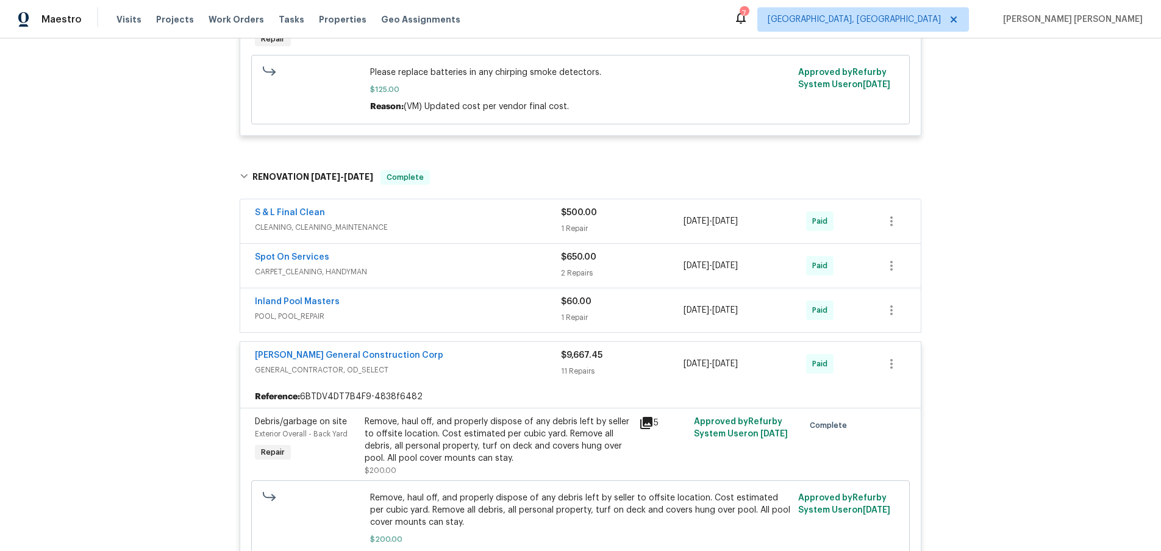
click at [498, 272] on span "CARPET_CLEANING, HANDYMAN" at bounding box center [408, 272] width 306 height 12
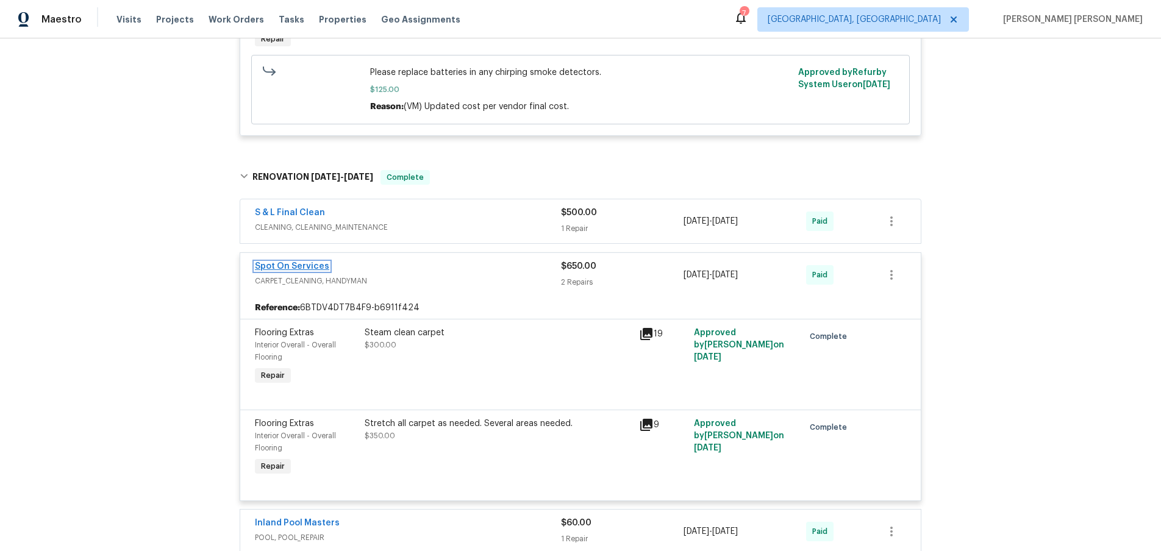
click at [279, 266] on link "Spot On Services" at bounding box center [292, 266] width 74 height 9
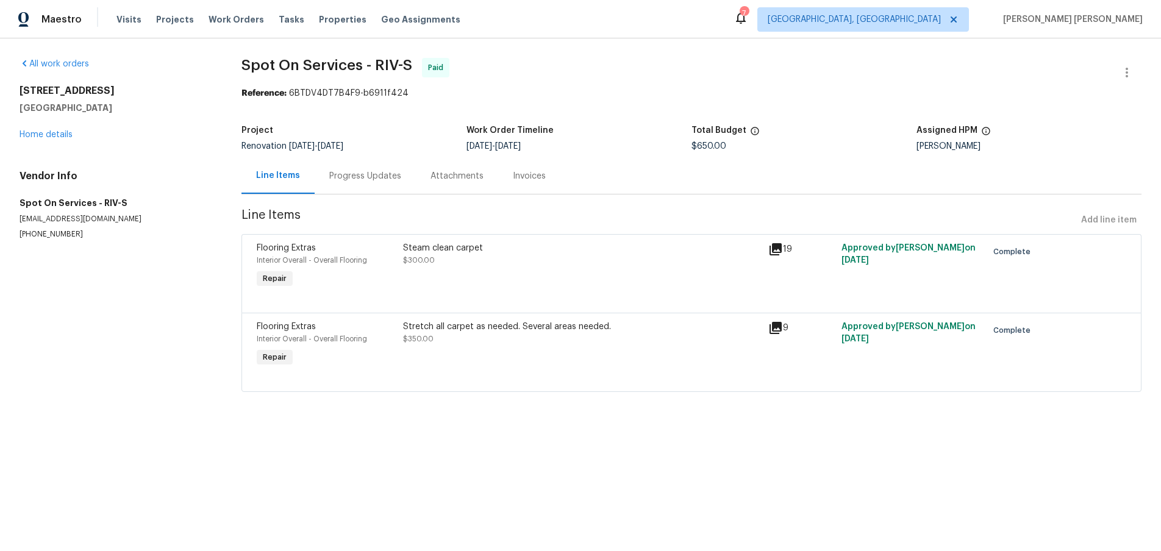
click at [775, 250] on icon at bounding box center [775, 249] width 15 height 15
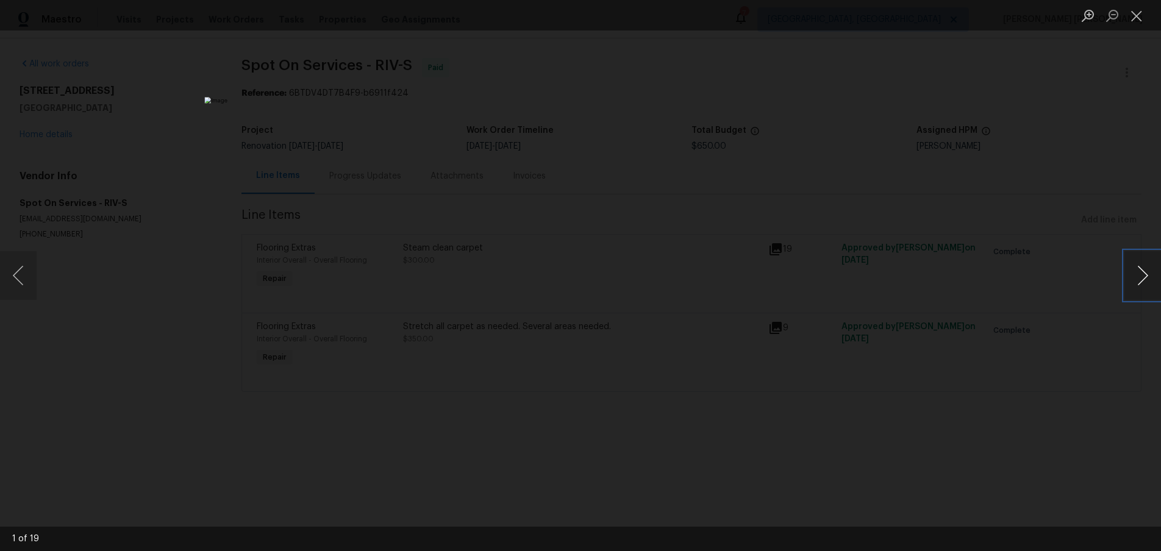
click at [1138, 288] on button "Next image" at bounding box center [1142, 275] width 37 height 49
click at [1136, 289] on button "Next image" at bounding box center [1142, 275] width 37 height 49
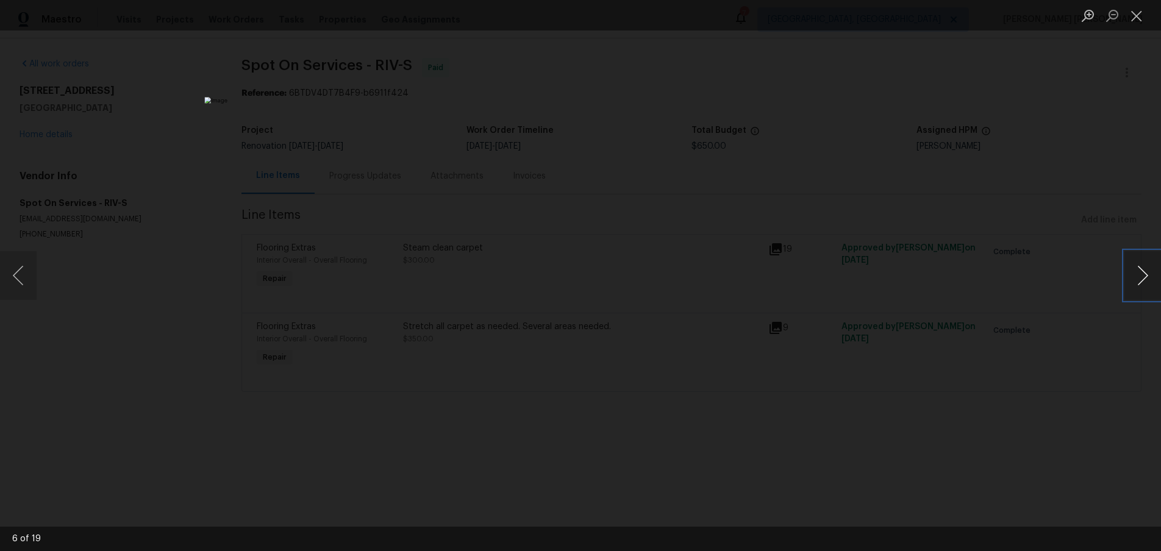
click at [1136, 289] on button "Next image" at bounding box center [1142, 275] width 37 height 49
click at [1135, 289] on button "Next image" at bounding box center [1142, 275] width 37 height 49
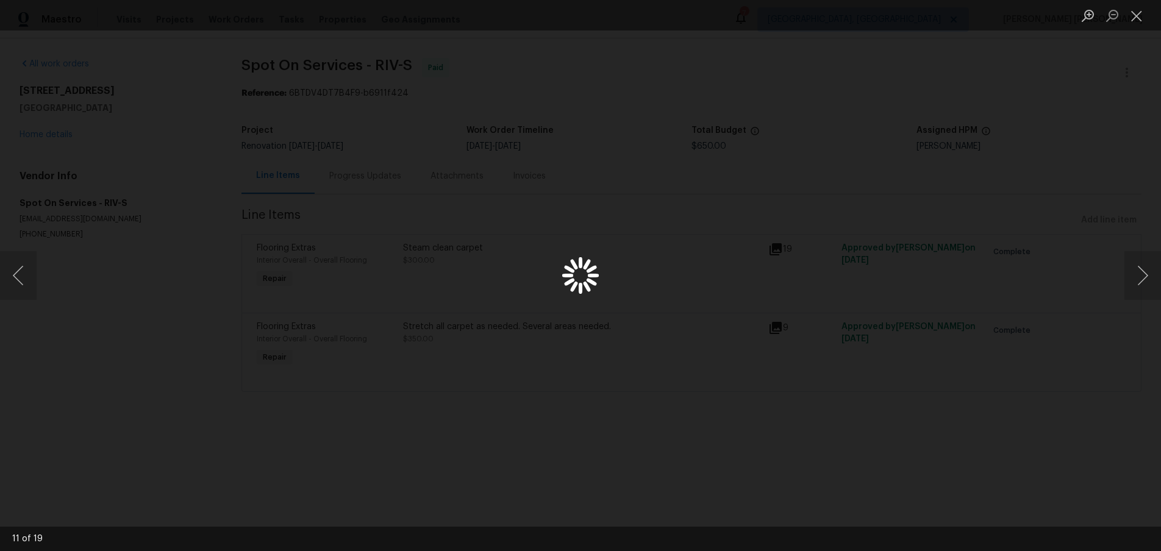
click at [1001, 483] on div "Lightbox" at bounding box center [580, 275] width 1161 height 551
click at [998, 481] on div "Lightbox" at bounding box center [580, 275] width 1161 height 551
drag, startPoint x: 661, startPoint y: 363, endPoint x: 639, endPoint y: 351, distance: 24.3
click at [641, 355] on div "Lightbox" at bounding box center [580, 275] width 1161 height 551
drag, startPoint x: 91, startPoint y: 182, endPoint x: 80, endPoint y: 174, distance: 13.9
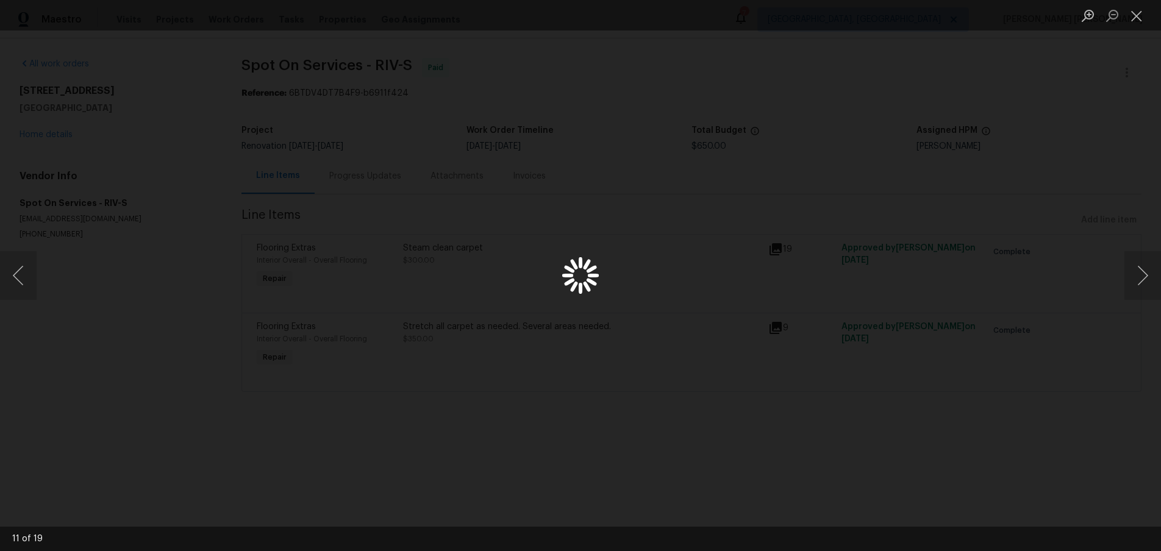
click at [88, 180] on div "Lightbox" at bounding box center [580, 275] width 1161 height 551
click at [1134, 20] on button "Close lightbox" at bounding box center [1136, 15] width 24 height 21
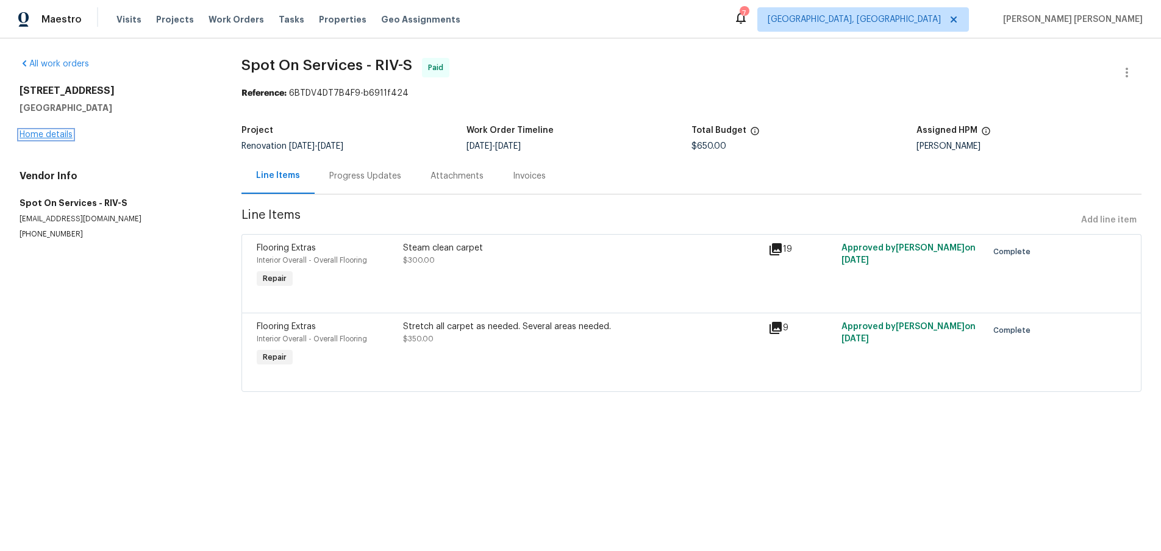
click at [63, 136] on link "Home details" at bounding box center [46, 134] width 53 height 9
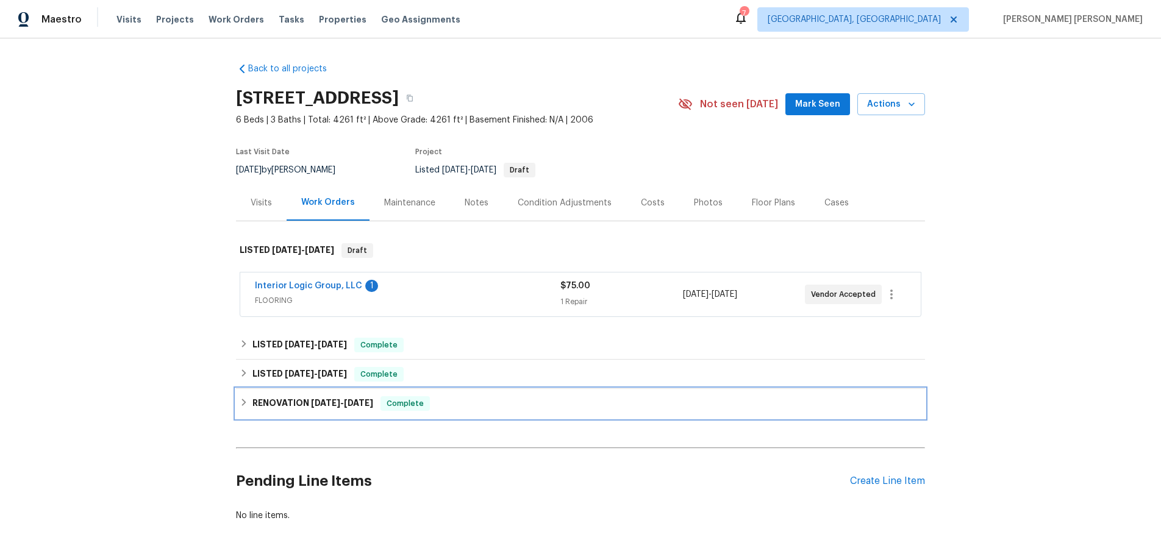
click at [244, 402] on icon at bounding box center [244, 402] width 4 height 7
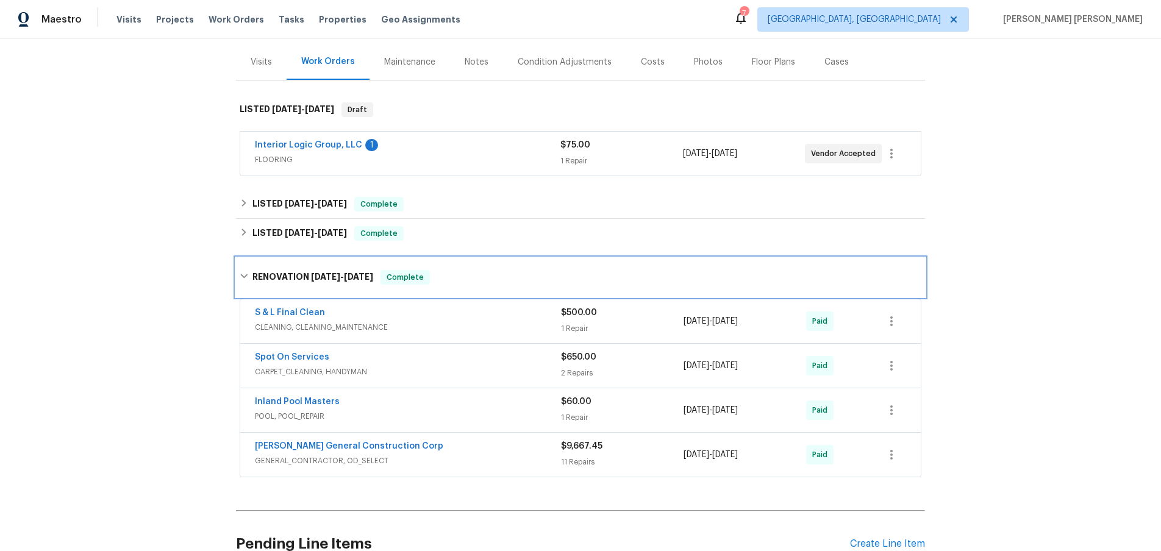
scroll to position [142, 0]
click at [495, 320] on span "CLEANING, CLEANING_MAINTENANCE" at bounding box center [408, 326] width 306 height 12
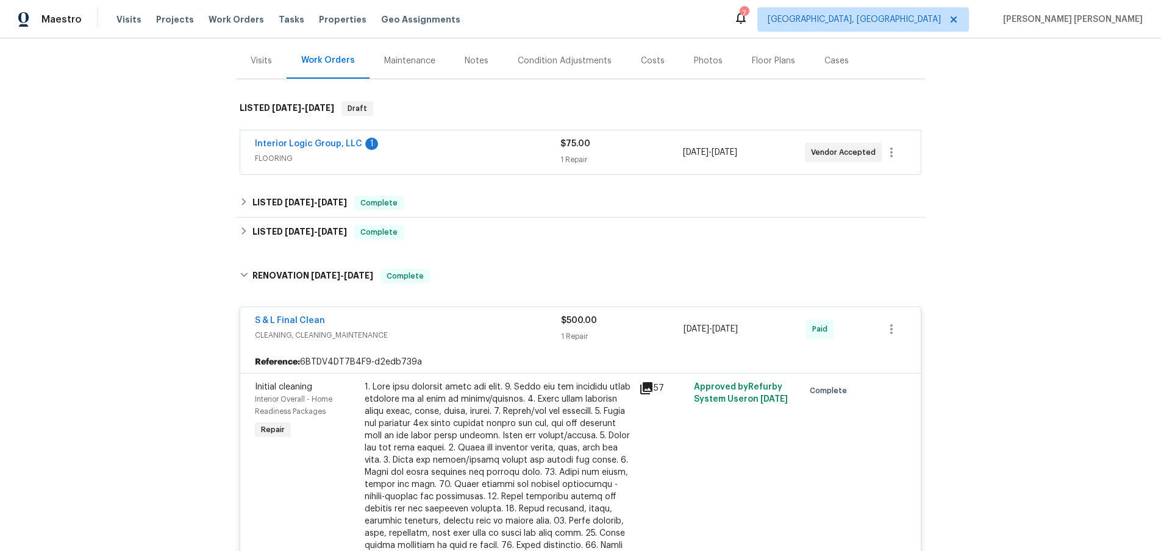
click at [651, 389] on icon at bounding box center [646, 388] width 15 height 15
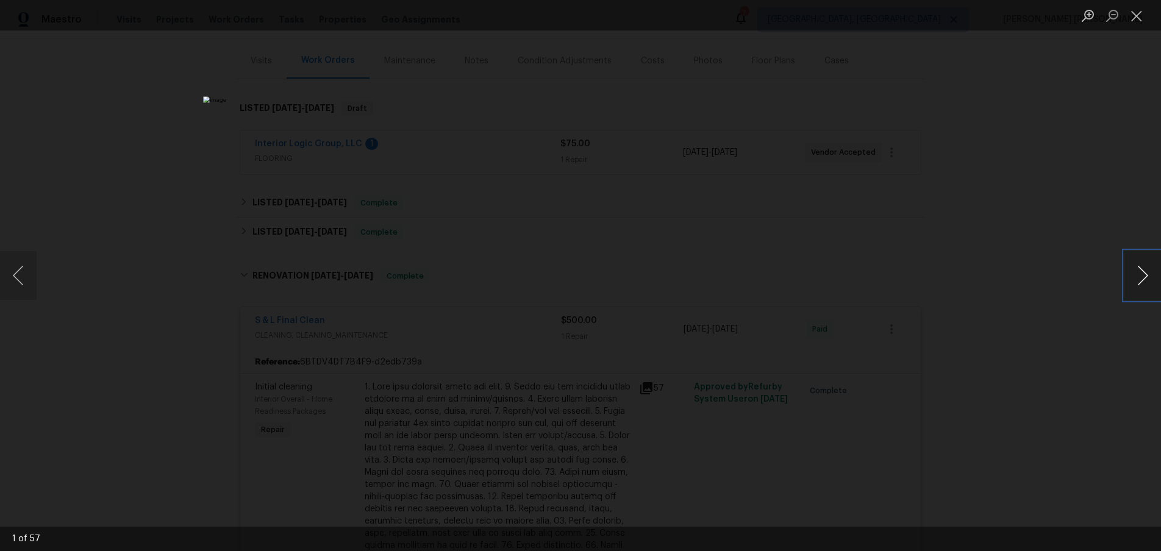
click at [1142, 280] on button "Next image" at bounding box center [1142, 275] width 37 height 49
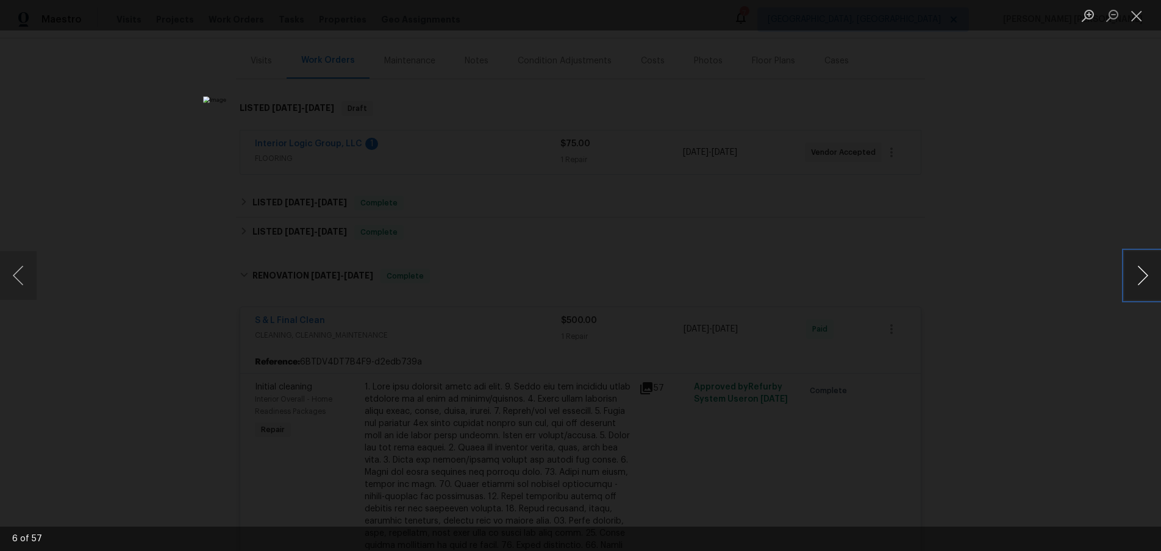
click at [1142, 280] on button "Next image" at bounding box center [1142, 275] width 37 height 49
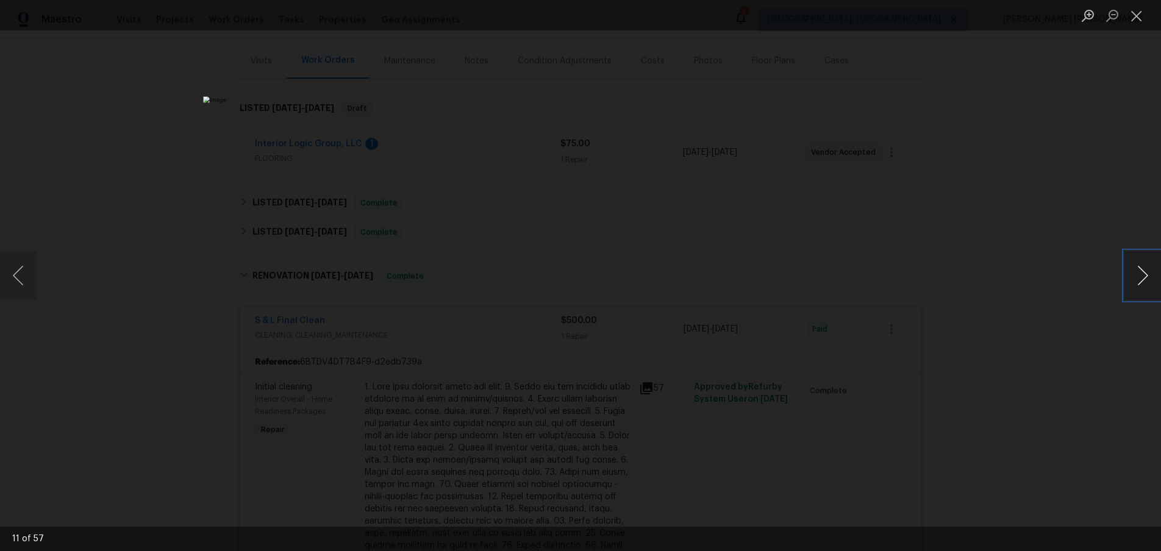
click at [1142, 280] on button "Next image" at bounding box center [1142, 275] width 37 height 49
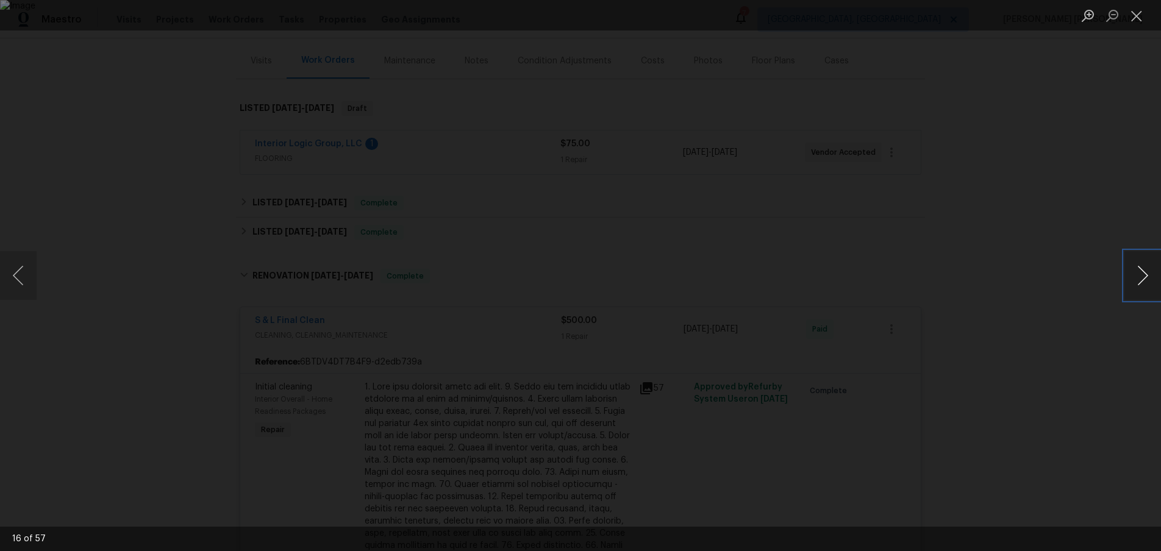
click at [1142, 280] on button "Next image" at bounding box center [1142, 275] width 37 height 49
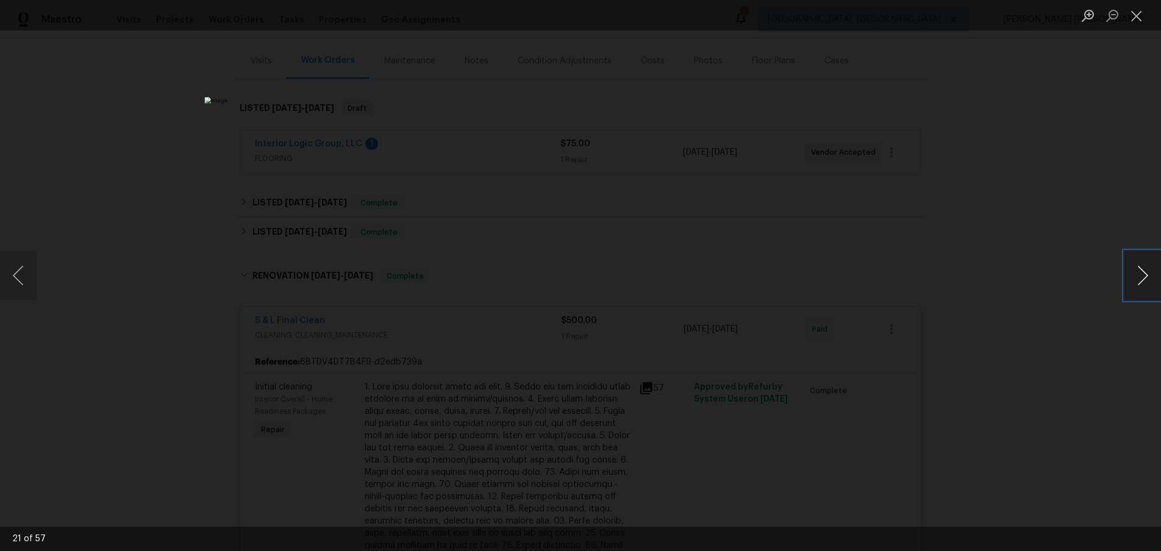
click at [1141, 285] on button "Next image" at bounding box center [1142, 275] width 37 height 49
click at [1141, 286] on button "Next image" at bounding box center [1142, 275] width 37 height 49
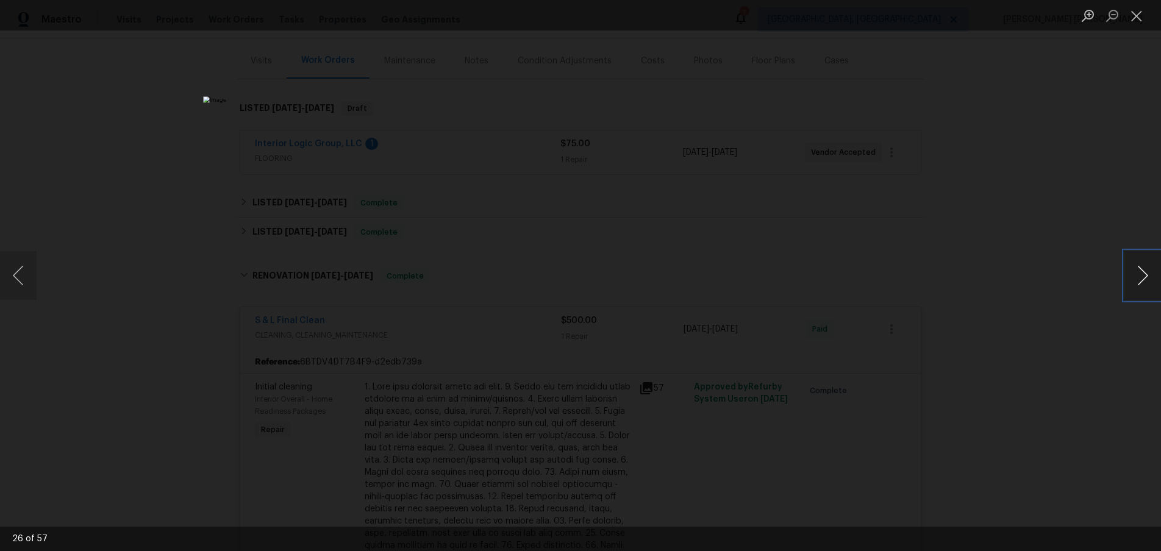
click at [1141, 286] on button "Next image" at bounding box center [1142, 275] width 37 height 49
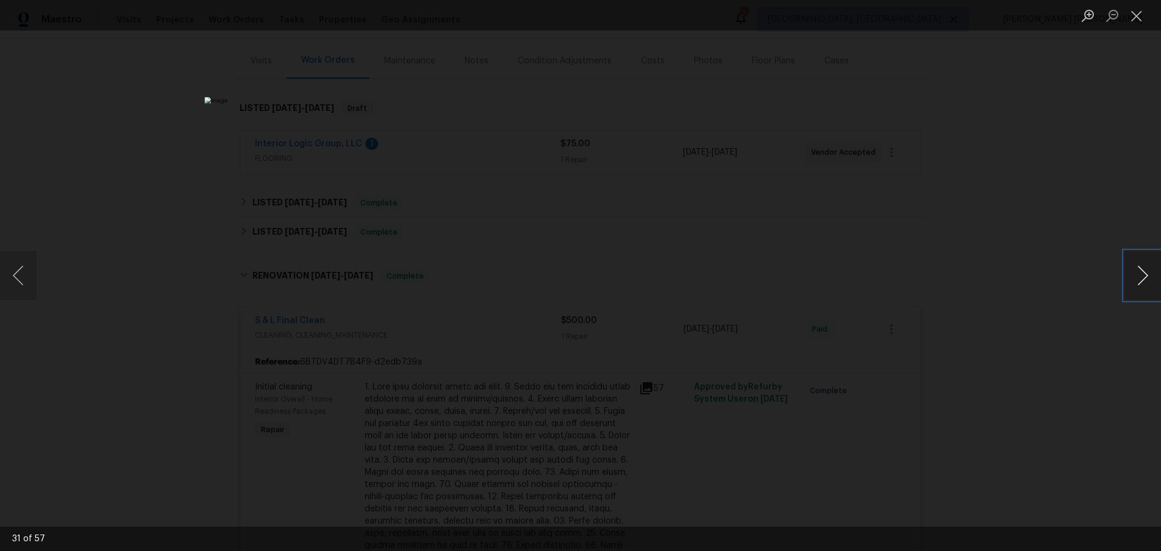
click at [1141, 286] on button "Next image" at bounding box center [1142, 275] width 37 height 49
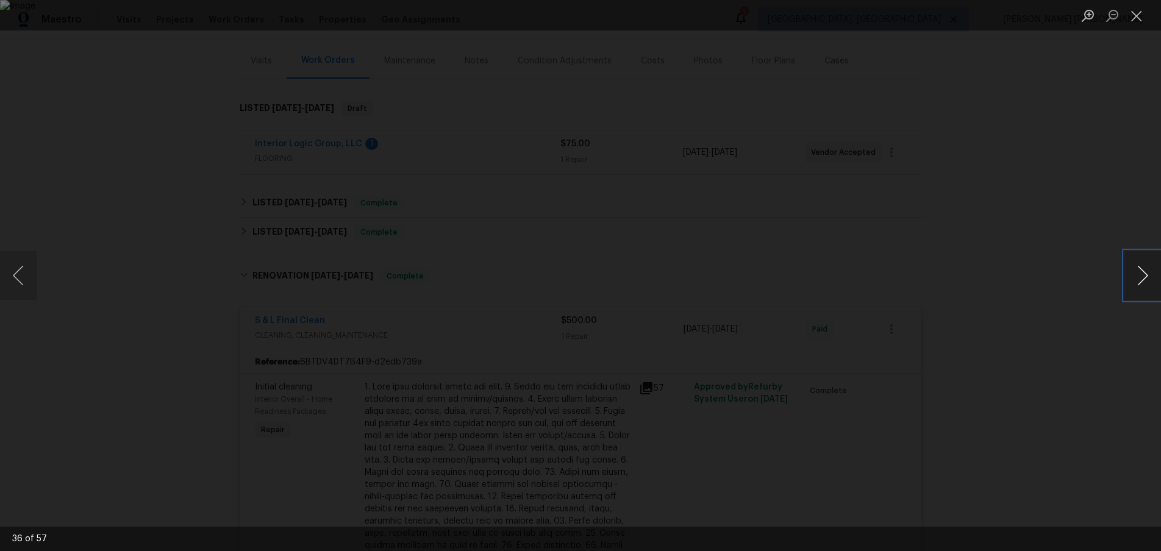
click at [1141, 286] on button "Next image" at bounding box center [1142, 275] width 37 height 49
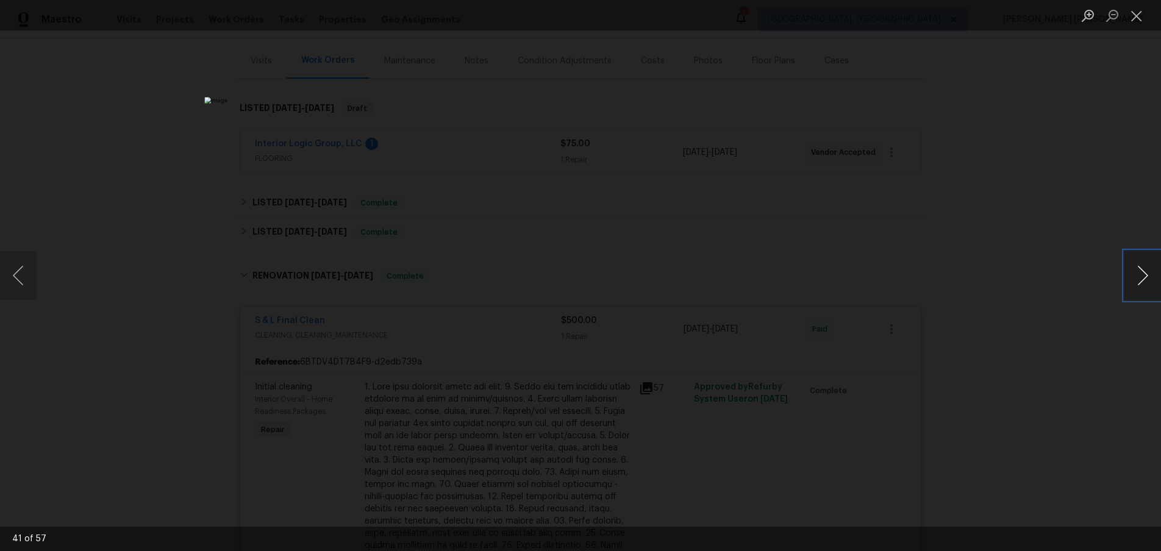
click at [1141, 286] on button "Next image" at bounding box center [1142, 275] width 37 height 49
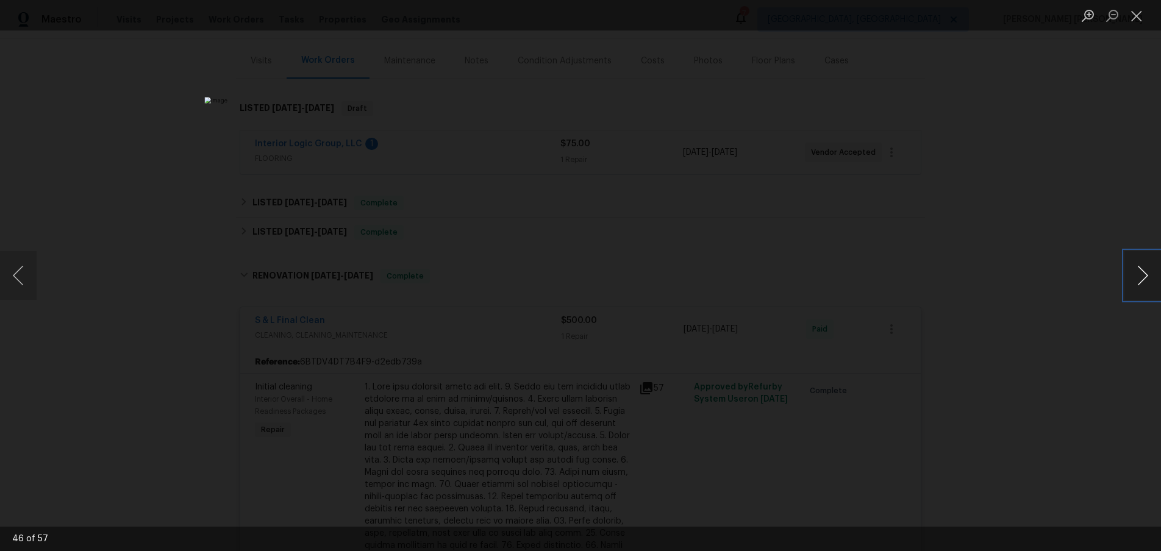
click at [1141, 286] on button "Next image" at bounding box center [1142, 275] width 37 height 49
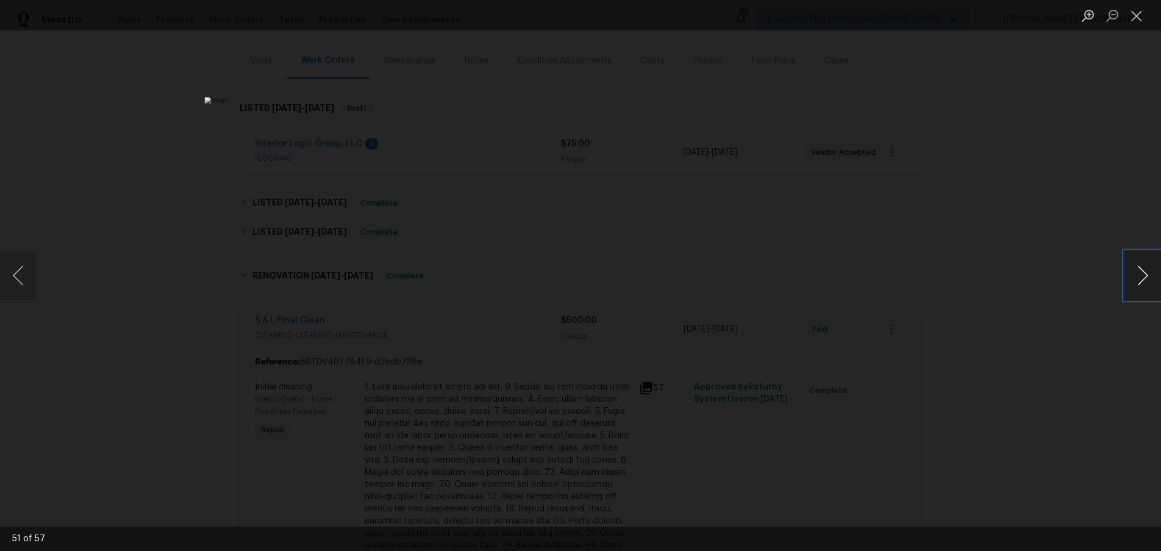
click at [1141, 286] on button "Next image" at bounding box center [1142, 275] width 37 height 49
click at [1140, 288] on button "Next image" at bounding box center [1142, 275] width 37 height 49
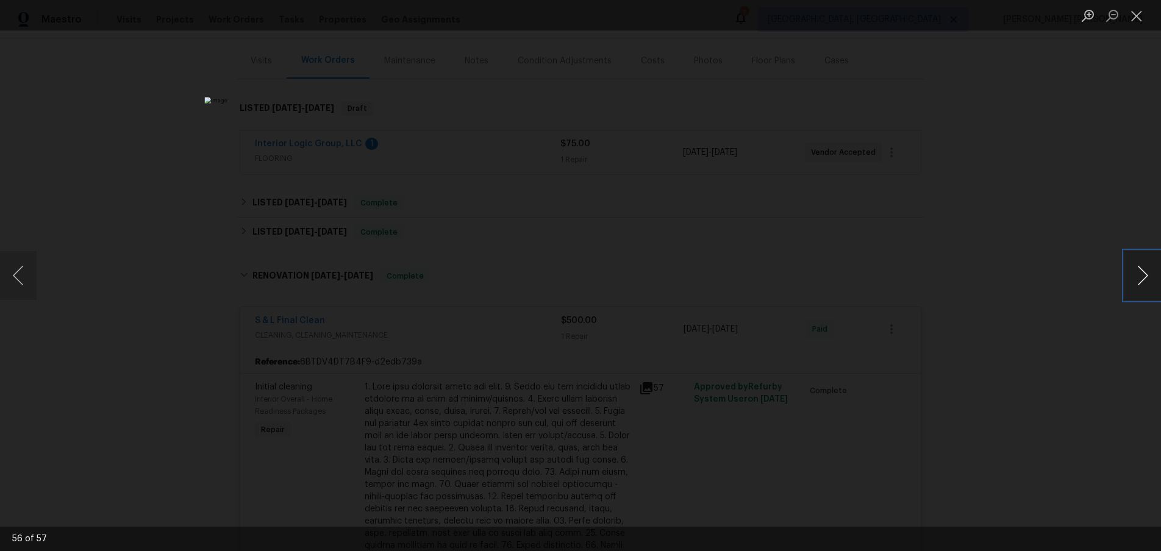
click at [1140, 288] on button "Next image" at bounding box center [1142, 275] width 37 height 49
click at [1054, 405] on div "Lightbox" at bounding box center [580, 275] width 1161 height 551
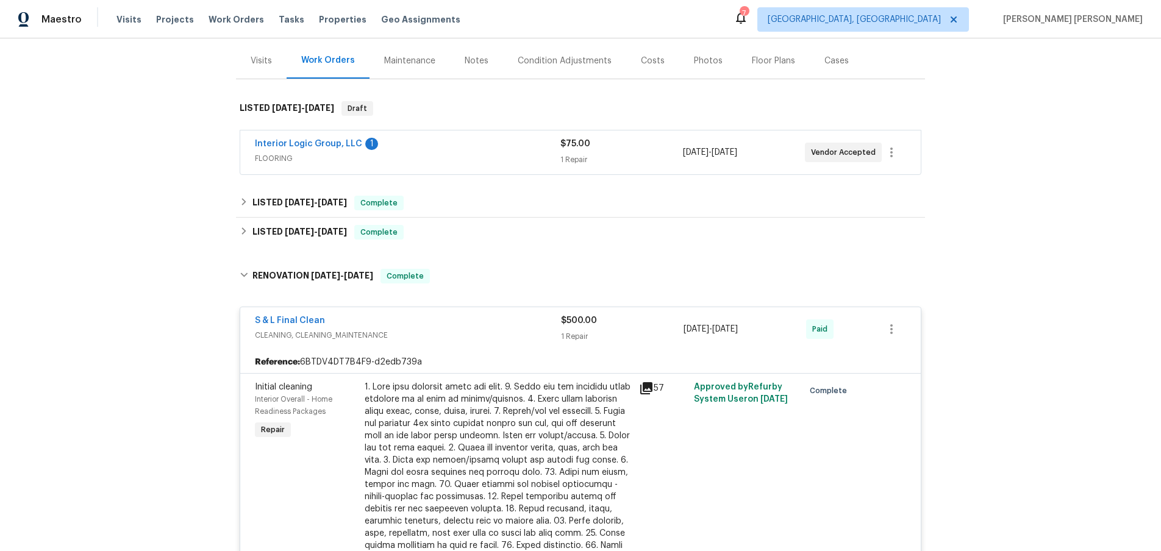
click at [264, 59] on div "Visits" at bounding box center [261, 61] width 21 height 12
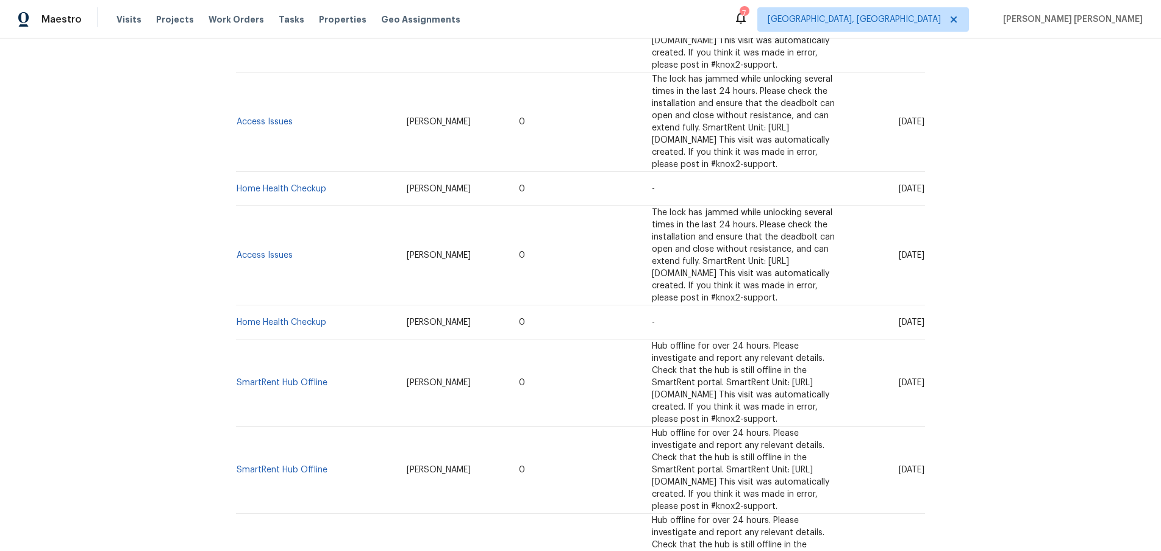
scroll to position [357, 0]
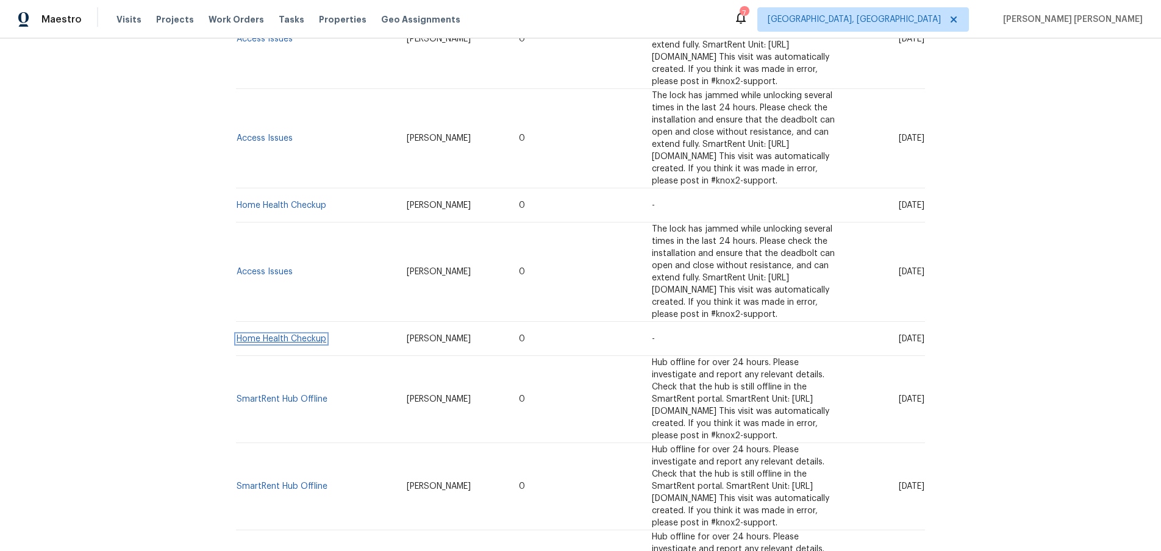
click at [286, 335] on link "Home Health Checkup" at bounding box center [282, 339] width 90 height 9
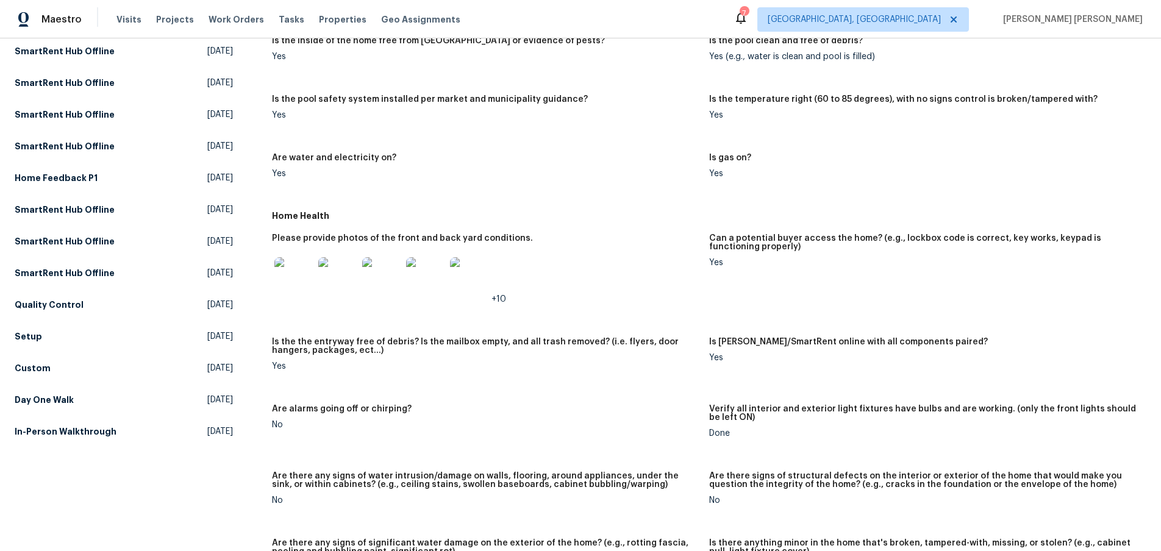
scroll to position [407, 0]
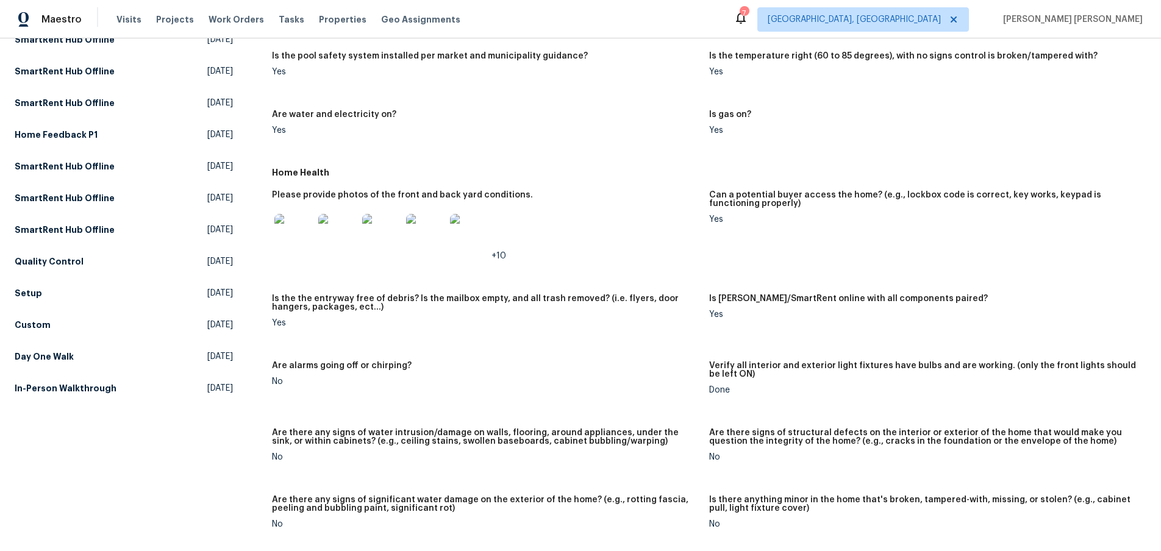
click at [280, 240] on img at bounding box center [293, 233] width 39 height 39
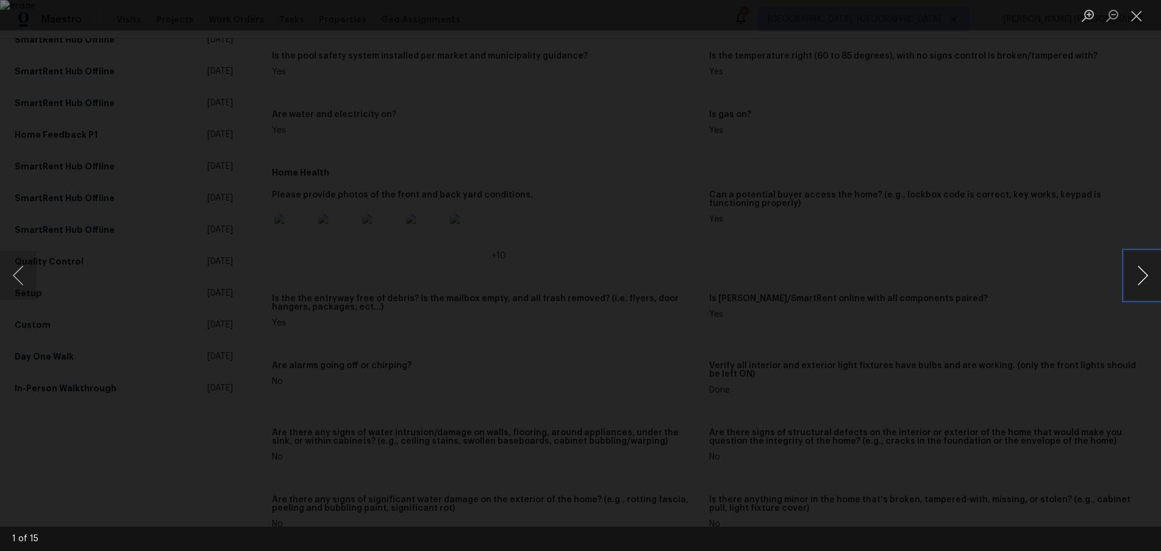
click at [1142, 277] on button "Next image" at bounding box center [1142, 275] width 37 height 49
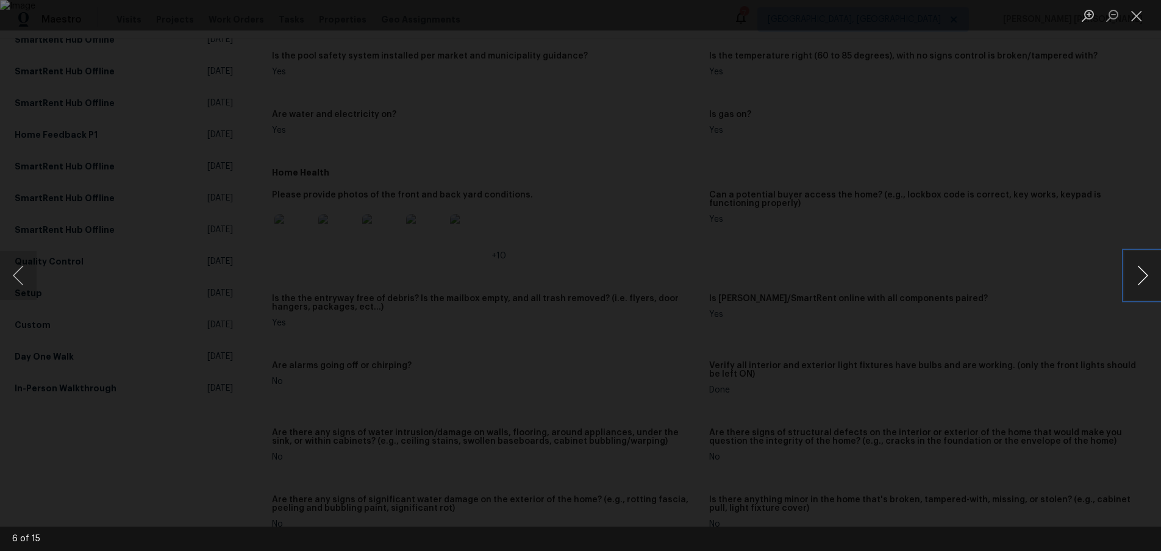
click at [1142, 277] on button "Next image" at bounding box center [1142, 275] width 37 height 49
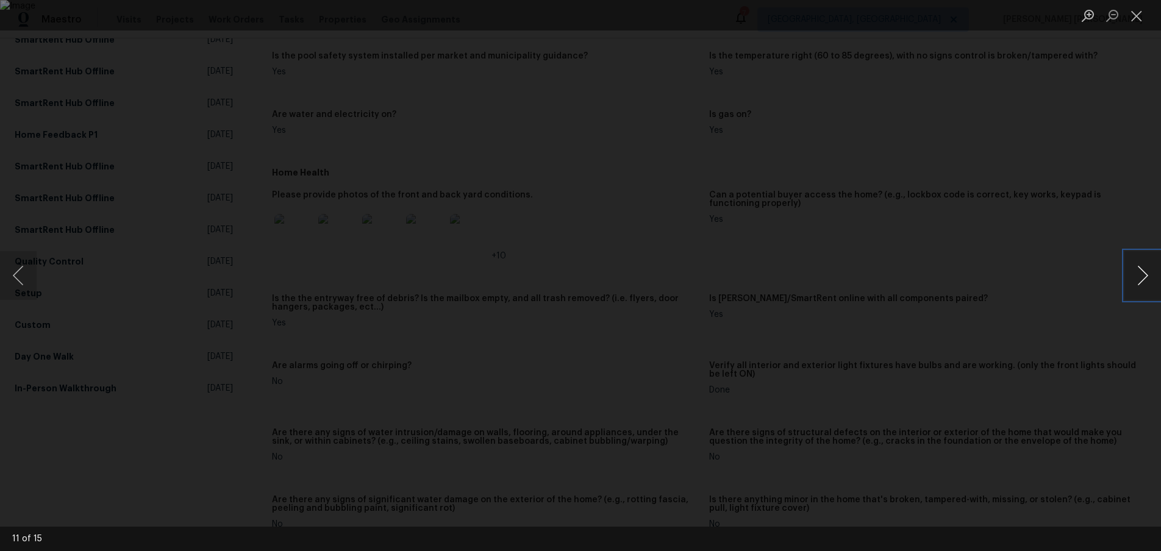
click at [1142, 277] on button "Next image" at bounding box center [1142, 275] width 37 height 49
click at [1142, 278] on button "Next image" at bounding box center [1142, 275] width 37 height 49
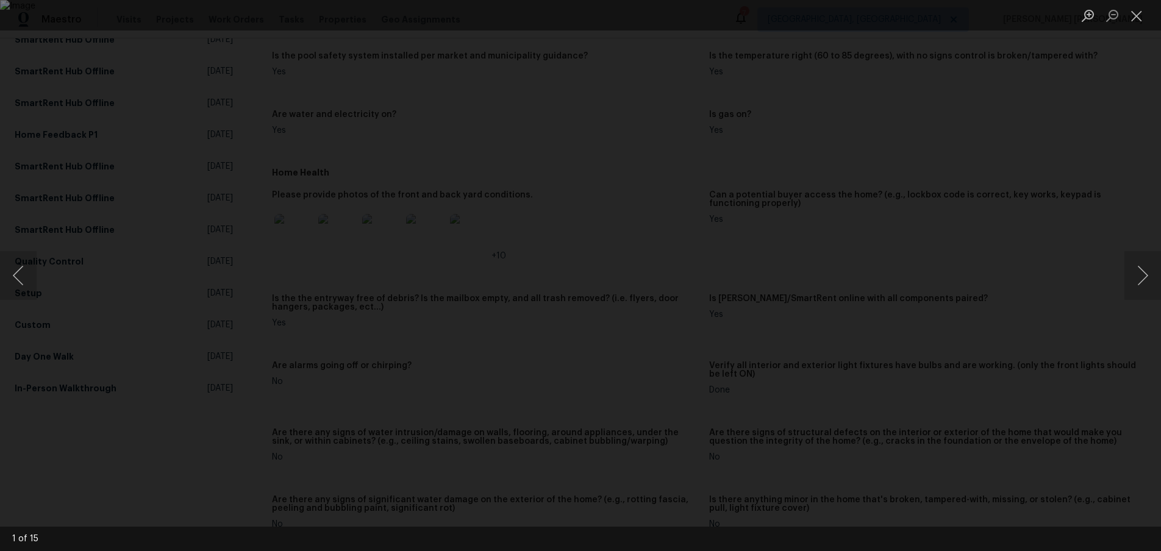
click at [1000, 378] on div "Lightbox" at bounding box center [580, 275] width 1161 height 551
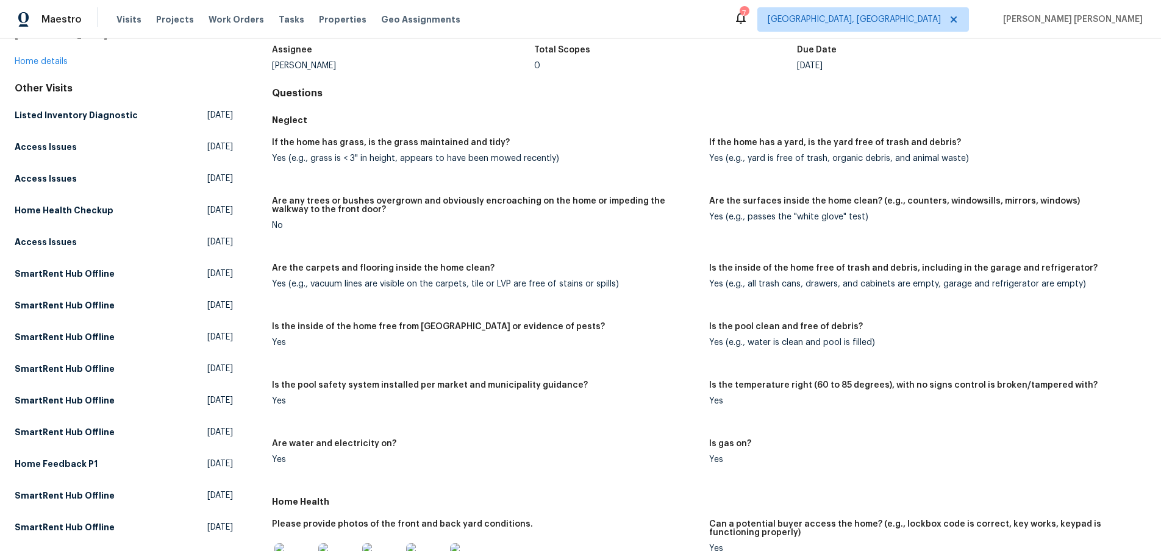
scroll to position [0, 0]
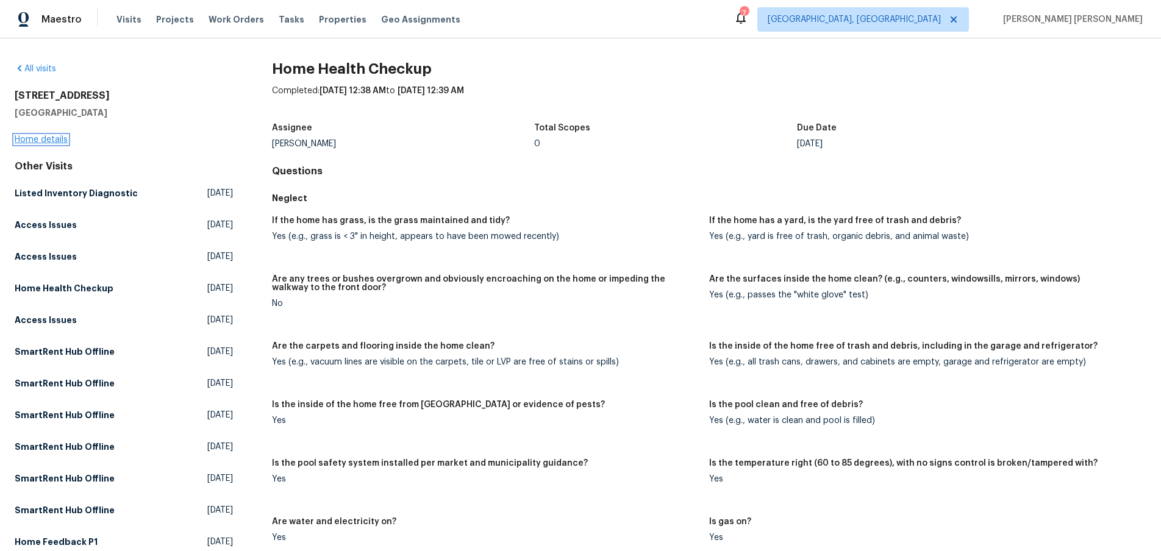
click at [53, 138] on link "Home details" at bounding box center [41, 139] width 53 height 9
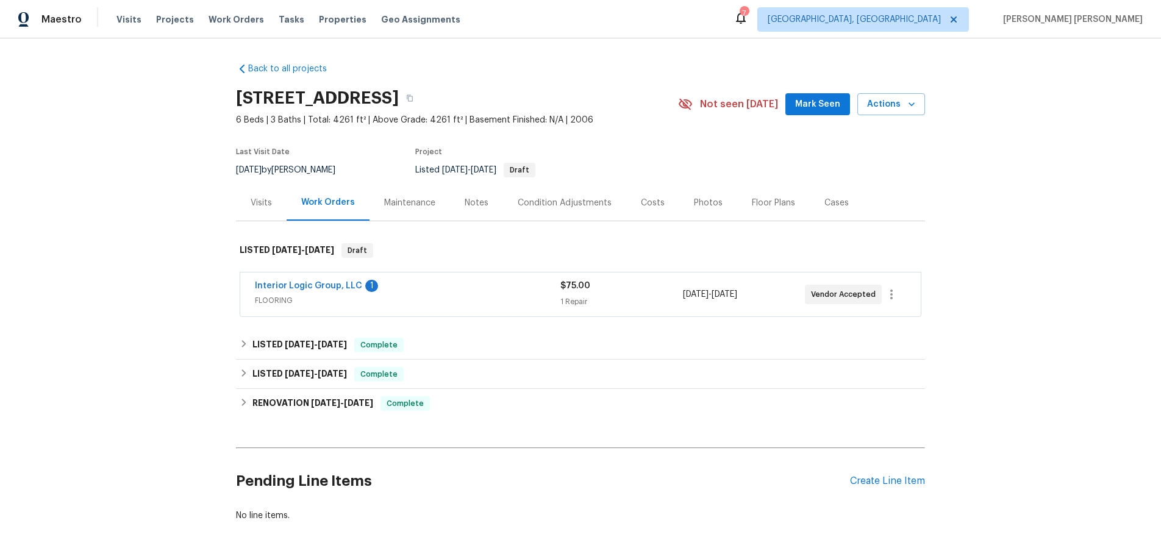
click at [437, 295] on span "FLOORING" at bounding box center [407, 300] width 305 height 12
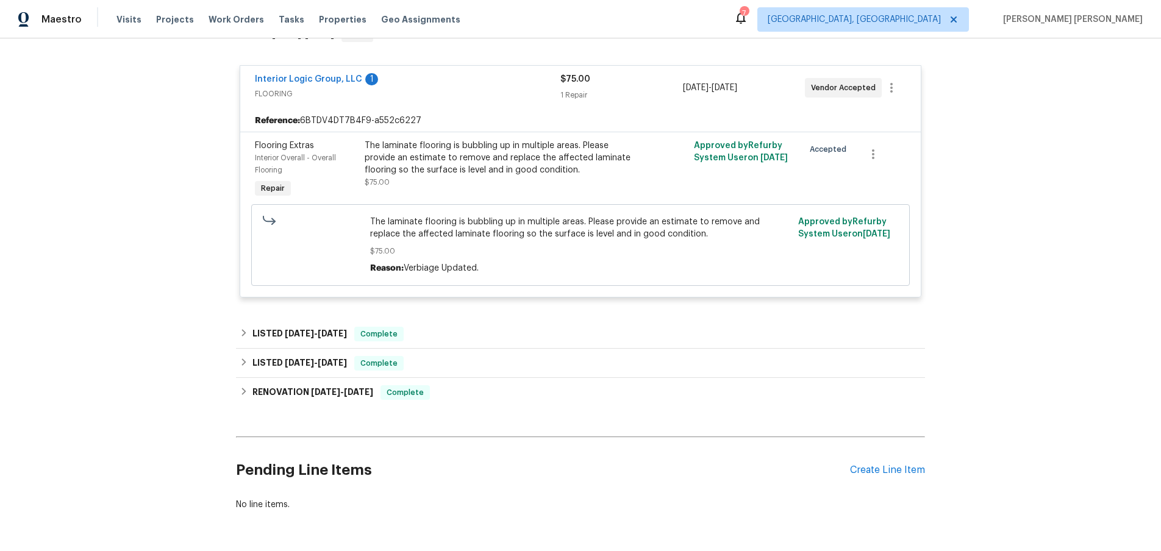
scroll to position [226, 0]
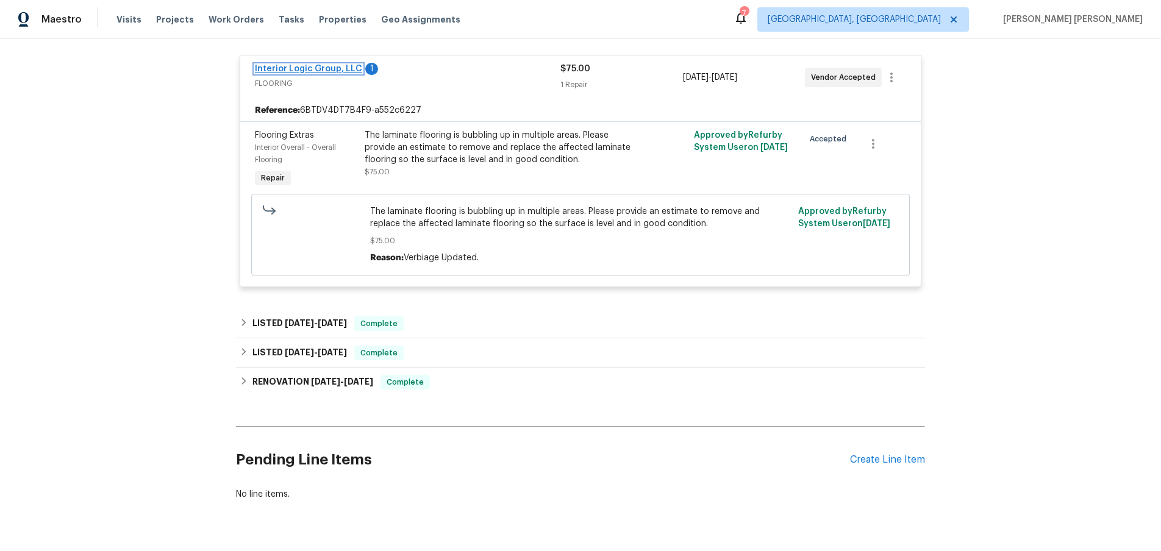
click at [314, 68] on link "Interior Logic Group, LLC" at bounding box center [308, 69] width 107 height 9
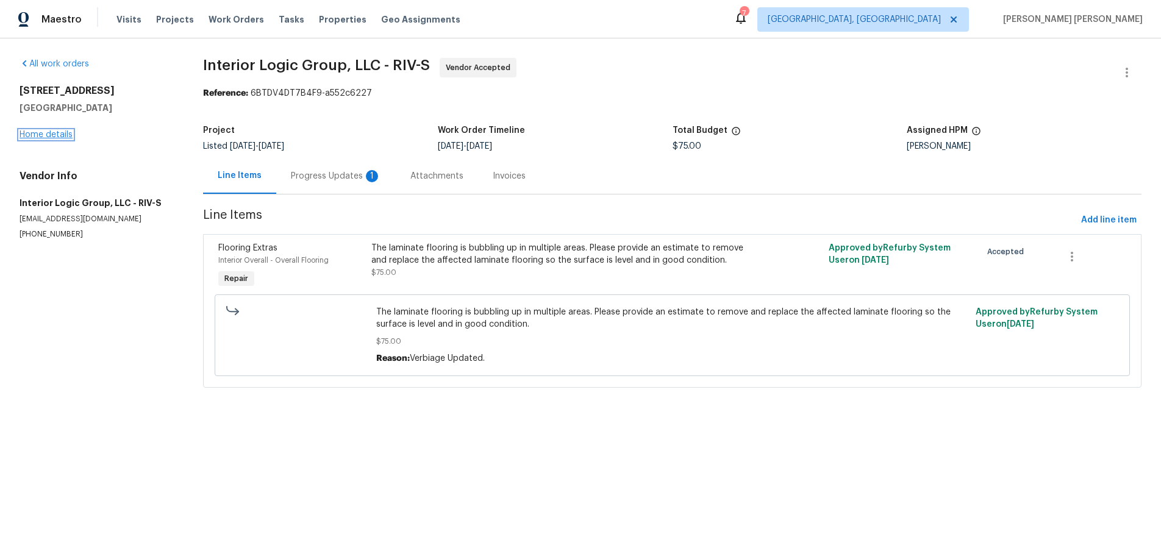
click at [60, 137] on link "Home details" at bounding box center [46, 134] width 53 height 9
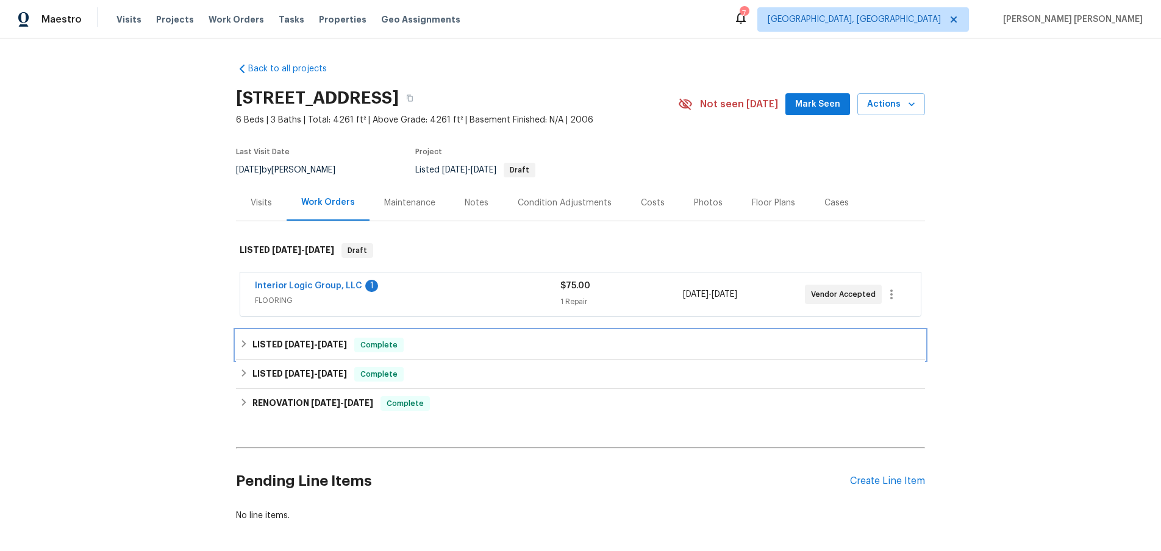
click at [263, 355] on div "LISTED 4/16/25 - 4/23/25 Complete" at bounding box center [580, 344] width 689 height 29
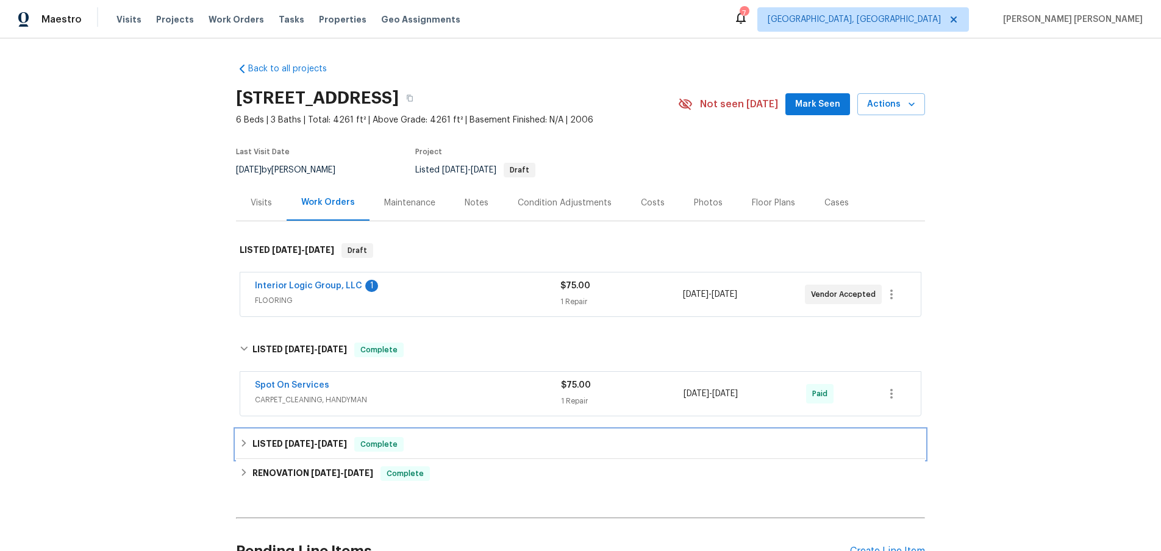
drag, startPoint x: 319, startPoint y: 444, endPoint x: 325, endPoint y: 439, distance: 7.4
click at [321, 442] on span "3/25/25 - 3/28/25" at bounding box center [316, 443] width 62 height 9
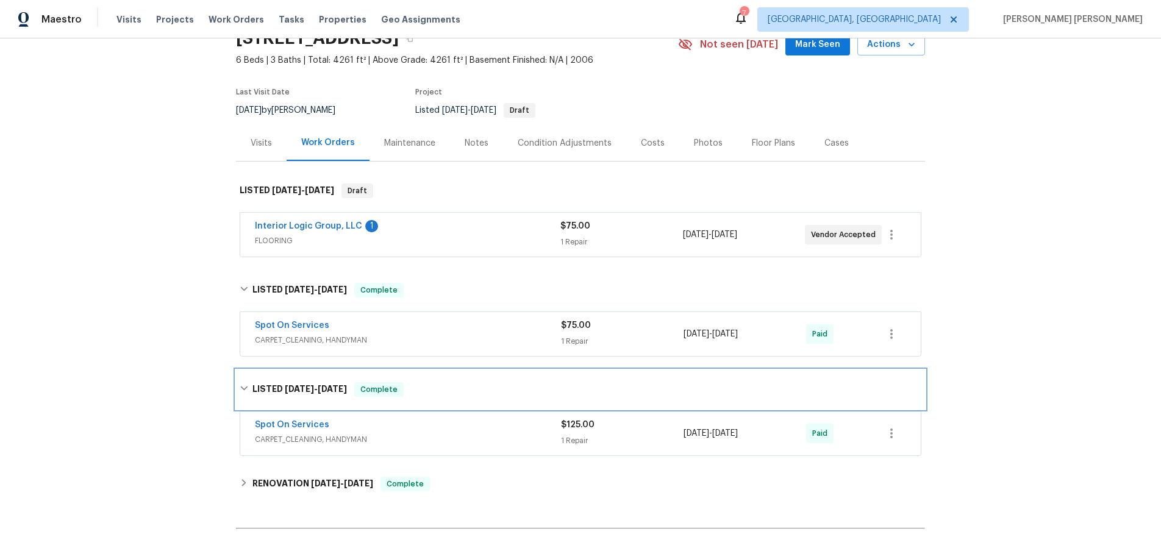
scroll to position [76, 0]
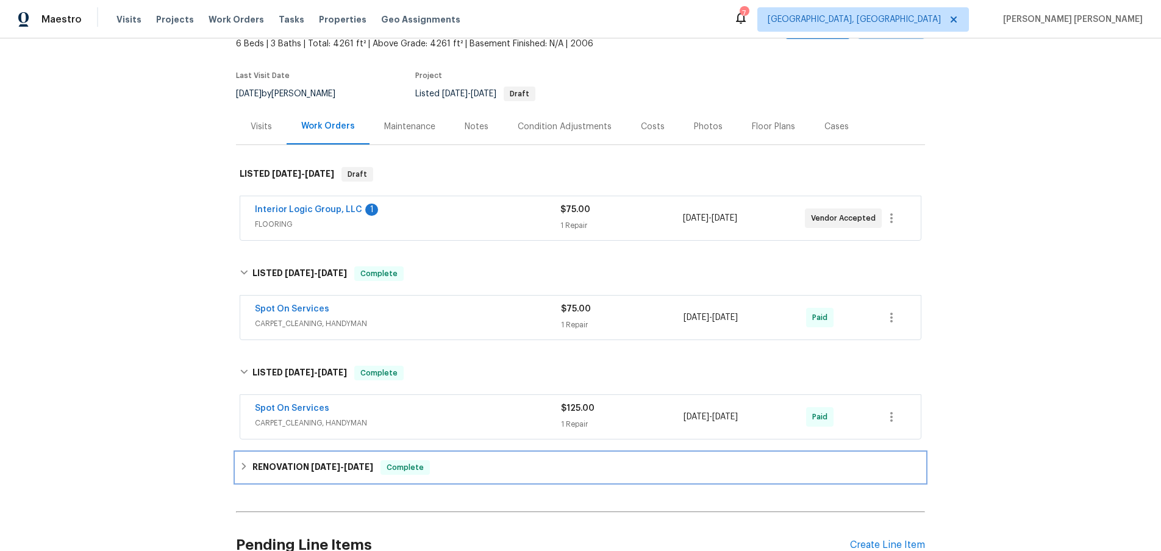
click at [355, 465] on span "1/24/25" at bounding box center [358, 467] width 29 height 9
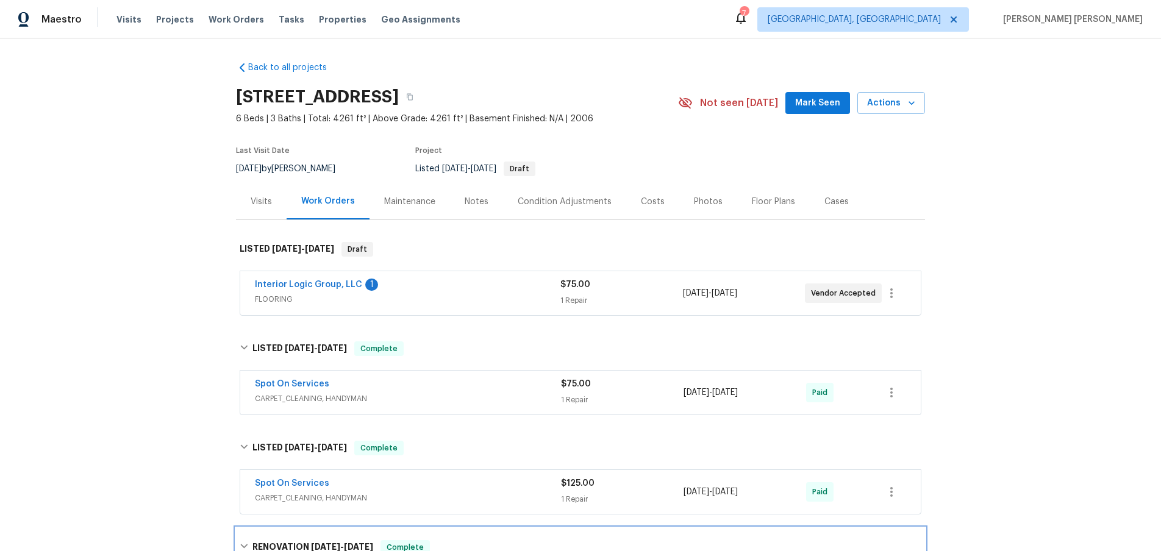
scroll to position [0, 0]
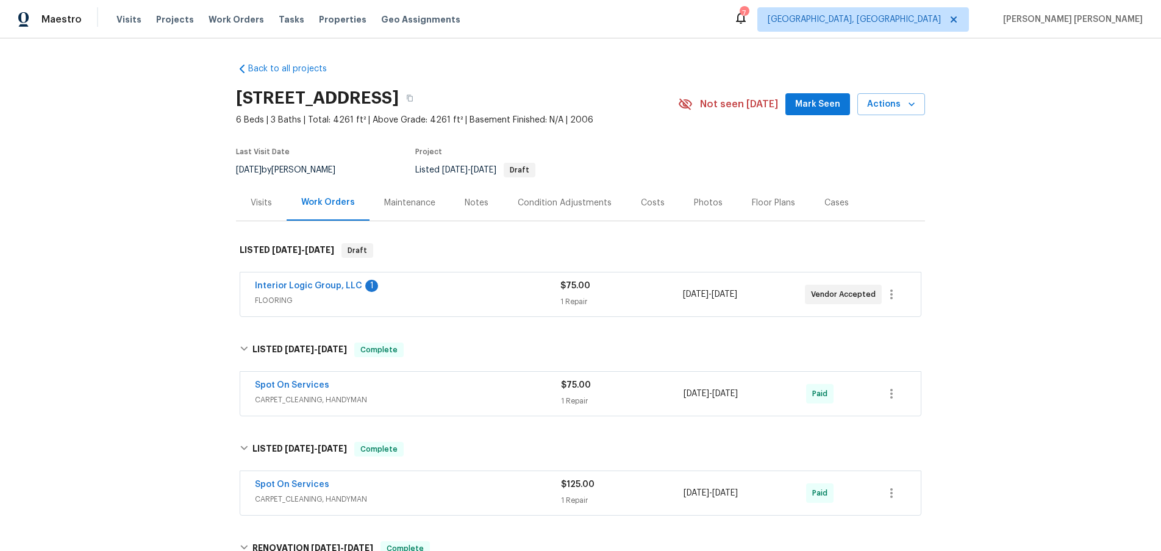
click at [266, 202] on div "Visits" at bounding box center [261, 203] width 21 height 12
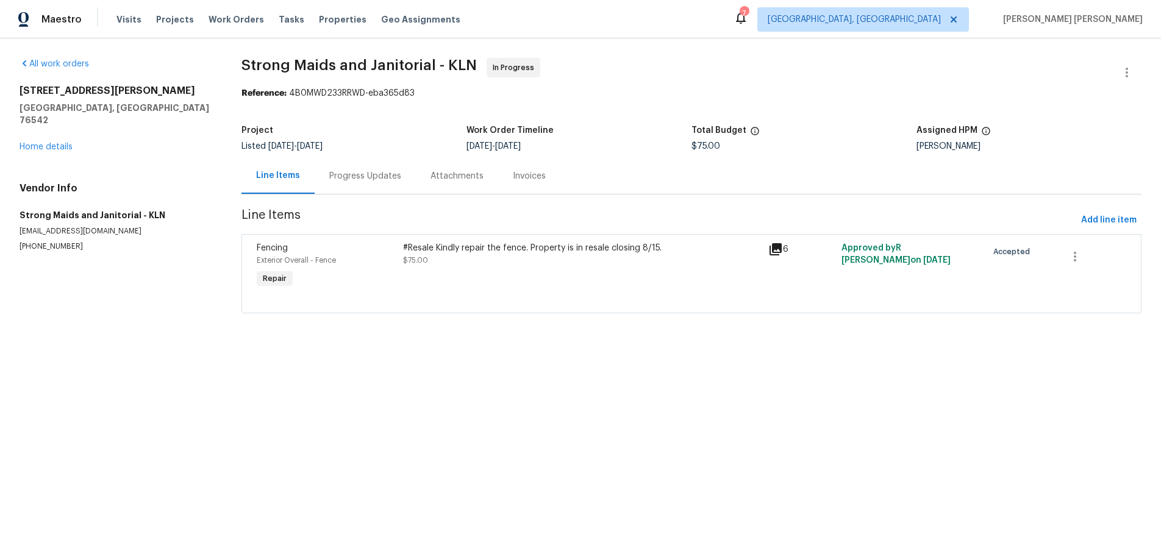
click at [772, 248] on icon at bounding box center [775, 249] width 12 height 12
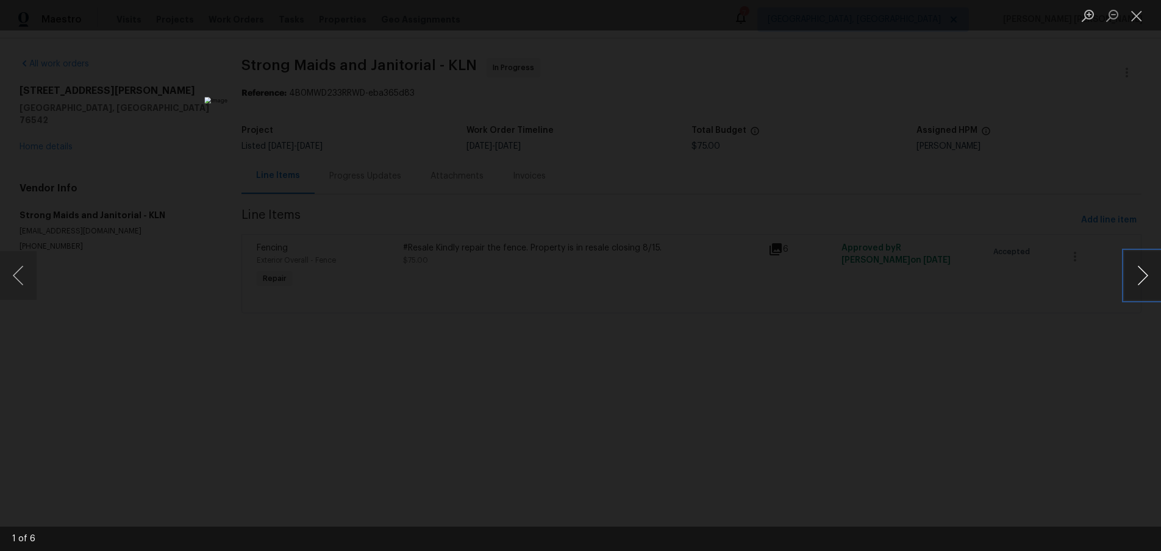
click at [1142, 287] on button "Next image" at bounding box center [1142, 275] width 37 height 49
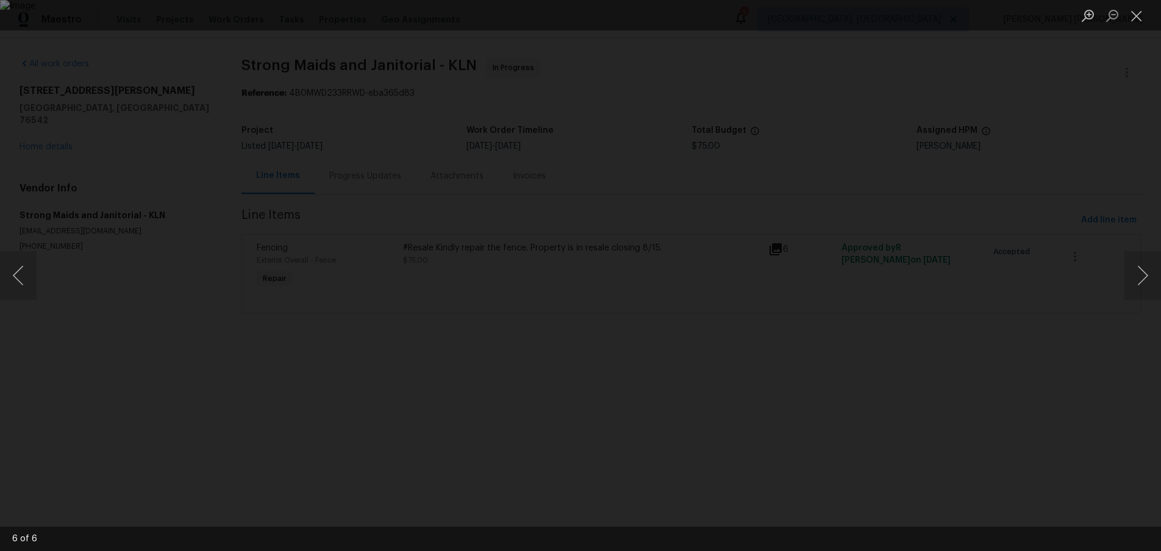
click at [1056, 370] on div "Lightbox" at bounding box center [580, 275] width 1161 height 551
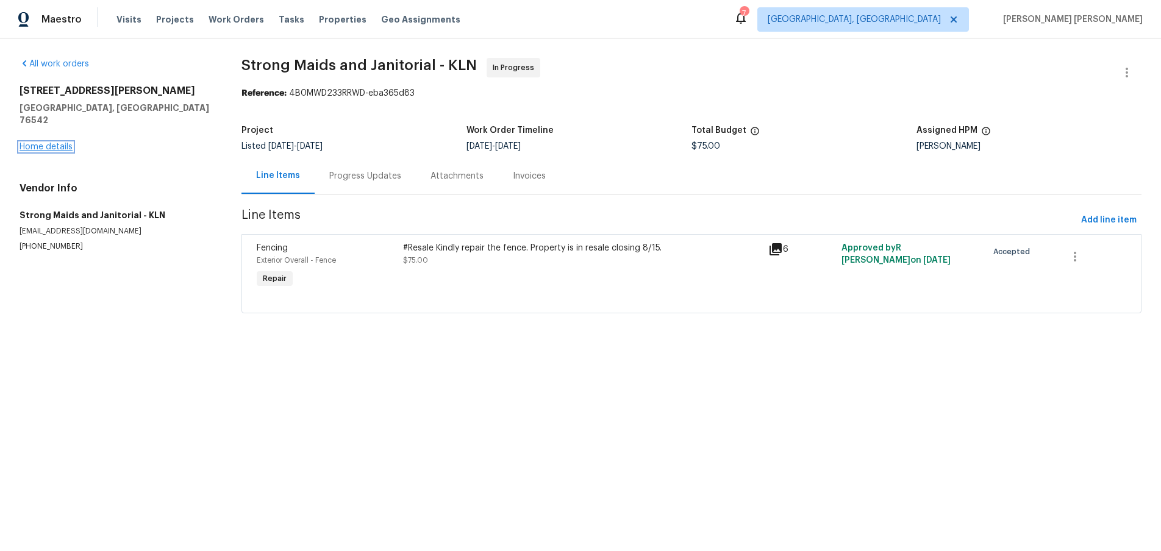
click at [55, 143] on link "Home details" at bounding box center [46, 147] width 53 height 9
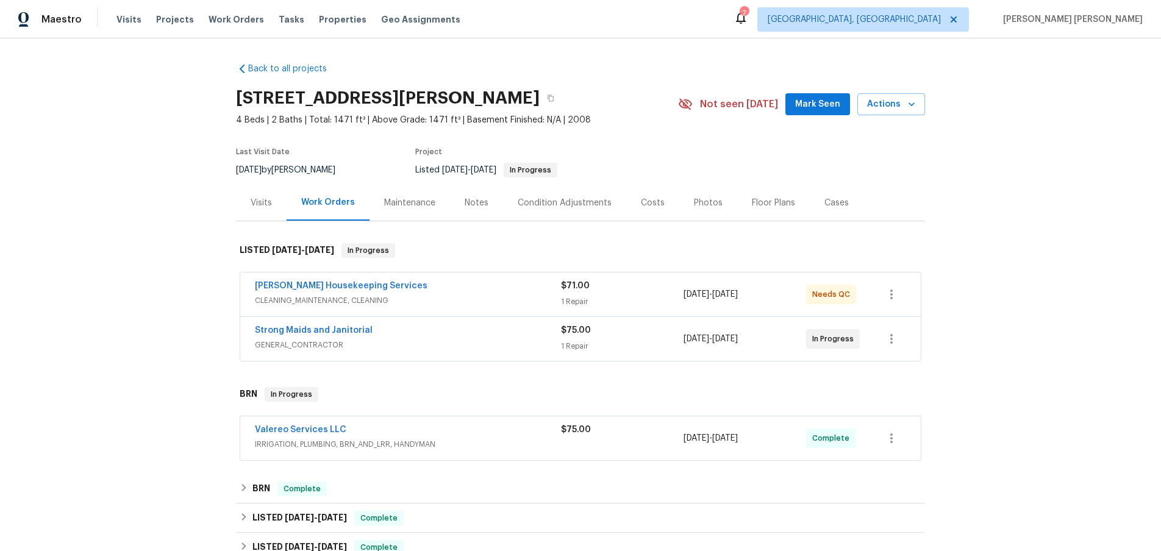
click at [511, 294] on span "CLEANING_MAINTENANCE, CLEANING" at bounding box center [408, 300] width 306 height 12
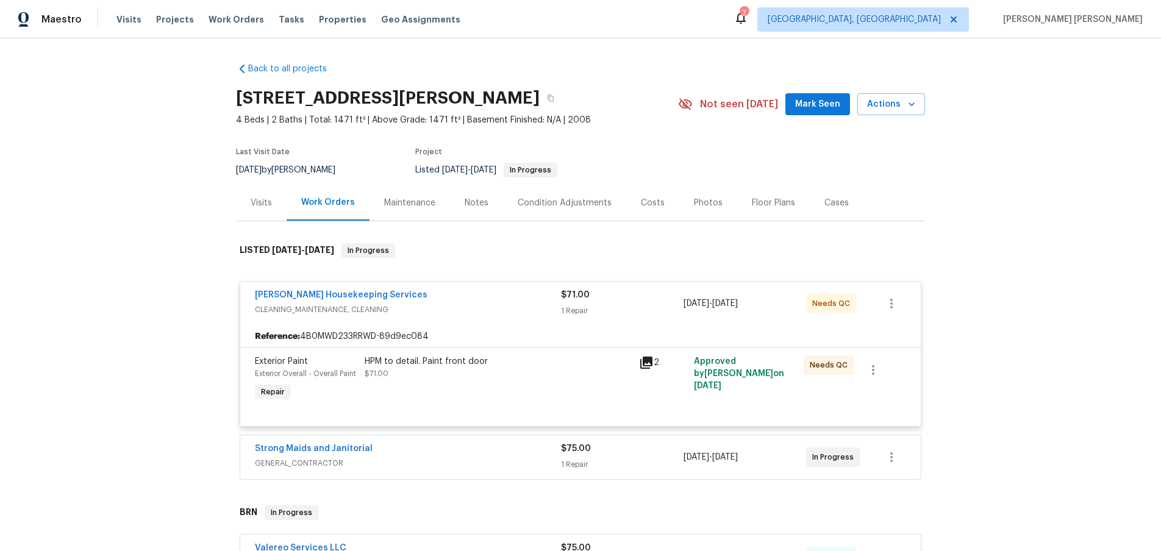
click at [511, 294] on div "[PERSON_NAME] Housekeeping Services" at bounding box center [408, 296] width 306 height 15
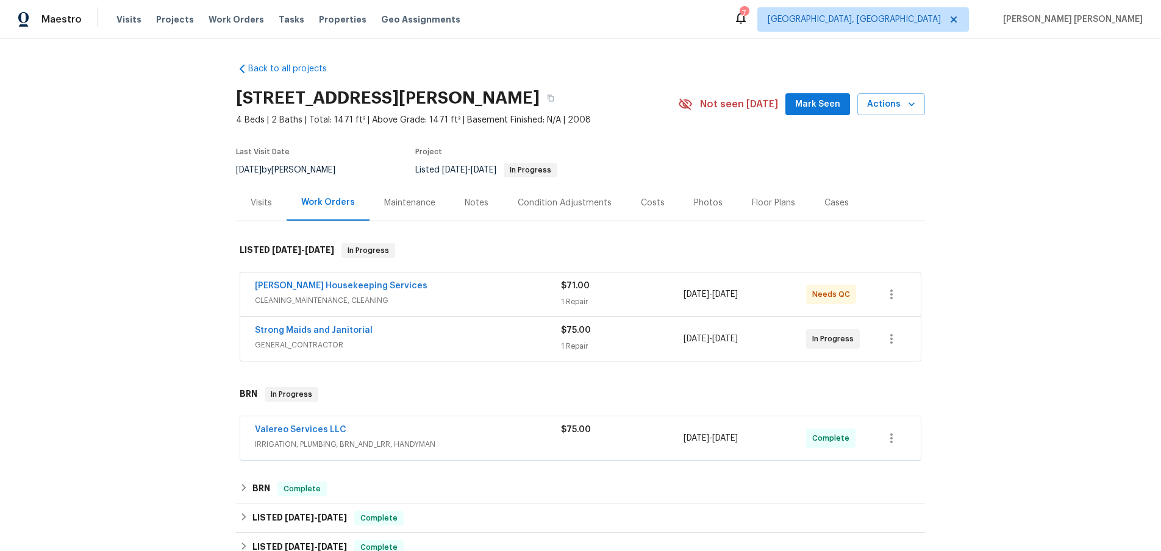
click at [507, 335] on div "Strong Maids and Janitorial" at bounding box center [408, 331] width 306 height 15
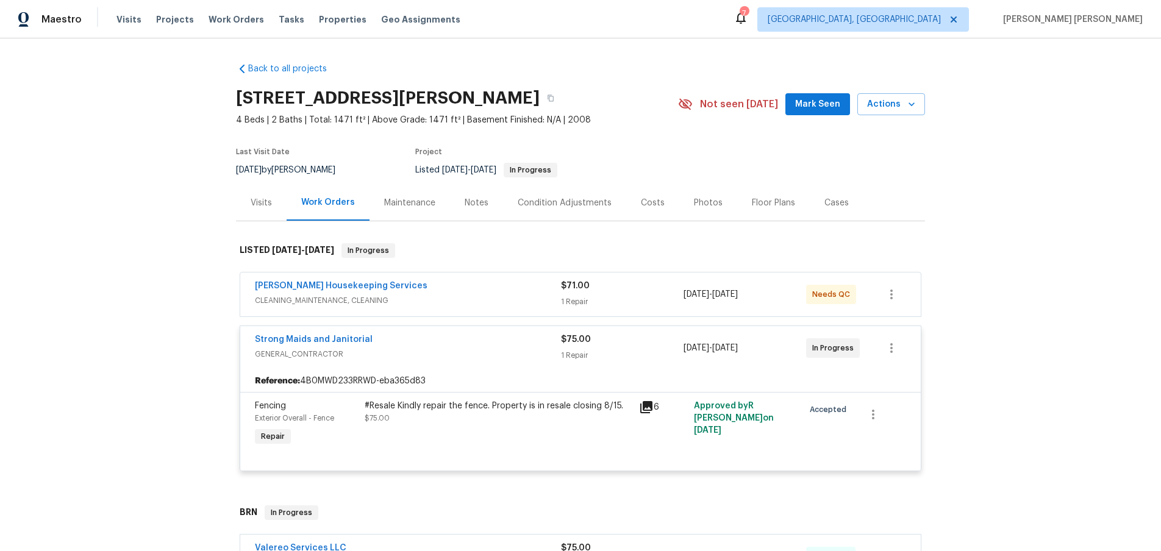
click at [511, 358] on span "GENERAL_CONTRACTOR" at bounding box center [408, 354] width 306 height 12
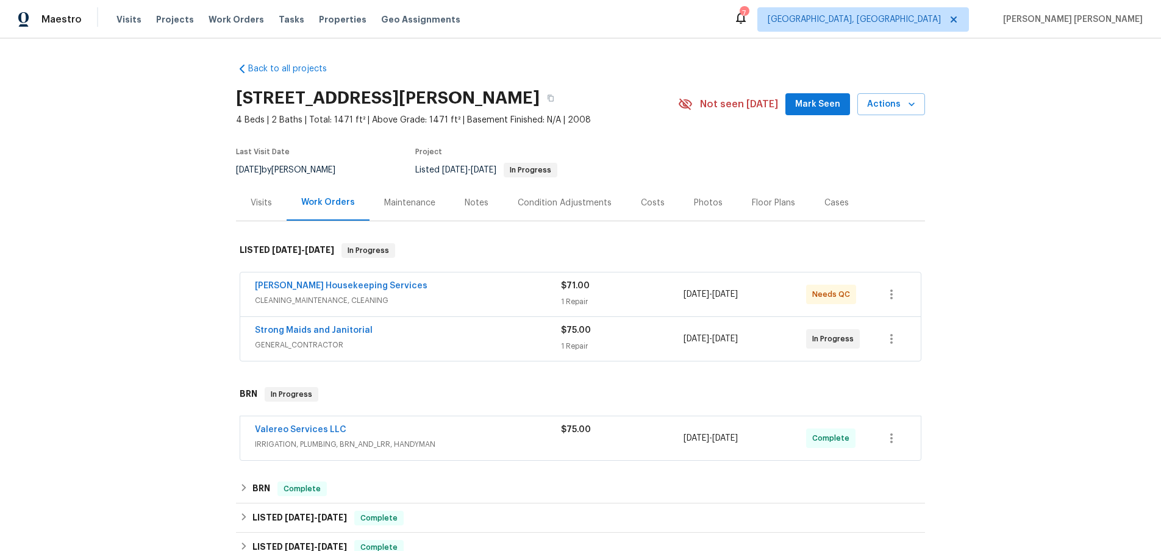
click at [493, 285] on div "[PERSON_NAME] Housekeeping Services" at bounding box center [408, 287] width 306 height 15
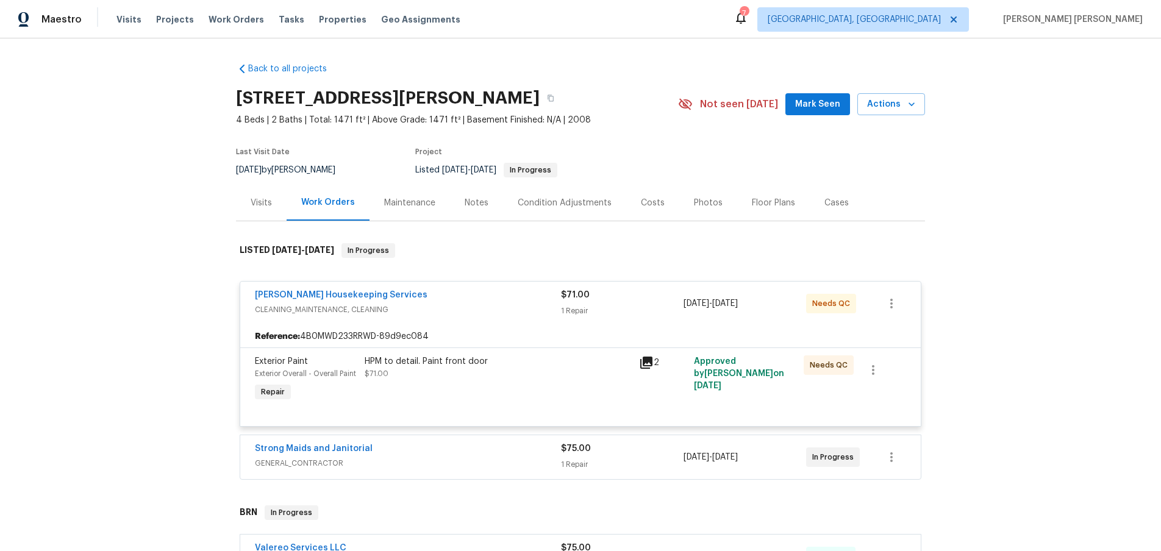
click at [493, 289] on div "[PERSON_NAME] Housekeeping Services" at bounding box center [408, 296] width 306 height 15
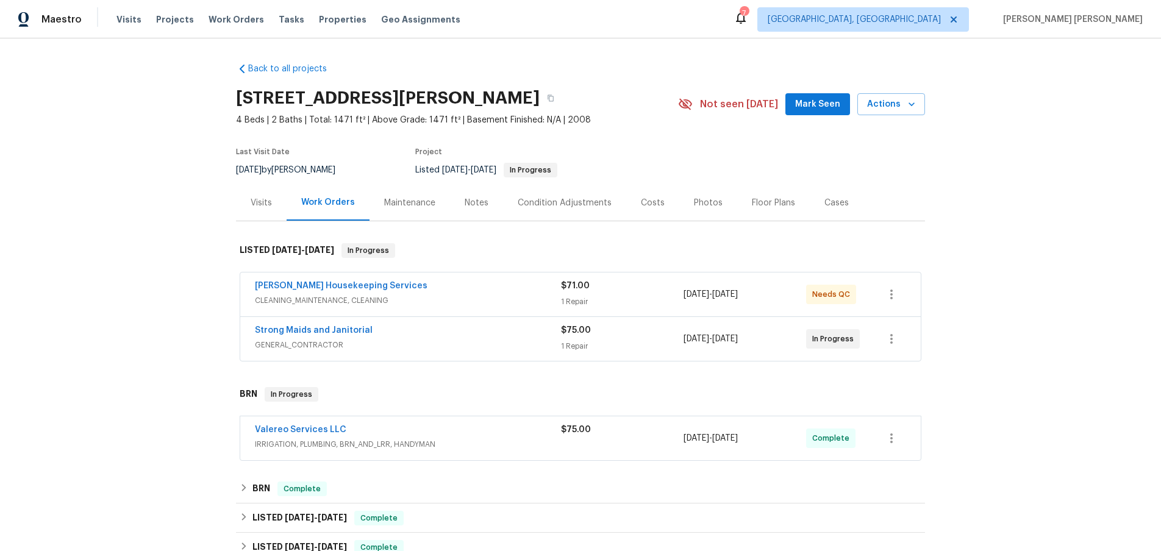
click at [500, 435] on div "Valereo Services LLC" at bounding box center [408, 431] width 306 height 15
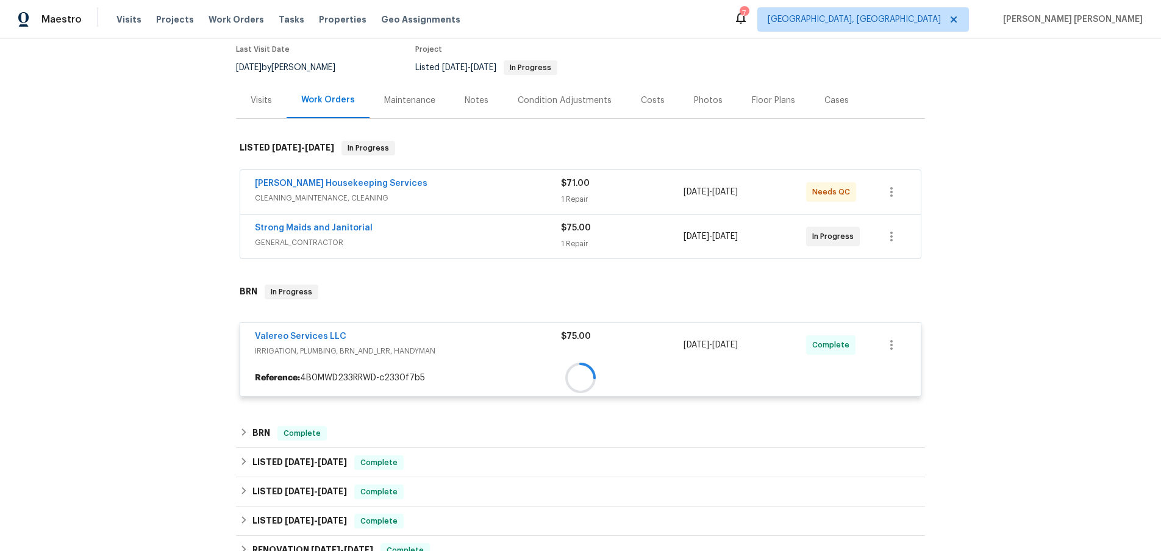
scroll to position [129, 0]
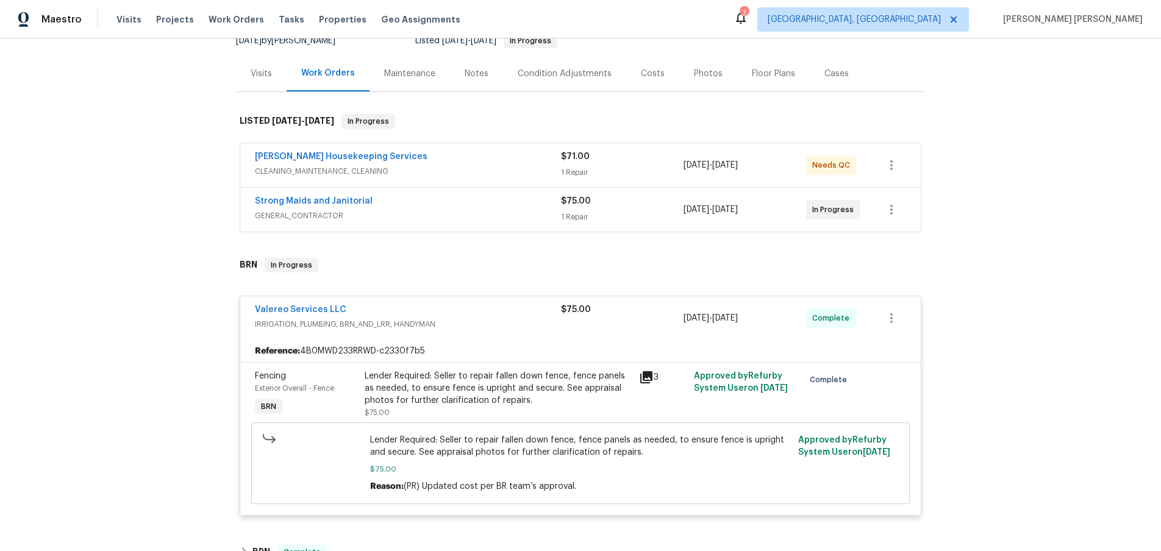
click at [645, 376] on icon at bounding box center [646, 377] width 12 height 12
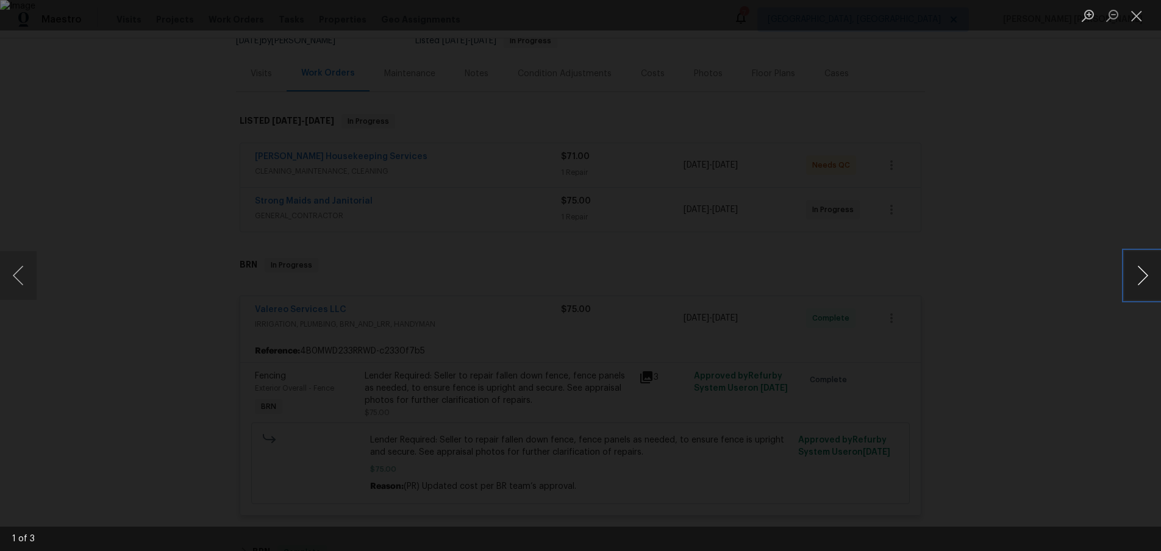
click at [1145, 277] on button "Next image" at bounding box center [1142, 275] width 37 height 49
drag, startPoint x: 1108, startPoint y: 375, endPoint x: 1088, endPoint y: 367, distance: 21.1
click at [1106, 374] on div "Lightbox" at bounding box center [580, 275] width 1161 height 551
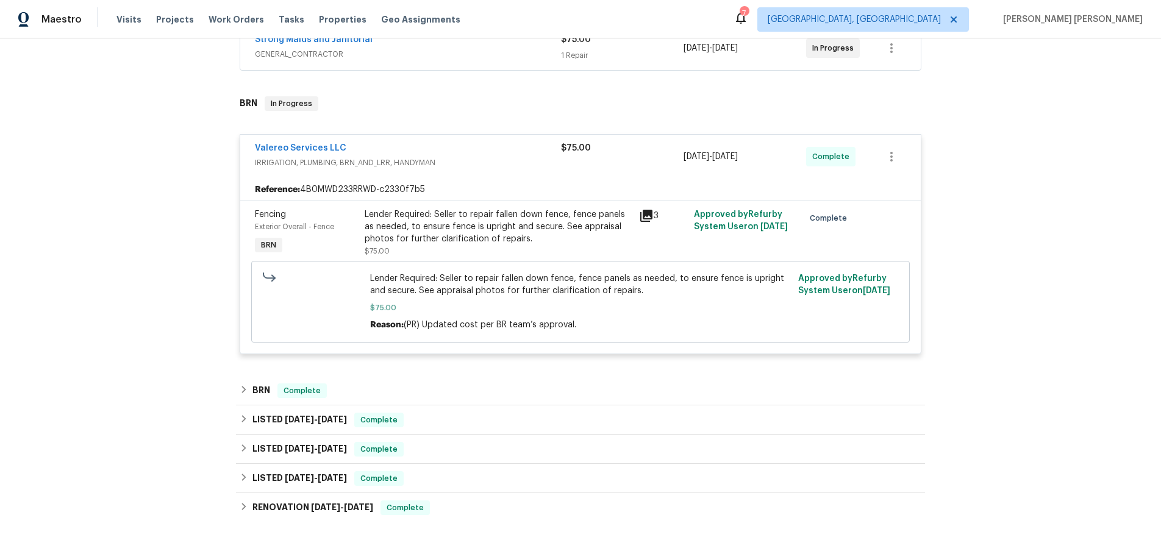
scroll to position [281, 0]
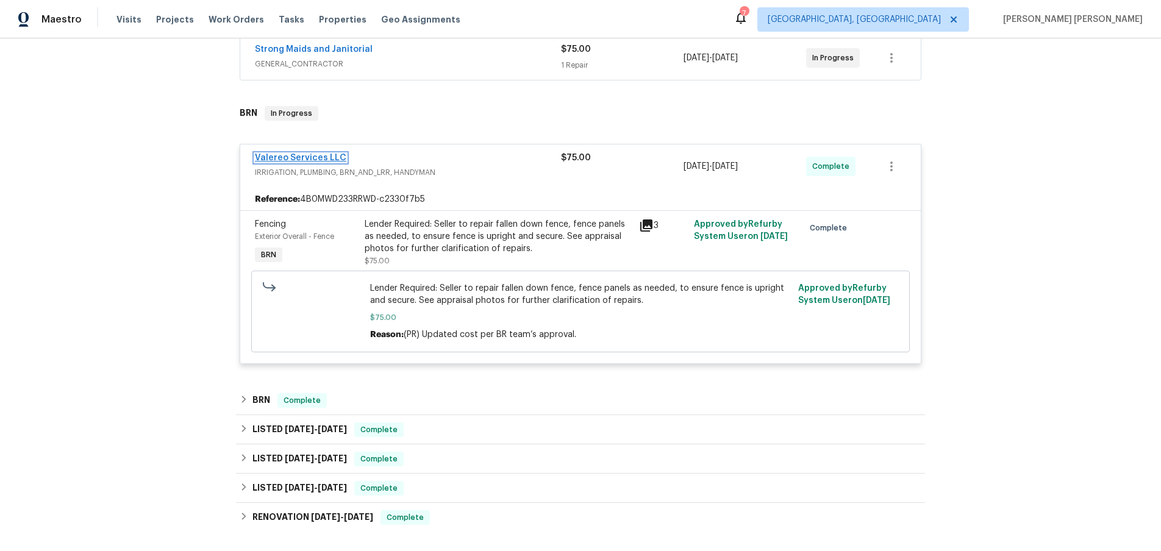
click at [291, 154] on link "Valereo Services LLC" at bounding box center [300, 158] width 91 height 9
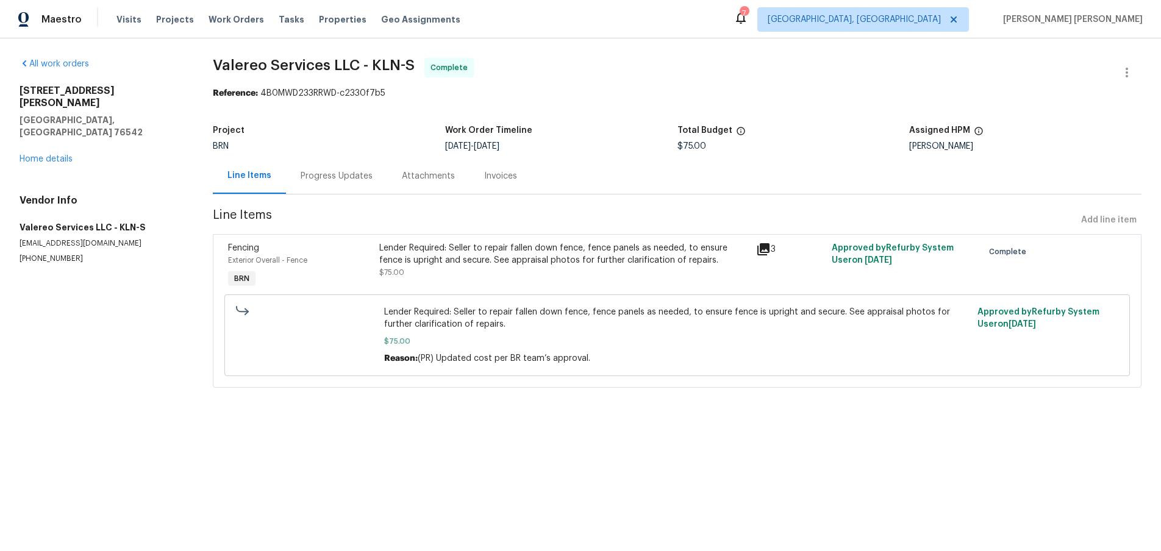
click at [320, 179] on div "Progress Updates" at bounding box center [337, 176] width 72 height 12
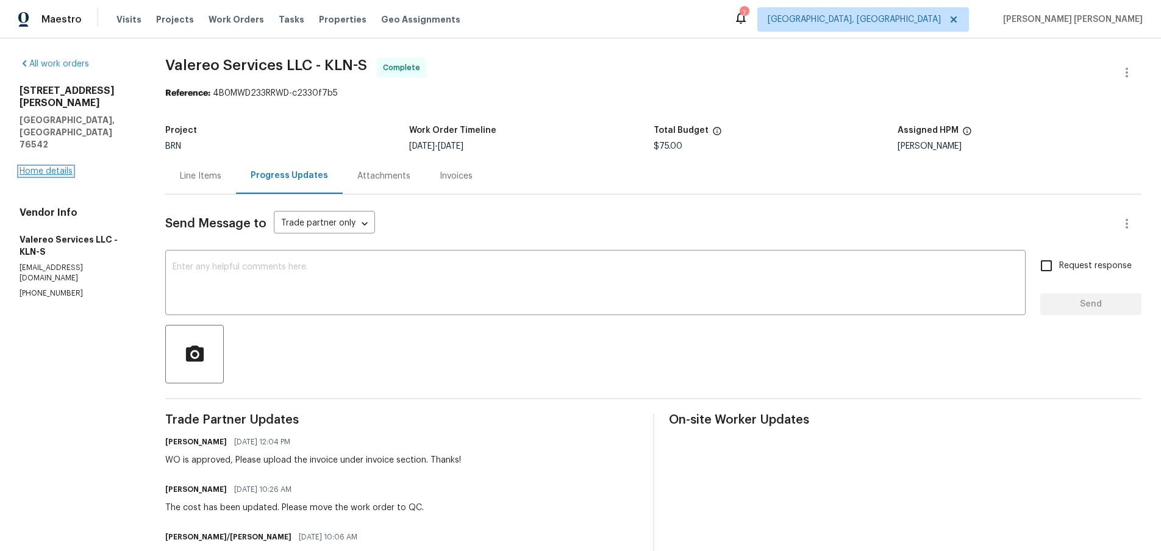
click at [37, 167] on link "Home details" at bounding box center [46, 171] width 53 height 9
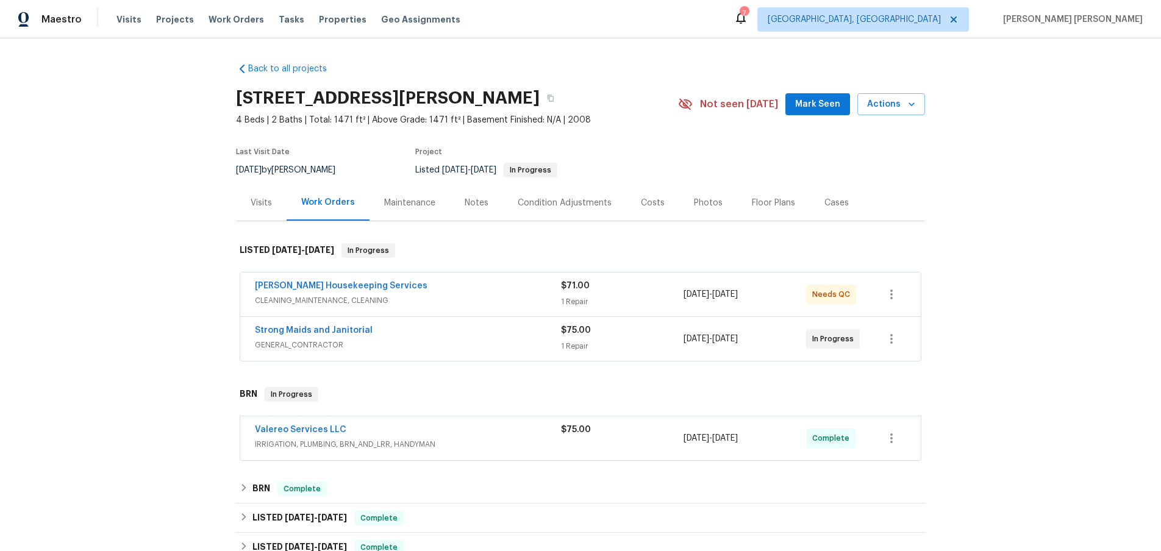
click at [463, 289] on div "Arelis Housekeeping Services" at bounding box center [408, 287] width 306 height 15
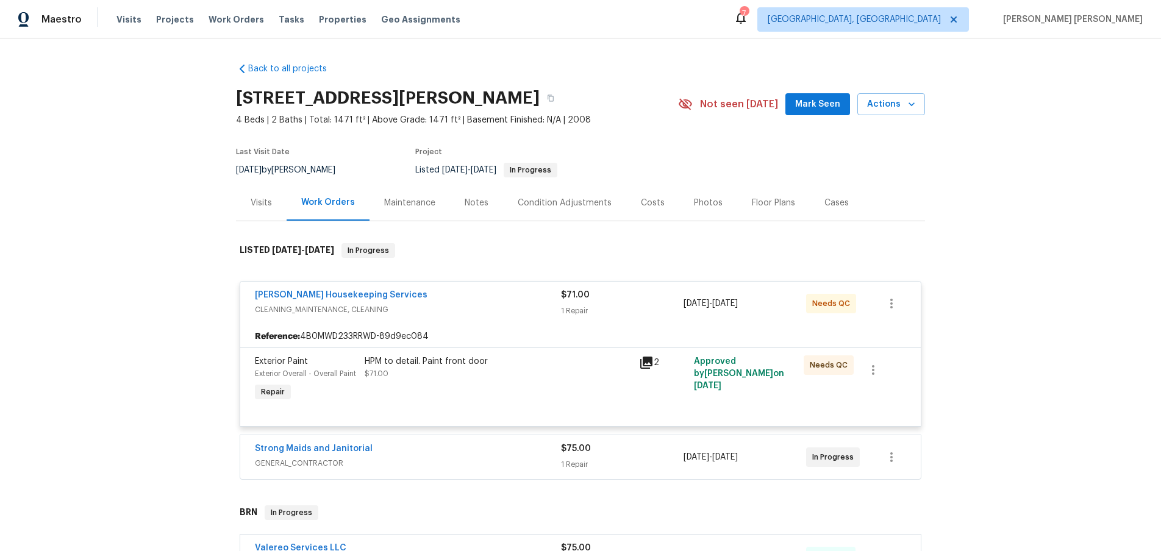
click at [463, 289] on div "Arelis Housekeeping Services" at bounding box center [408, 296] width 306 height 15
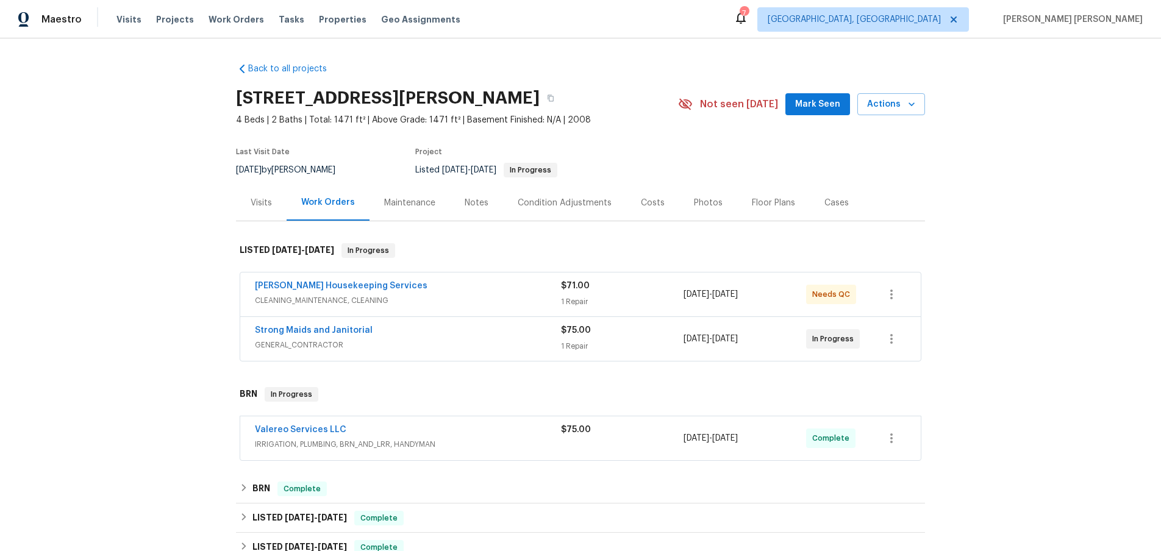
click at [453, 349] on span "GENERAL_CONTRACTOR" at bounding box center [408, 345] width 306 height 12
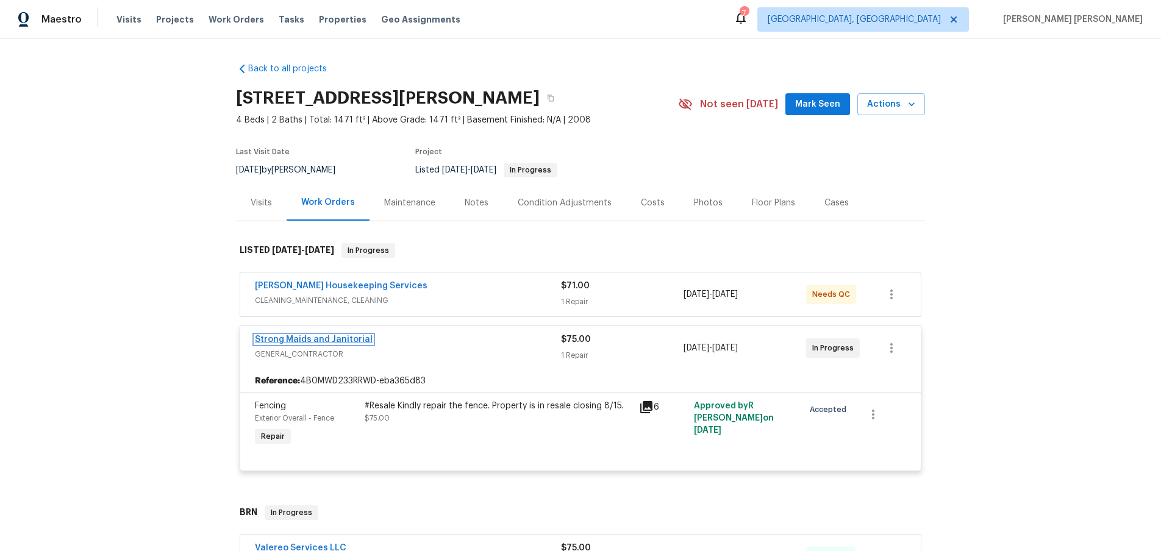
click at [302, 336] on link "Strong Maids and Janitorial" at bounding box center [314, 339] width 118 height 9
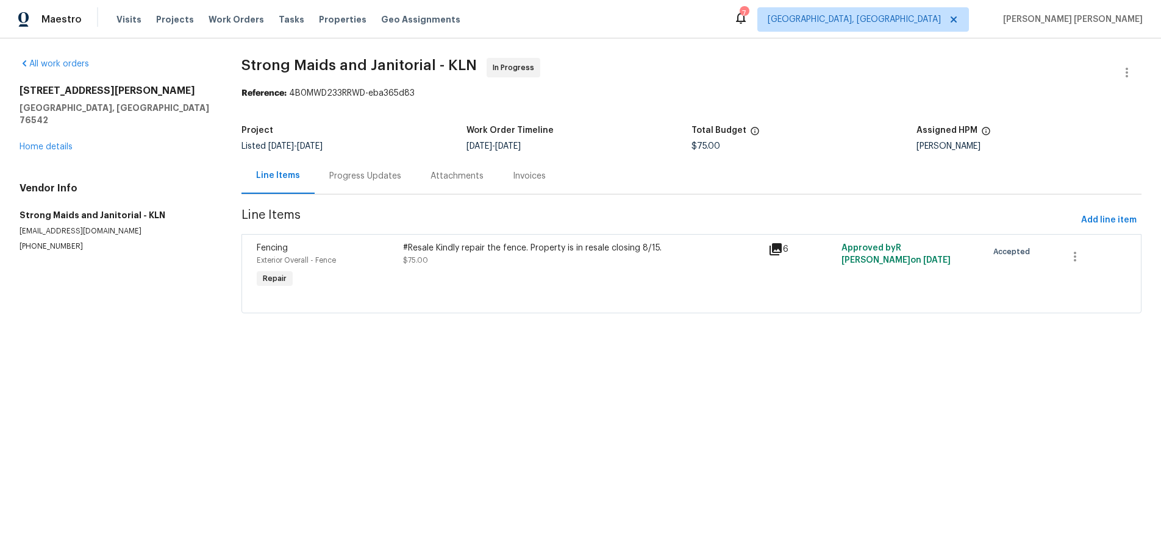
click at [367, 176] on div "Progress Updates" at bounding box center [365, 176] width 72 height 12
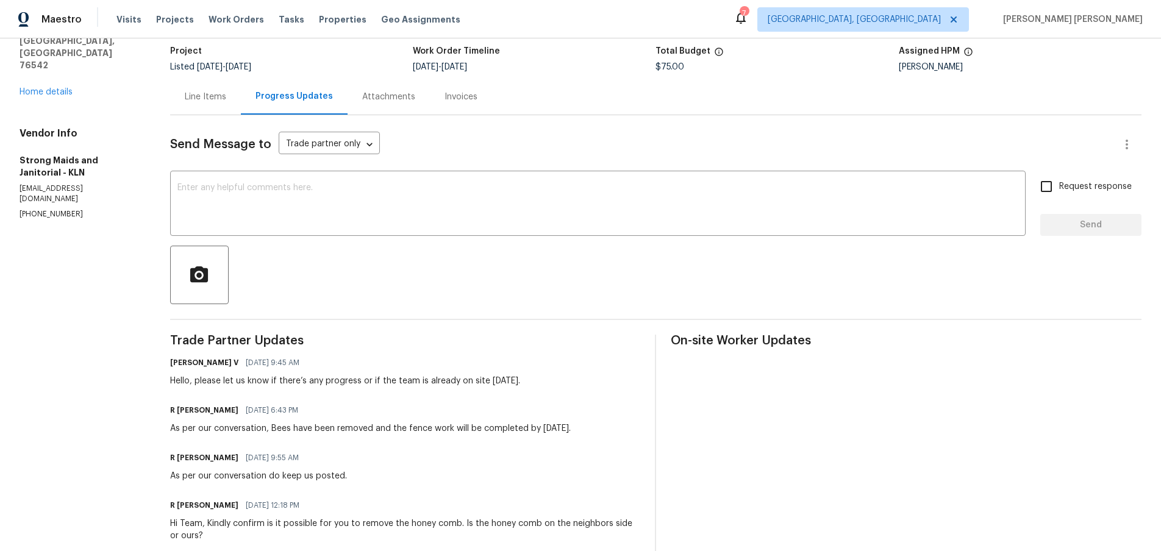
scroll to position [72, 0]
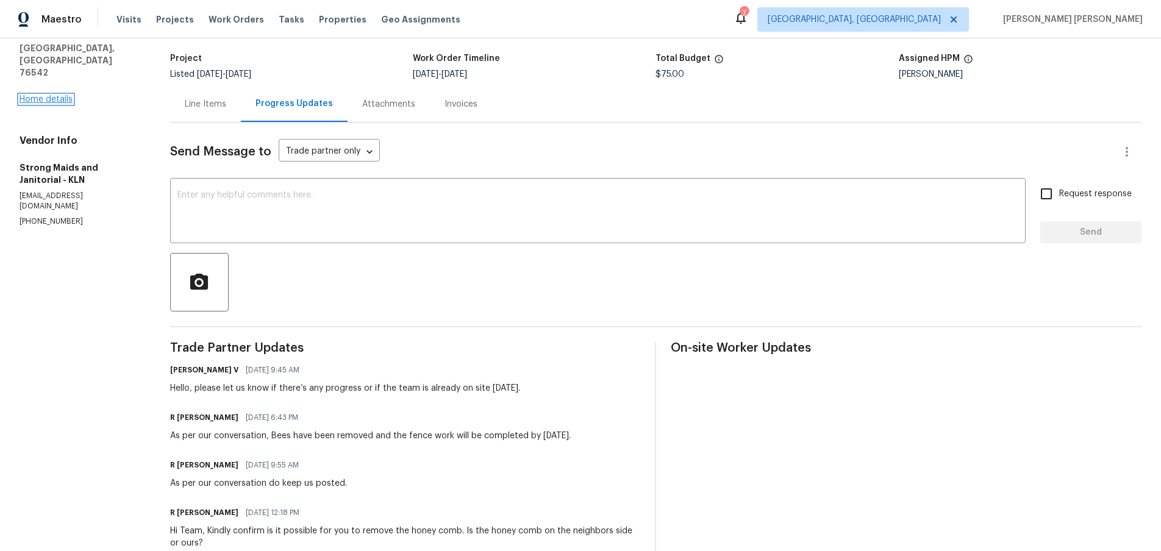
click at [41, 95] on link "Home details" at bounding box center [46, 99] width 53 height 9
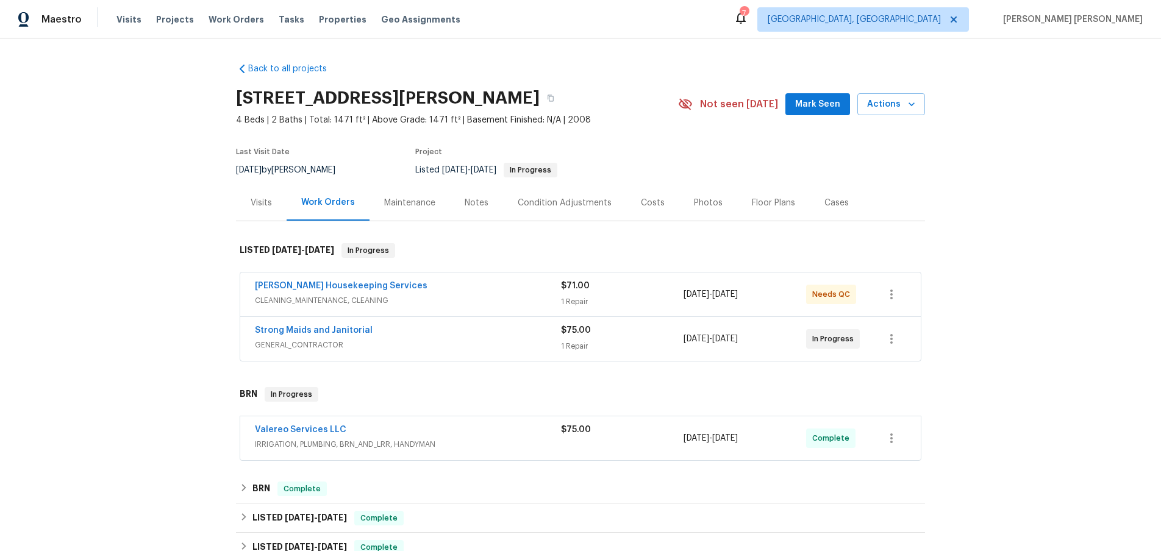
click at [247, 202] on div "Visits" at bounding box center [261, 203] width 51 height 36
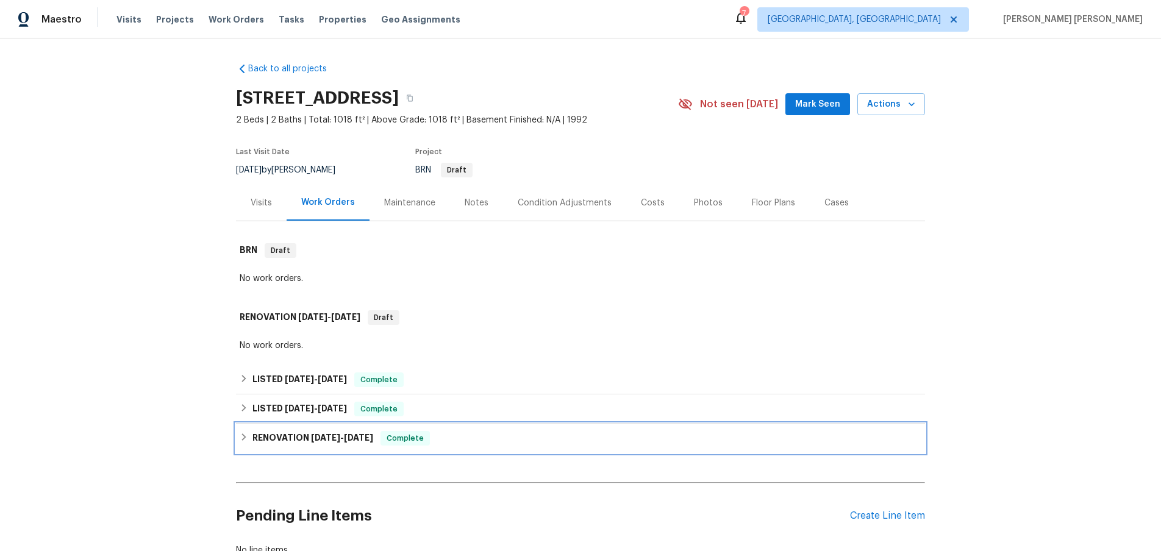
click at [256, 446] on h6 "RENOVATION 9/3/24 - 9/5/24" at bounding box center [312, 438] width 121 height 15
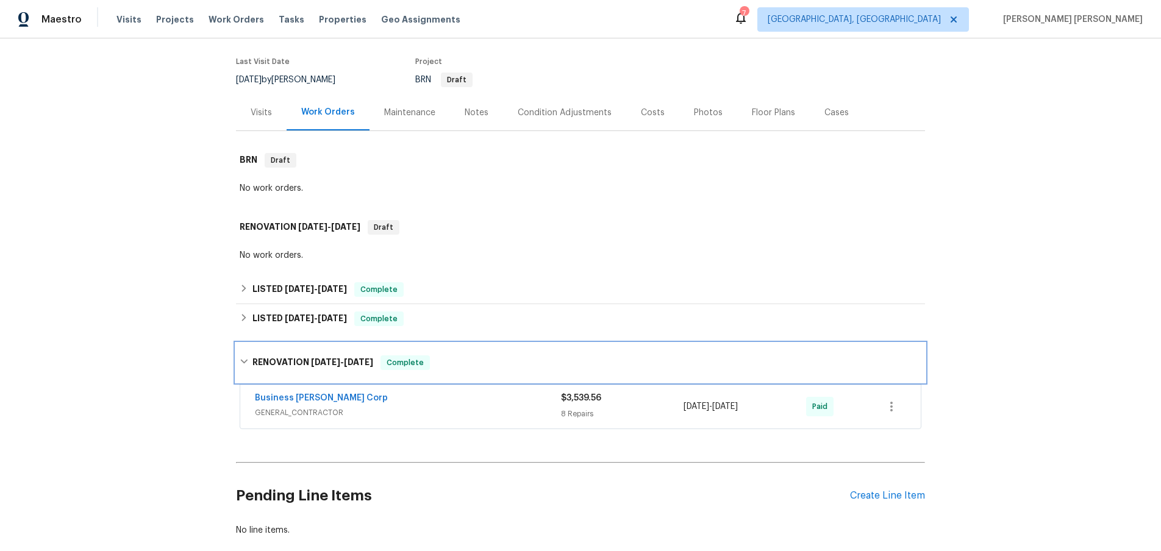
scroll to position [171, 0]
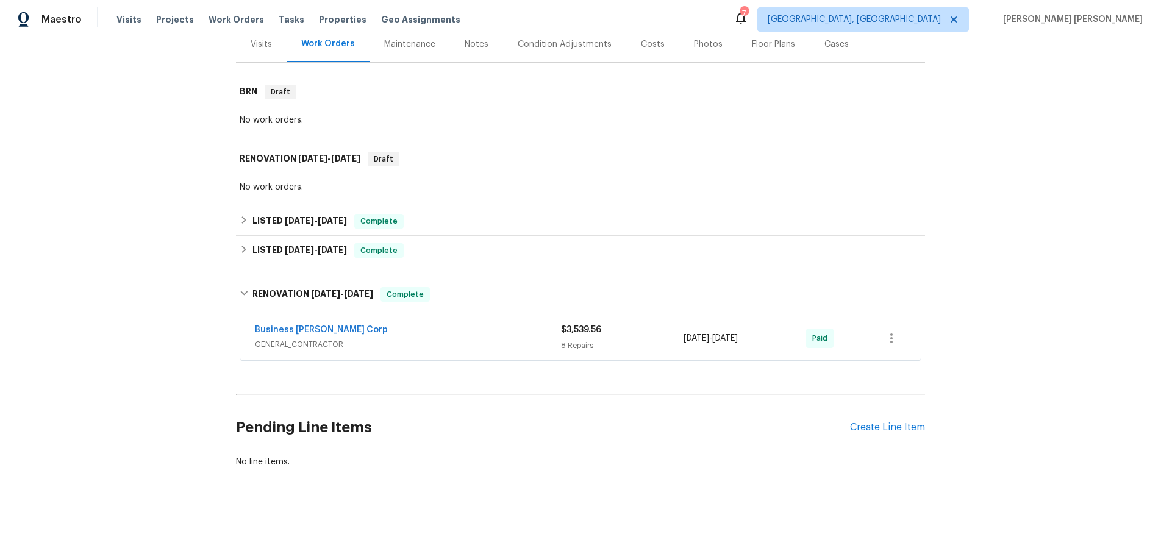
click at [400, 334] on div "Business Morel Corp" at bounding box center [408, 331] width 306 height 15
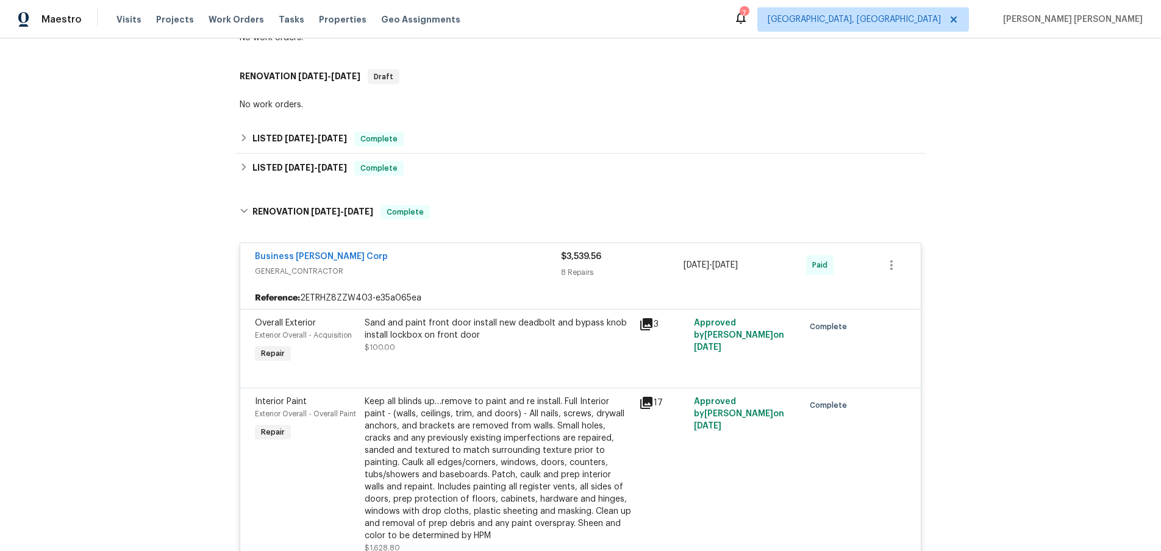
scroll to position [235, 0]
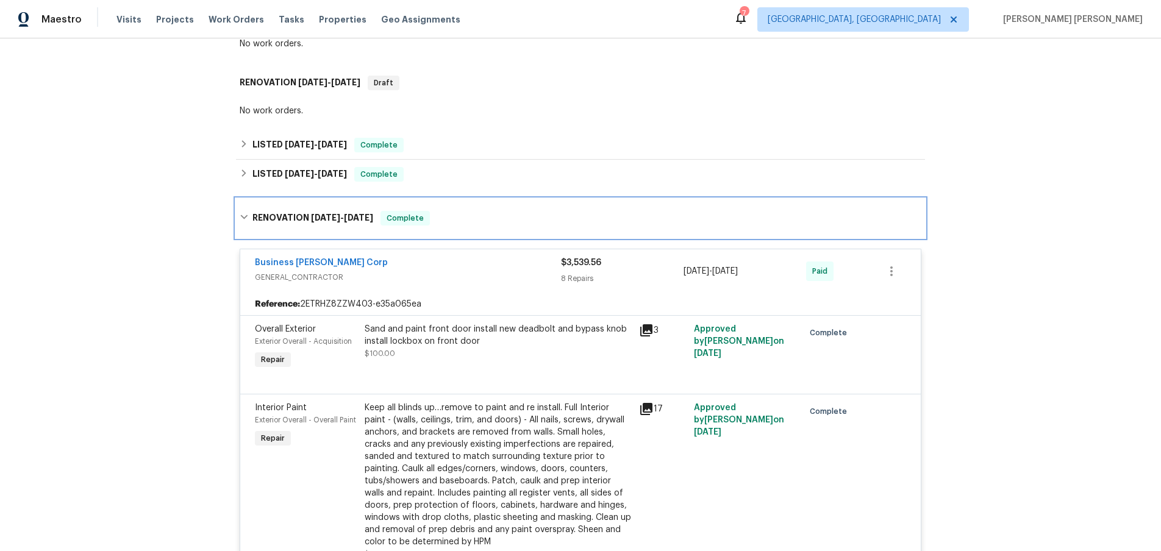
click at [242, 219] on icon at bounding box center [243, 217] width 7 height 4
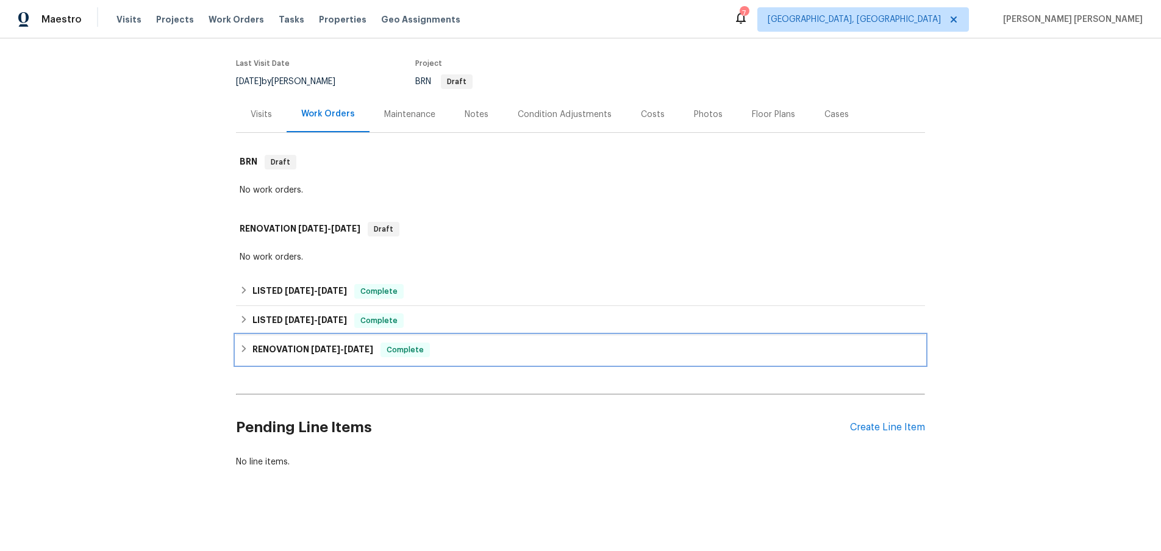
scroll to position [101, 0]
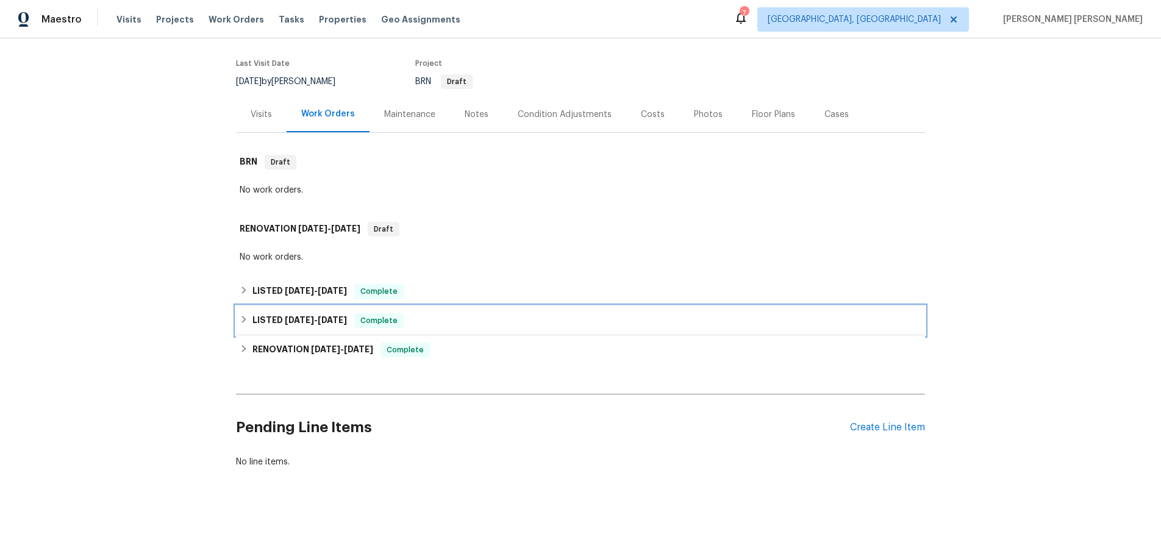
click at [247, 324] on div "LISTED 9/3/24 - 9/4/24 Complete" at bounding box center [580, 320] width 681 height 15
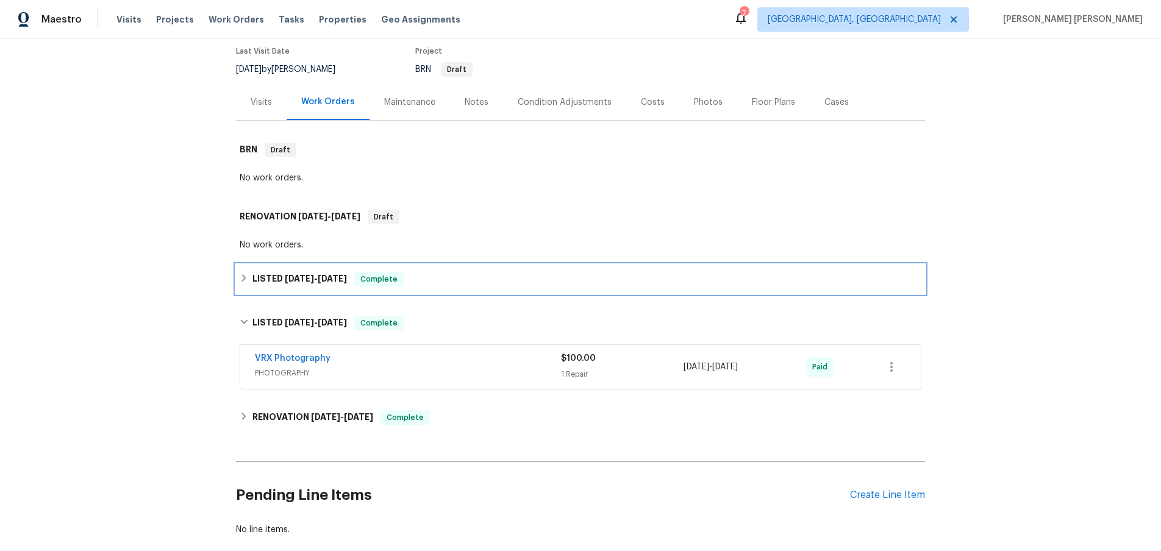
click at [241, 282] on icon at bounding box center [244, 278] width 9 height 9
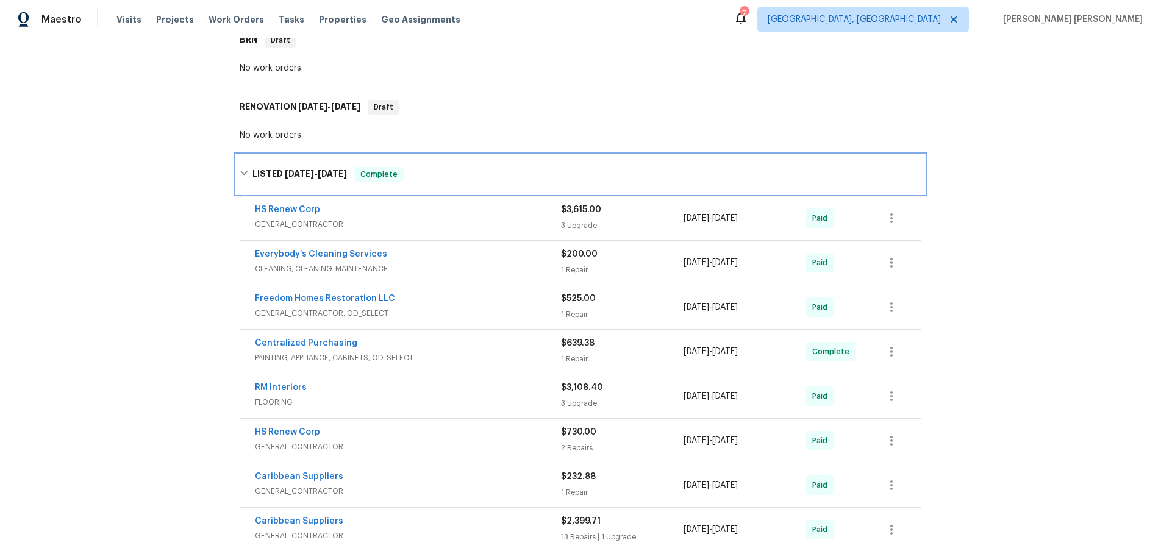
scroll to position [215, 0]
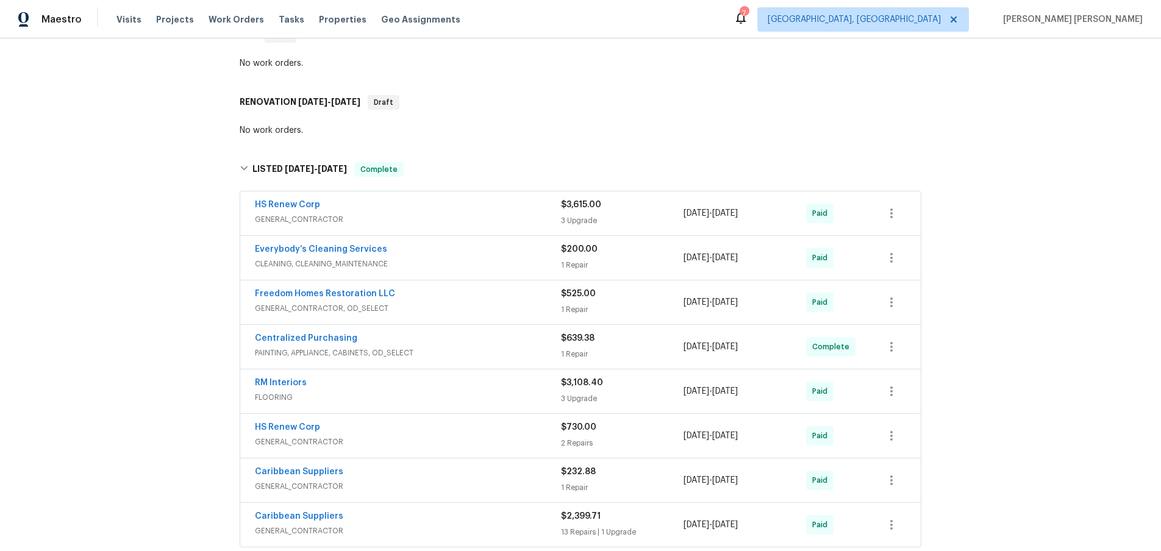
click at [432, 213] on div "HS Renew Corp" at bounding box center [408, 206] width 306 height 15
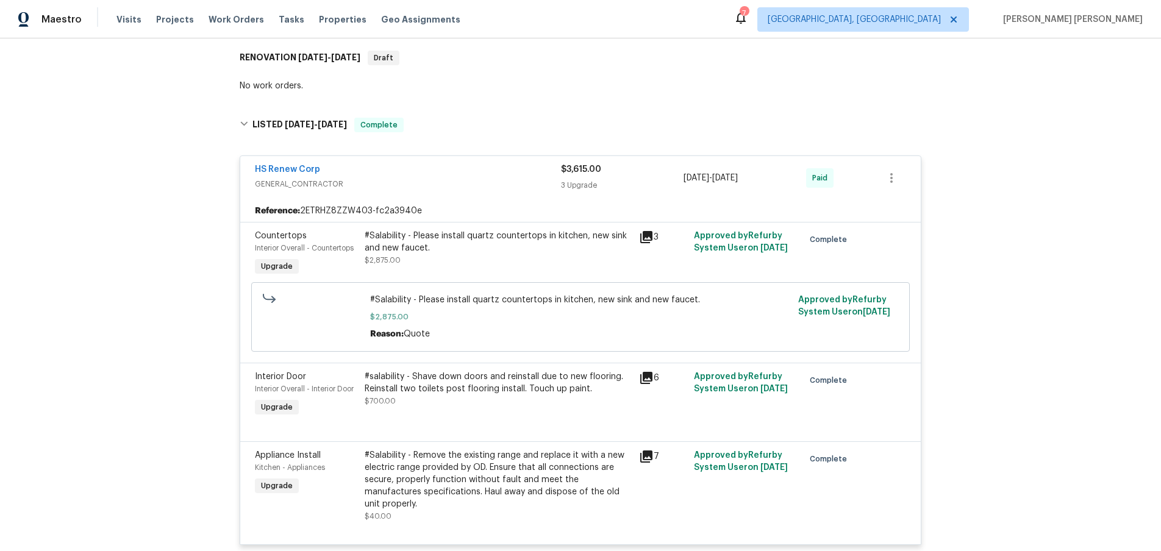
scroll to position [243, 0]
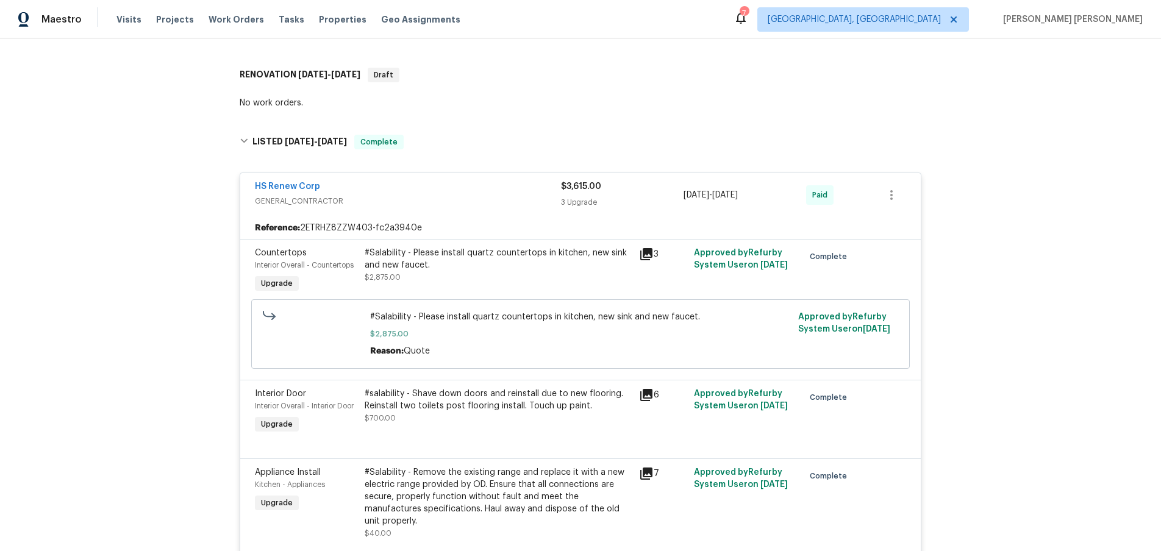
click at [352, 192] on div "HS Renew Corp" at bounding box center [408, 187] width 306 height 15
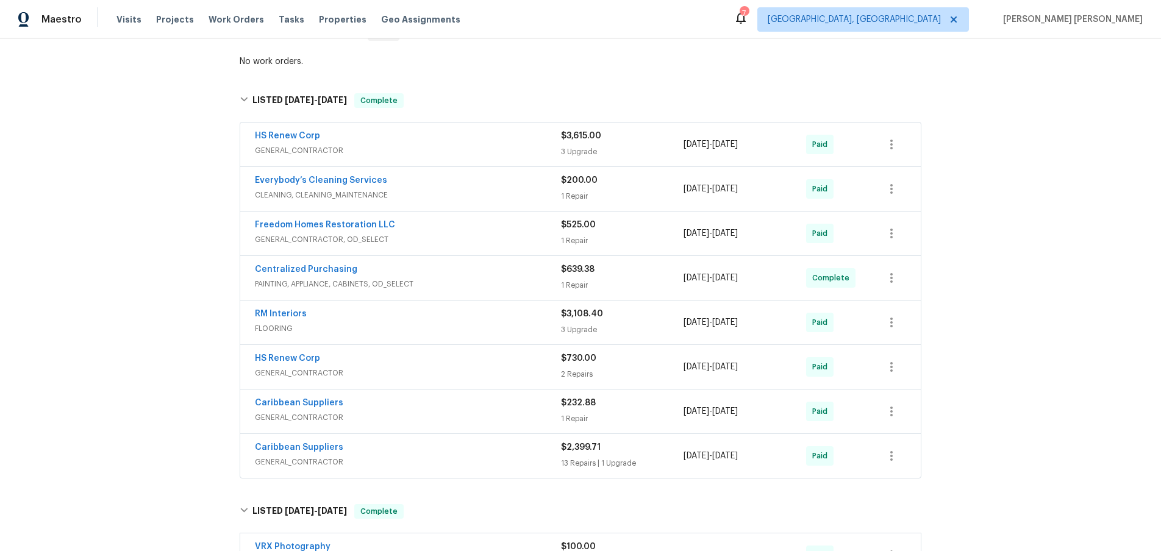
scroll to position [291, 0]
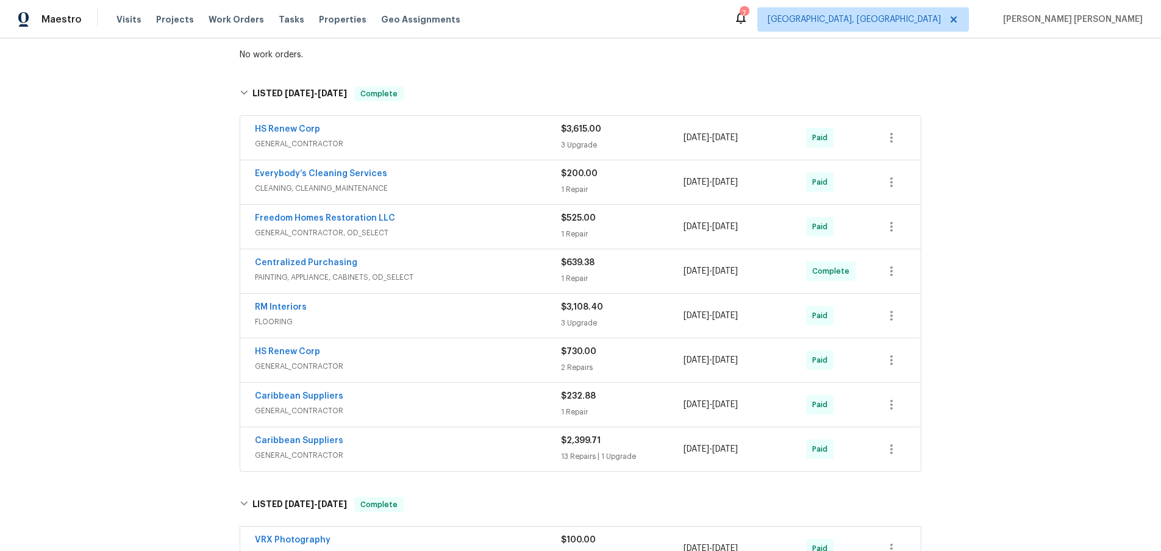
click at [501, 239] on span "GENERAL_CONTRACTOR, OD_SELECT" at bounding box center [408, 233] width 306 height 12
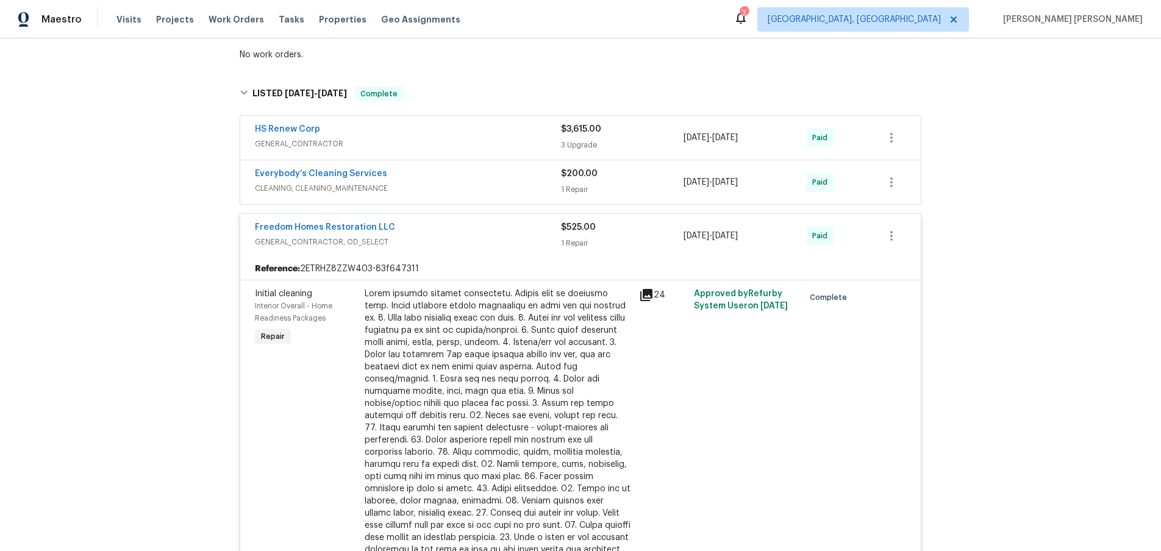
click at [494, 236] on div "Freedom Homes Restoration LLC" at bounding box center [408, 228] width 306 height 15
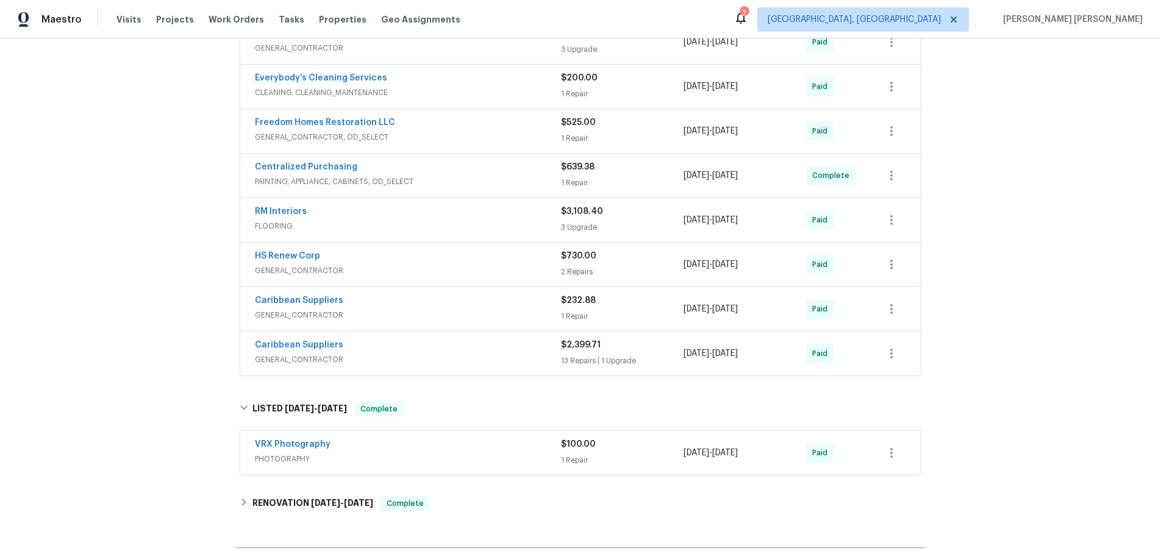
scroll to position [389, 0]
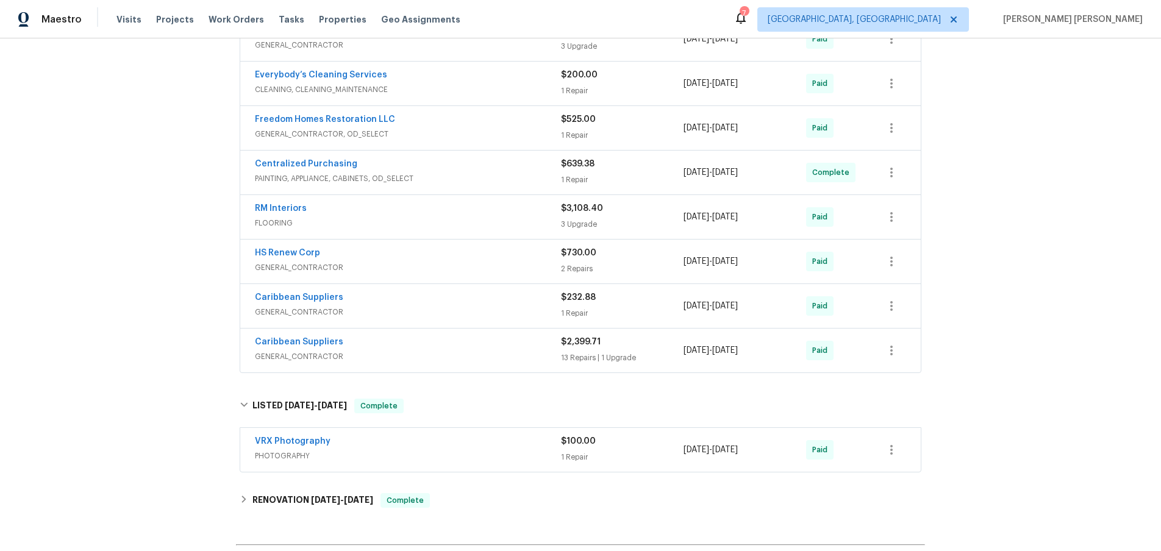
click at [477, 261] on div "HS Renew Corp" at bounding box center [408, 254] width 306 height 15
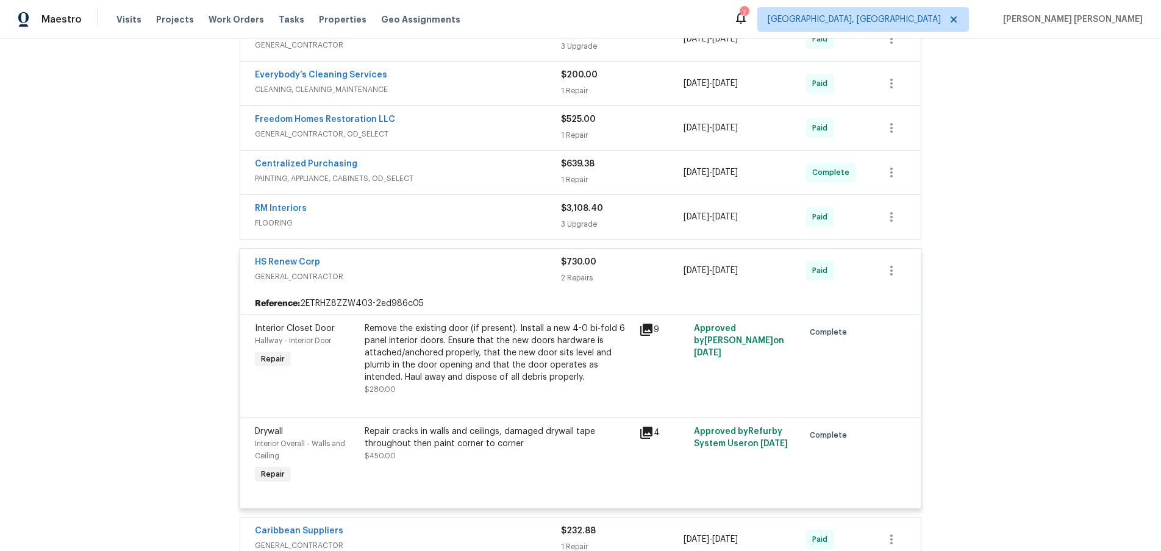
click at [435, 271] on div "HS Renew Corp" at bounding box center [408, 263] width 306 height 15
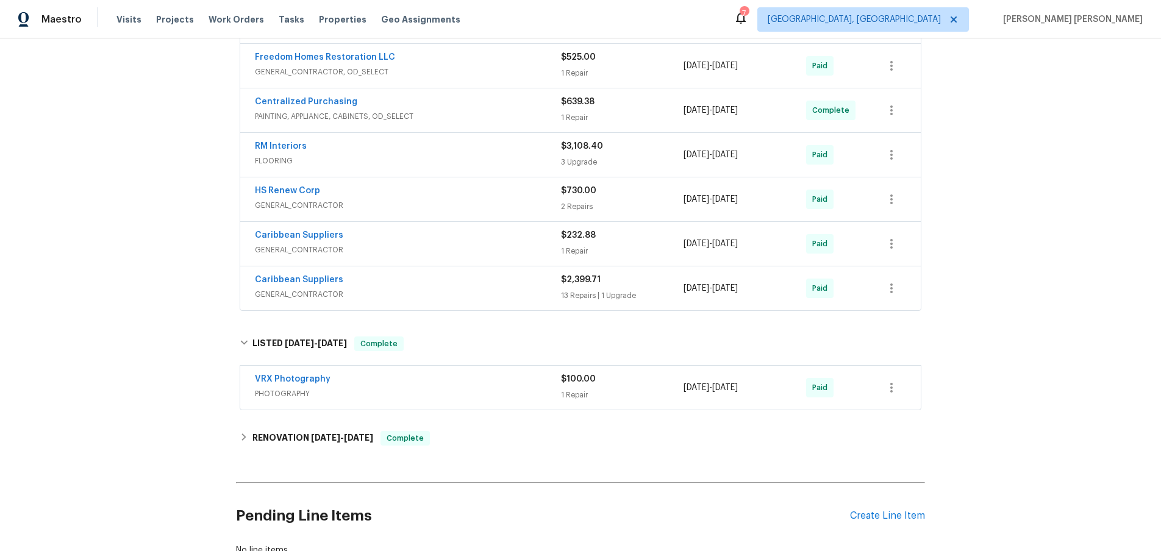
scroll to position [457, 0]
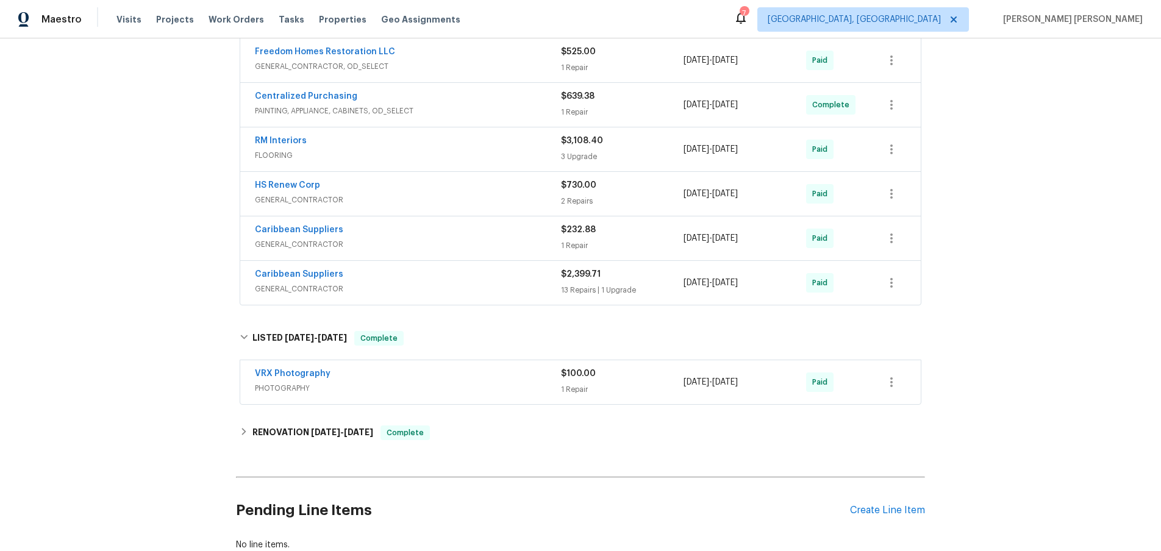
click at [410, 251] on span "GENERAL_CONTRACTOR" at bounding box center [408, 244] width 306 height 12
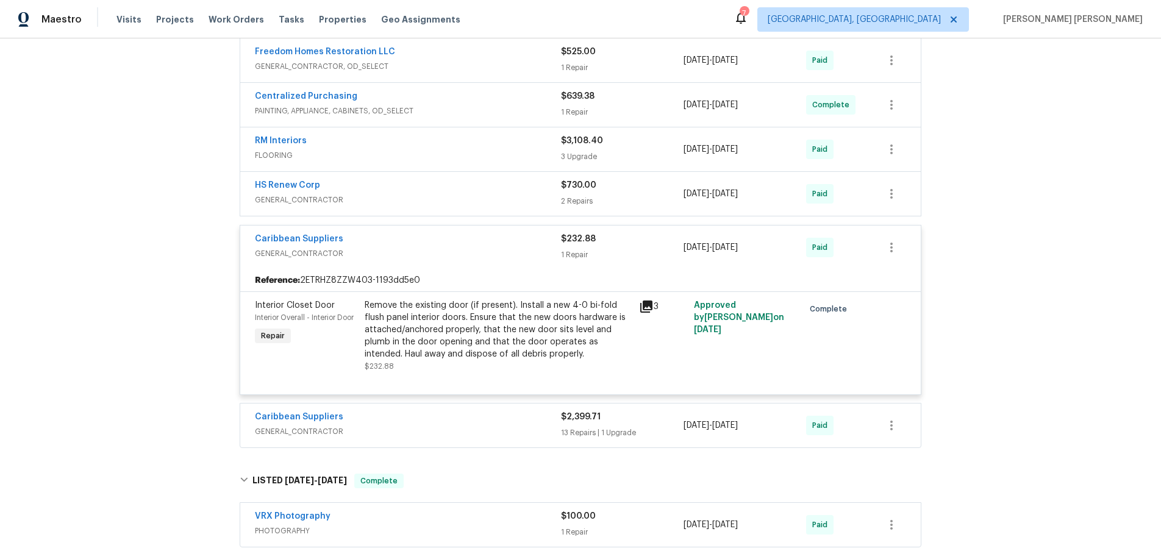
click at [410, 247] on div "Caribbean Suppliers" at bounding box center [408, 240] width 306 height 15
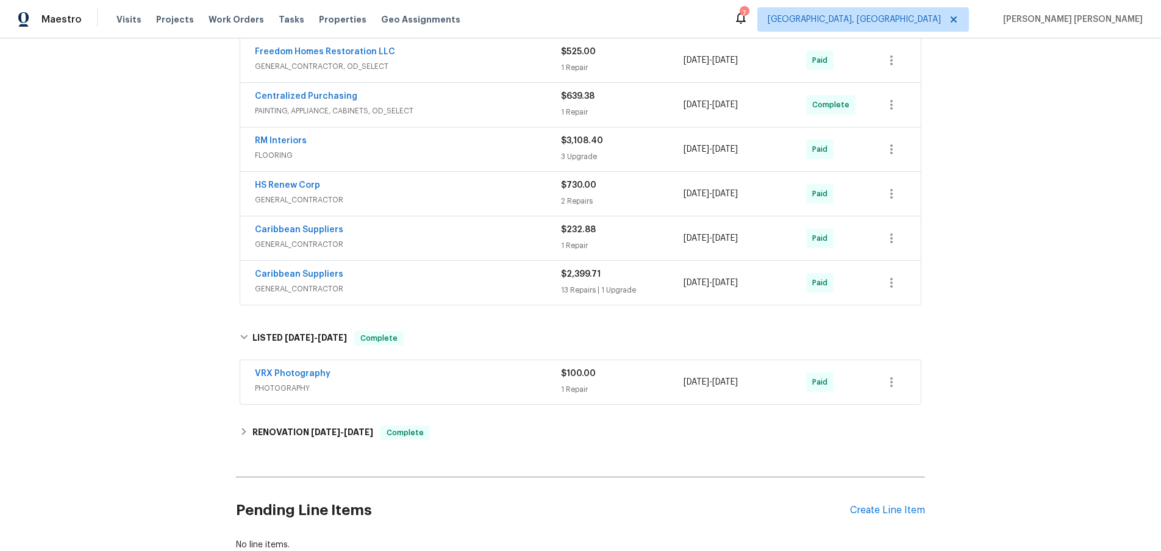
click at [457, 295] on span "GENERAL_CONTRACTOR" at bounding box center [408, 289] width 306 height 12
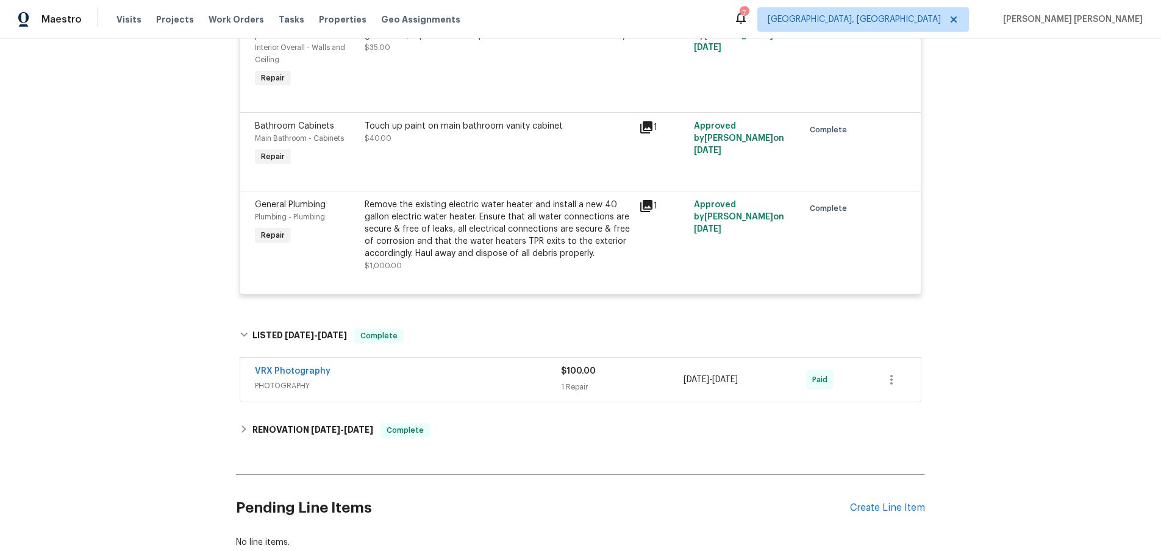
scroll to position [1836, 0]
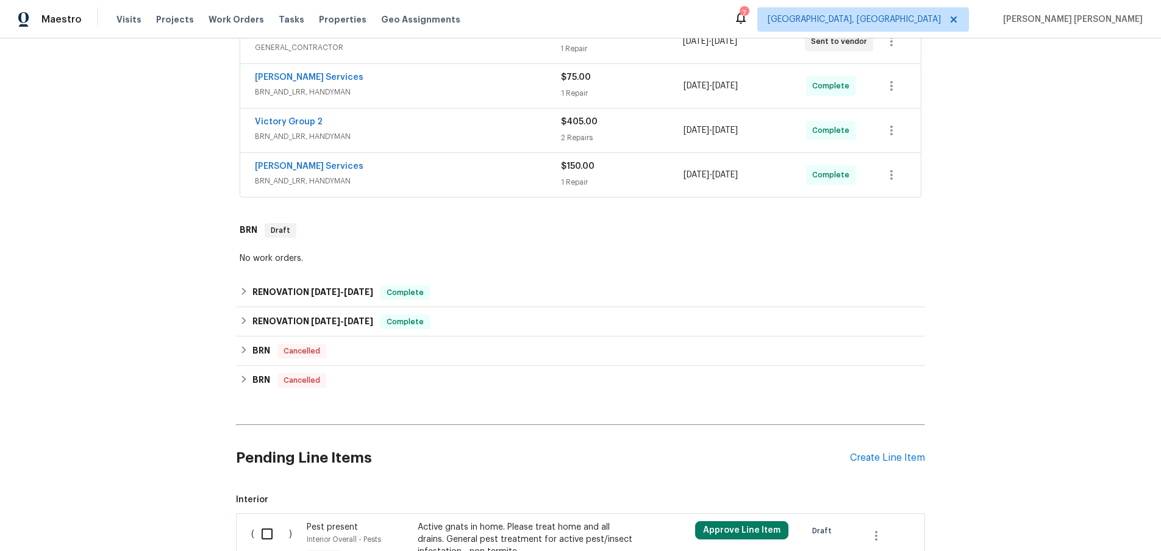
scroll to position [377, 0]
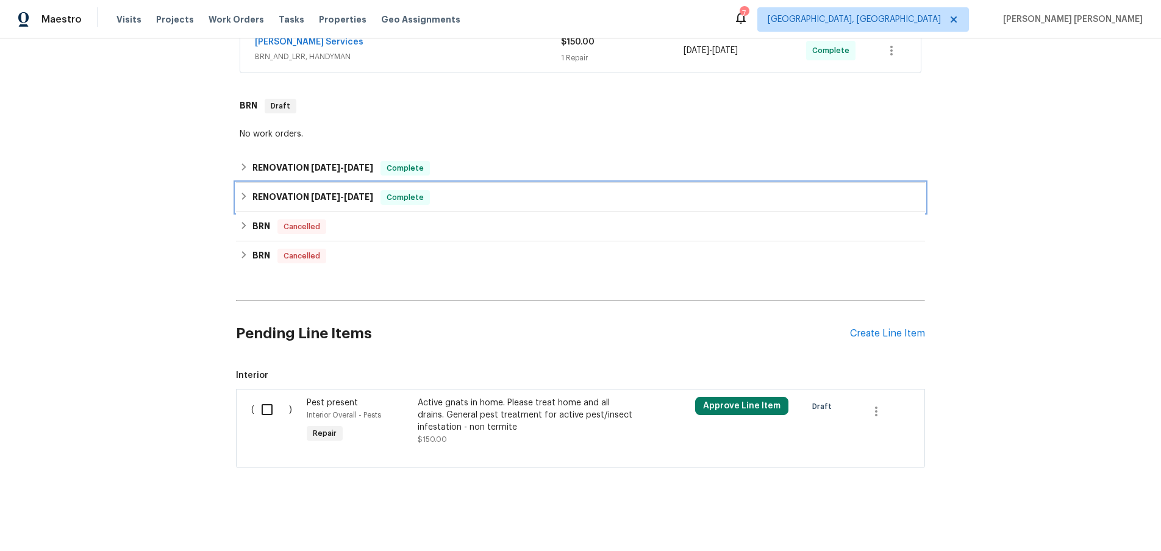
click at [238, 194] on div "RENOVATION [DATE] - [DATE] Complete" at bounding box center [580, 197] width 689 height 29
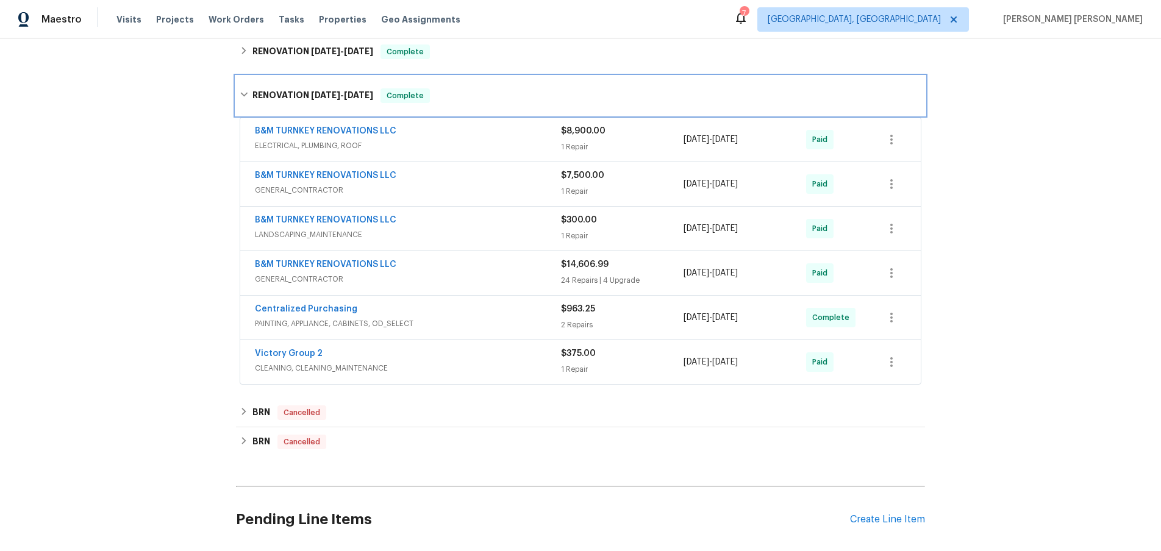
scroll to position [493, 0]
click at [508, 277] on span "GENERAL_CONTRACTOR" at bounding box center [408, 280] width 306 height 12
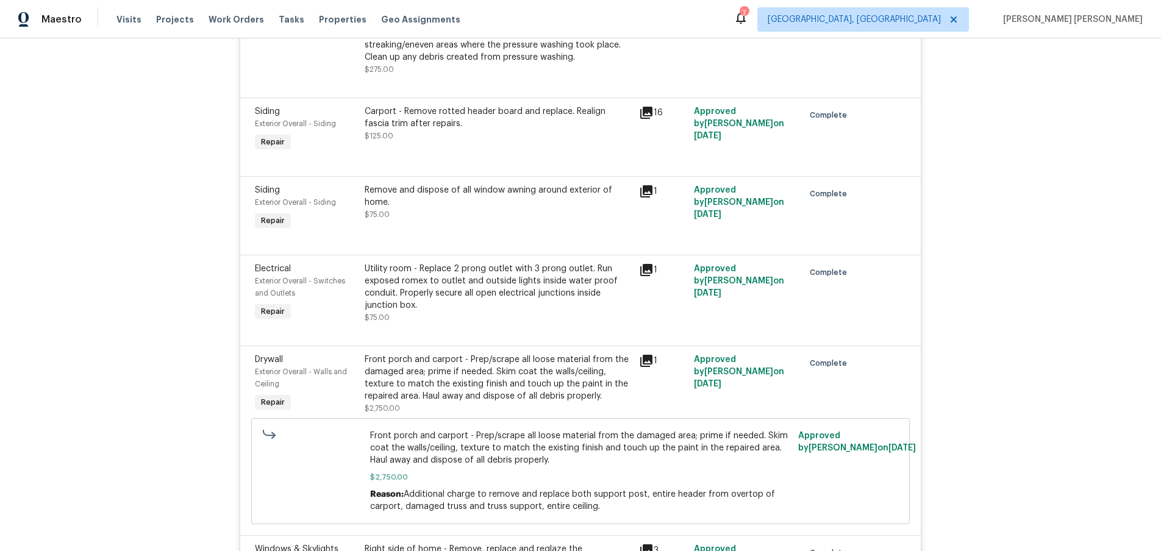
scroll to position [1474, 0]
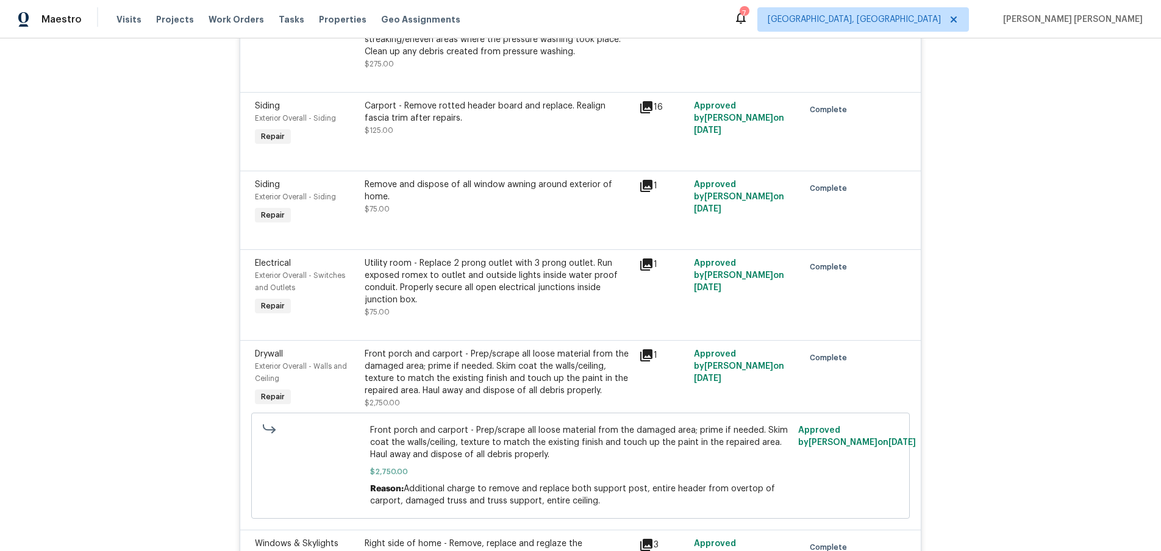
click at [649, 271] on icon at bounding box center [646, 264] width 12 height 12
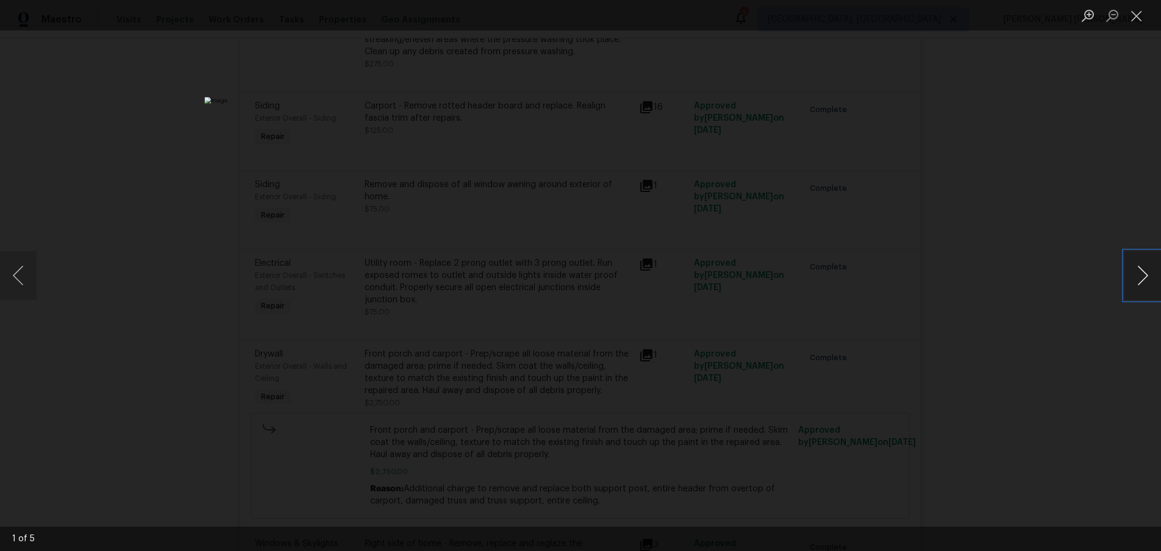
click at [1153, 286] on button "Next image" at bounding box center [1142, 275] width 37 height 49
click at [1074, 327] on div "Lightbox" at bounding box center [580, 275] width 1161 height 551
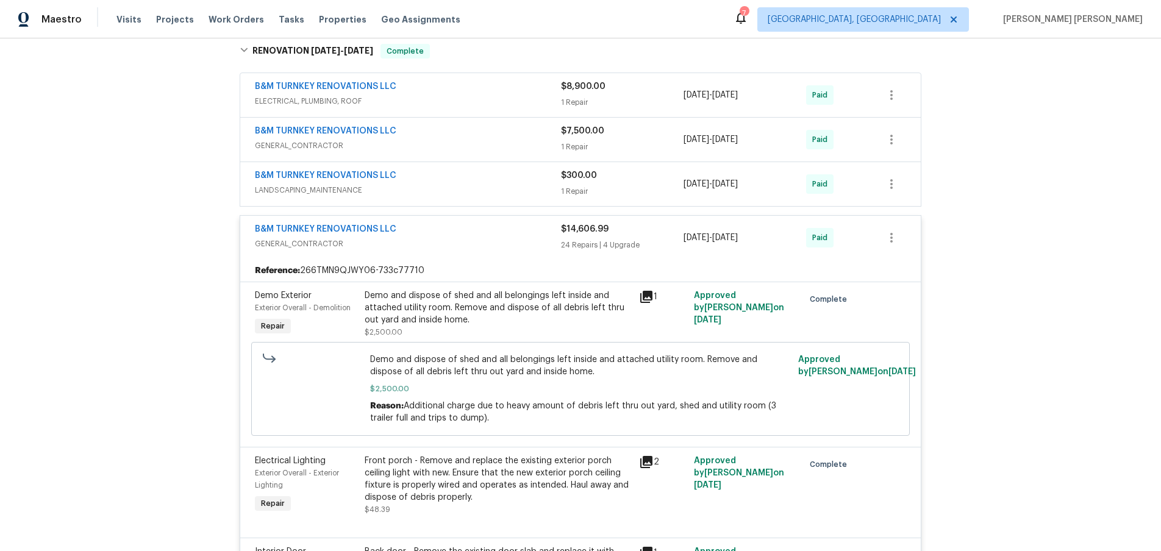
scroll to position [428, 0]
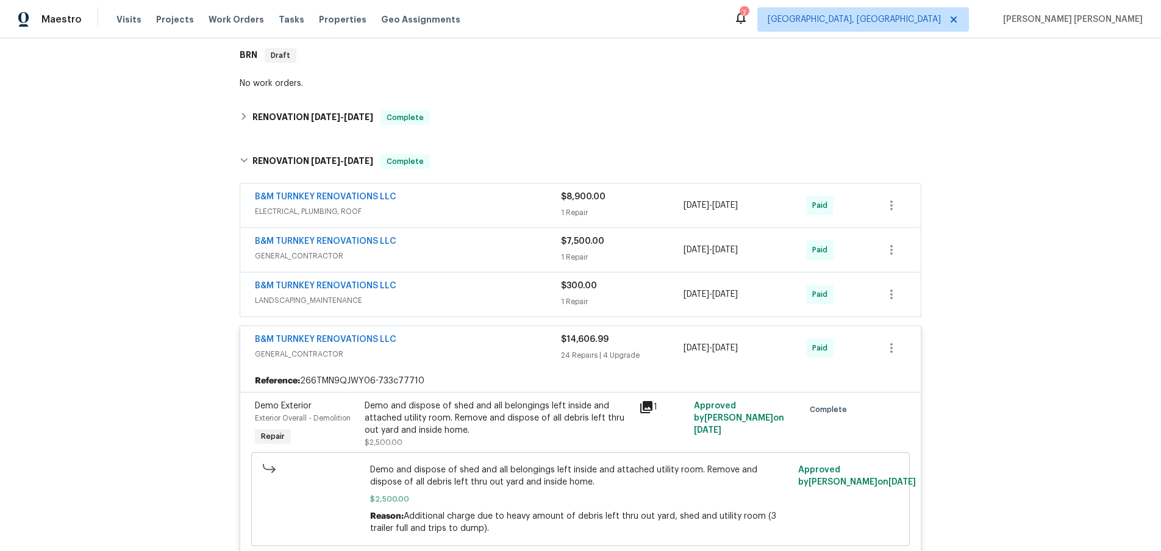
click at [461, 344] on div "B&M TURNKEY RENOVATIONS LLC" at bounding box center [408, 340] width 306 height 15
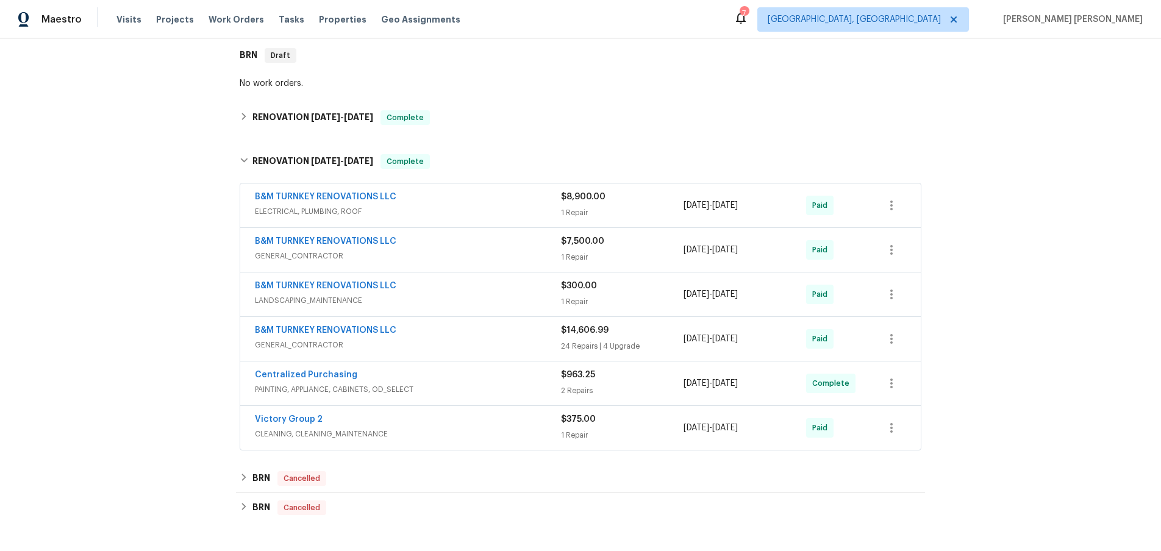
click at [494, 297] on span "LANDSCAPING_MAINTENANCE" at bounding box center [408, 300] width 306 height 12
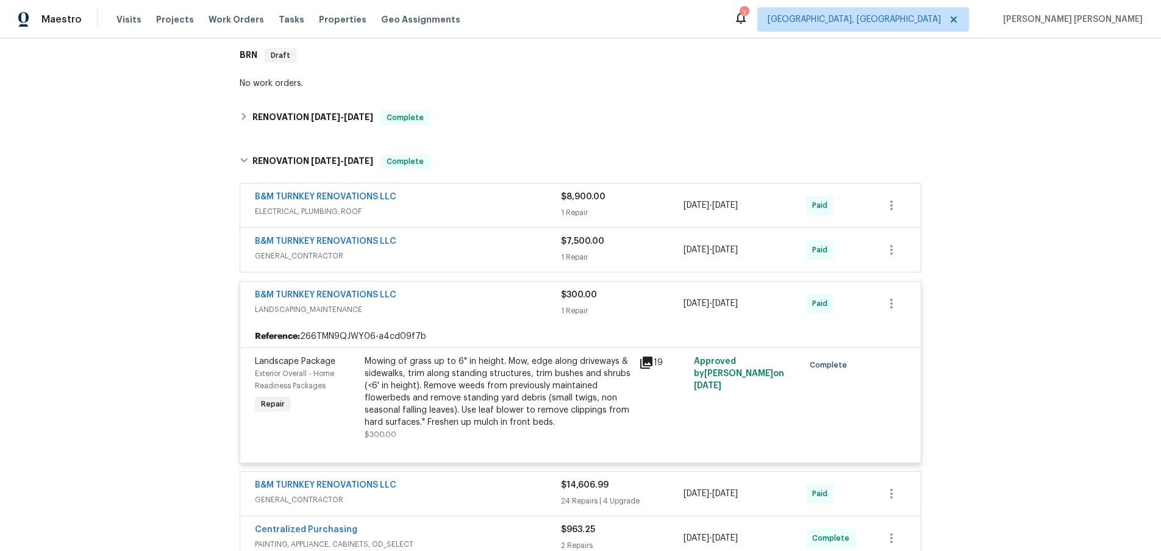
click at [494, 297] on div "B&M TURNKEY RENOVATIONS LLC" at bounding box center [408, 296] width 306 height 15
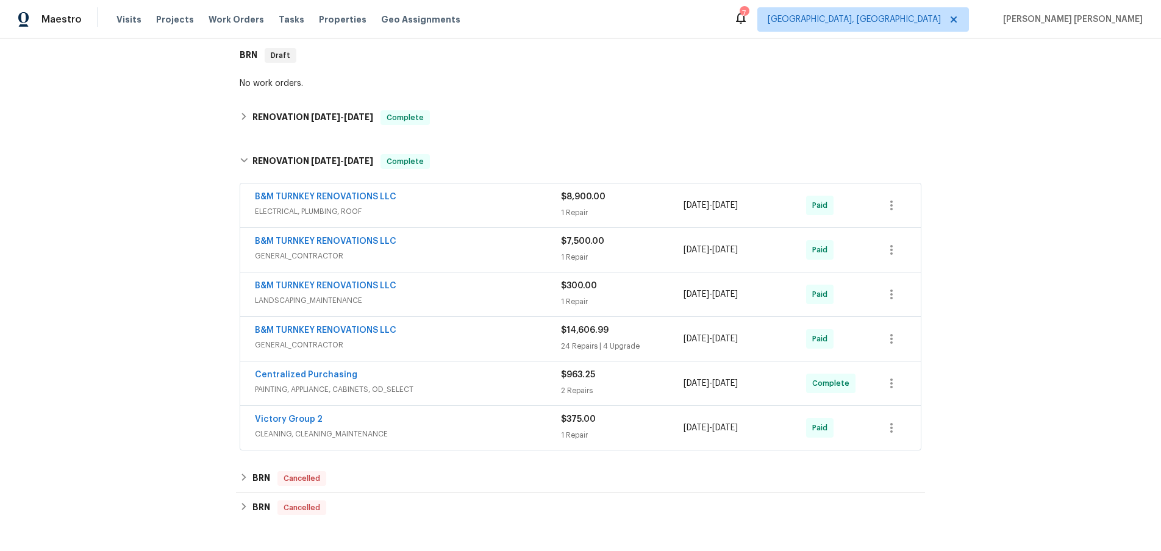
click at [497, 240] on div "B&M TURNKEY RENOVATIONS LLC" at bounding box center [408, 242] width 306 height 15
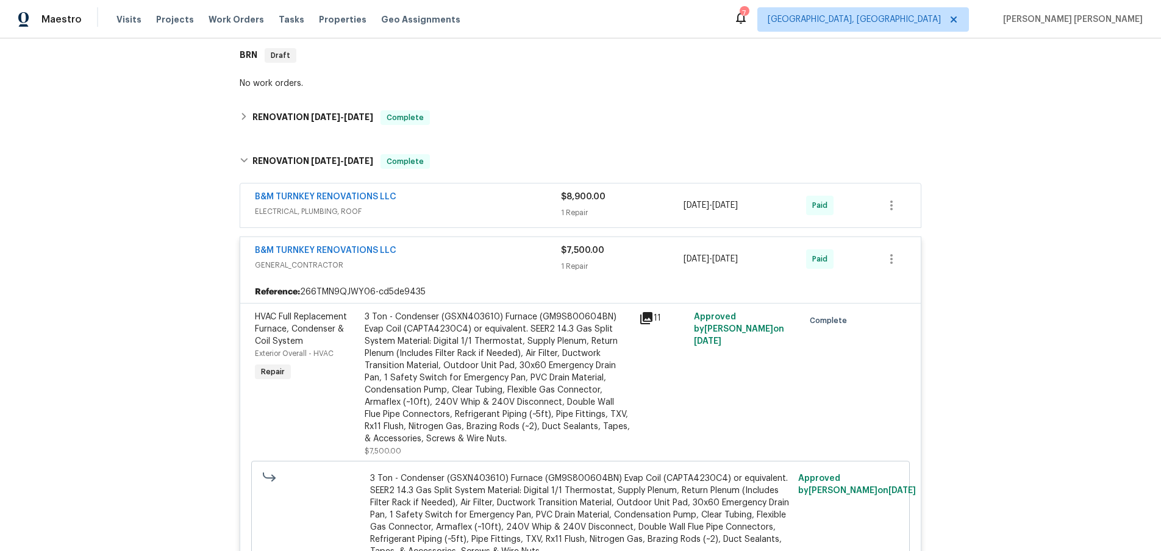
click at [497, 240] on div "B&M TURNKEY RENOVATIONS LLC GENERAL_CONTRACTOR $7,500.00 1 Repair [DATE] - [DAT…" at bounding box center [580, 259] width 680 height 44
click at [481, 275] on div "B&M TURNKEY RENOVATIONS LLC GENERAL_CONTRACTOR $7,500.00 1 Repair [DATE] - [DAT…" at bounding box center [580, 259] width 680 height 44
click at [491, 202] on div "B&M TURNKEY RENOVATIONS LLC" at bounding box center [408, 198] width 306 height 15
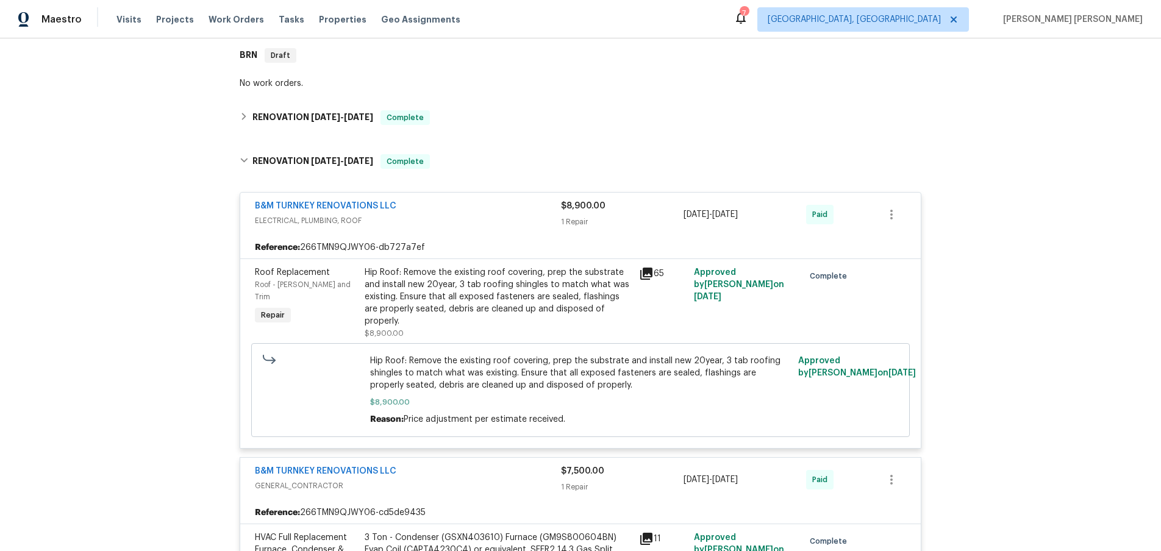
click at [488, 208] on div "B&M TURNKEY RENOVATIONS LLC" at bounding box center [408, 207] width 306 height 15
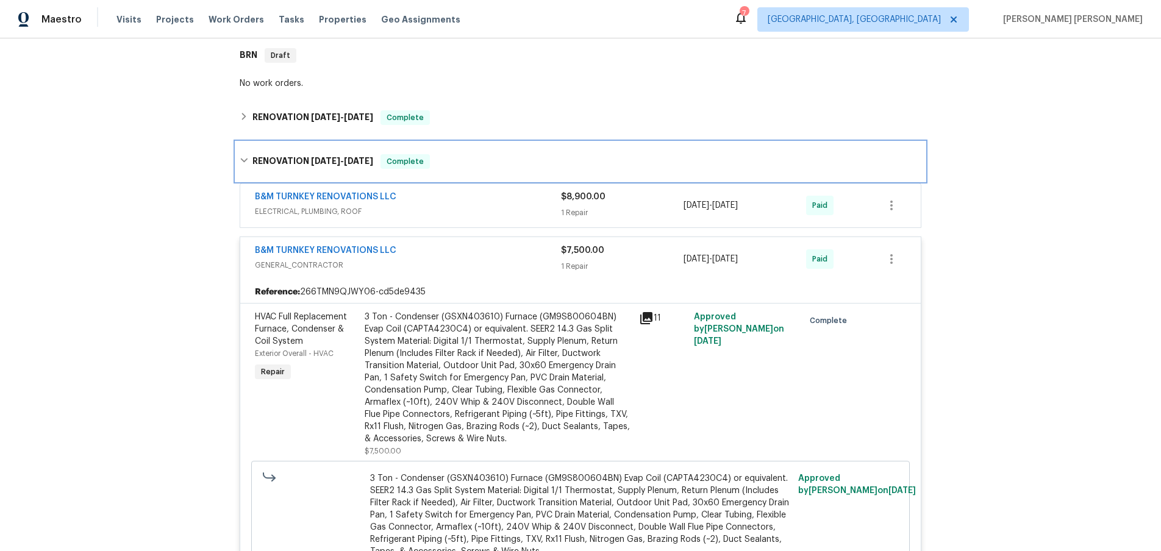
drag, startPoint x: 243, startPoint y: 161, endPoint x: 241, endPoint y: 154, distance: 7.4
click at [241, 160] on icon at bounding box center [244, 160] width 9 height 9
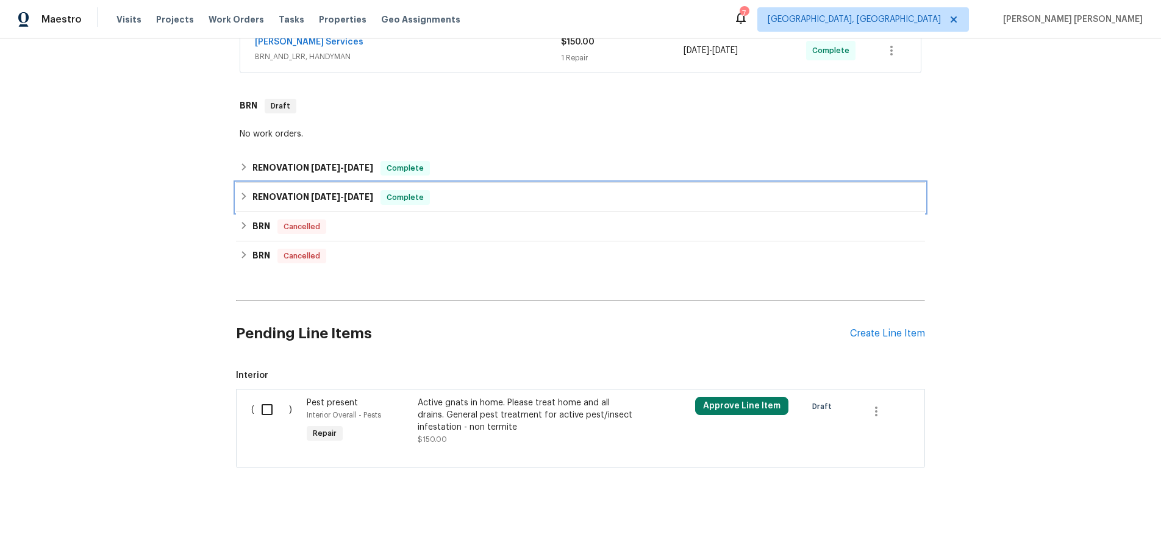
scroll to position [377, 0]
click at [240, 162] on div "RENOVATION [DATE] - [DATE] Complete" at bounding box center [580, 168] width 681 height 15
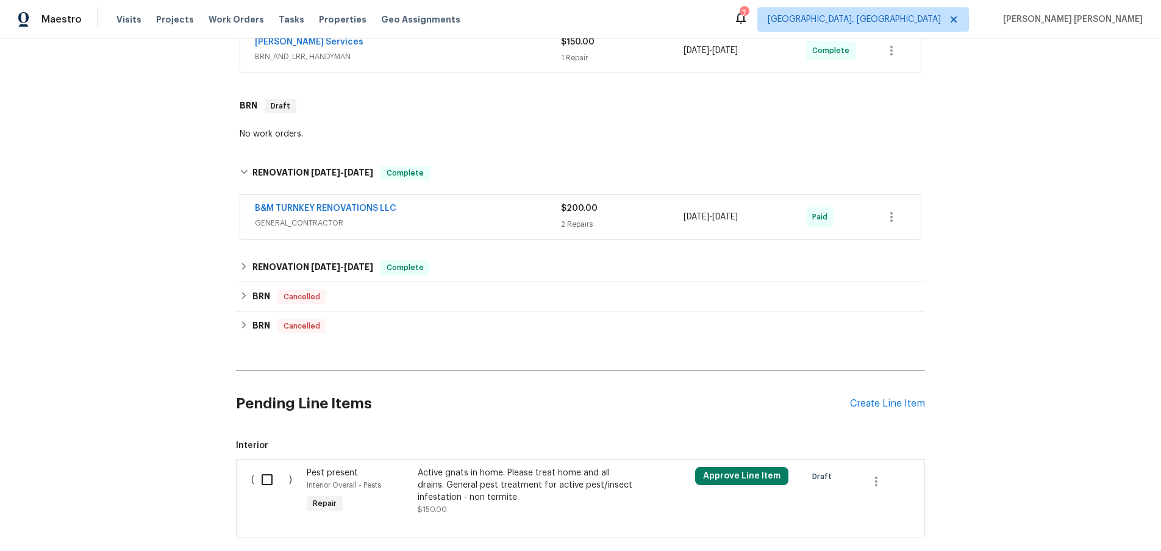
click at [580, 210] on span "$200.00" at bounding box center [579, 208] width 37 height 9
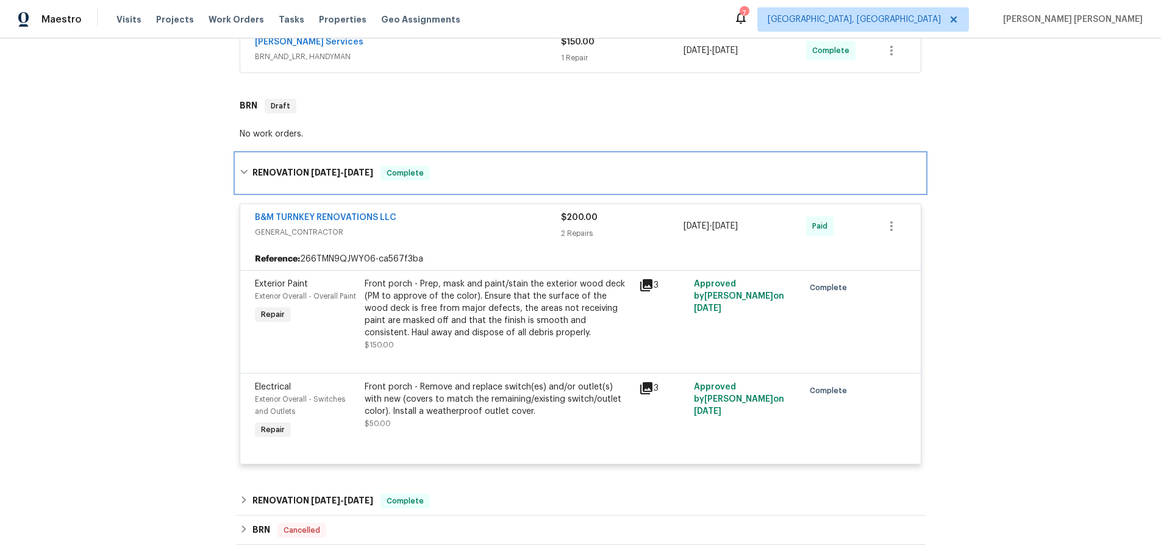
click at [247, 174] on icon at bounding box center [244, 172] width 9 height 9
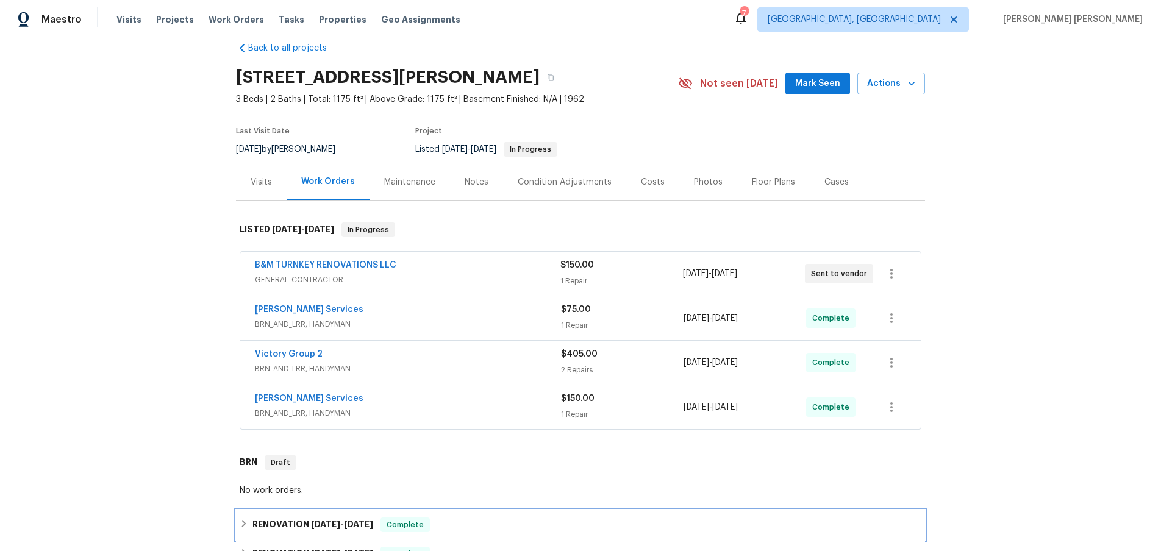
scroll to position [20, 0]
click at [452, 371] on span "BRN_AND_LRR, HANDYMAN" at bounding box center [408, 369] width 306 height 12
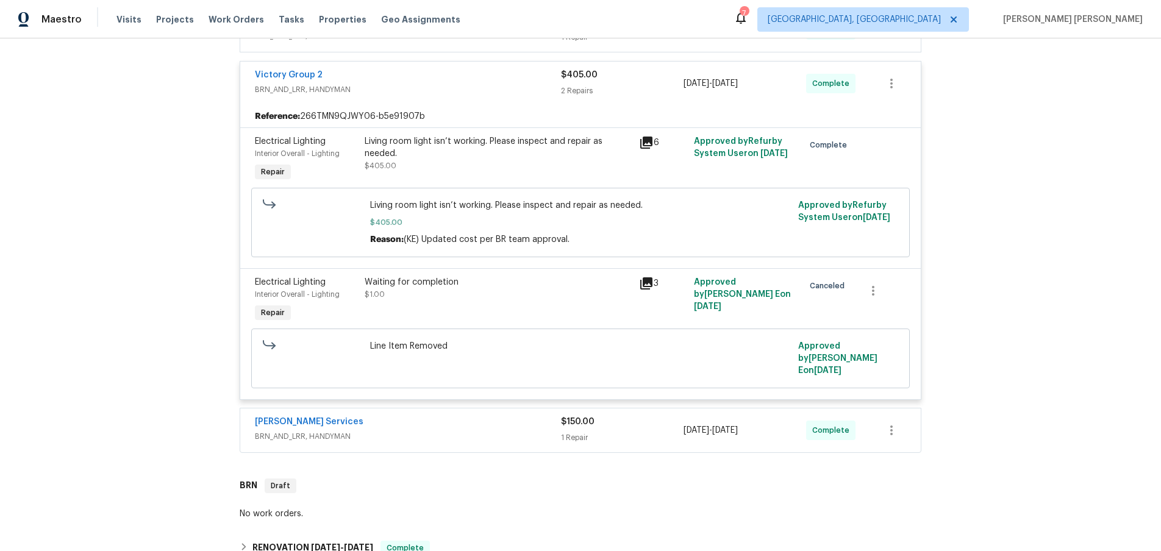
scroll to position [329, 0]
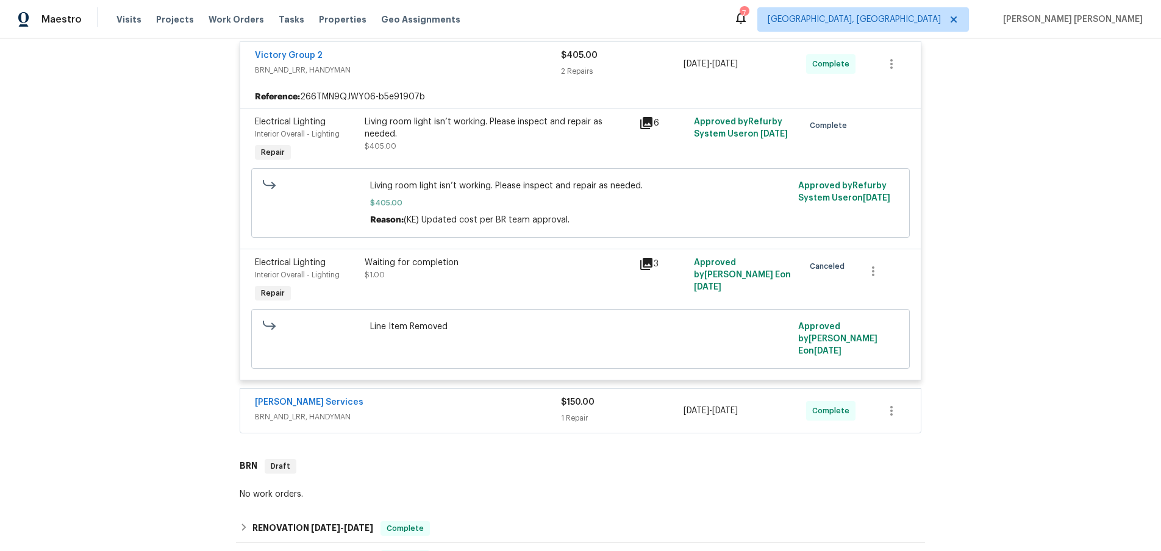
click at [463, 411] on span "BRN_AND_LRR, HANDYMAN" at bounding box center [408, 417] width 306 height 12
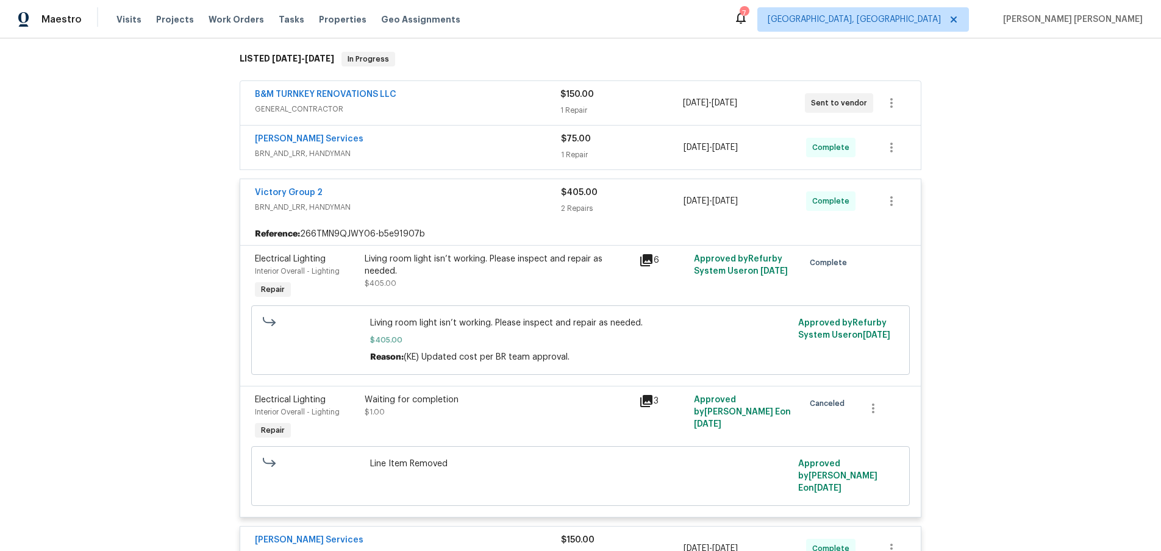
scroll to position [56, 0]
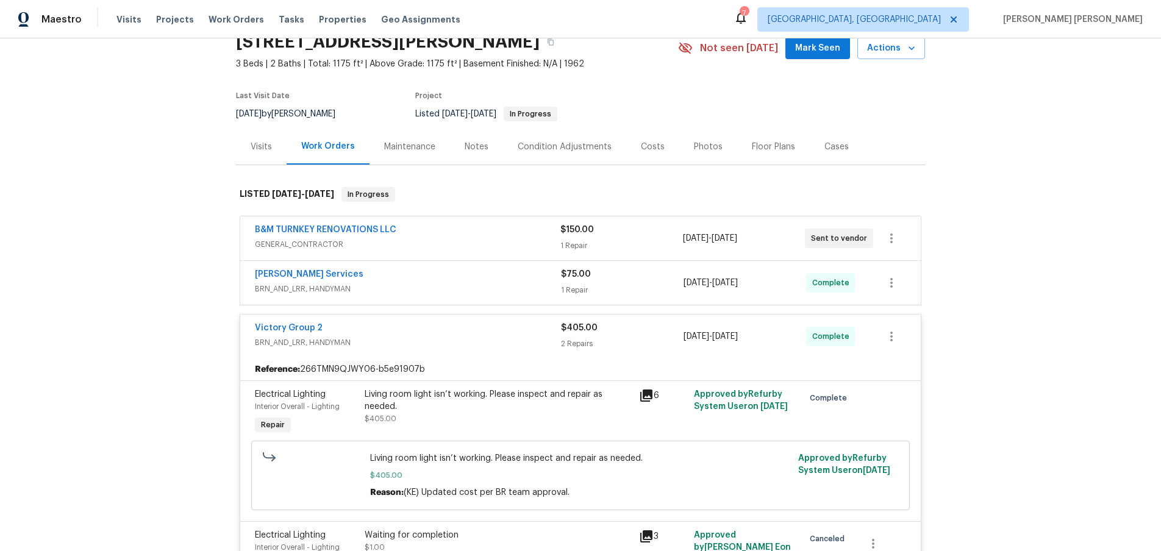
click at [485, 231] on div "B&M TURNKEY RENOVATIONS LLC" at bounding box center [407, 231] width 305 height 15
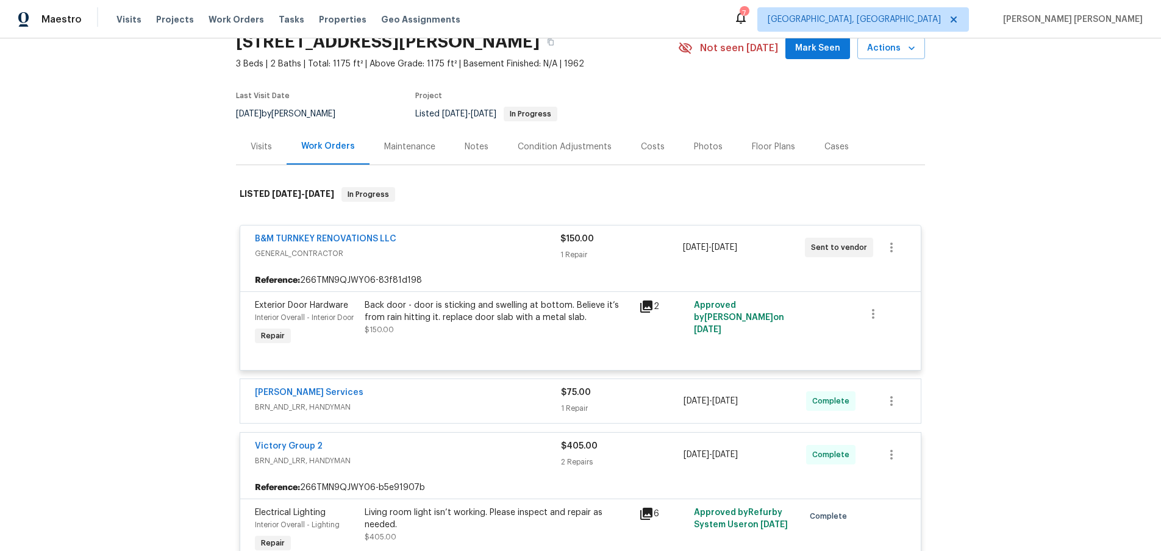
click at [475, 406] on span "BRN_AND_LRR, HANDYMAN" at bounding box center [408, 407] width 306 height 12
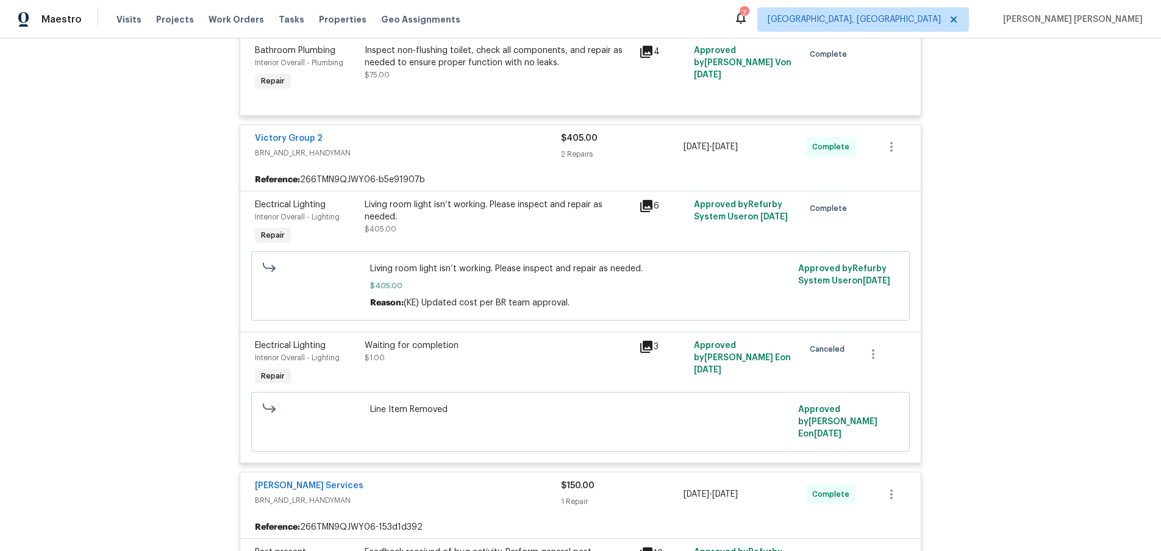
scroll to position [463, 0]
click at [646, 206] on icon at bounding box center [646, 208] width 12 height 12
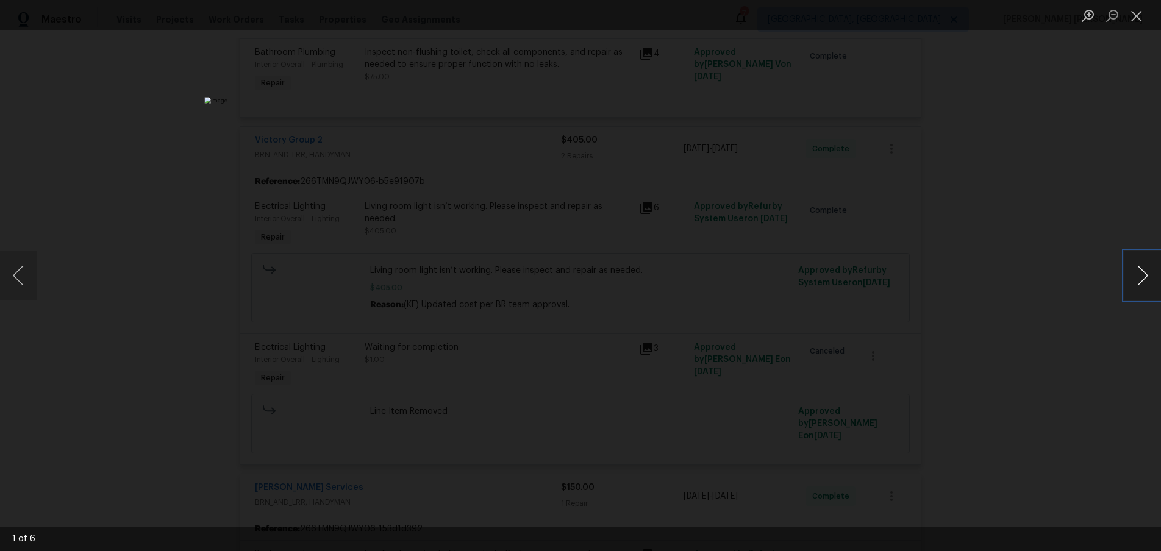
click at [1140, 285] on button "Next image" at bounding box center [1142, 275] width 37 height 49
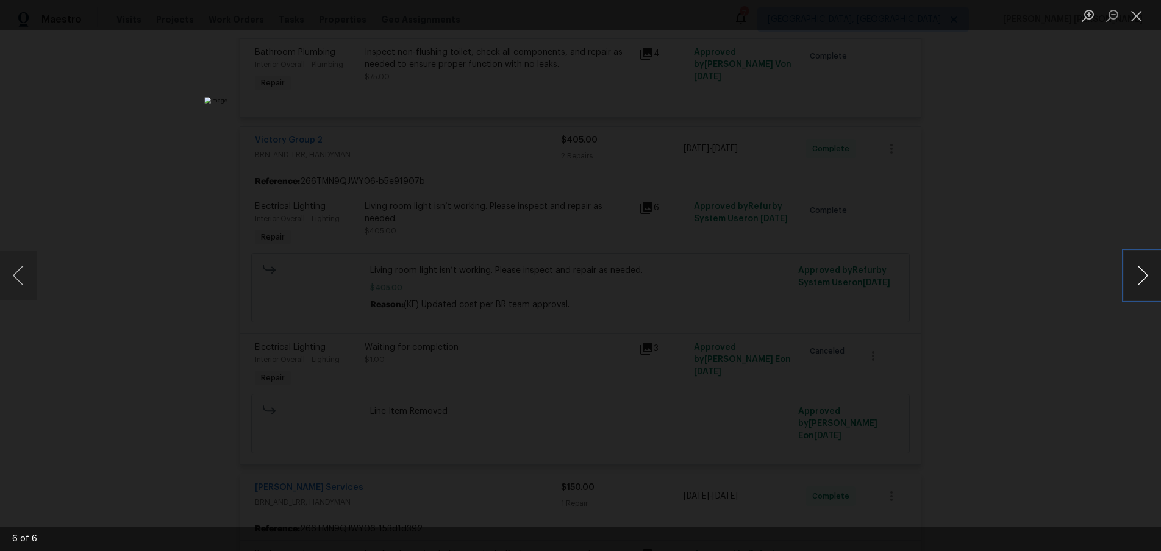
click at [1140, 285] on button "Next image" at bounding box center [1142, 275] width 37 height 49
click at [1061, 328] on div "Lightbox" at bounding box center [580, 275] width 1161 height 551
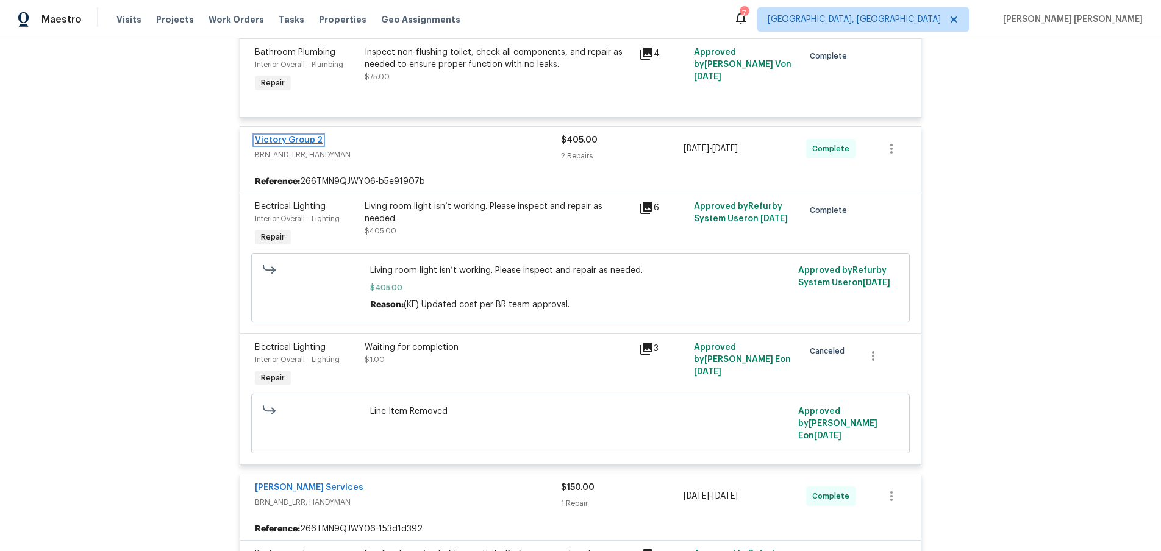
click at [293, 138] on link "Victory Group 2" at bounding box center [289, 140] width 68 height 9
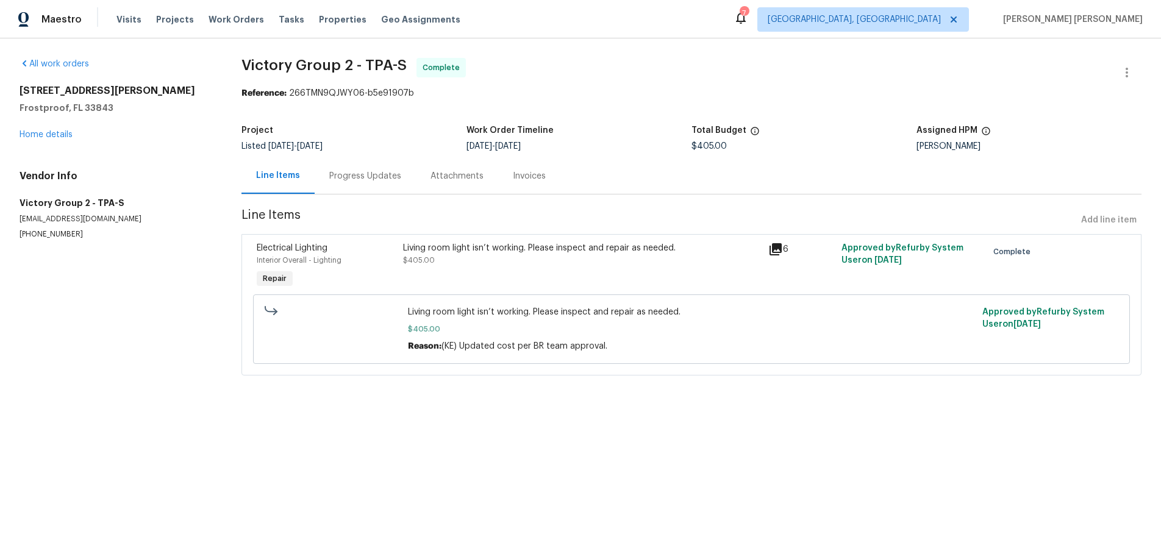
click at [359, 176] on div "Progress Updates" at bounding box center [365, 176] width 72 height 12
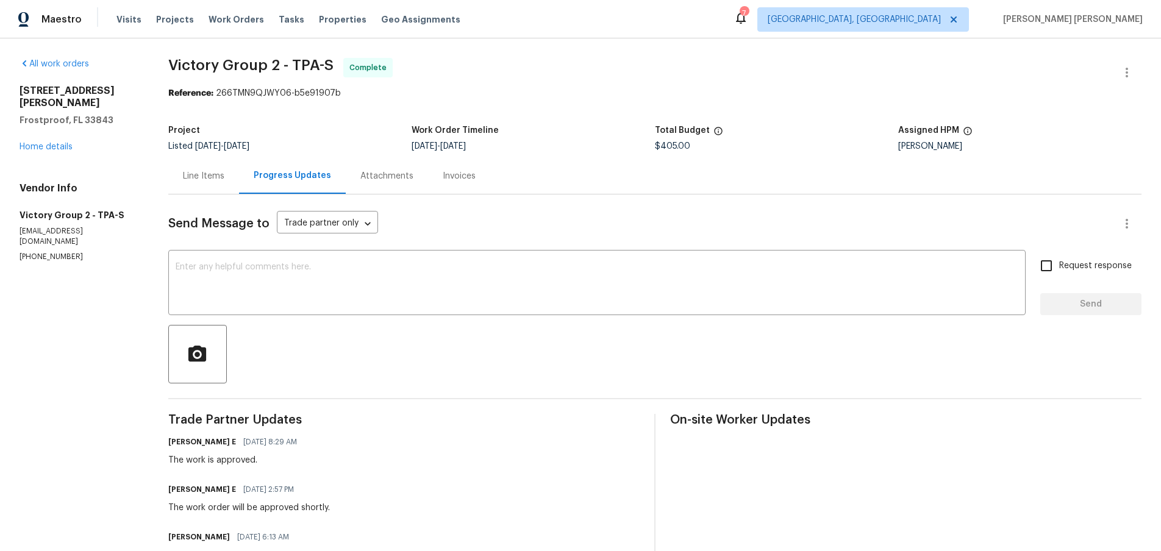
click at [62, 128] on div "[STREET_ADDRESS][PERSON_NAME] Home details" at bounding box center [79, 119] width 119 height 68
click at [58, 143] on link "Home details" at bounding box center [46, 147] width 53 height 9
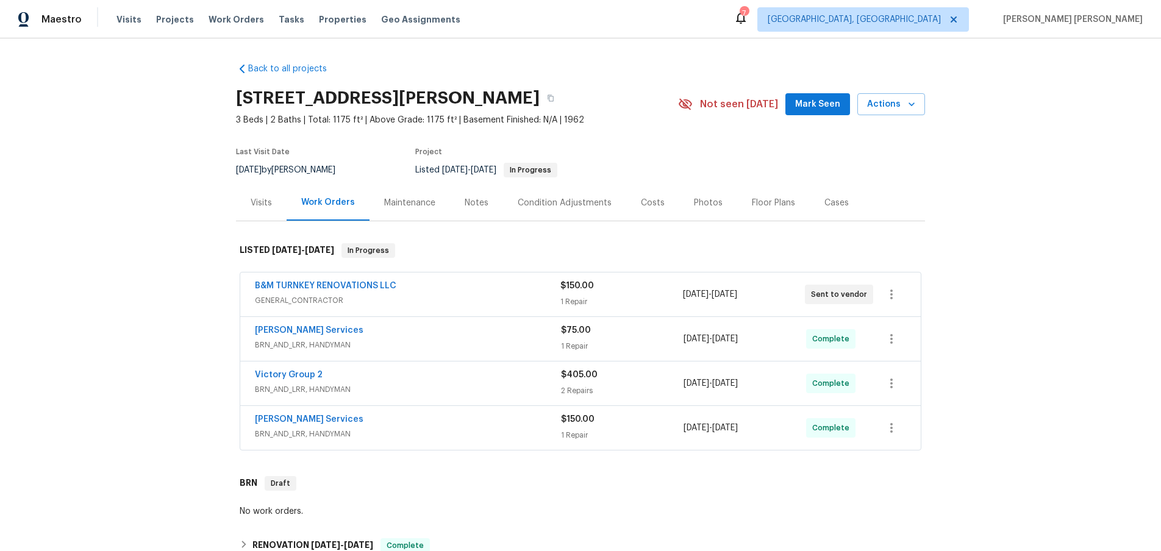
click at [523, 297] on span "GENERAL_CONTRACTOR" at bounding box center [407, 300] width 305 height 12
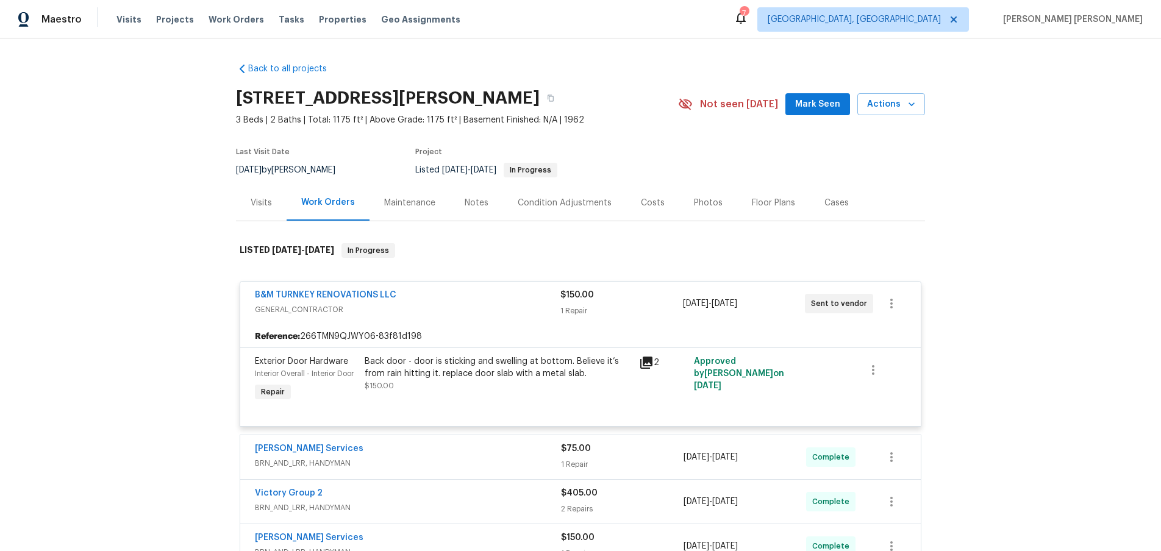
click at [453, 295] on div "B&M TURNKEY RENOVATIONS LLC" at bounding box center [407, 296] width 305 height 15
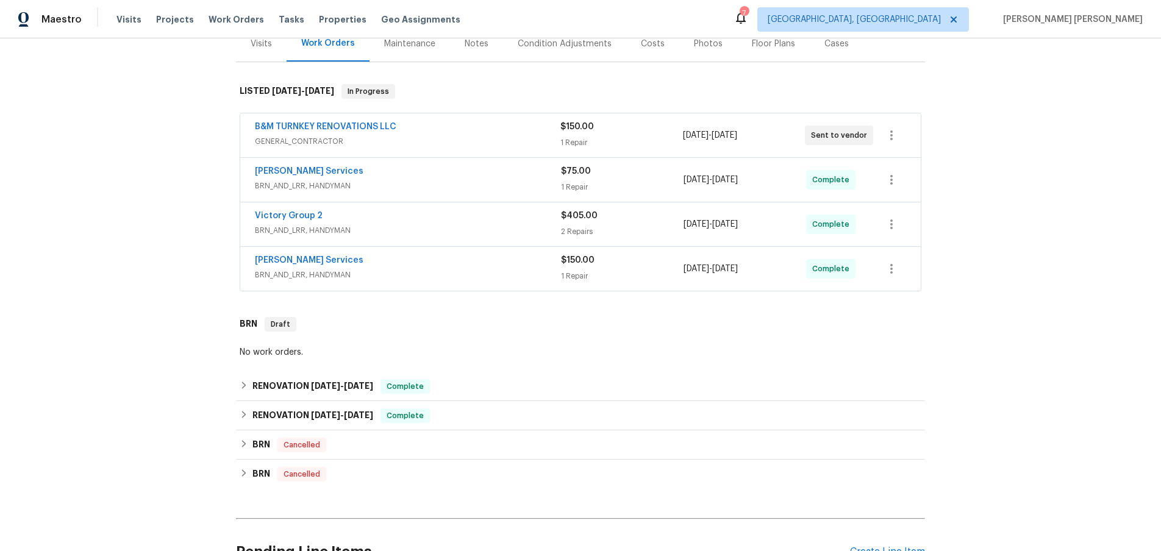
scroll to position [173, 0]
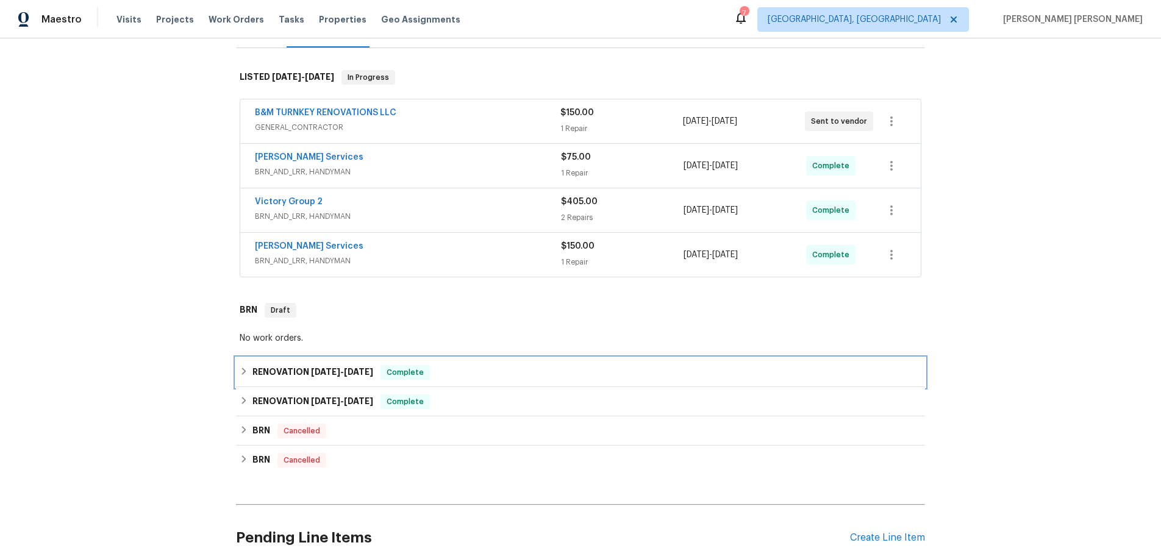
click at [246, 369] on icon at bounding box center [244, 371] width 9 height 9
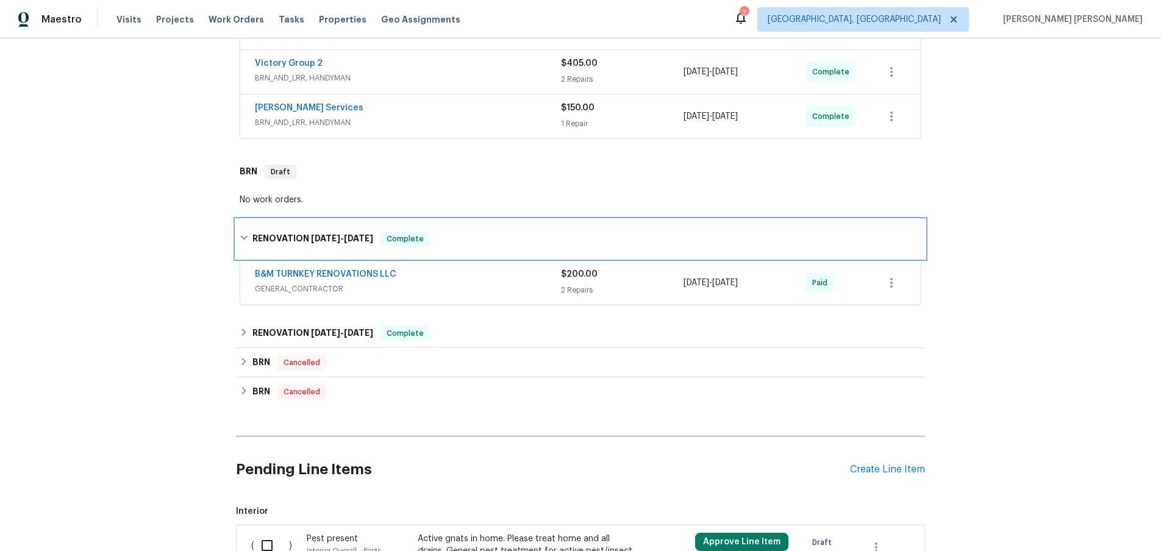
scroll to position [321, 0]
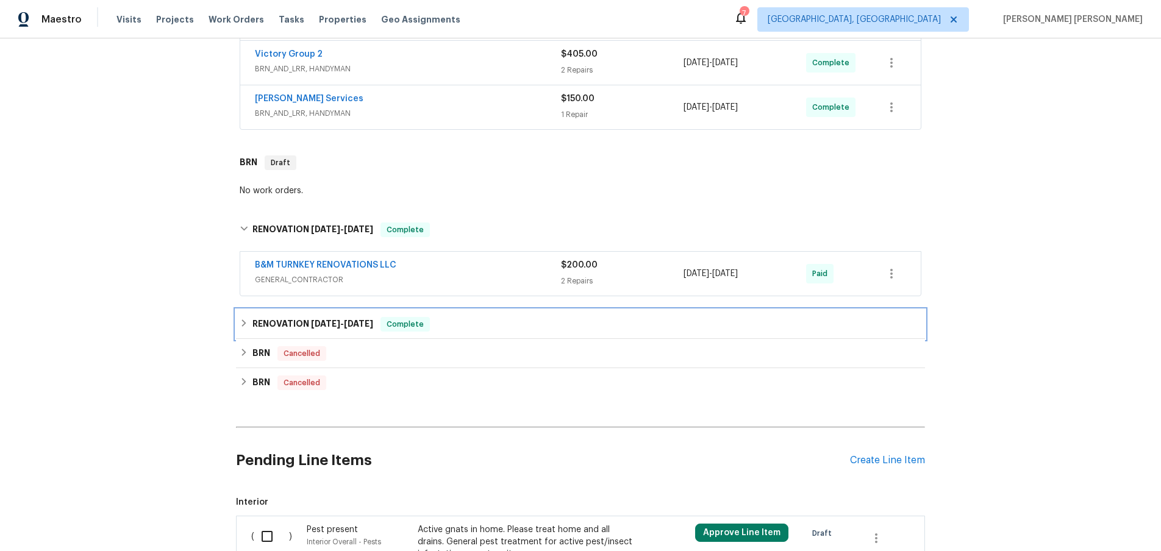
drag, startPoint x: 241, startPoint y: 329, endPoint x: 239, endPoint y: 356, distance: 27.5
click at [241, 329] on div "RENOVATION [DATE] - [DATE] Complete" at bounding box center [580, 324] width 681 height 15
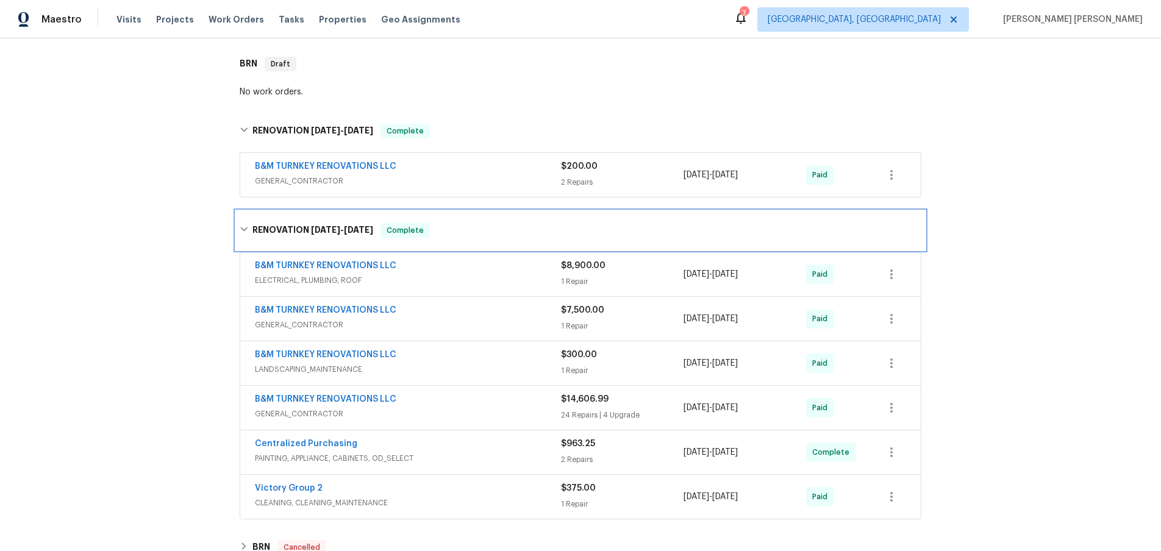
scroll to position [514, 0]
